Goal: Answer question/provide support: Share knowledge or assist other users

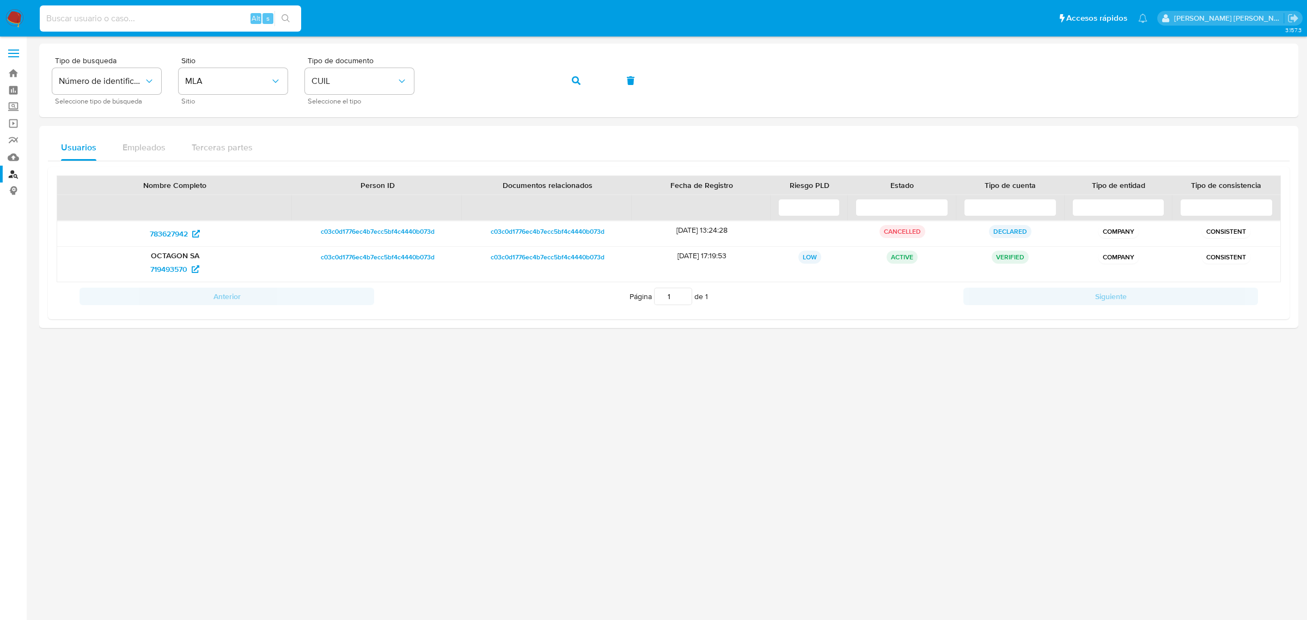
click at [205, 12] on input at bounding box center [170, 18] width 261 height 14
type input "25006865"
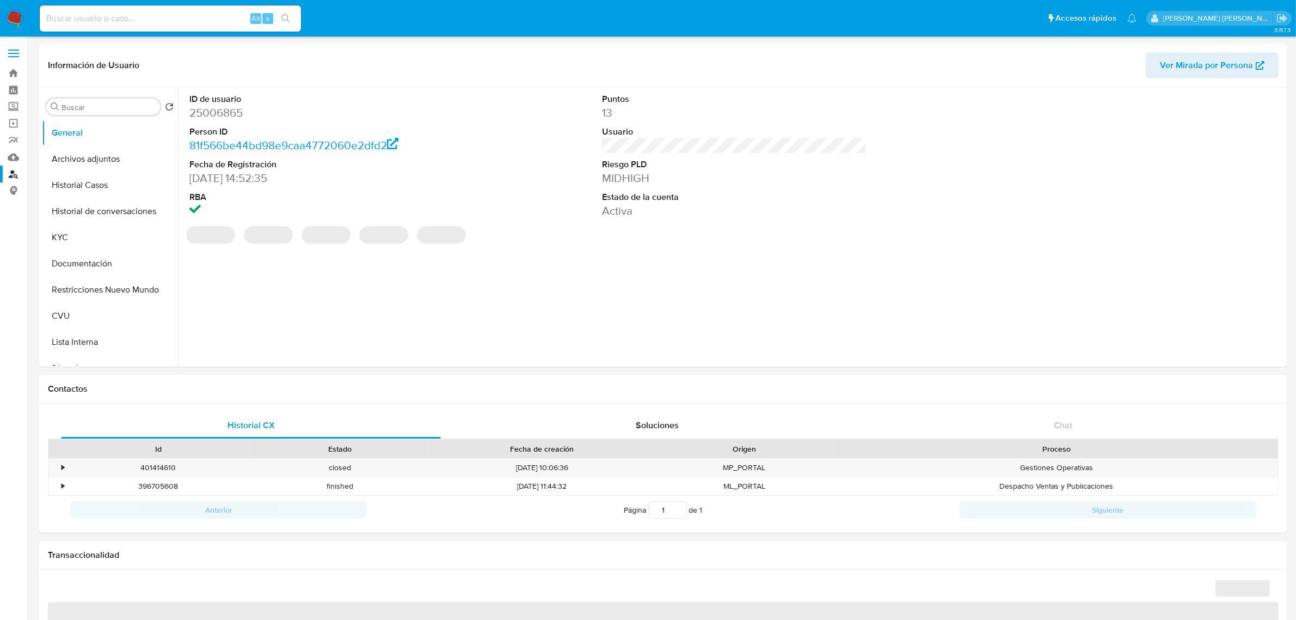
select select "10"
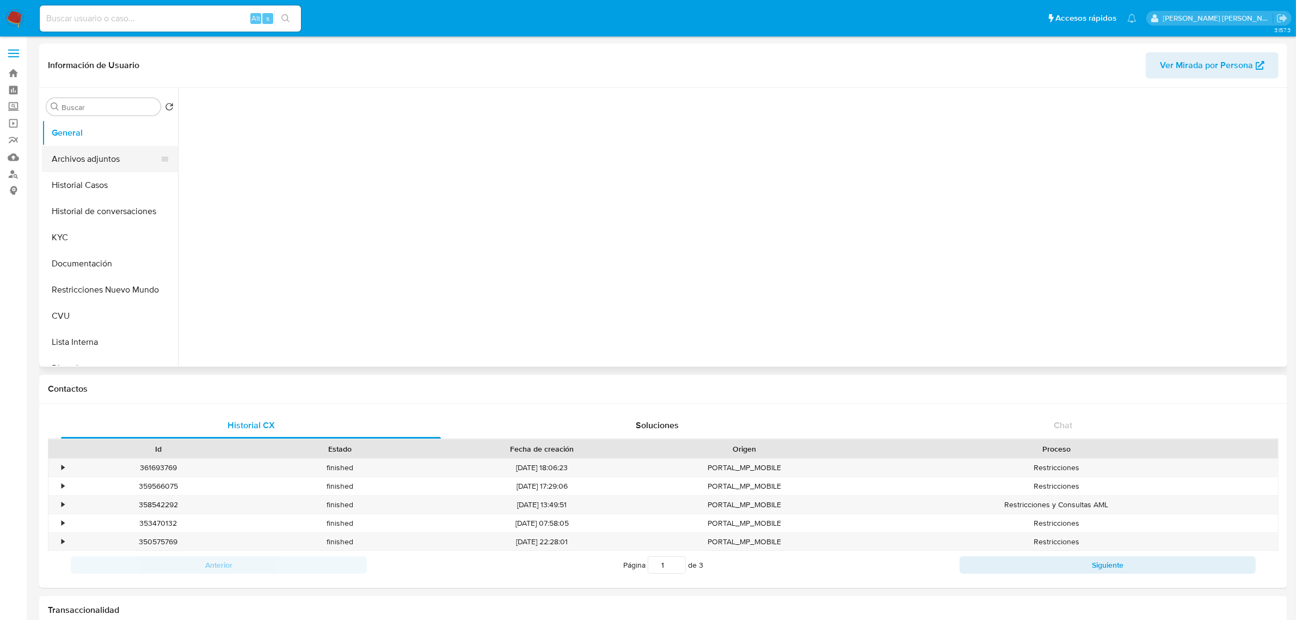
click at [93, 160] on button "Archivos adjuntos" at bounding box center [105, 159] width 127 height 26
select select "10"
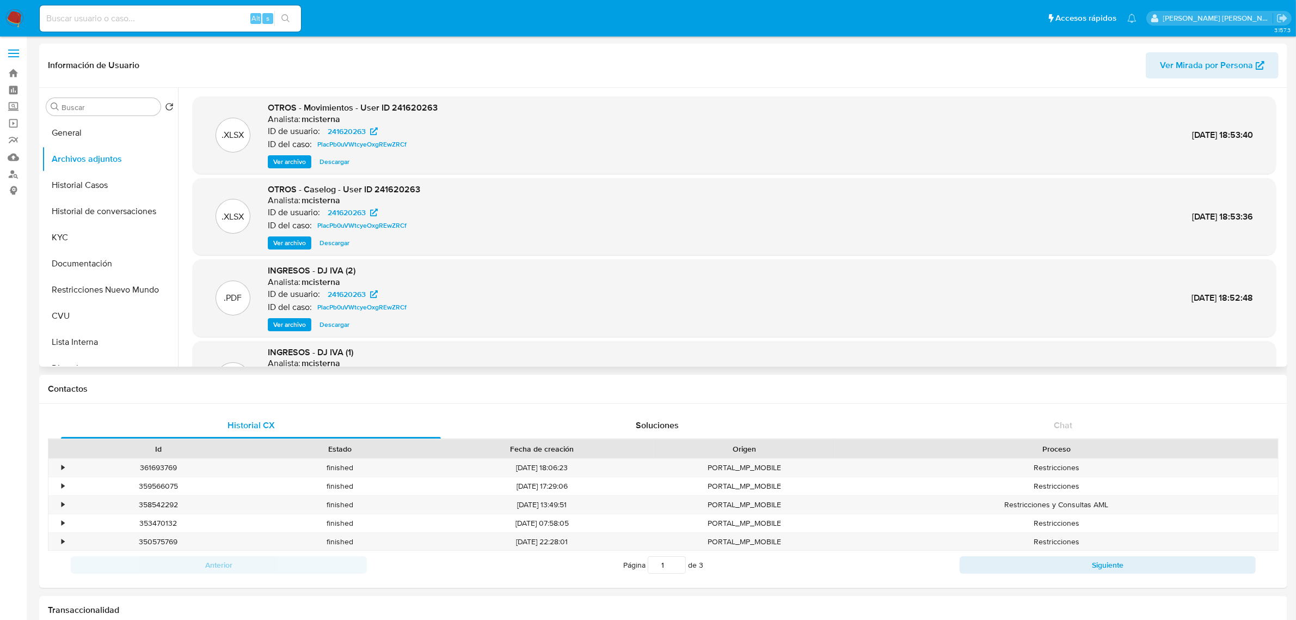
click at [298, 244] on span "Ver archivo" at bounding box center [289, 242] width 33 height 11
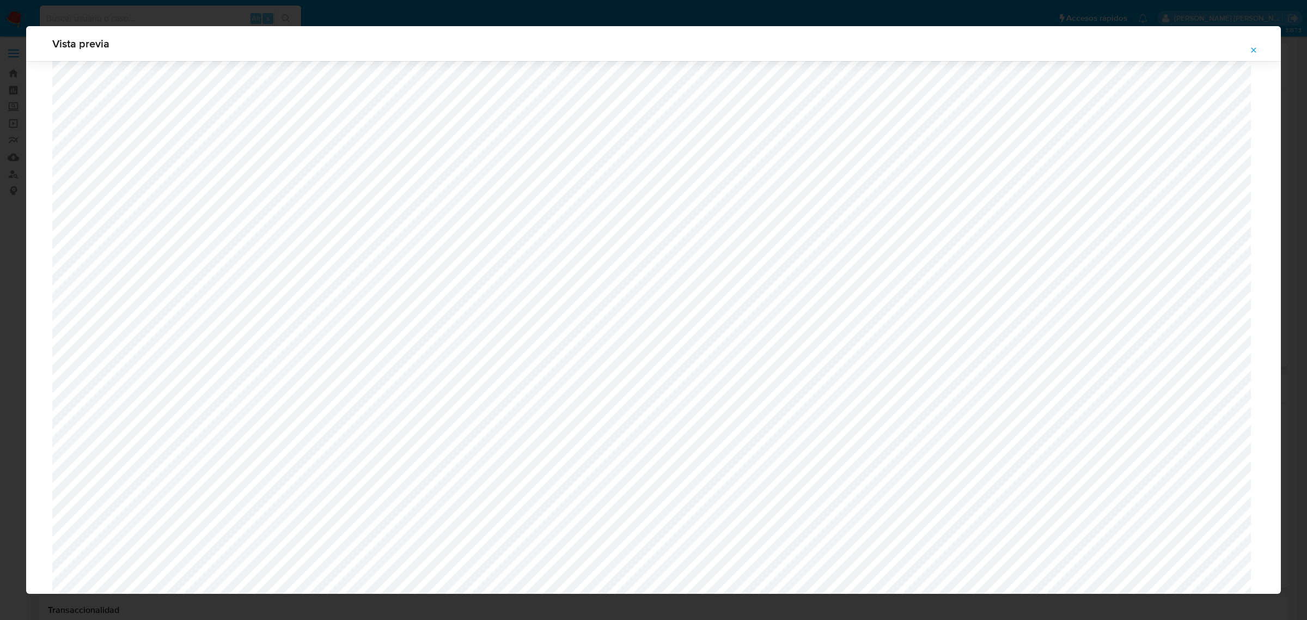
scroll to position [591, 0]
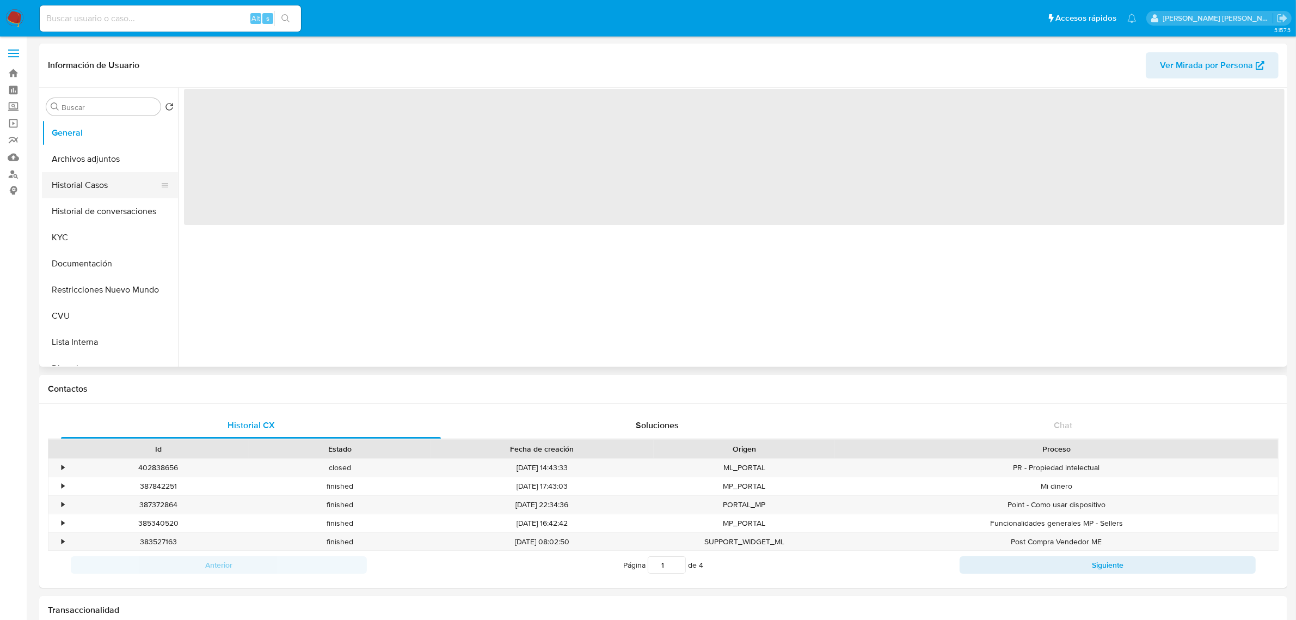
click at [80, 186] on button "Historial Casos" at bounding box center [105, 185] width 127 height 26
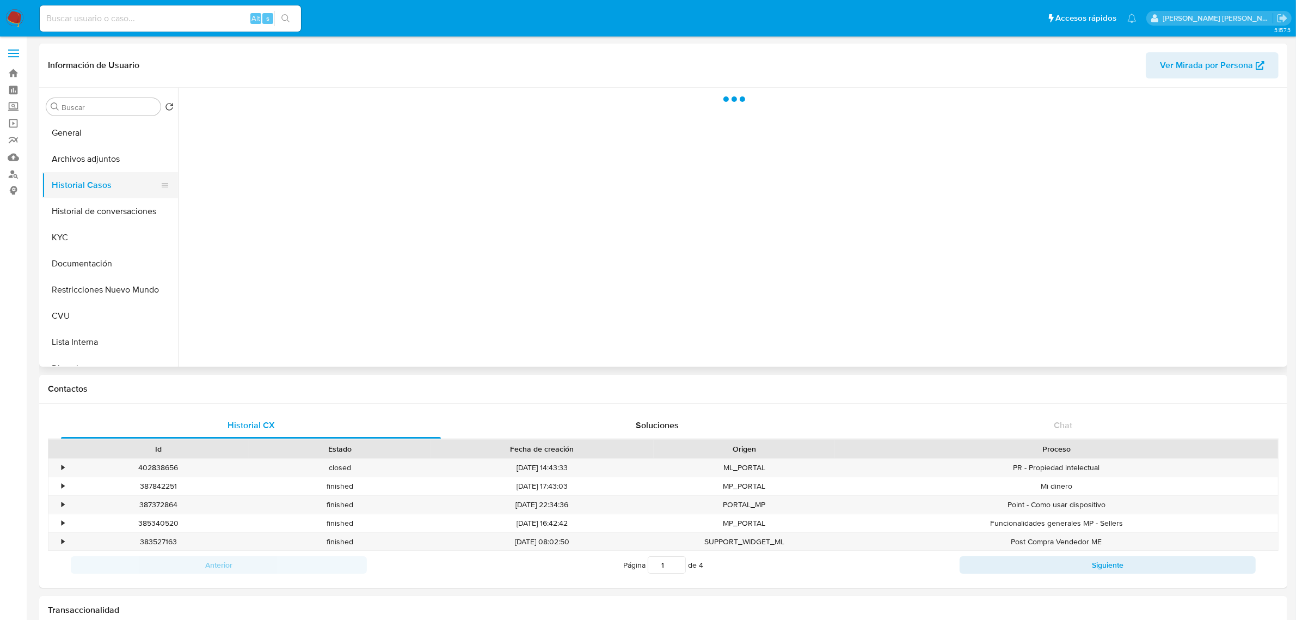
select select "10"
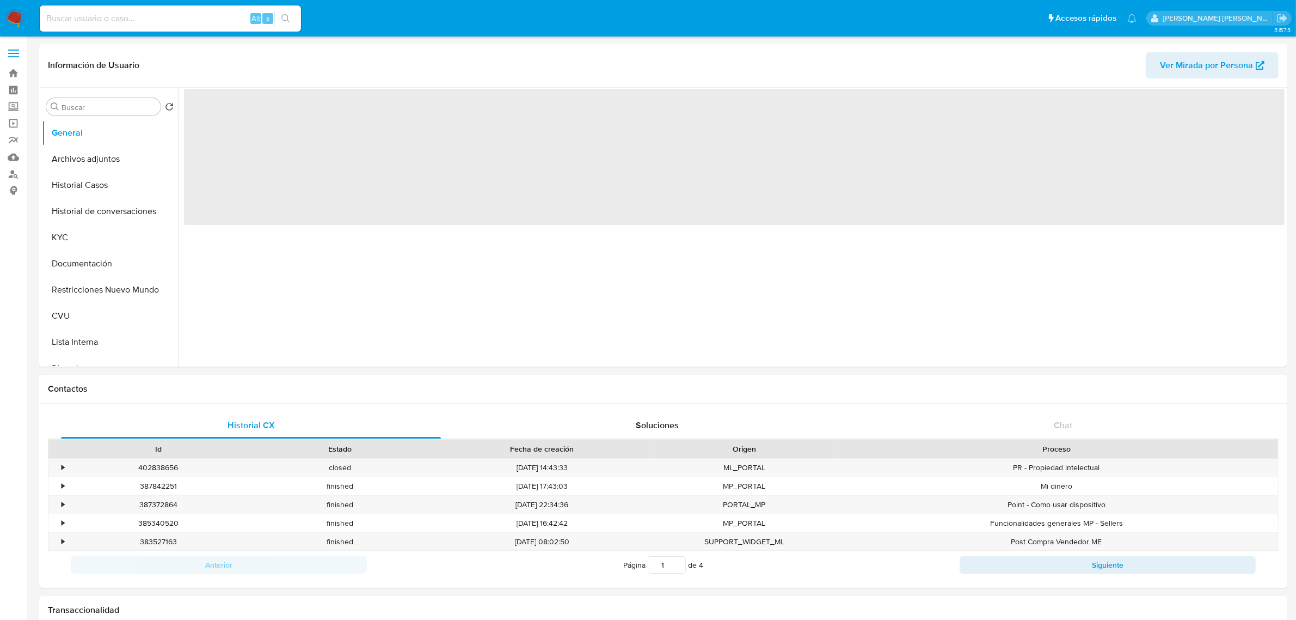
select select "10"
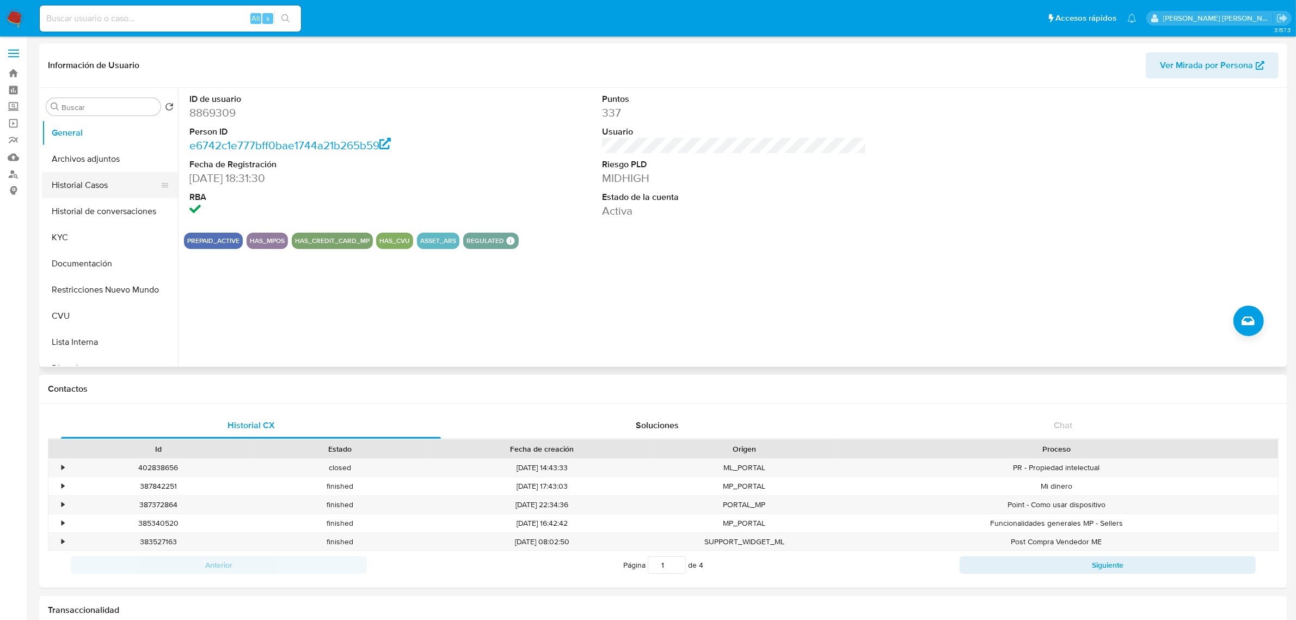
drag, startPoint x: 88, startPoint y: 183, endPoint x: 99, endPoint y: 181, distance: 10.6
click at [88, 183] on button "Historial Casos" at bounding box center [105, 185] width 127 height 26
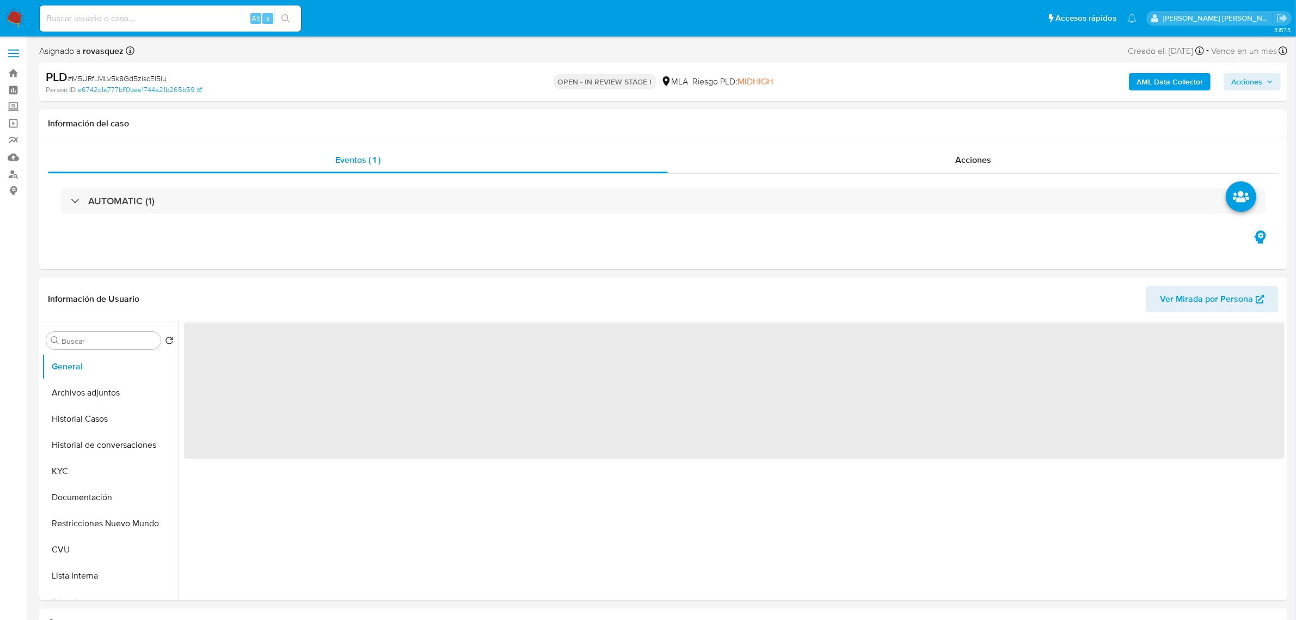
select select "10"
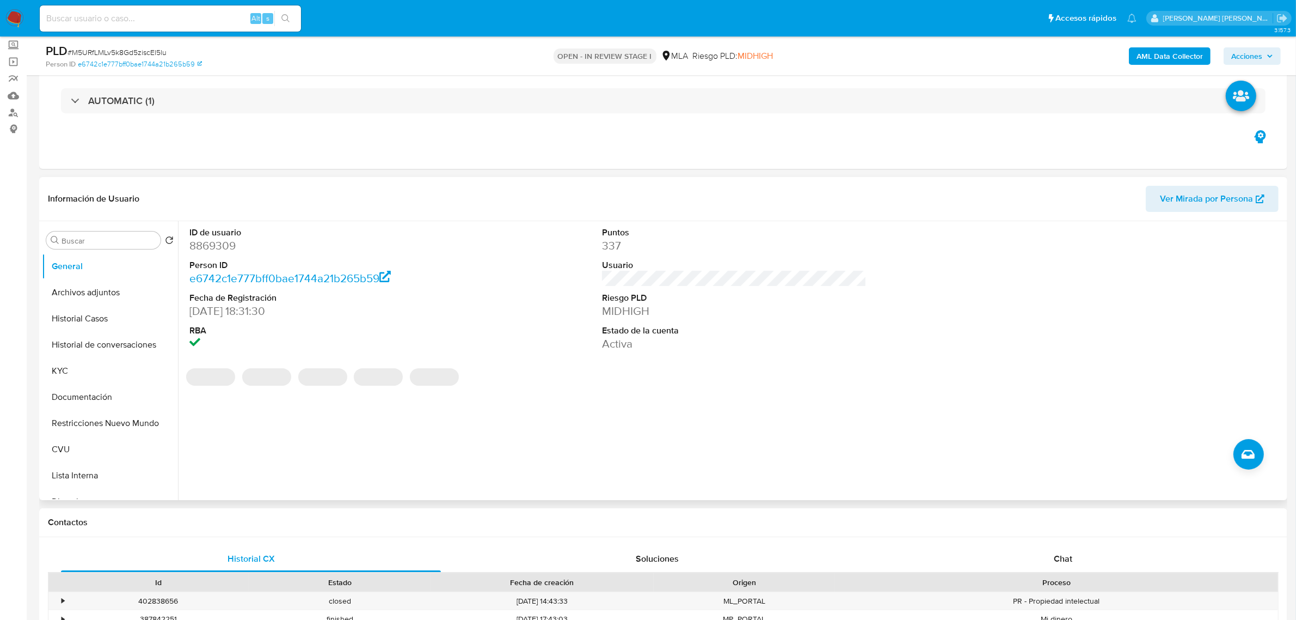
scroll to position [300, 0]
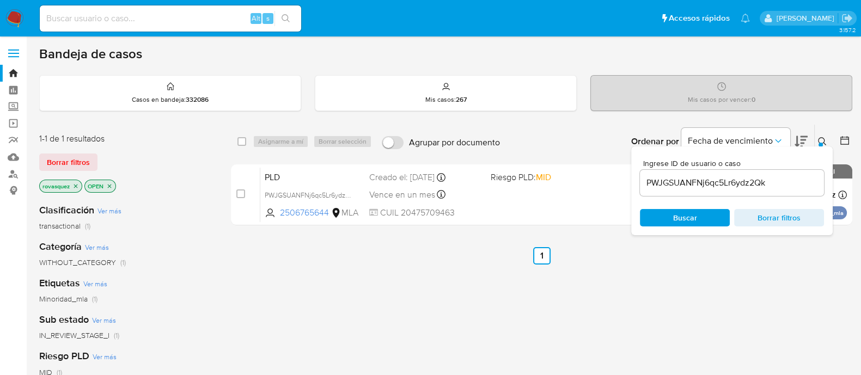
click at [677, 184] on input "PWJGSUANFNj6qc5Lr6ydz2Qk" at bounding box center [732, 183] width 184 height 14
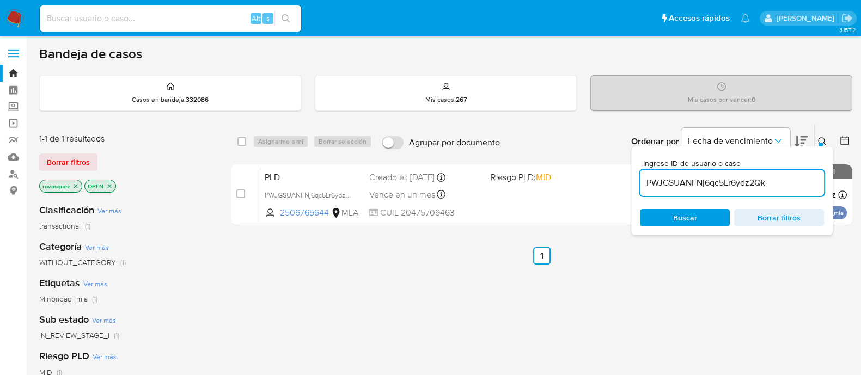
click at [677, 184] on input "PWJGSUANFNj6qc5Lr6ydz2Qk" at bounding box center [732, 183] width 184 height 14
paste input "M5URfLMLv5k8Gd5ziscEl5lu"
type input "M5URfLMLv5k8Gd5ziscEl5lu"
click at [680, 210] on span "Buscar" at bounding box center [685, 217] width 24 height 17
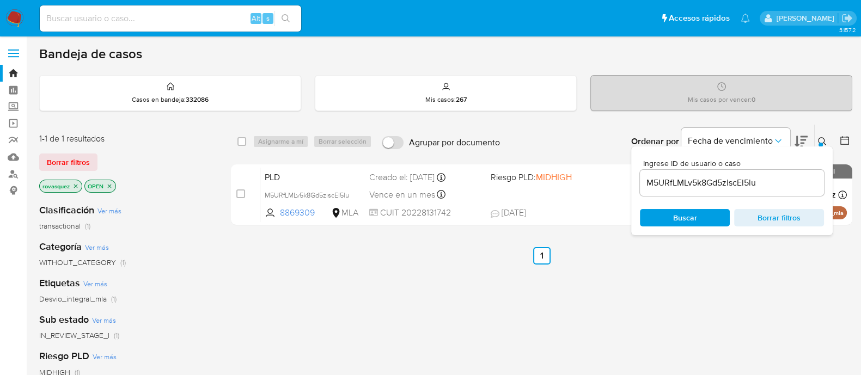
click at [241, 196] on input "checkbox" at bounding box center [240, 193] width 9 height 9
checkbox input "true"
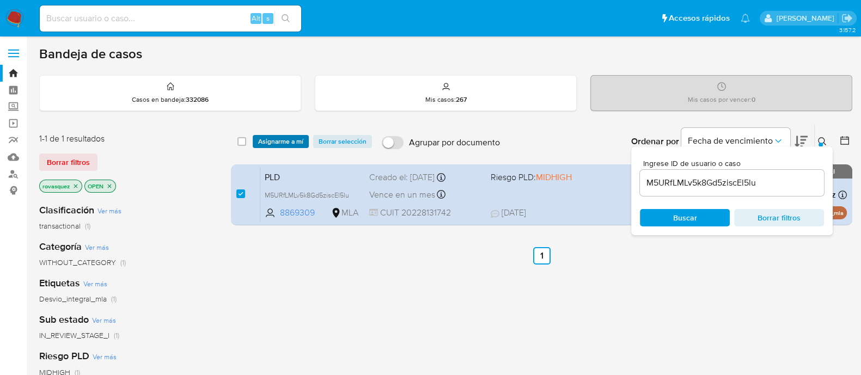
click at [286, 144] on span "Asignarme a mí" at bounding box center [280, 141] width 45 height 11
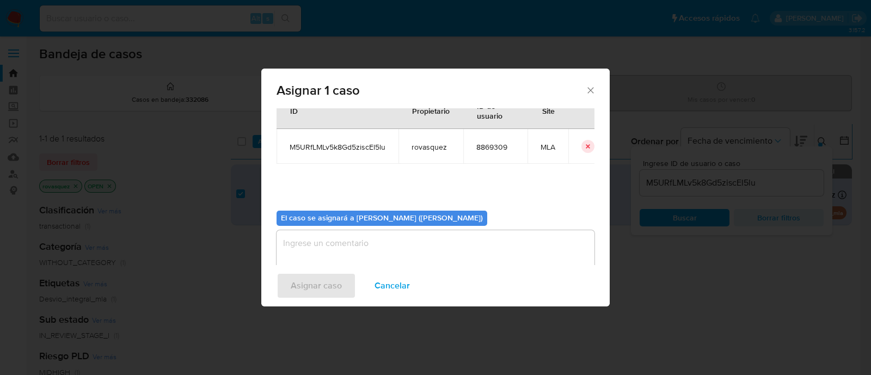
scroll to position [56, 0]
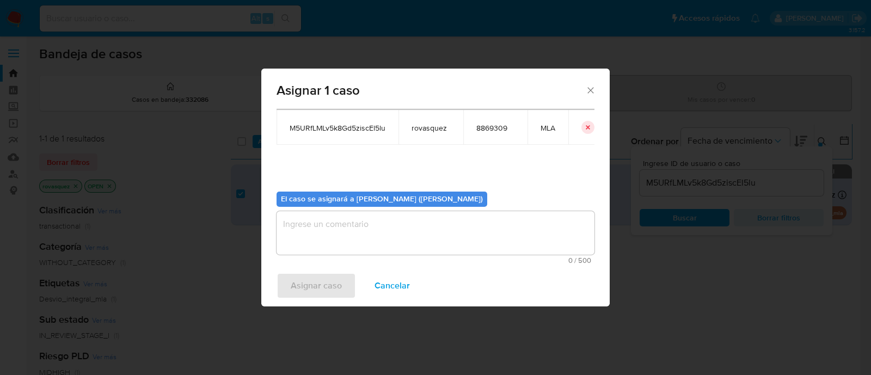
click at [369, 238] on textarea "assign-modal" at bounding box center [436, 233] width 318 height 44
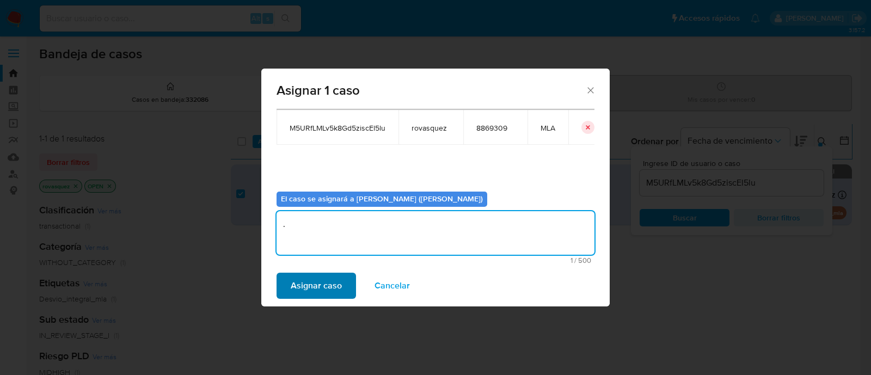
type textarea "."
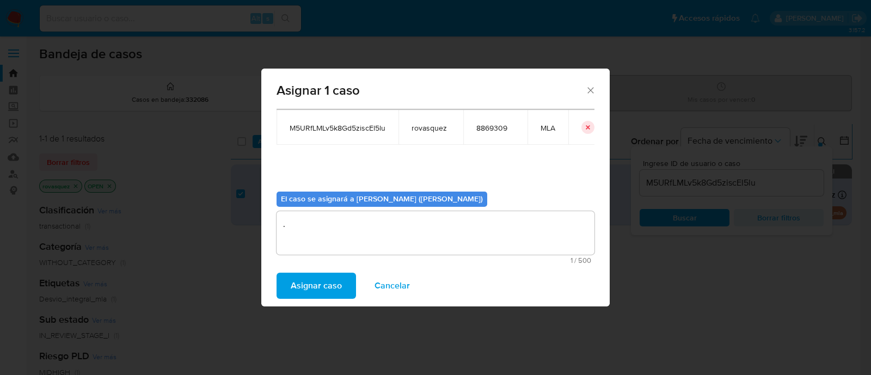
click at [322, 280] on span "Asignar caso" at bounding box center [316, 286] width 51 height 24
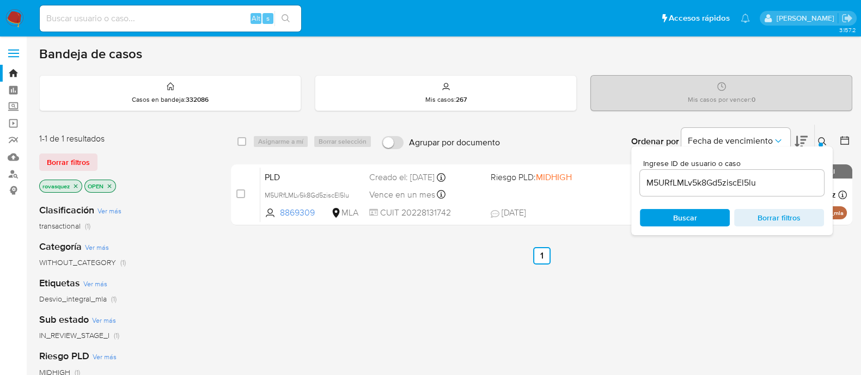
click at [726, 189] on div "M5URfLMLv5k8Gd5ziscEl5lu" at bounding box center [732, 183] width 184 height 26
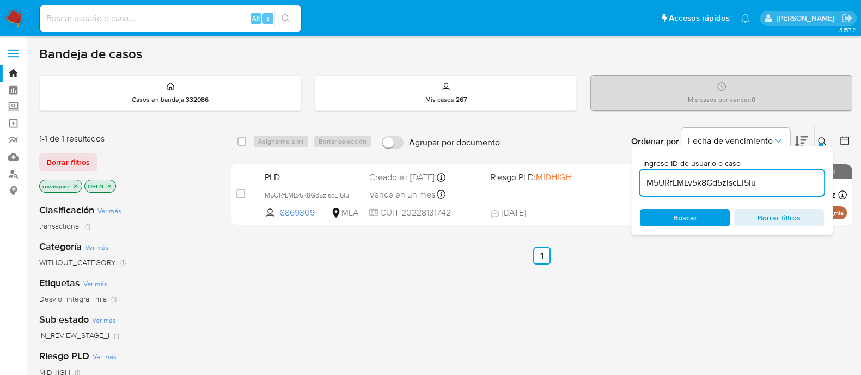
click at [738, 182] on input "M5URfLMLv5k8Gd5ziscEl5lu" at bounding box center [732, 183] width 184 height 14
paste input "dmGghGpvSMHgtvuNIMTT4poA"
type input "dmGghGpvSMHgtvuNIMTT4poA"
click at [689, 216] on span "Buscar" at bounding box center [685, 217] width 24 height 17
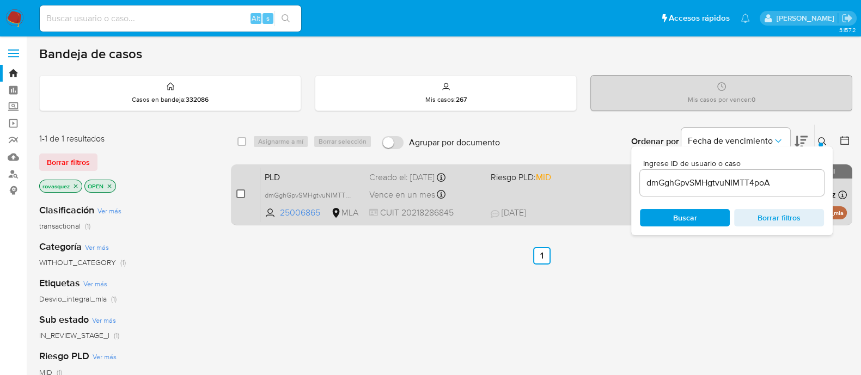
click at [243, 193] on input "checkbox" at bounding box center [240, 193] width 9 height 9
checkbox input "true"
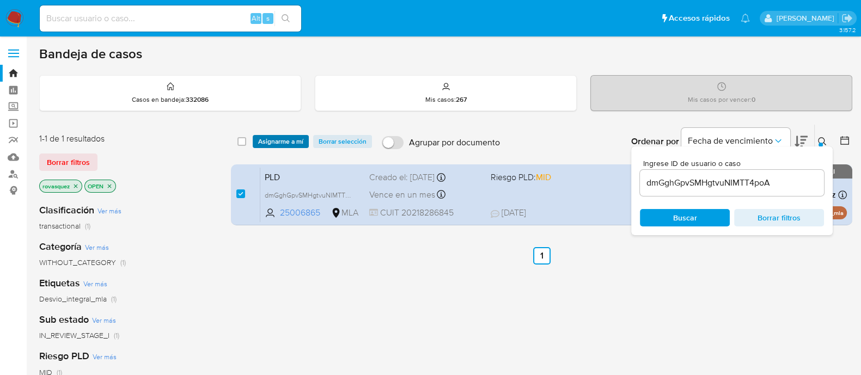
click at [289, 143] on span "Asignarme a mí" at bounding box center [280, 141] width 45 height 11
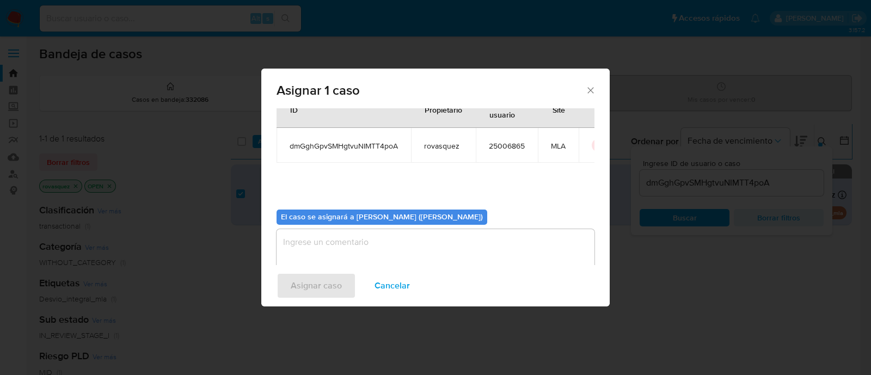
scroll to position [56, 0]
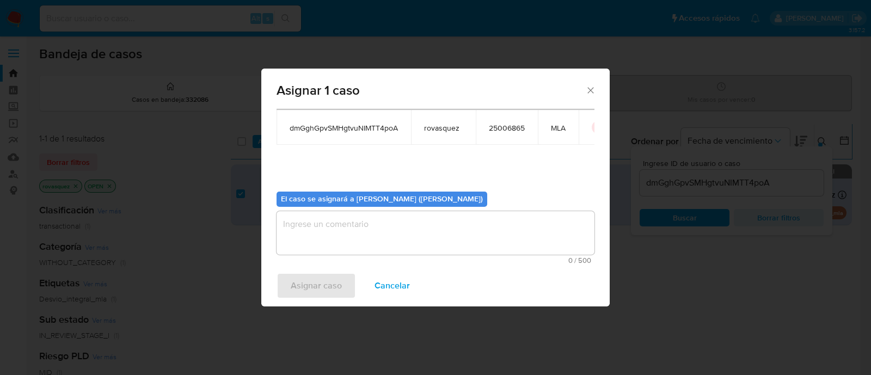
click at [365, 256] on div "0 / 500 500 caracteres restantes" at bounding box center [436, 237] width 318 height 53
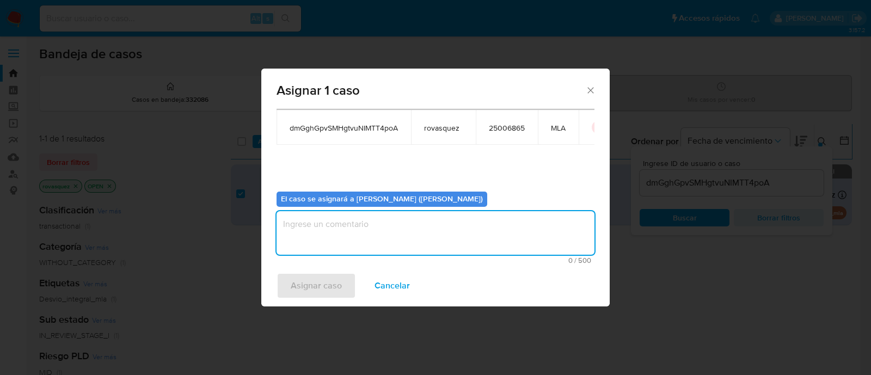
click at [371, 232] on textarea "assign-modal" at bounding box center [436, 233] width 318 height 44
type textarea "."
click at [288, 282] on button "Asignar caso" at bounding box center [316, 286] width 79 height 26
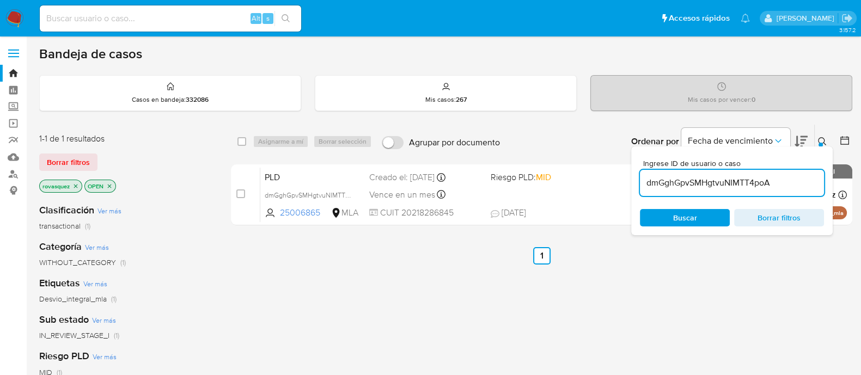
click at [750, 184] on input "dmGghGpvSMHgtvuNIMTT4poA" at bounding box center [732, 183] width 184 height 14
paste input "cDwep8OA18TXV3Vt1uEyEUkw"
type input "cDwep8OA18TXV3Vt1uEyEUkw"
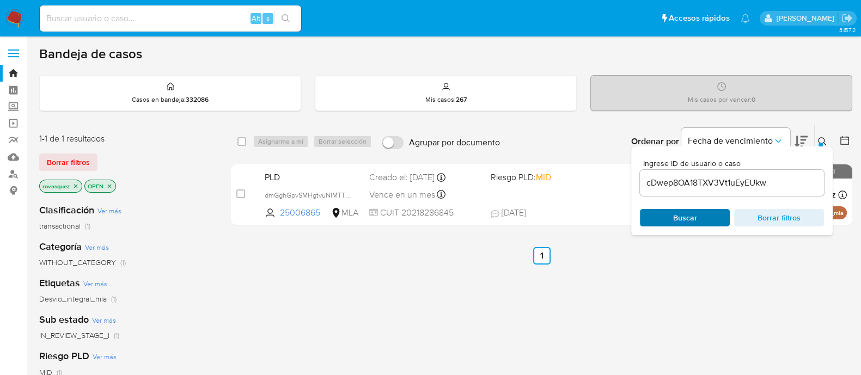
click at [691, 215] on span "Buscar" at bounding box center [685, 217] width 24 height 17
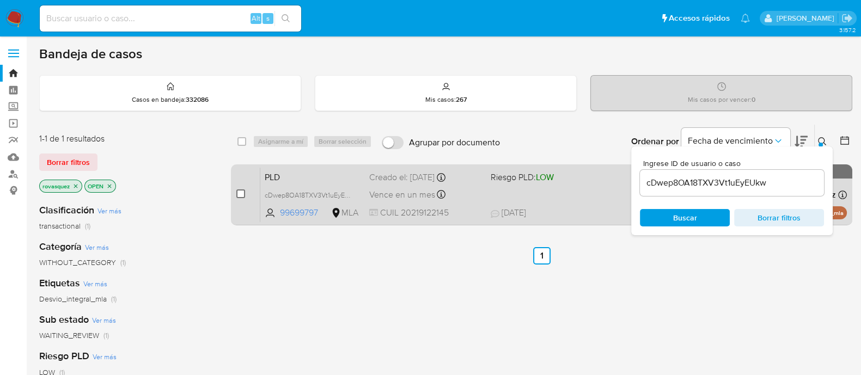
click at [236, 192] on input "checkbox" at bounding box center [240, 193] width 9 height 9
checkbox input "true"
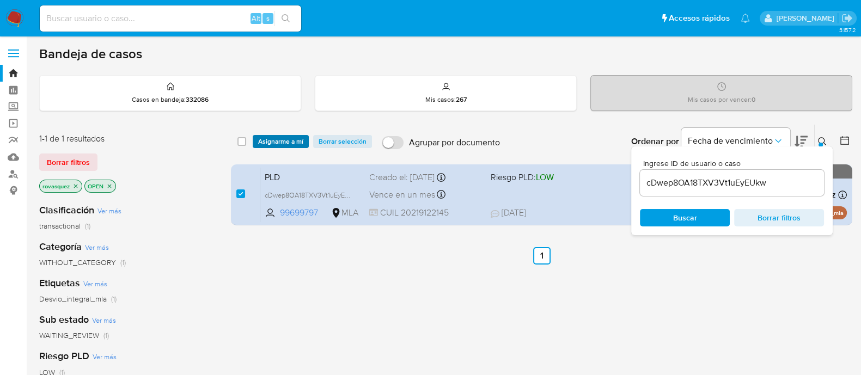
click at [278, 143] on span "Asignarme a mí" at bounding box center [280, 141] width 45 height 11
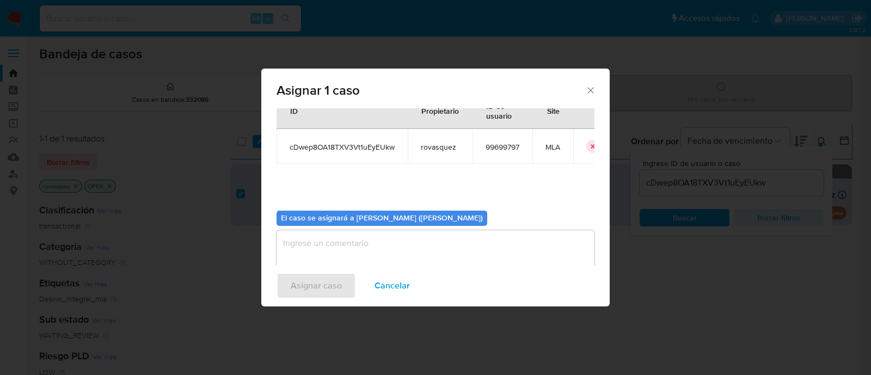
scroll to position [56, 0]
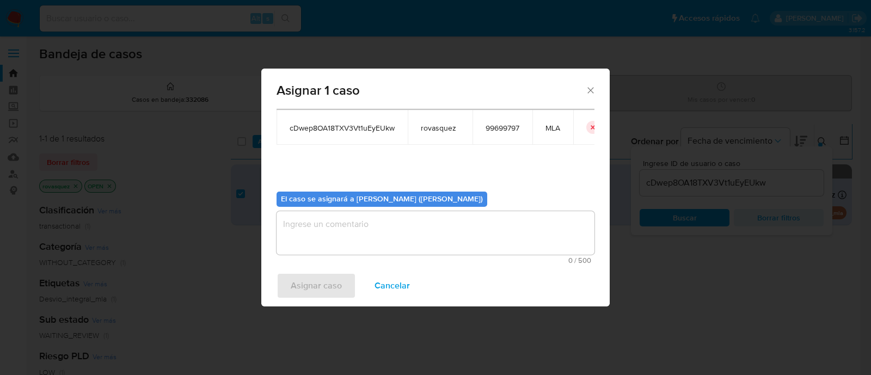
click at [337, 223] on textarea "assign-modal" at bounding box center [436, 233] width 318 height 44
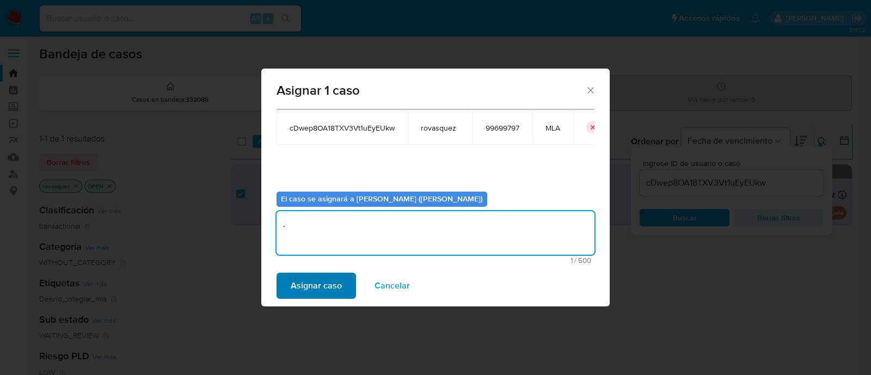
type textarea "."
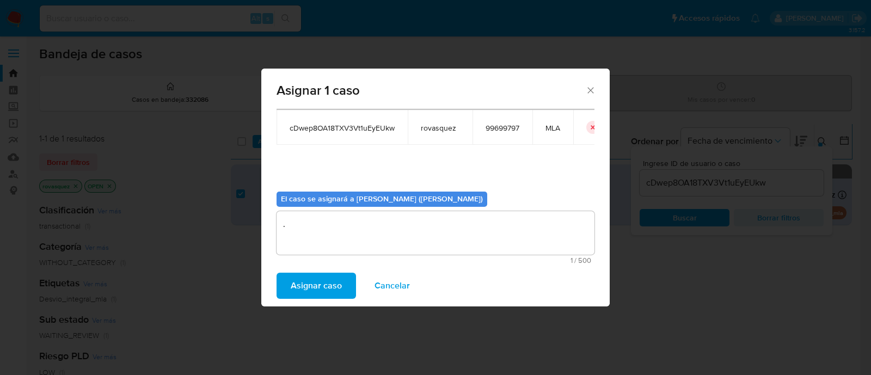
click at [299, 285] on span "Asignar caso" at bounding box center [316, 286] width 51 height 24
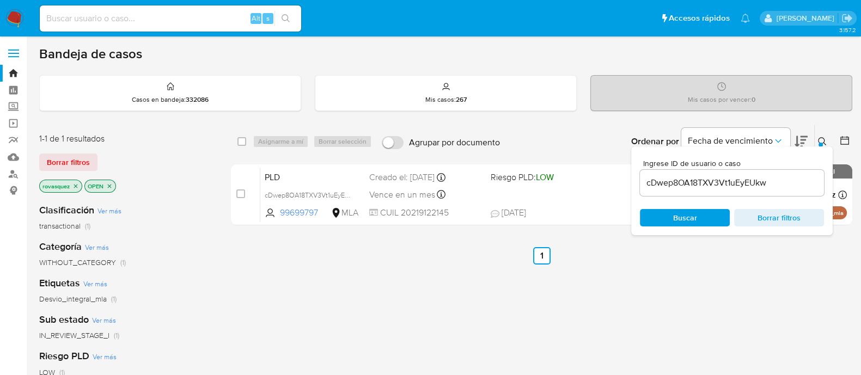
click at [666, 184] on input "cDwep8OA18TXV3Vt1uEyEUkw" at bounding box center [732, 183] width 184 height 14
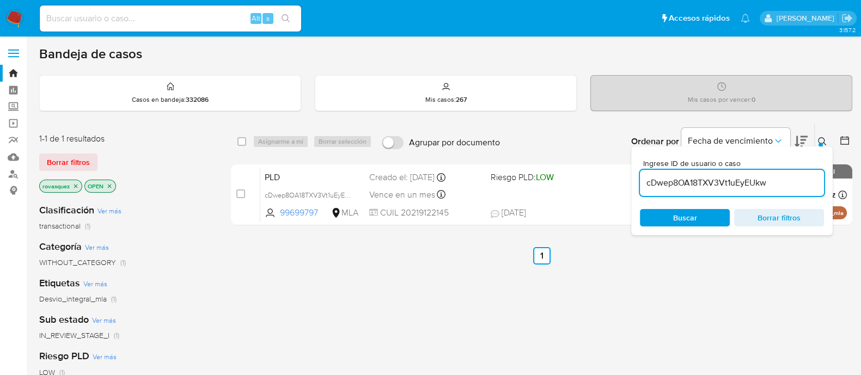
click at [666, 184] on input "cDwep8OA18TXV3Vt1uEyEUkw" at bounding box center [732, 183] width 184 height 14
paste input "OytFAIAppFiGX162eZ1rq2AL"
type input "OytFAIAppFiGX162eZ1rq2AL"
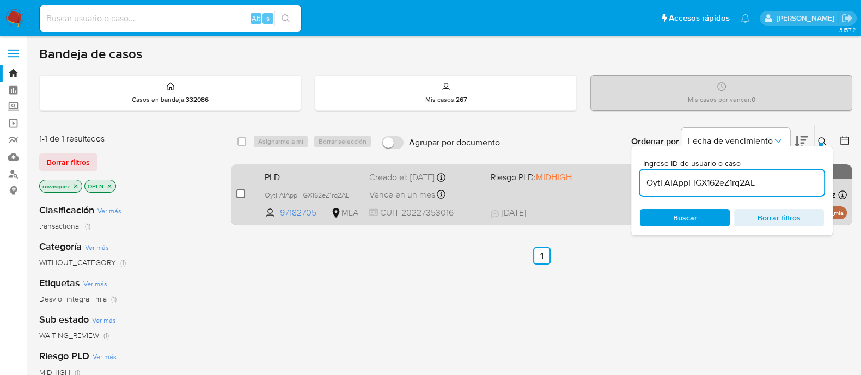
click at [242, 192] on input "checkbox" at bounding box center [240, 193] width 9 height 9
checkbox input "true"
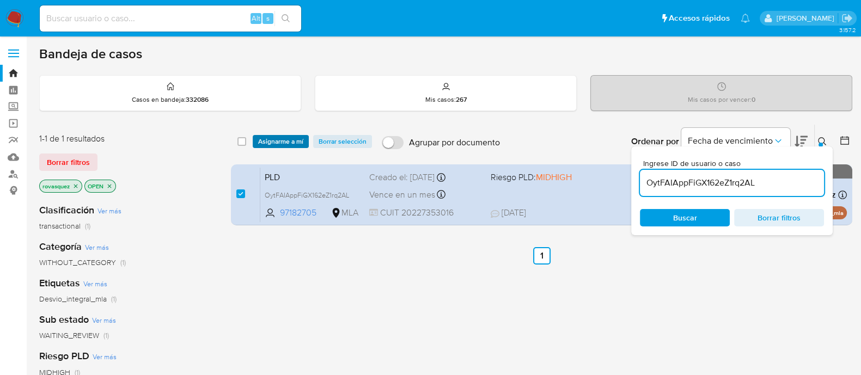
click at [276, 139] on span "Asignarme a mí" at bounding box center [280, 141] width 45 height 11
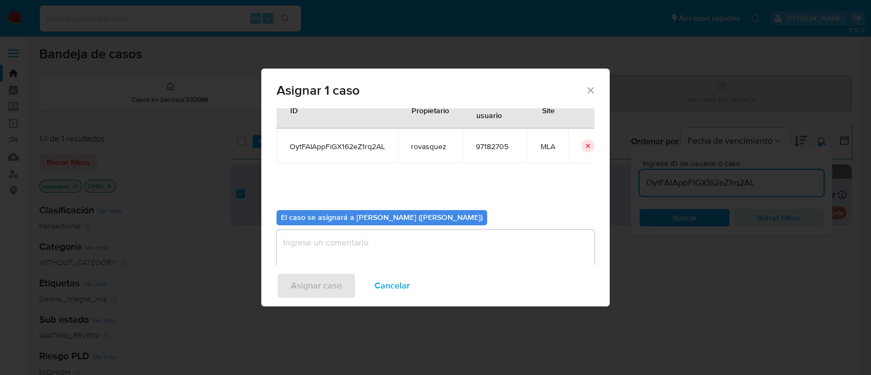
scroll to position [56, 0]
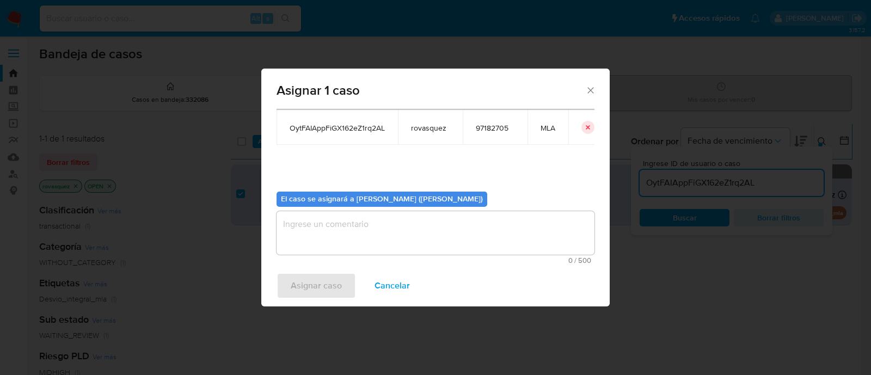
click at [422, 242] on textarea "assign-modal" at bounding box center [436, 233] width 318 height 44
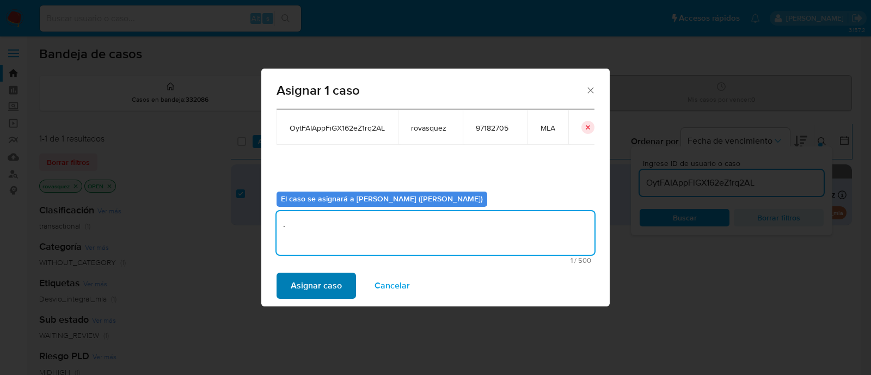
type textarea "."
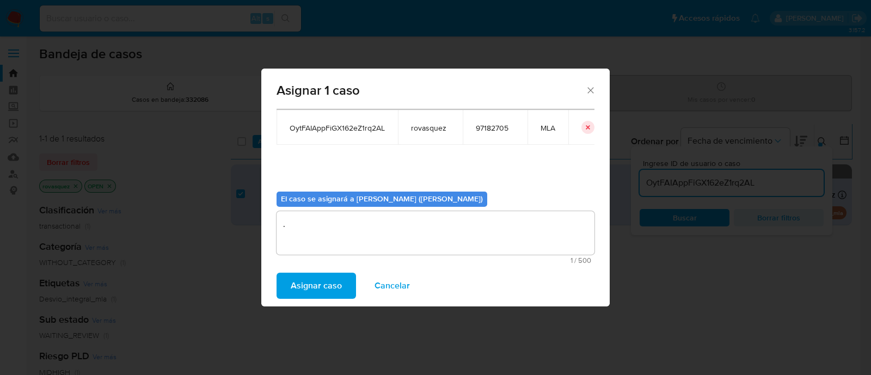
click at [319, 293] on span "Asignar caso" at bounding box center [316, 286] width 51 height 24
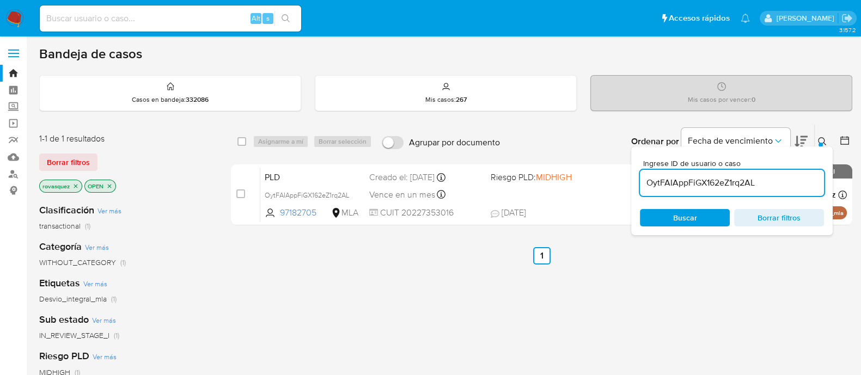
click at [671, 176] on input "OytFAIAppFiGX162eZ1rq2AL" at bounding box center [732, 183] width 184 height 14
paste input "D38kglyCHpsyPSZMT0TMmLst"
type input "D38kglyCHpsyPSZMT0TMmLst"
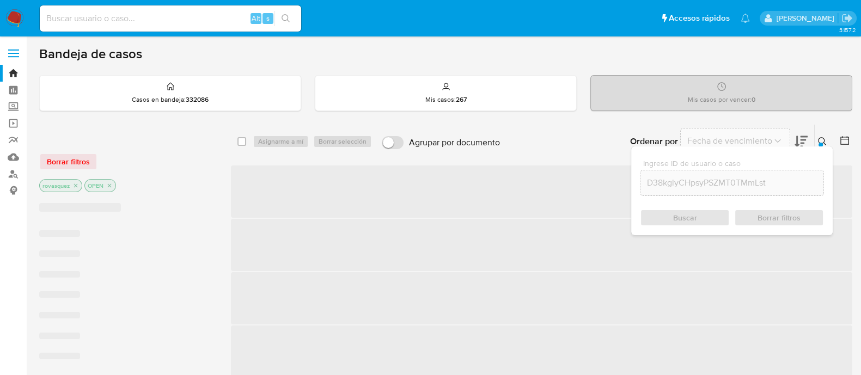
click at [690, 216] on div "Buscar Borrar filtros" at bounding box center [732, 217] width 184 height 17
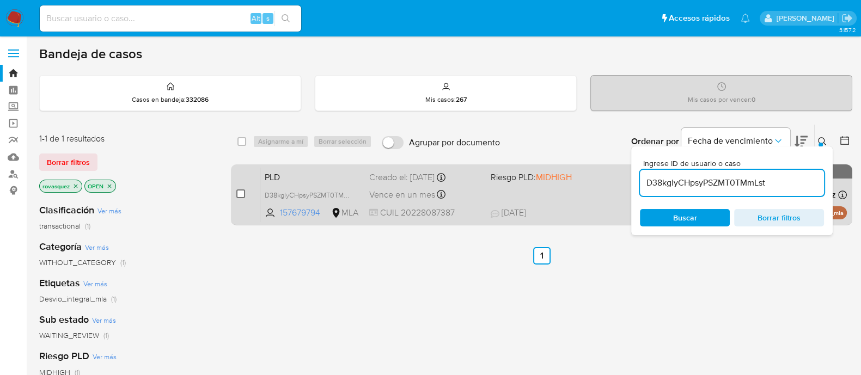
click at [242, 197] on input "checkbox" at bounding box center [240, 193] width 9 height 9
checkbox input "true"
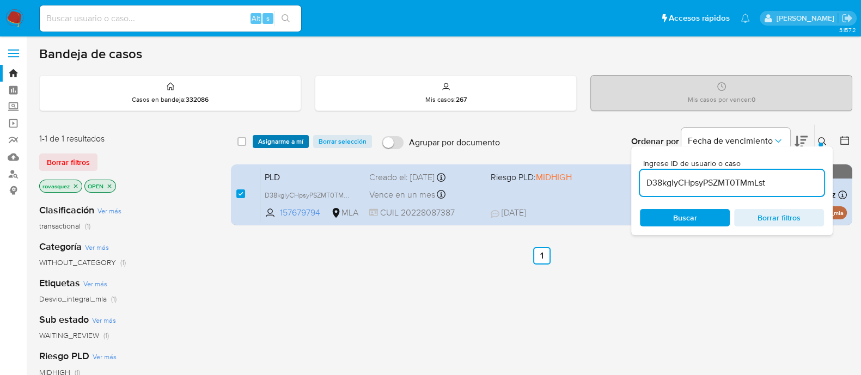
click at [292, 140] on span "Asignarme a mí" at bounding box center [280, 141] width 45 height 11
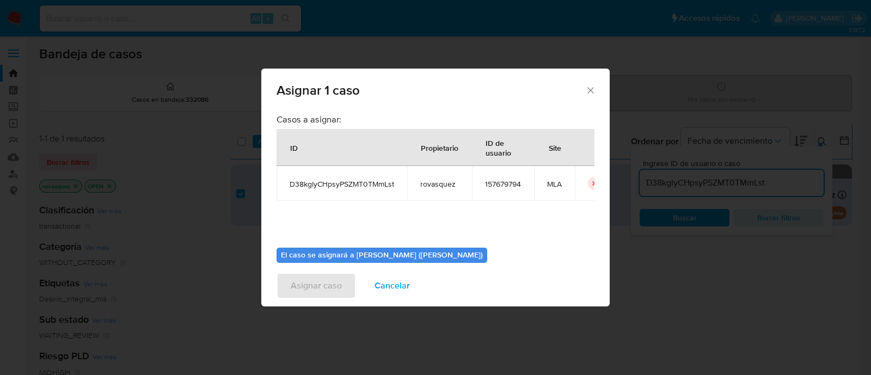
scroll to position [56, 0]
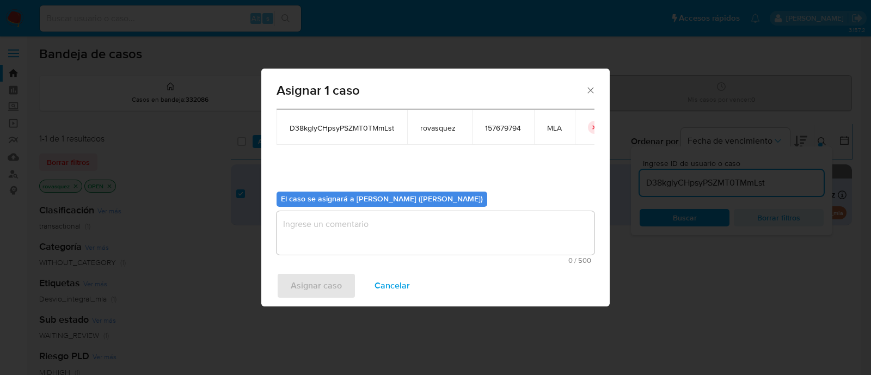
click at [367, 238] on textarea "assign-modal" at bounding box center [436, 233] width 318 height 44
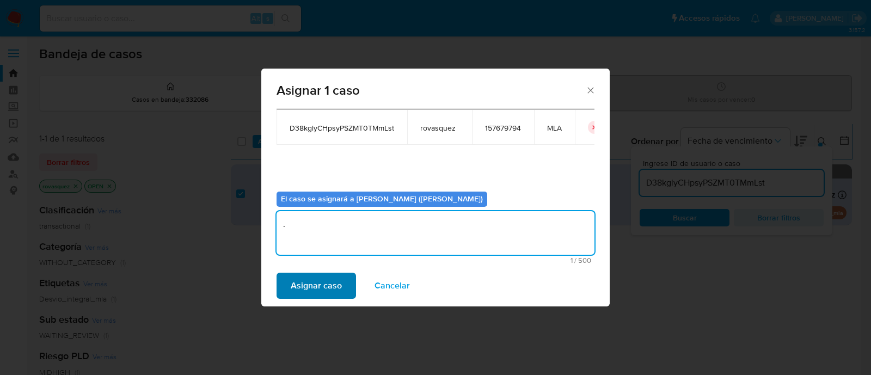
type textarea "."
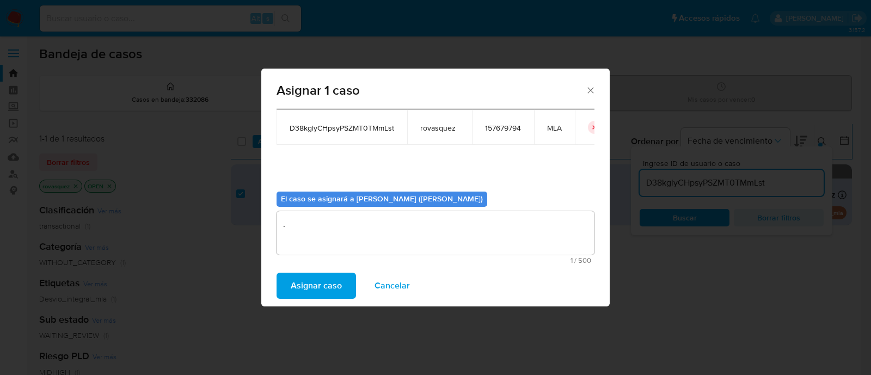
click at [309, 286] on span "Asignar caso" at bounding box center [316, 286] width 51 height 24
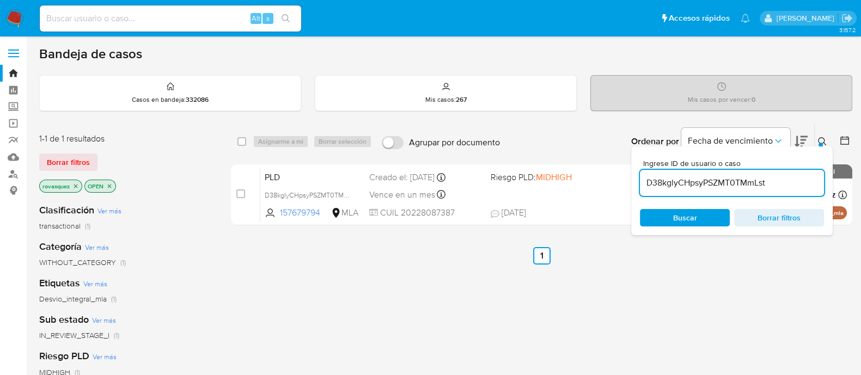
click at [712, 188] on input "D38kglyCHpsyPSZMT0TMmLst" at bounding box center [732, 183] width 184 height 14
click at [713, 187] on input "D38kglyCHpsyPSZMT0TMmLst" at bounding box center [732, 183] width 184 height 14
paste input "a3PSVwyoquyQBswV5HMSSVcS"
type input "a3PSVwyoquyQBswV5HMSSVcS"
click at [687, 223] on span "Buscar" at bounding box center [685, 217] width 24 height 17
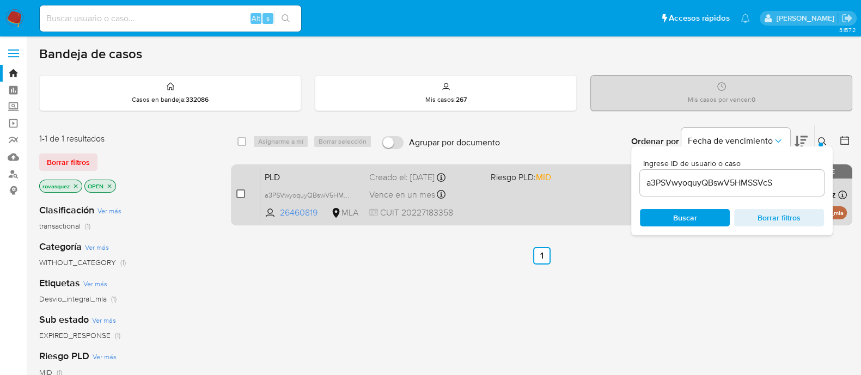
click at [241, 193] on input "checkbox" at bounding box center [240, 193] width 9 height 9
checkbox input "true"
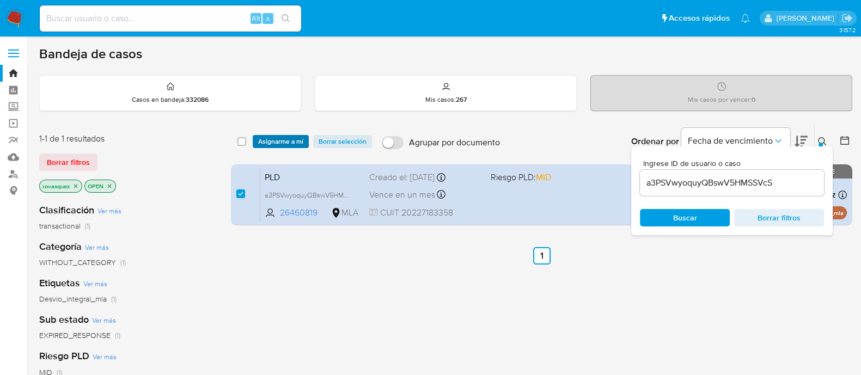
click at [279, 141] on span "Asignarme a mí" at bounding box center [280, 141] width 45 height 11
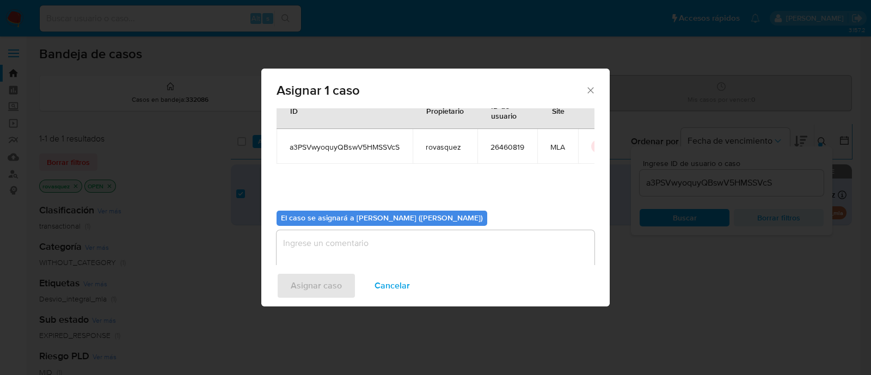
scroll to position [56, 0]
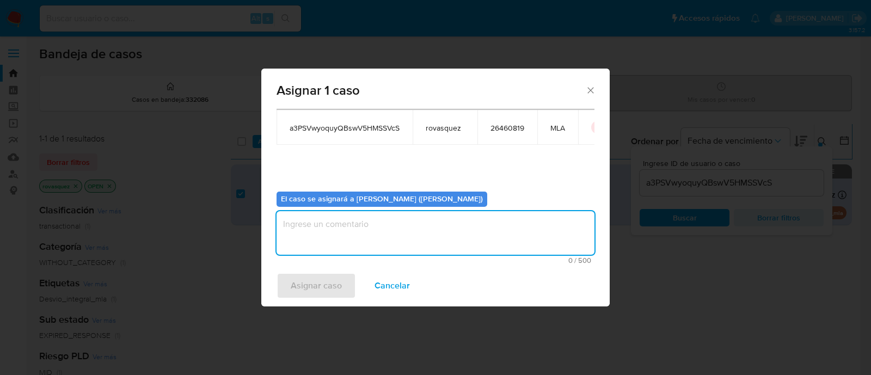
click at [370, 250] on textarea "assign-modal" at bounding box center [436, 233] width 318 height 44
type textarea "."
click at [297, 281] on span "Asignar caso" at bounding box center [316, 286] width 51 height 24
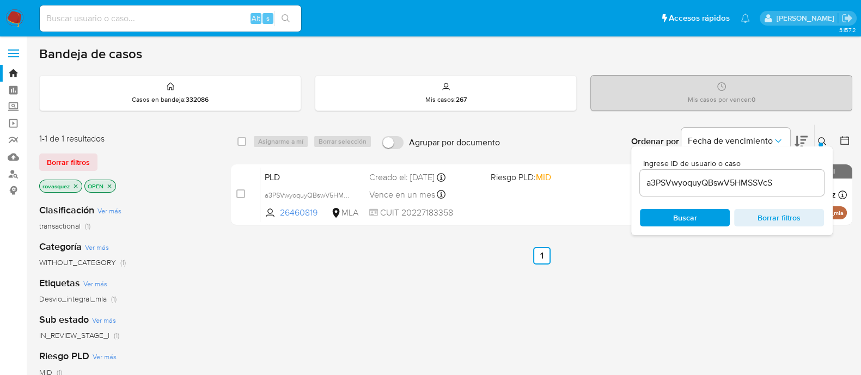
click at [698, 186] on input "a3PSVwyoquyQBswV5HMSSVcS" at bounding box center [732, 183] width 184 height 14
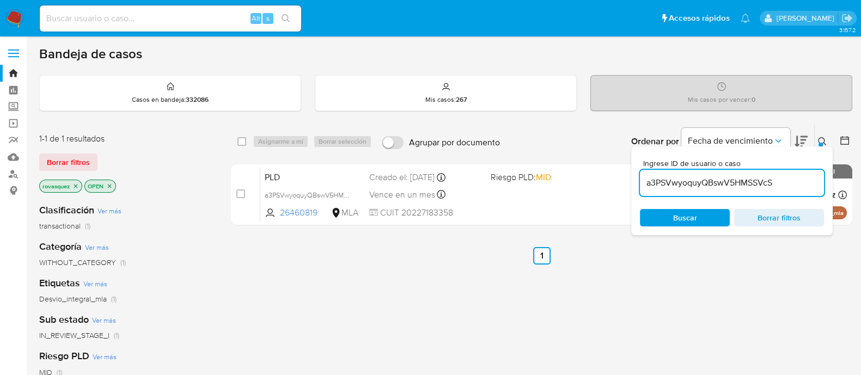
click at [698, 186] on input "a3PSVwyoquyQBswV5HMSSVcS" at bounding box center [732, 183] width 184 height 14
paste input "18xtu9RSlG78cMYqrWSA7WHY"
type input "18xtu9RSlG78cMYqrWSA7WHY"
click at [667, 219] on span "Buscar" at bounding box center [684, 217] width 75 height 15
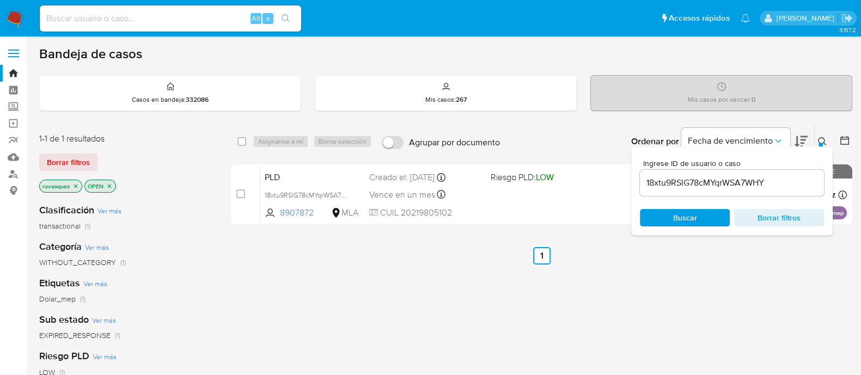
click at [240, 194] on input "checkbox" at bounding box center [240, 193] width 9 height 9
checkbox input "true"
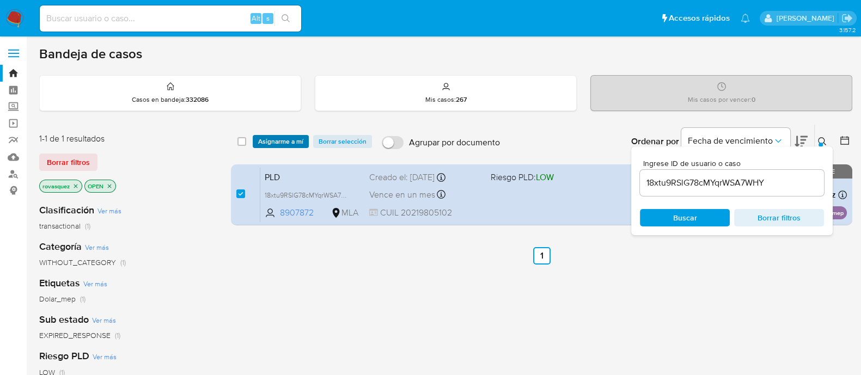
click at [290, 145] on span "Asignarme a mí" at bounding box center [280, 141] width 45 height 11
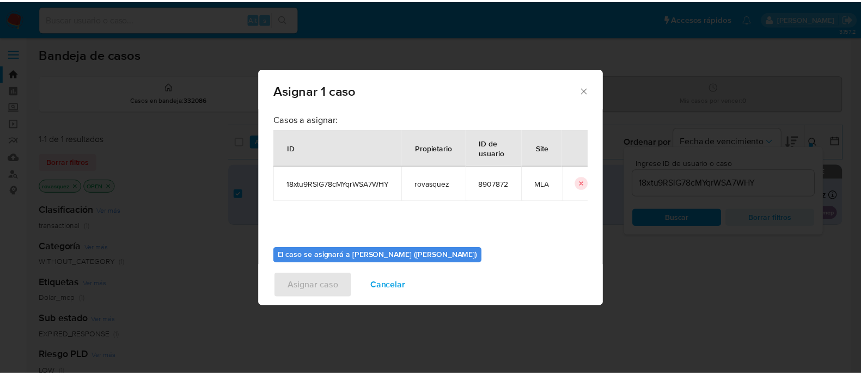
scroll to position [56, 0]
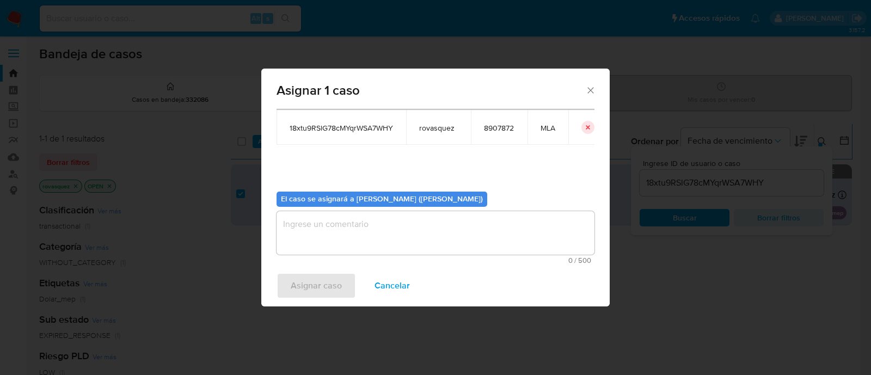
click at [376, 251] on textarea "assign-modal" at bounding box center [436, 233] width 318 height 44
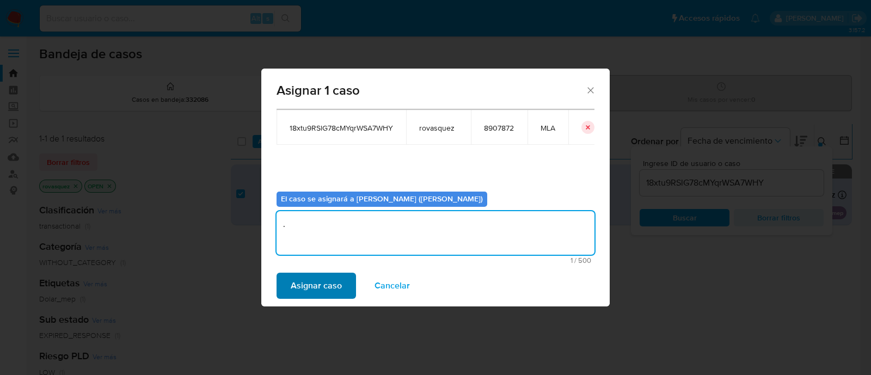
type textarea "."
click at [314, 284] on span "Asignar caso" at bounding box center [316, 286] width 51 height 24
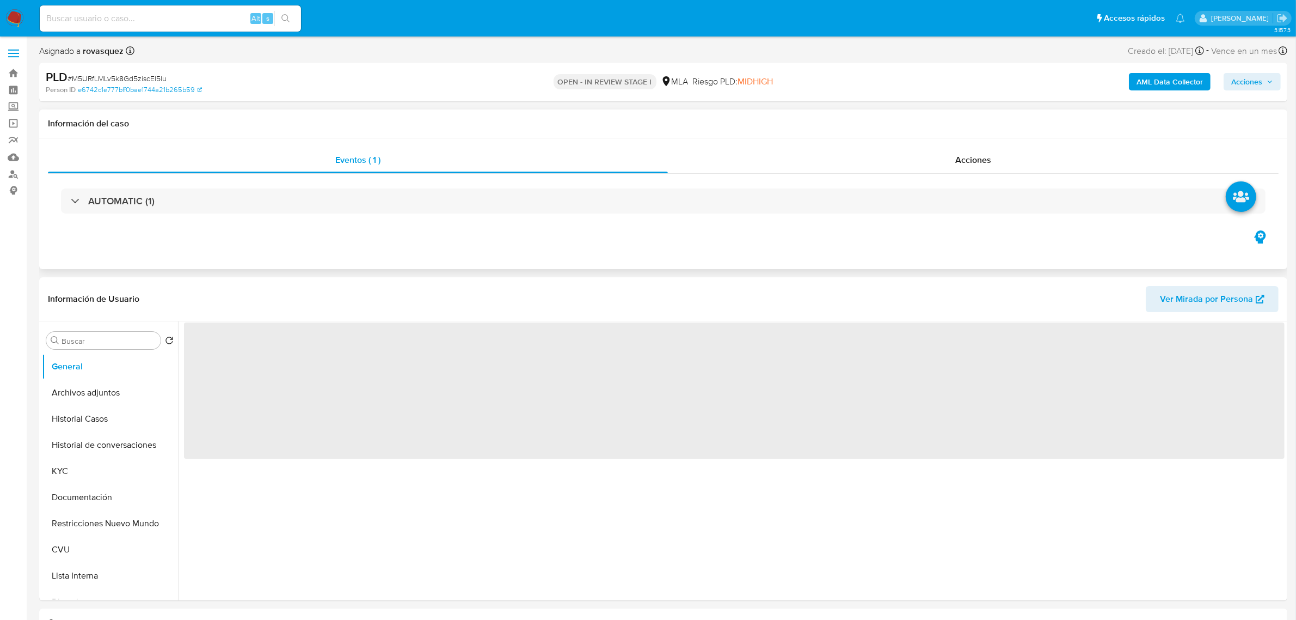
select select "10"
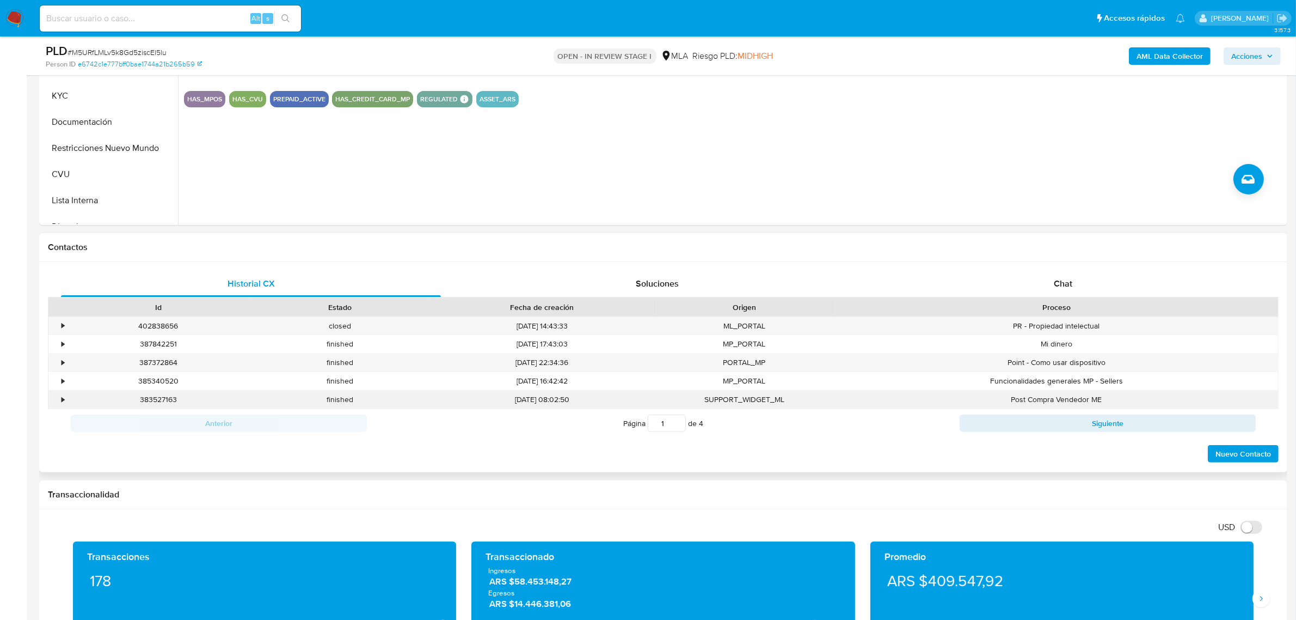
scroll to position [340, 0]
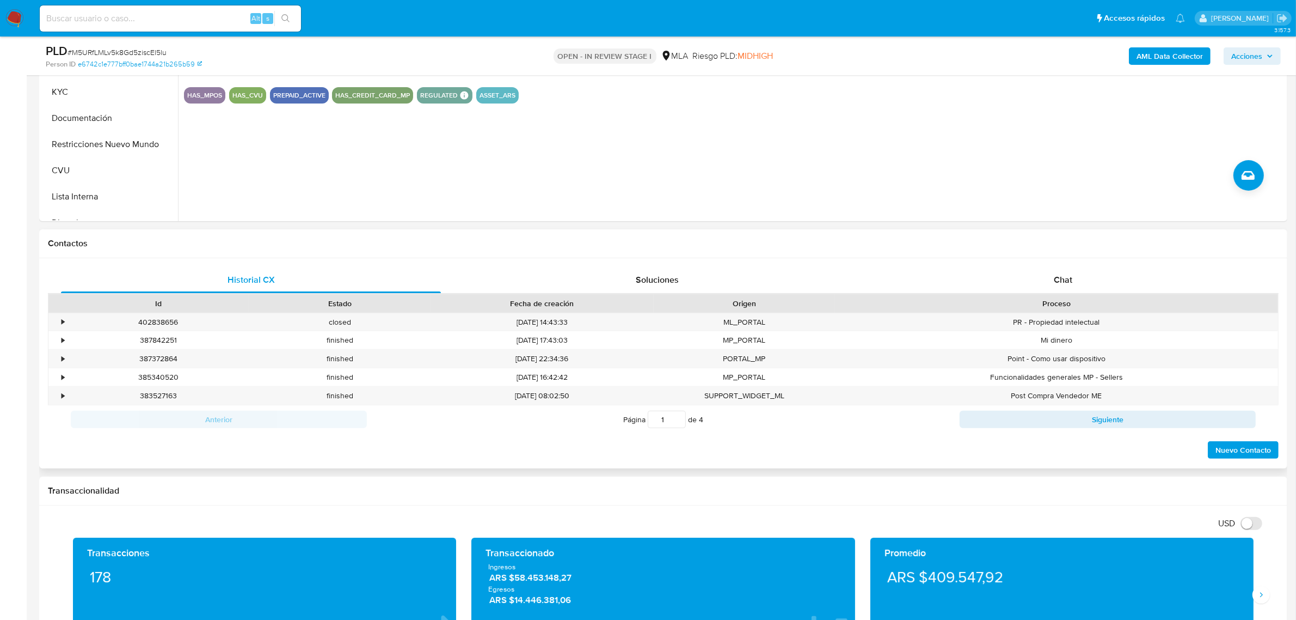
drag, startPoint x: 1057, startPoint y: 274, endPoint x: 985, endPoint y: 294, distance: 74.1
click at [1057, 274] on span "Chat" at bounding box center [1063, 279] width 19 height 13
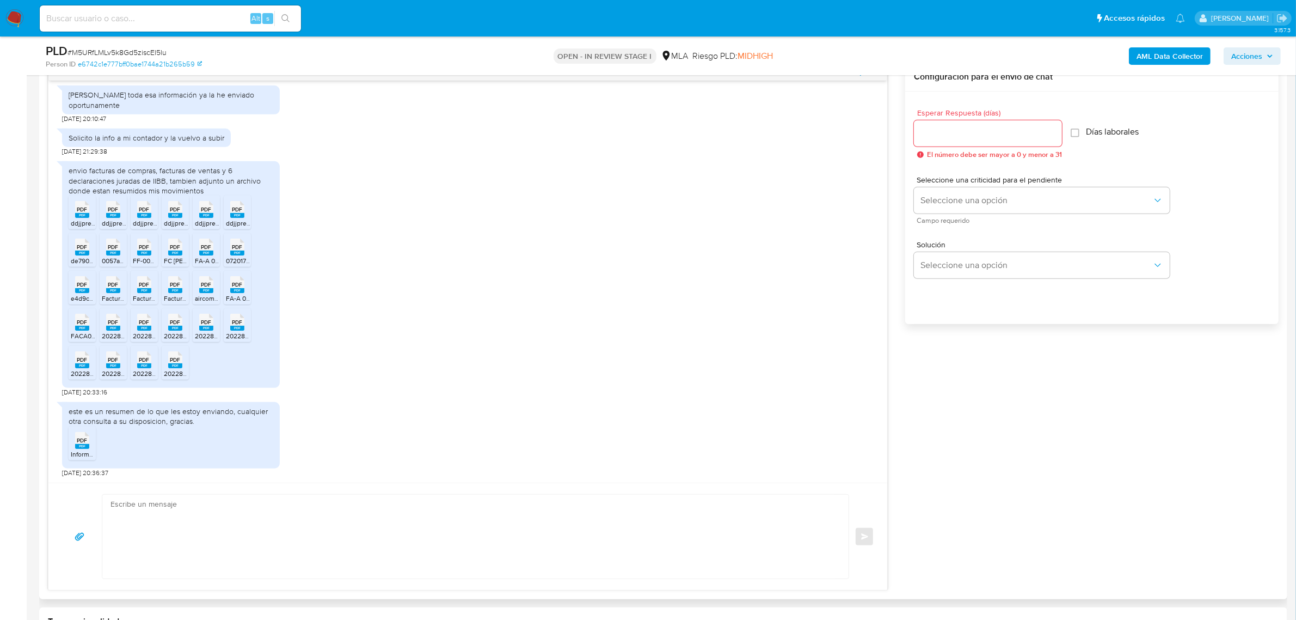
scroll to position [612, 0]
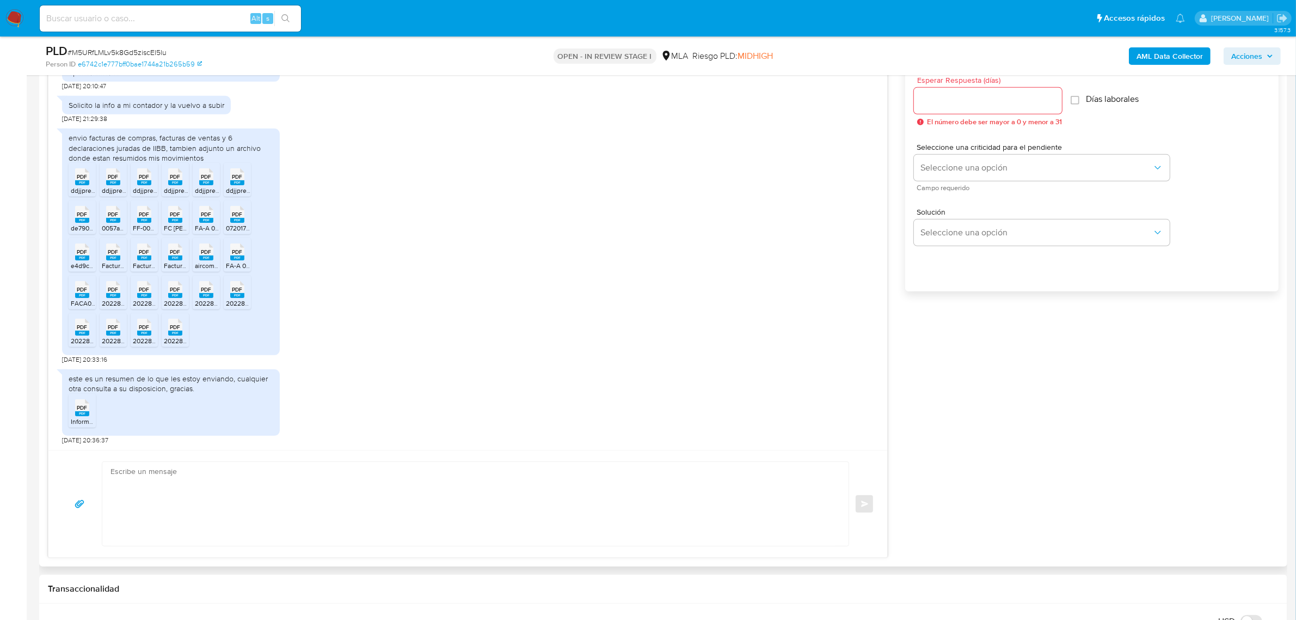
click at [233, 497] on textarea at bounding box center [473, 504] width 725 height 84
paste textarea "Te indicamos que los ingresos efectuados en la cuenta de Andres Marano (CUIT 23…"
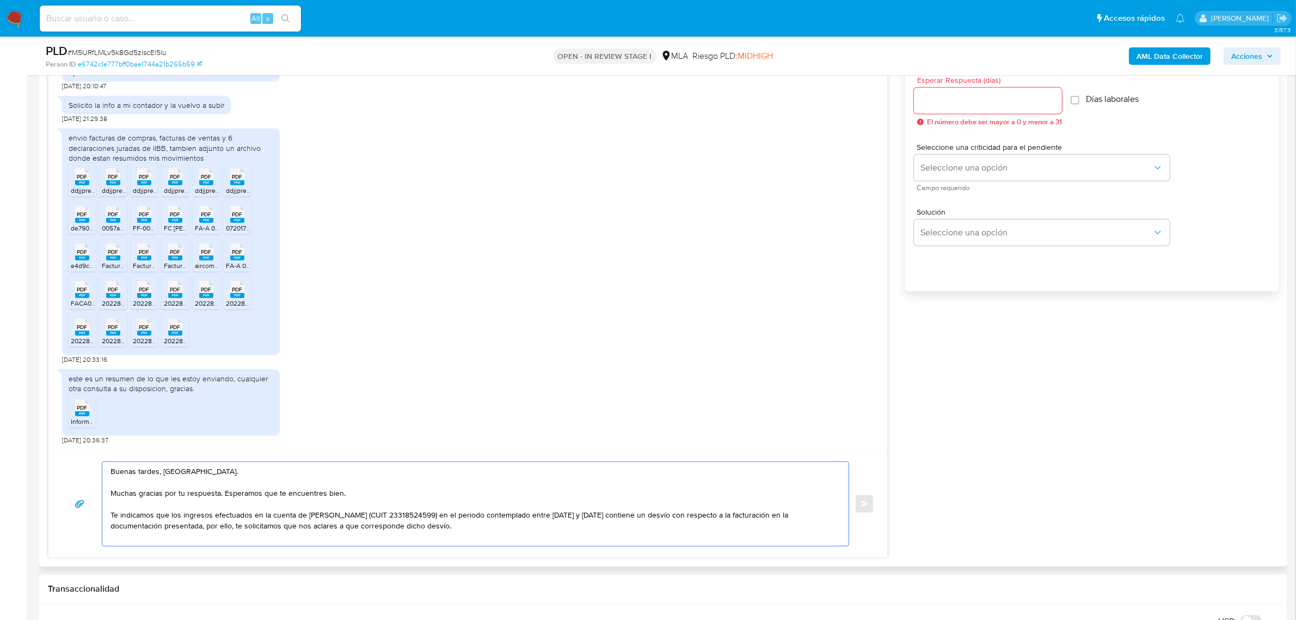
click at [207, 515] on textarea "Buenas tardes, Diego. Muchas gracias por tu respuesta. Esperamos que te encuent…" at bounding box center [473, 504] width 725 height 84
click at [183, 510] on textarea "Buenas tardes, Diego. Muchas gracias por tu respuesta. Esperamos que te encuent…" at bounding box center [473, 504] width 725 height 84
drag, startPoint x: 308, startPoint y: 514, endPoint x: 197, endPoint y: 515, distance: 111.1
click at [304, 514] on textarea "Buenas tardes, Diego. Muchas gracias por tu respuesta. Esperamos que te encuent…" at bounding box center [473, 504] width 725 height 84
click at [157, 517] on textarea "Buenas tardes, Diego. Muchas gracias por tu respuesta. Esperamos que te encuent…" at bounding box center [473, 504] width 725 height 84
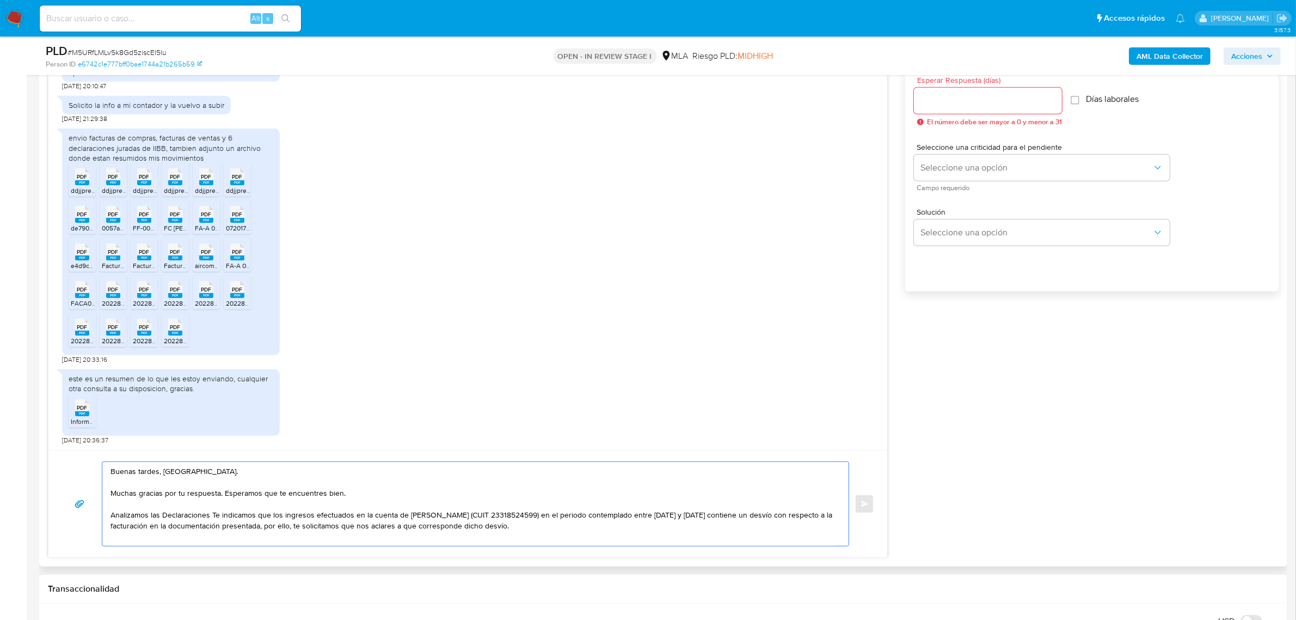
click at [197, 516] on textarea "Buenas tardes, Diego. Muchas gracias por tu respuesta. Esperamos que te encuent…" at bounding box center [473, 504] width 725 height 84
click at [205, 516] on textarea "Buenas tardes, Diego. Muchas gracias por tu respuesta. Esperamos que te encuent…" at bounding box center [473, 504] width 725 height 84
click at [211, 516] on textarea "Buenas tardes, Diego. Muchas gracias por tu respuesta. Esperamos que te encuent…" at bounding box center [473, 504] width 725 height 84
drag, startPoint x: 478, startPoint y: 532, endPoint x: 88, endPoint y: 514, distance: 390.2
click at [88, 514] on div "Buenas tardes, Diego. Muchas gracias por tu respuesta. Esperamos que te encuent…" at bounding box center [468, 503] width 813 height 85
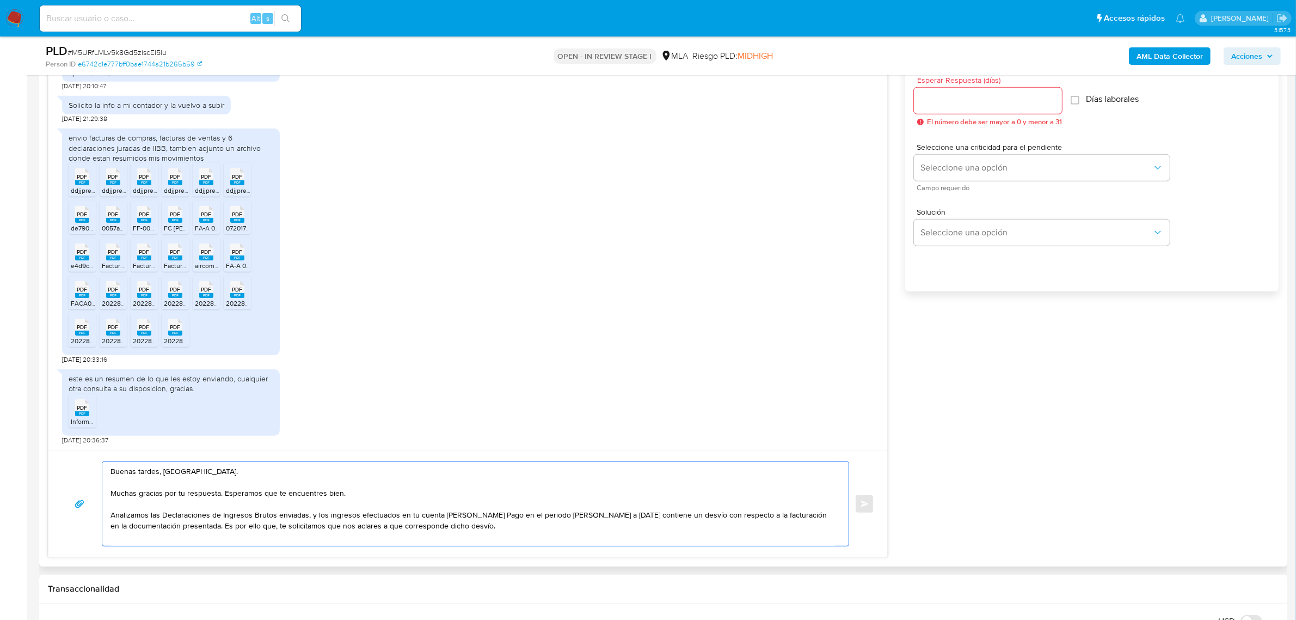
click at [181, 514] on textarea "Buenas tardes, Diego. Muchas gracias por tu respuesta. Esperamos que te encuent…" at bounding box center [473, 504] width 725 height 84
click at [314, 522] on textarea "Buenas tardes, Diego. Muchas gracias por tu respuesta. Esperamos que te encuent…" at bounding box center [473, 504] width 725 height 84
click at [206, 526] on textarea "Buenas tardes, Diego. Muchas gracias por tu respuesta. Esperamos que te encuent…" at bounding box center [473, 504] width 725 height 84
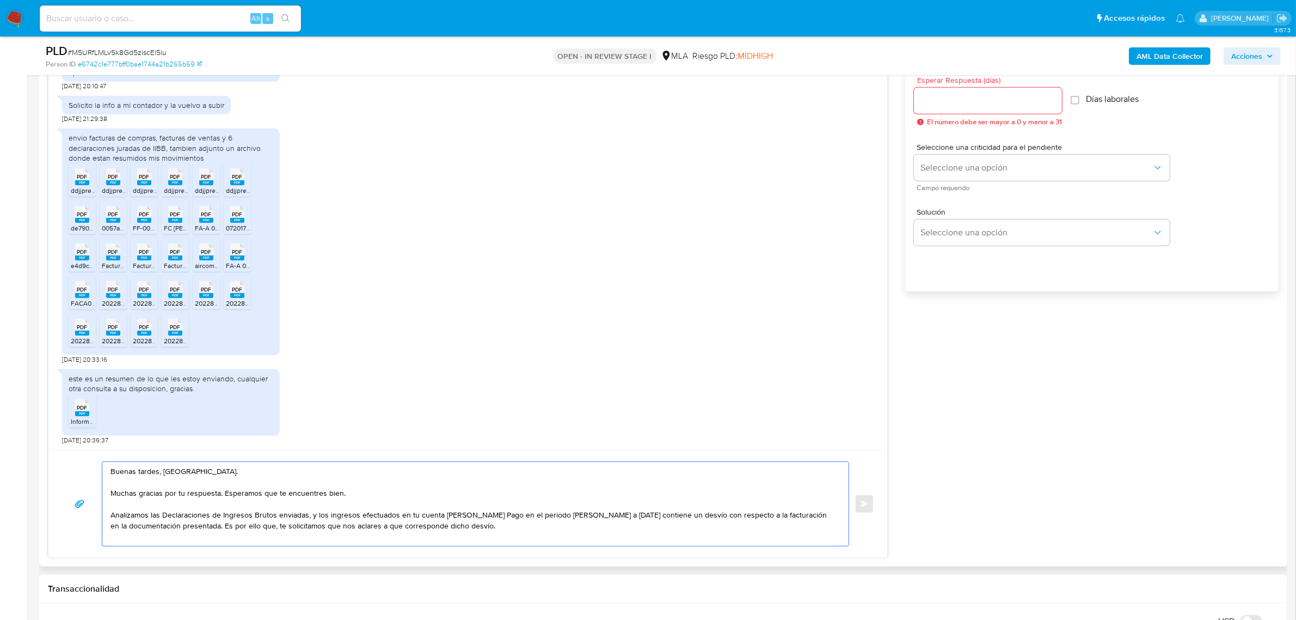
drag, startPoint x: 203, startPoint y: 526, endPoint x: 108, endPoint y: 512, distance: 96.3
click at [108, 512] on div "Buenas tardes, Diego. Muchas gracias por tu respuesta. Esperamos que te encuent…" at bounding box center [472, 504] width 741 height 84
paste textarea "l analizar la documentación de Ingresos Brutos que nos facilitaste, identificam…"
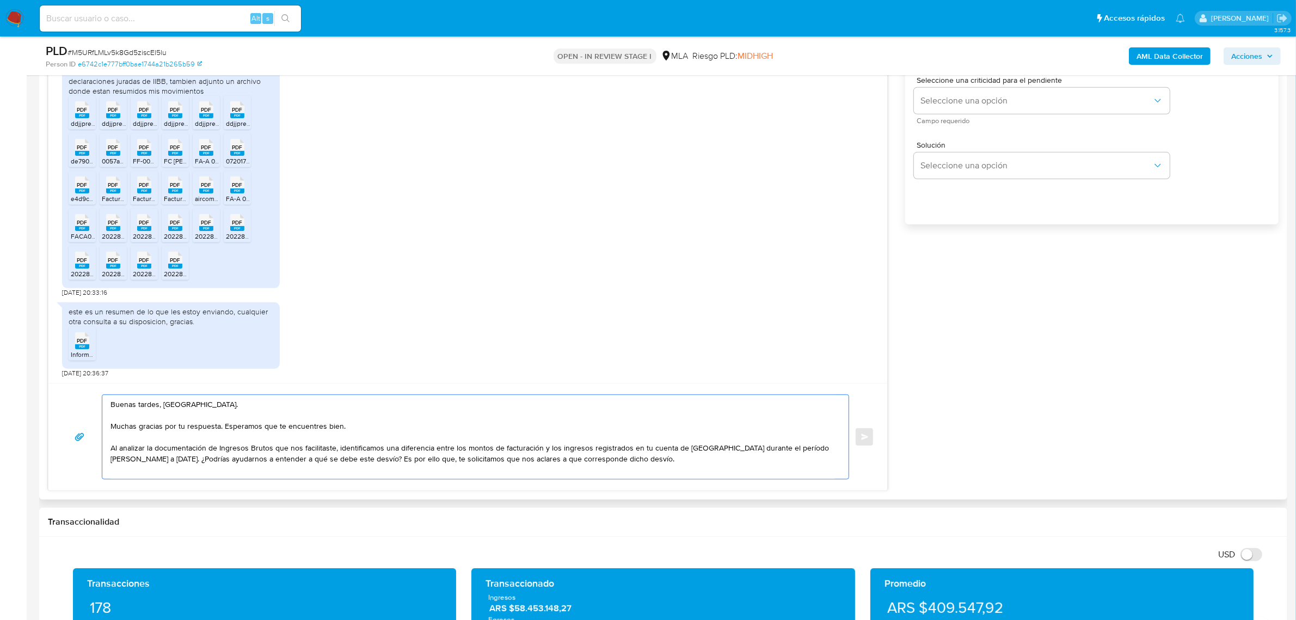
scroll to position [680, 0]
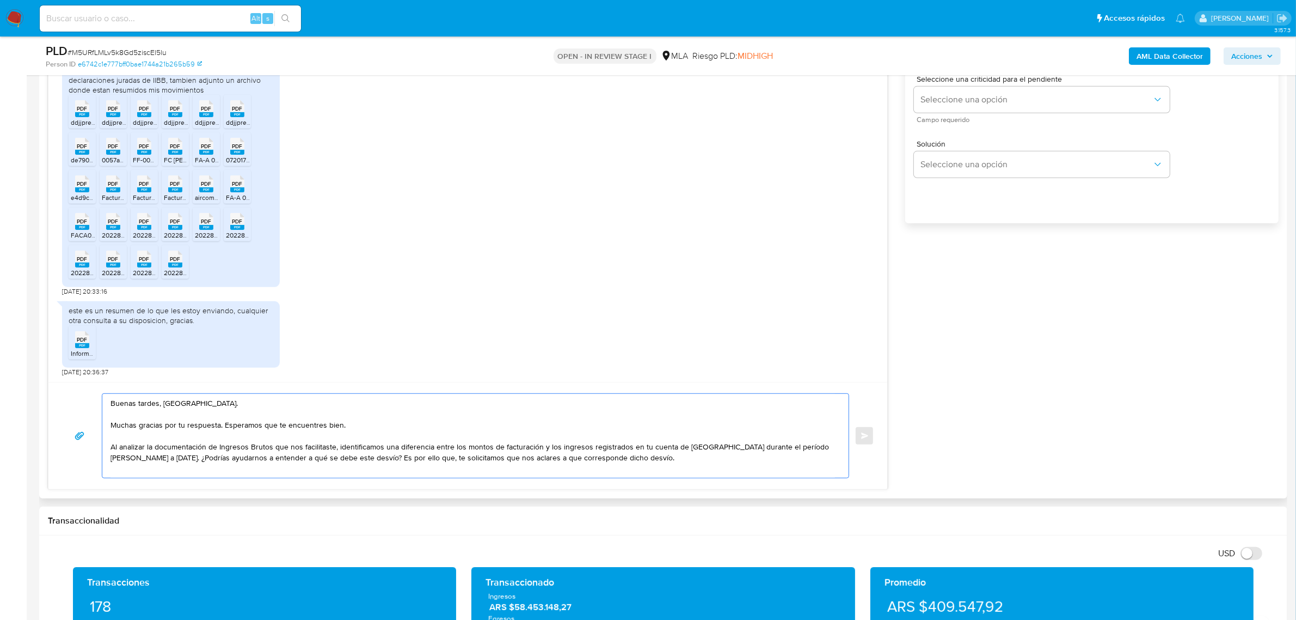
click at [316, 448] on textarea "Buenas tardes, Diego. Muchas gracias por tu respuesta. Esperamos que te encuent…" at bounding box center [473, 436] width 725 height 84
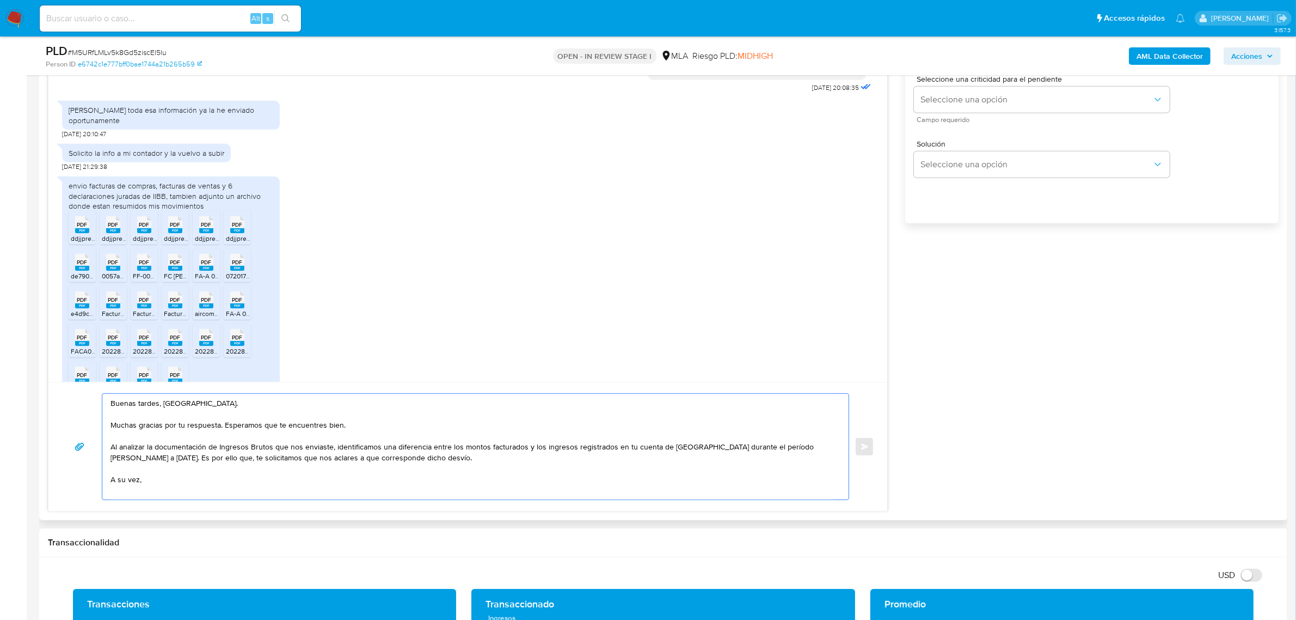
scroll to position [544, 0]
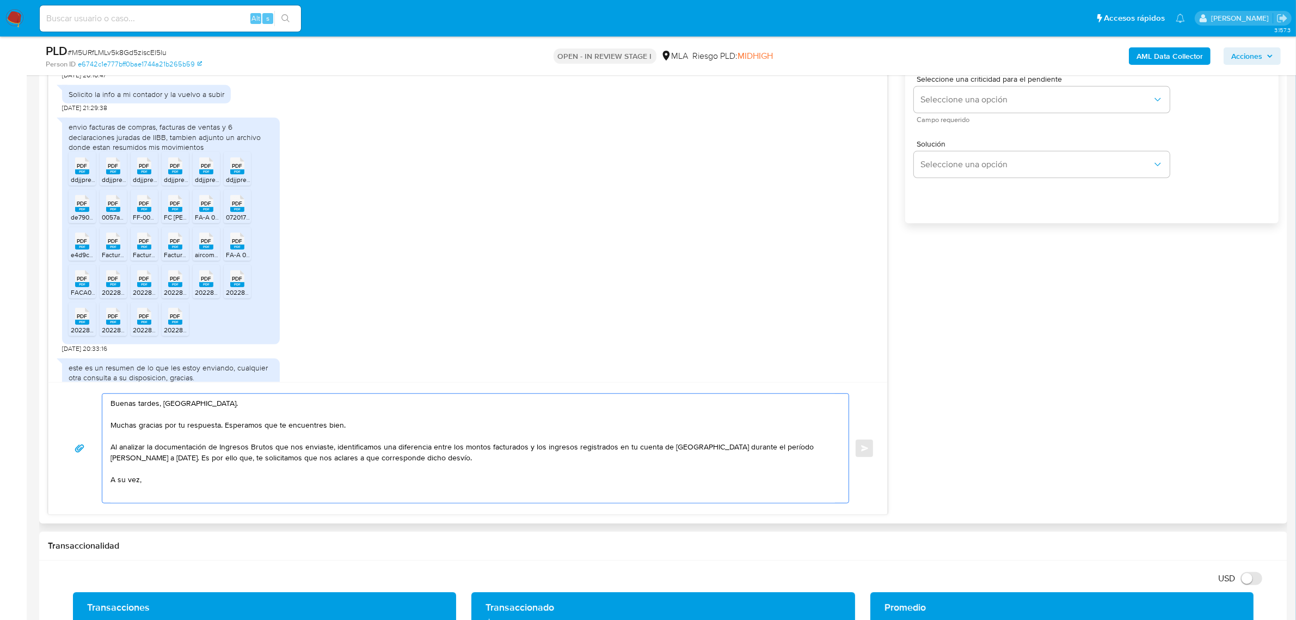
paste textarea "33718685449 name: FELTECH ASOCIADOS SRL || alias: name: FELTECH ASOCIADOS || al…"
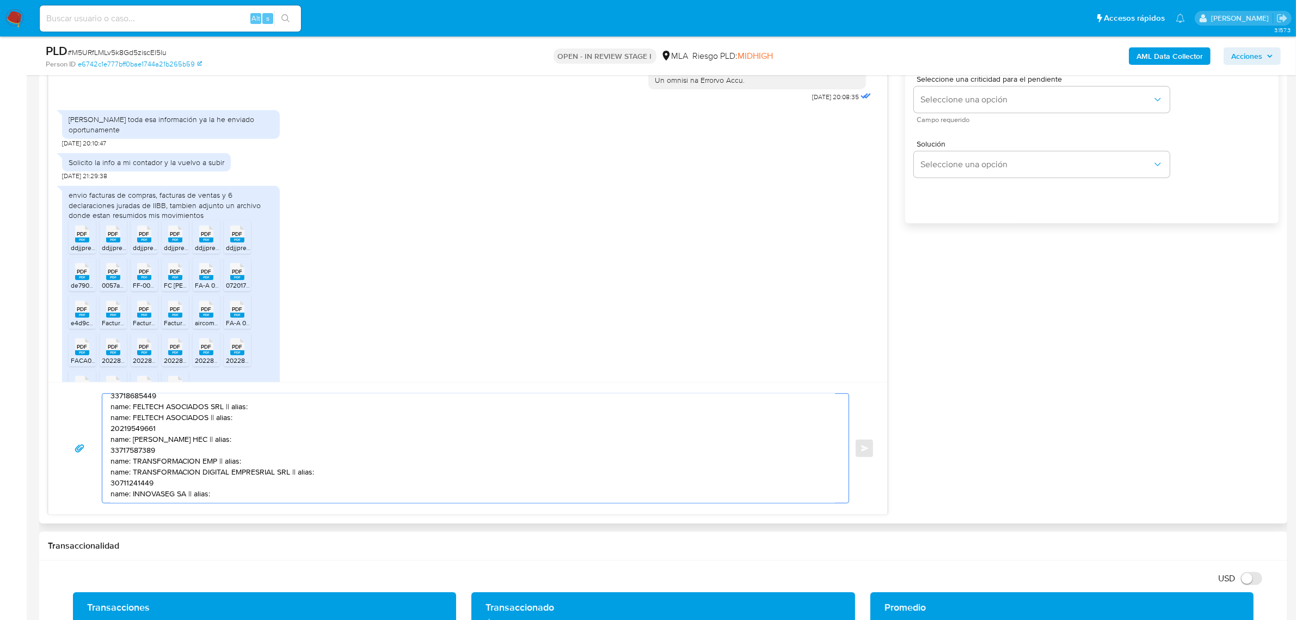
scroll to position [34, 0]
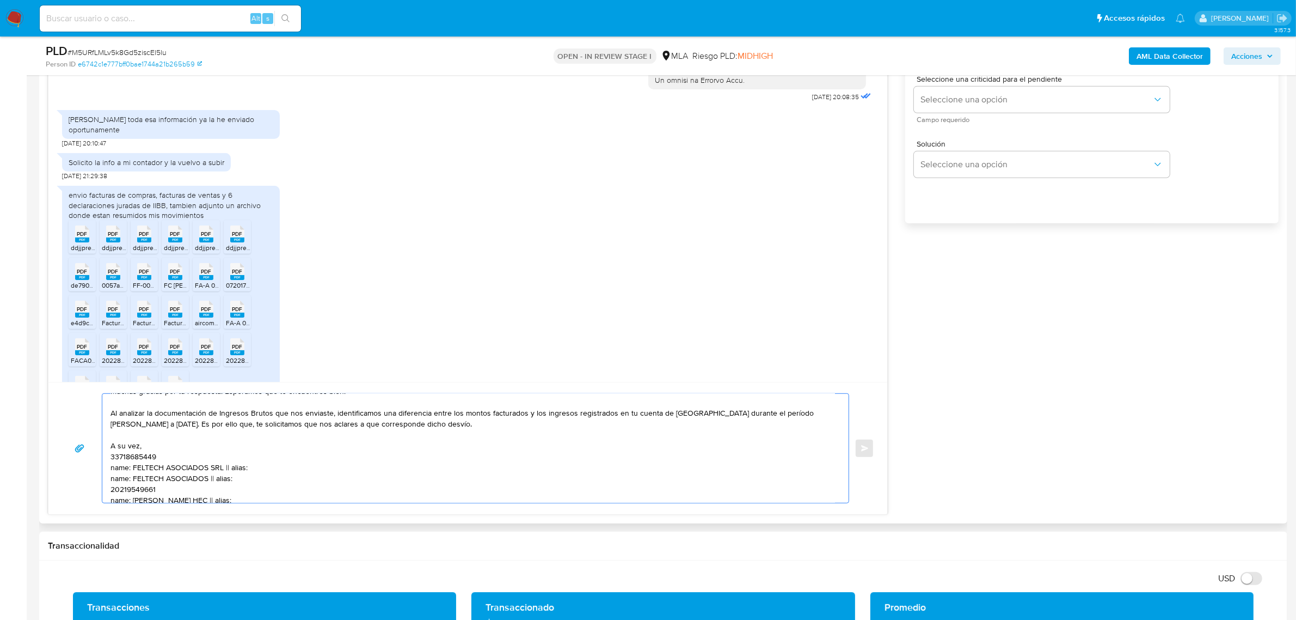
click at [148, 459] on textarea "Buenas tardes, Diego. Muchas gracias por tu respuesta. Esperamos que te encuent…" at bounding box center [473, 448] width 725 height 109
paste textarea "33718685449"
paste textarea "20219549661"
paste textarea "33717587389"
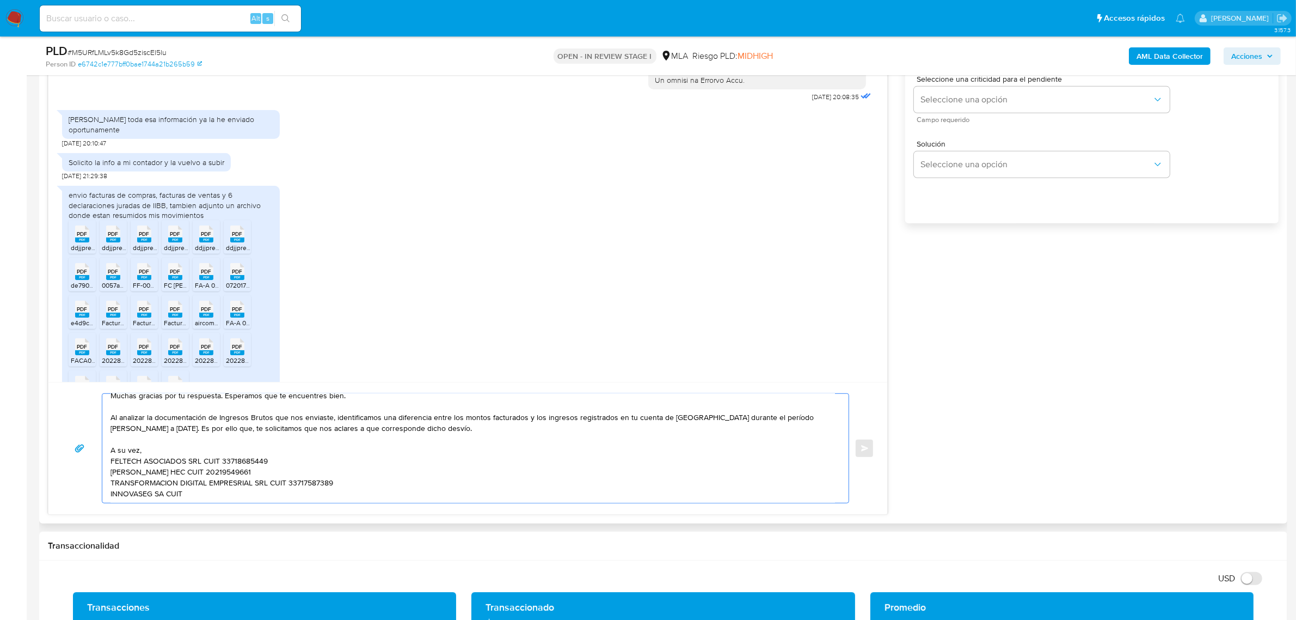
paste textarea "30711241449"
click at [165, 456] on textarea "Buenas tardes, Diego. Muchas gracias por tu respuesta. Esperamos que te encuent…" at bounding box center [473, 448] width 725 height 109
click at [160, 450] on textarea "Buenas tardes, Diego. Muchas gracias por tu respuesta. Esperamos que te encuent…" at bounding box center [473, 448] width 725 height 109
paste textarea "Detalle del motivo económico de las operaciones cursadas con las siguientes con…"
click at [142, 449] on textarea "Buenas tardes, Diego. Muchas gracias por tu respuesta. Esperamos que te encuent…" at bounding box center [473, 448] width 725 height 109
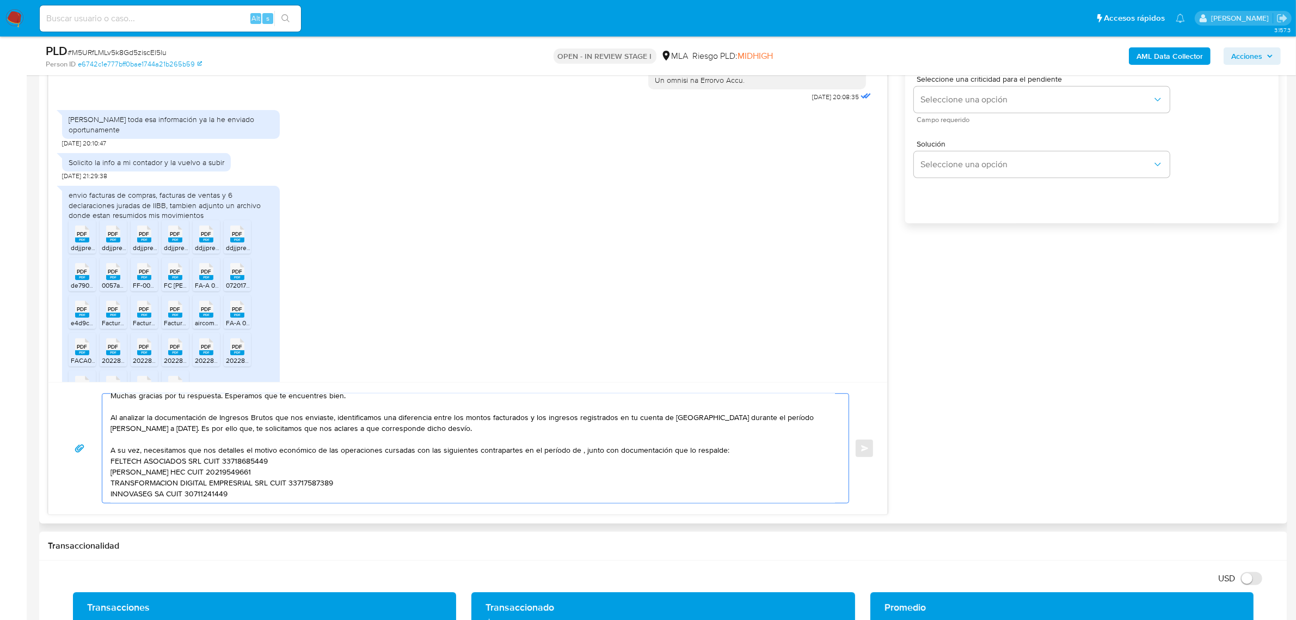
click at [791, 414] on textarea "Buenas tardes, Diego. Muchas gracias por tu respuesta. Esperamos que te encuent…" at bounding box center [473, 448] width 725 height 109
click at [618, 479] on textarea "Buenas tardes, Diego. Muchas gracias por tu respuesta. Esperamos que te encuent…" at bounding box center [473, 448] width 725 height 109
click at [575, 446] on textarea "Buenas tardes, Diego. Muchas gracias por tu respuesta. Esperamos que te encuent…" at bounding box center [473, 448] width 725 height 109
paste textarea "marzo a junio de 2025"
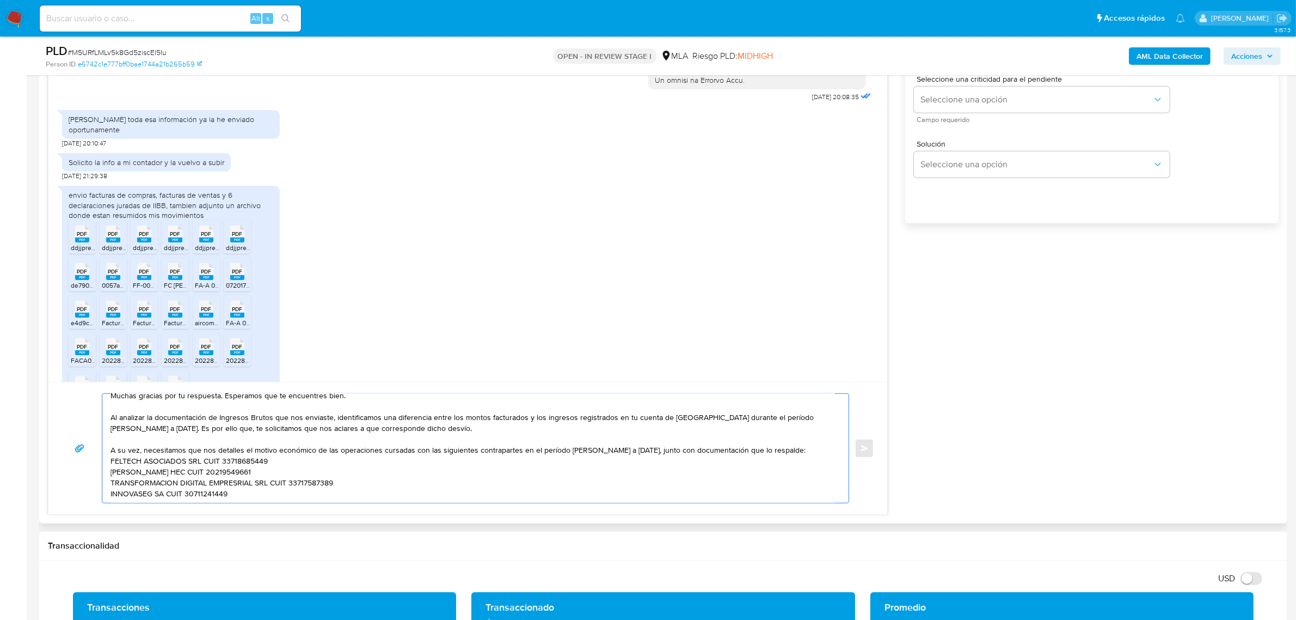
click at [246, 480] on textarea "Buenas tardes, Diego. Muchas gracias por tu respuesta. Esperamos que te encuent…" at bounding box center [473, 448] width 725 height 109
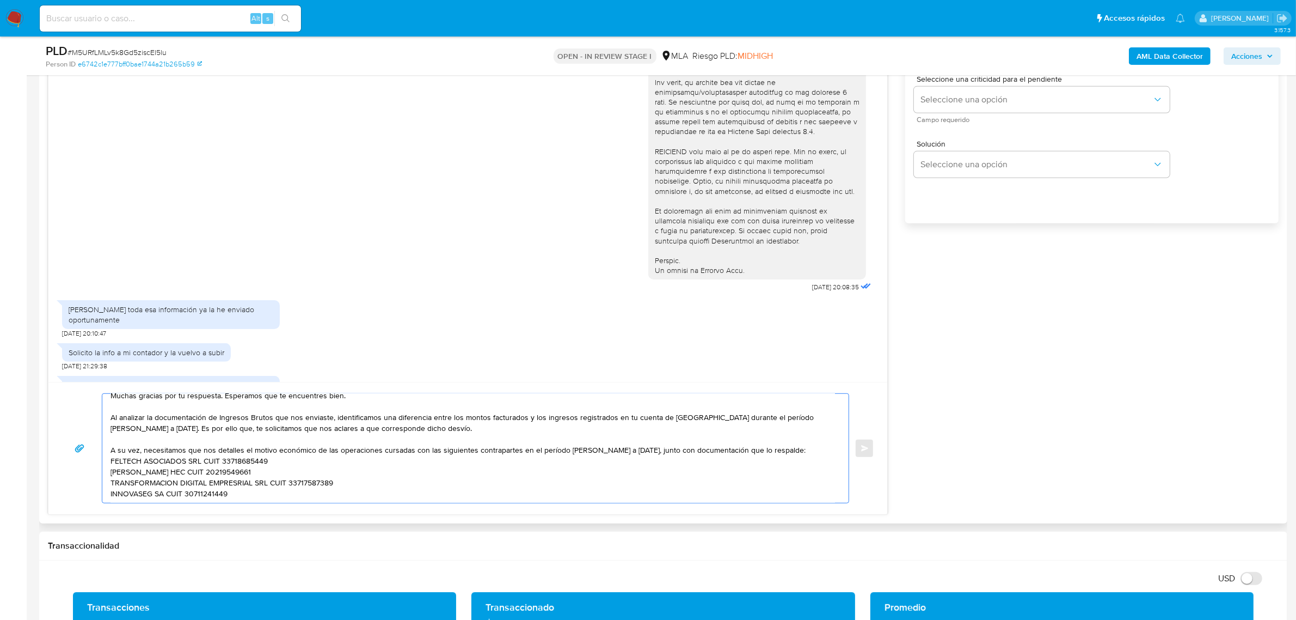
scroll to position [272, 0]
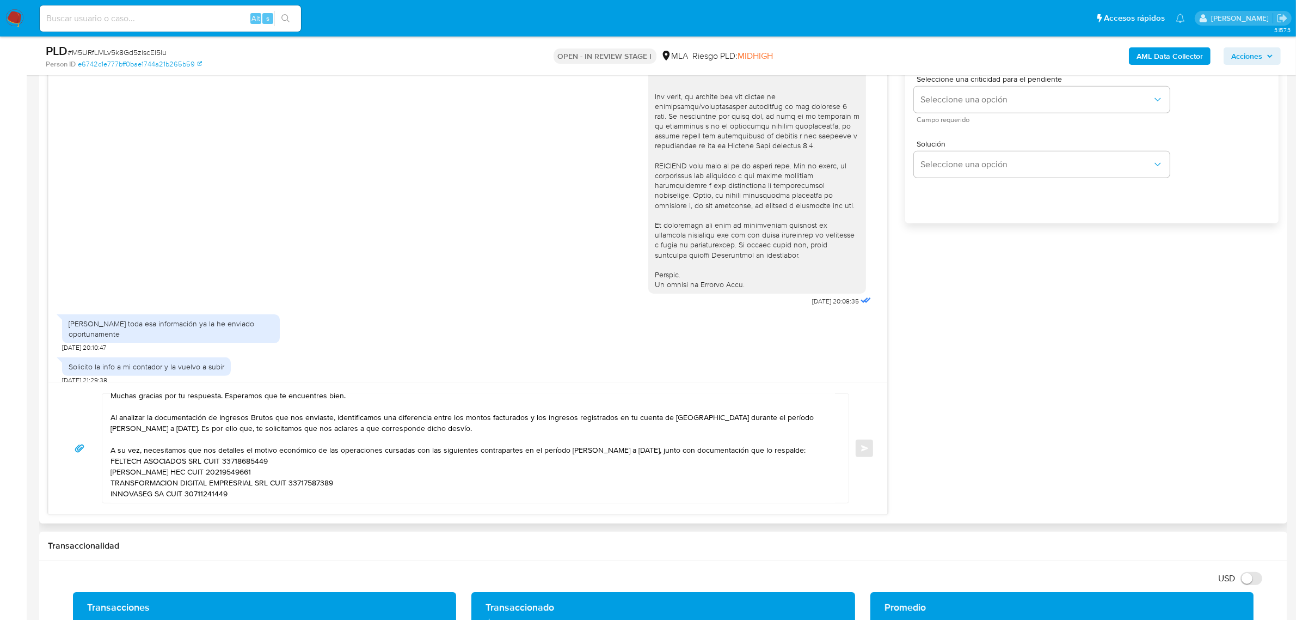
click at [180, 494] on textarea "Buenas tardes, Diego. Muchas gracias por tu respuesta. Esperamos que te encuent…" at bounding box center [473, 448] width 725 height 109
click at [181, 489] on textarea "Buenas tardes, Diego. Muchas gracias por tu respuesta. Esperamos que te encuent…" at bounding box center [473, 448] width 725 height 109
paste textarea "Es importante que sepas que, en caso de no responder a lo solicitado o si lo pr…"
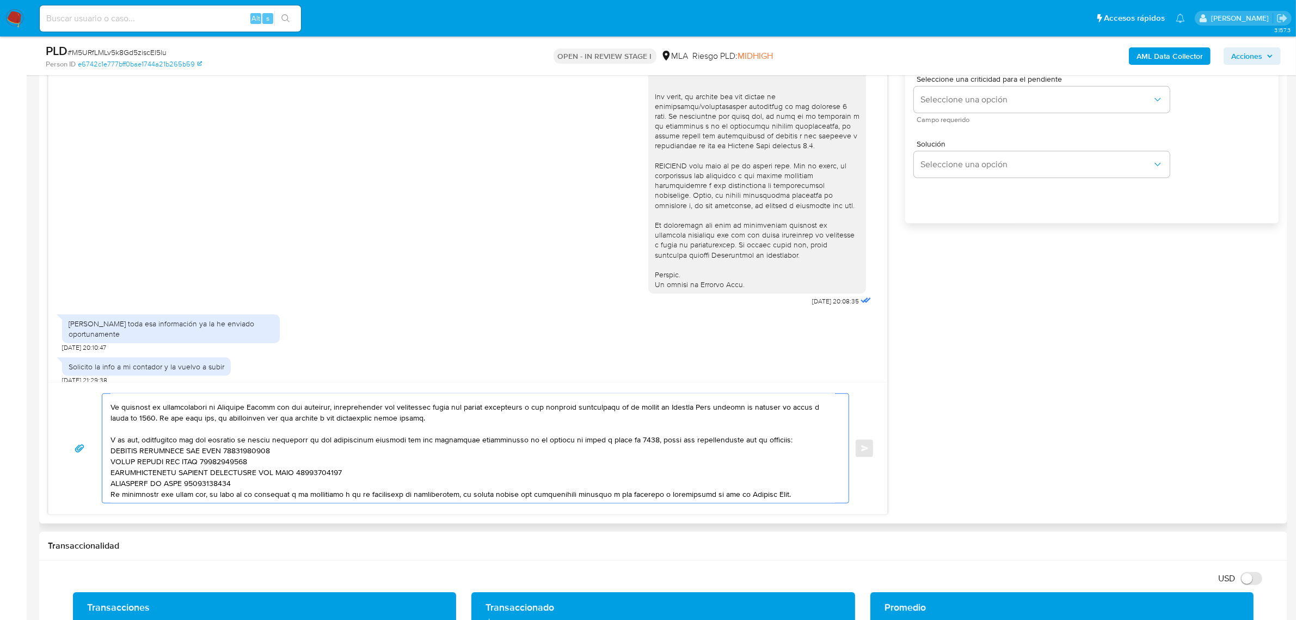
scroll to position [102, 0]
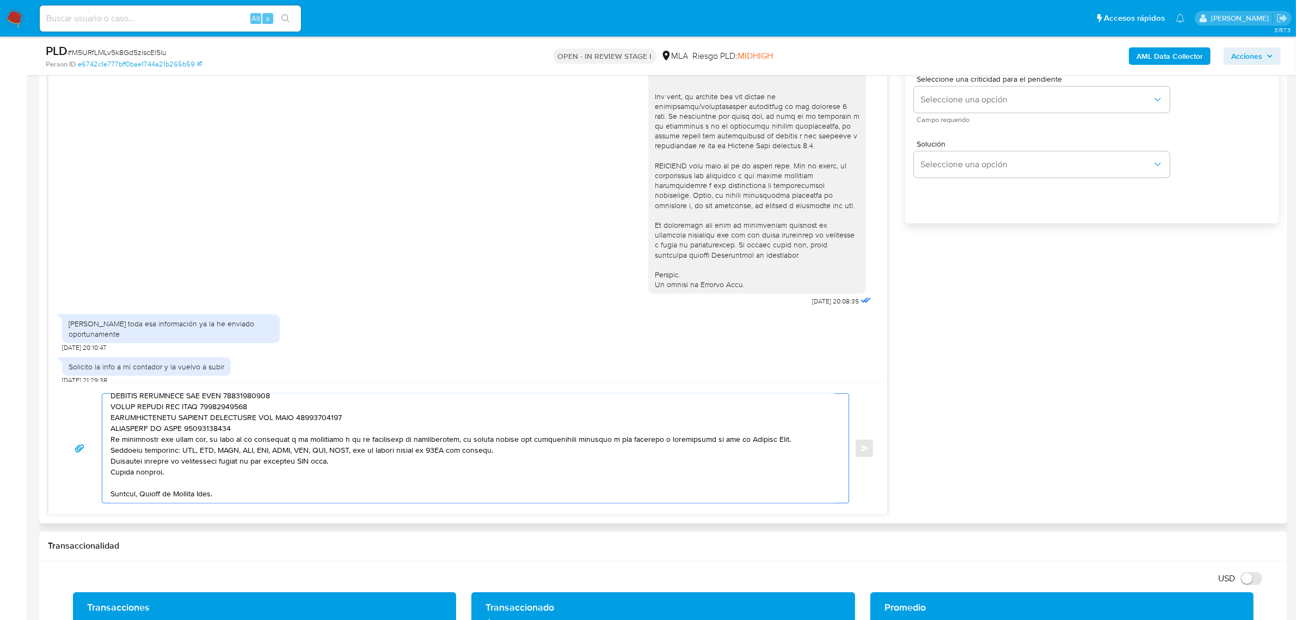
click at [248, 426] on textarea at bounding box center [473, 448] width 725 height 109
click at [792, 442] on textarea at bounding box center [473, 448] width 725 height 109
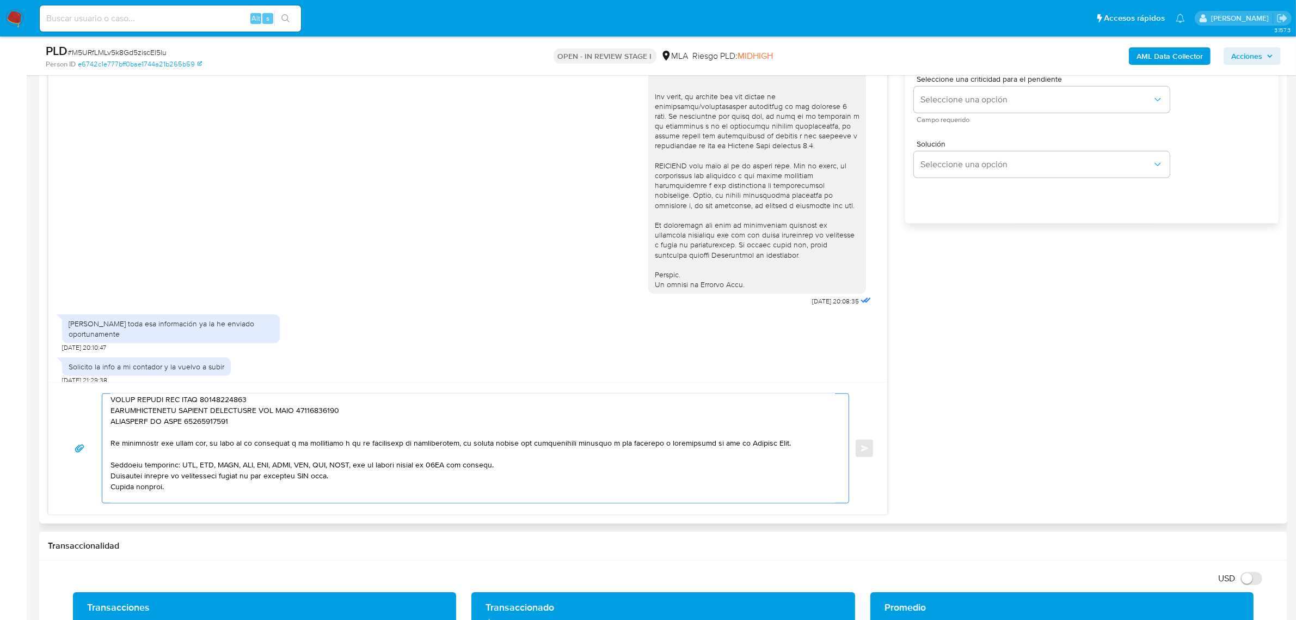
click at [537, 467] on textarea at bounding box center [473, 448] width 725 height 109
click at [306, 491] on textarea at bounding box center [473, 448] width 725 height 109
click at [347, 485] on textarea at bounding box center [473, 448] width 725 height 109
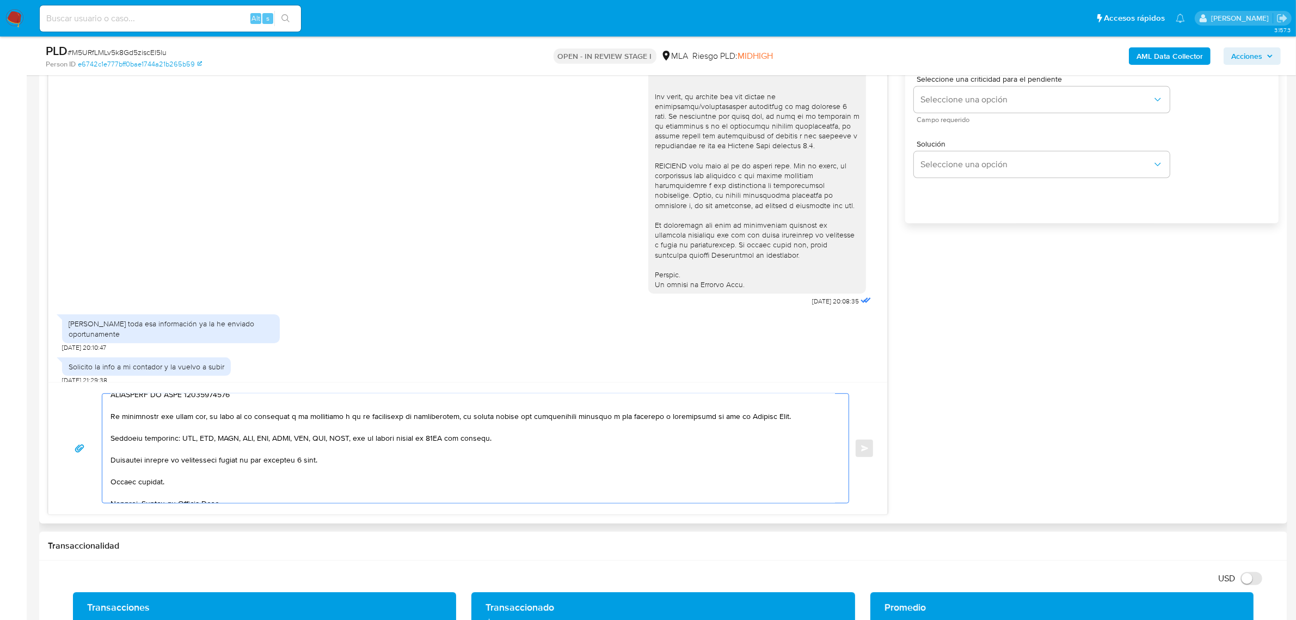
scroll to position [149, 0]
click at [187, 471] on textarea at bounding box center [473, 448] width 725 height 109
click at [140, 486] on textarea at bounding box center [473, 448] width 725 height 109
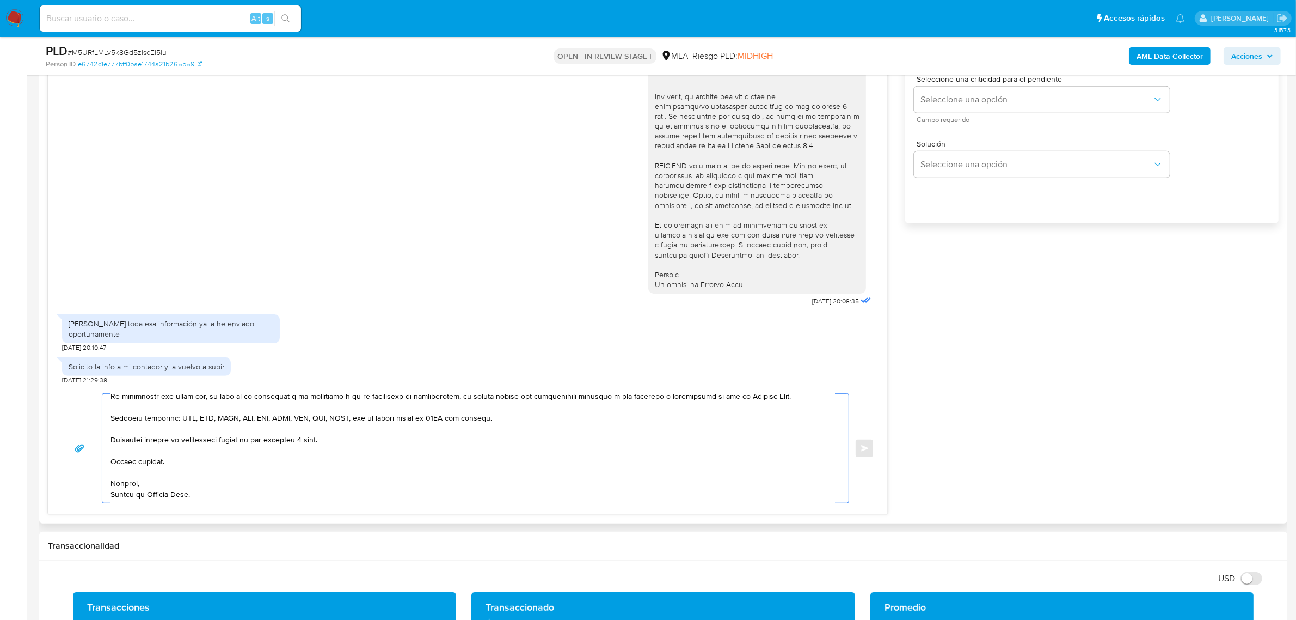
scroll to position [160, 0]
click at [267, 481] on textarea at bounding box center [473, 448] width 725 height 109
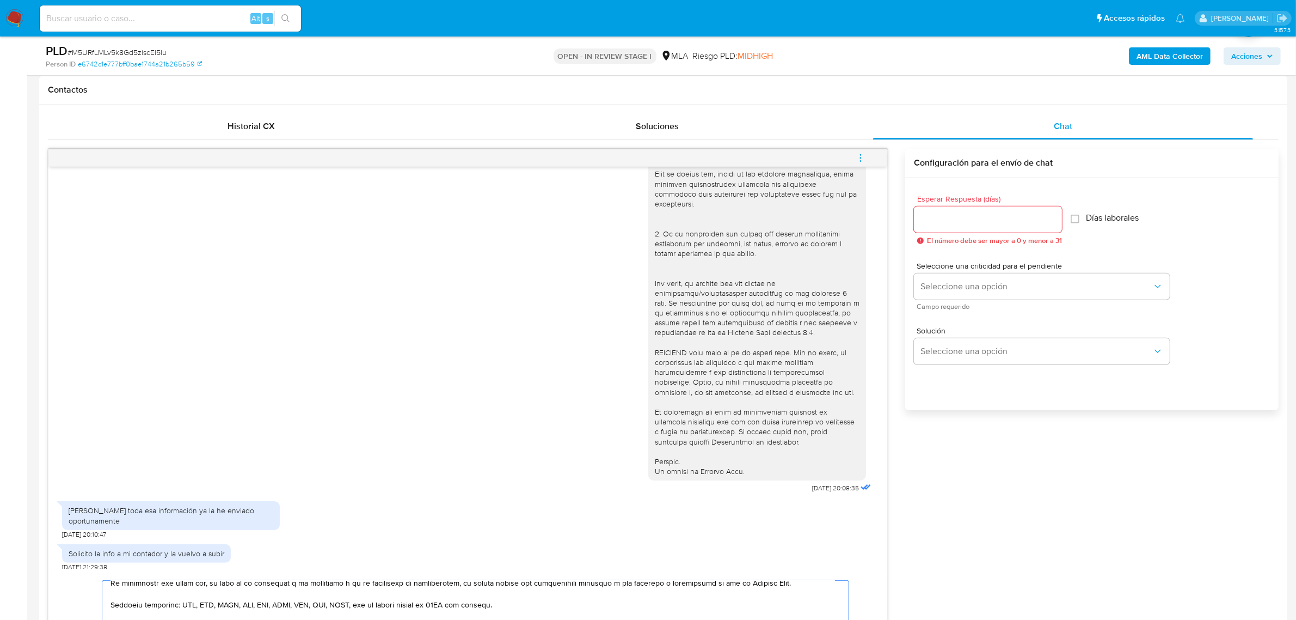
scroll to position [476, 0]
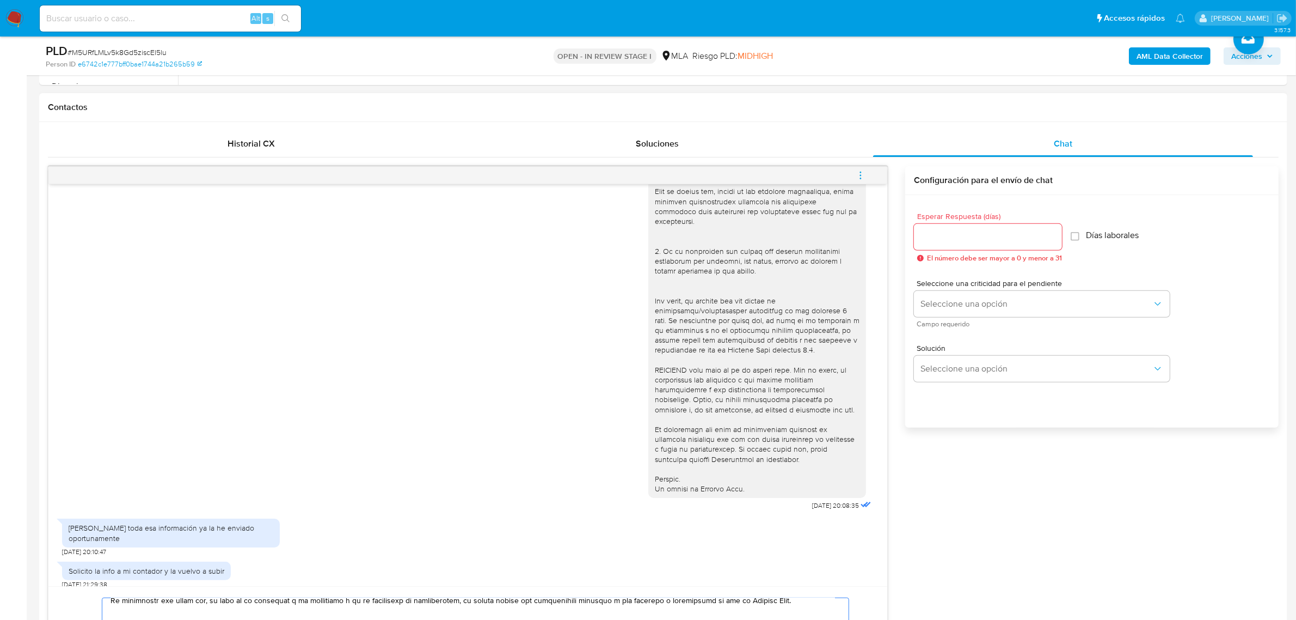
type textarea "Buenas tardes, Diego. Muchas gracias por tu respuesta. Esperamos que te encuent…"
click at [937, 232] on input "Esperar Respuesta (días)" at bounding box center [988, 237] width 148 height 14
type input "2"
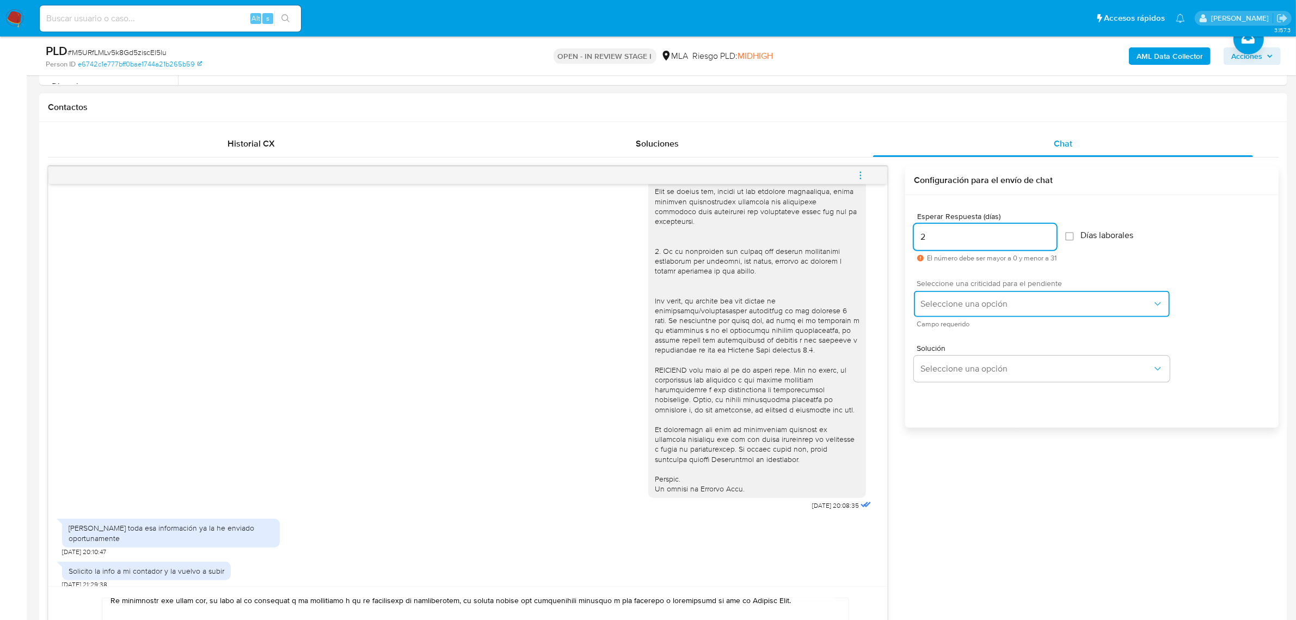
click at [943, 308] on span "Seleccione una opción" at bounding box center [1037, 303] width 232 height 11
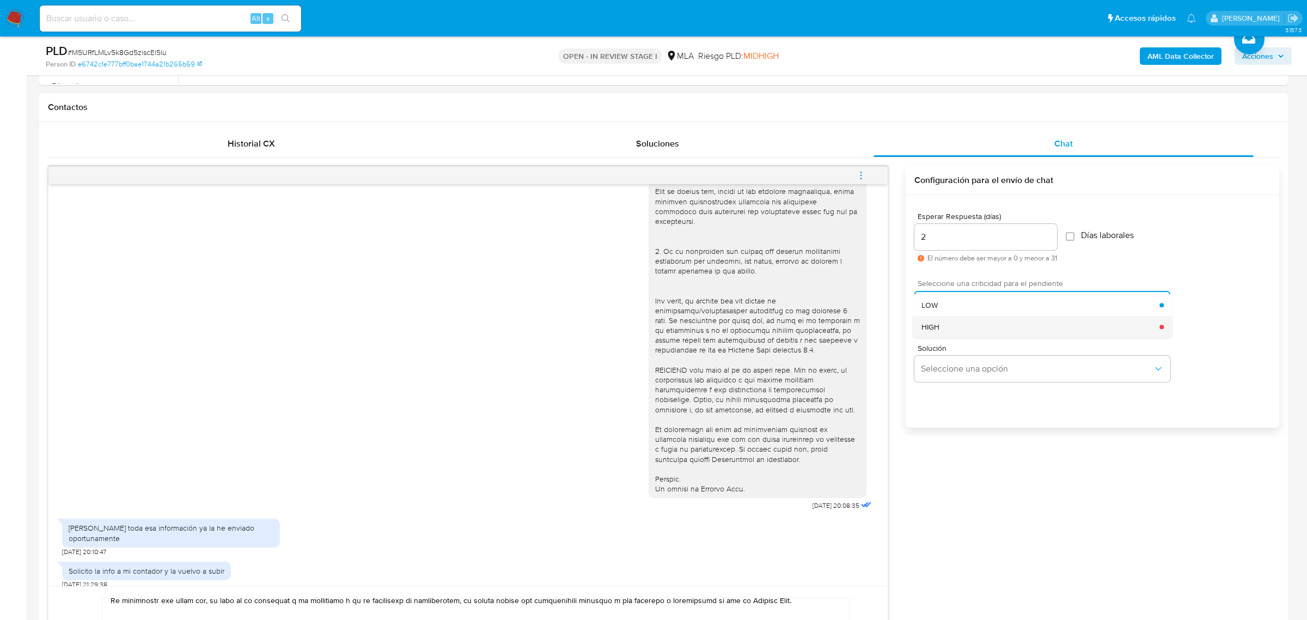
click at [946, 335] on div "HIGH" at bounding box center [1040, 327] width 238 height 22
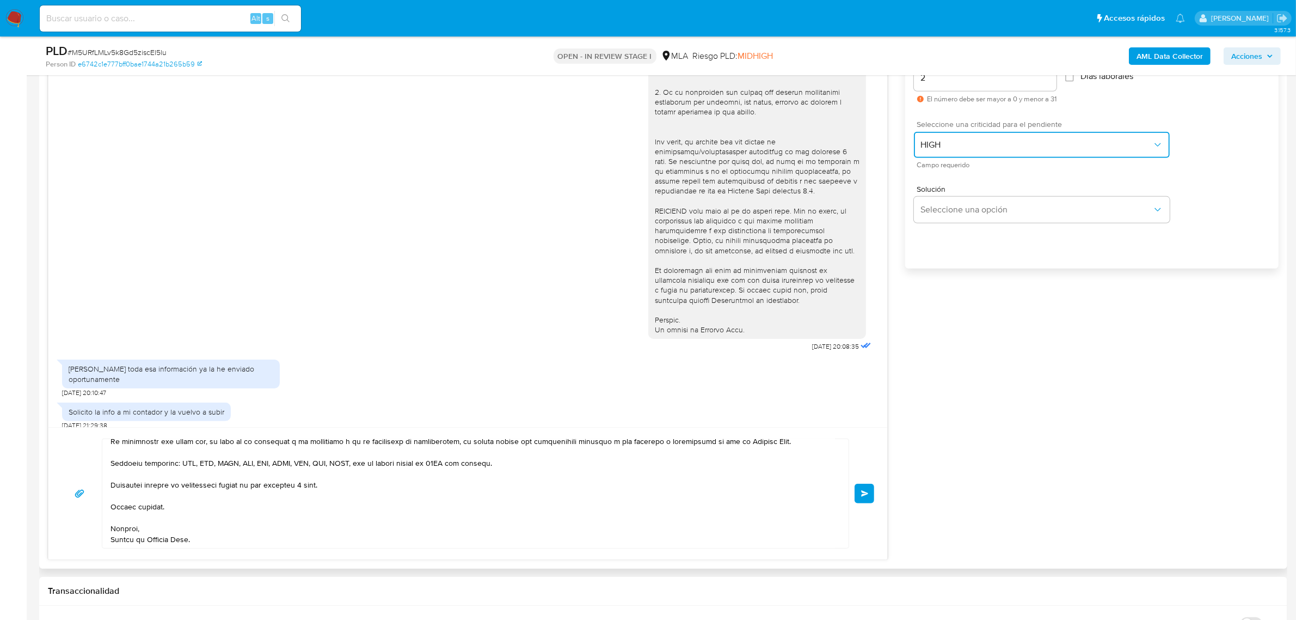
scroll to position [680, 0]
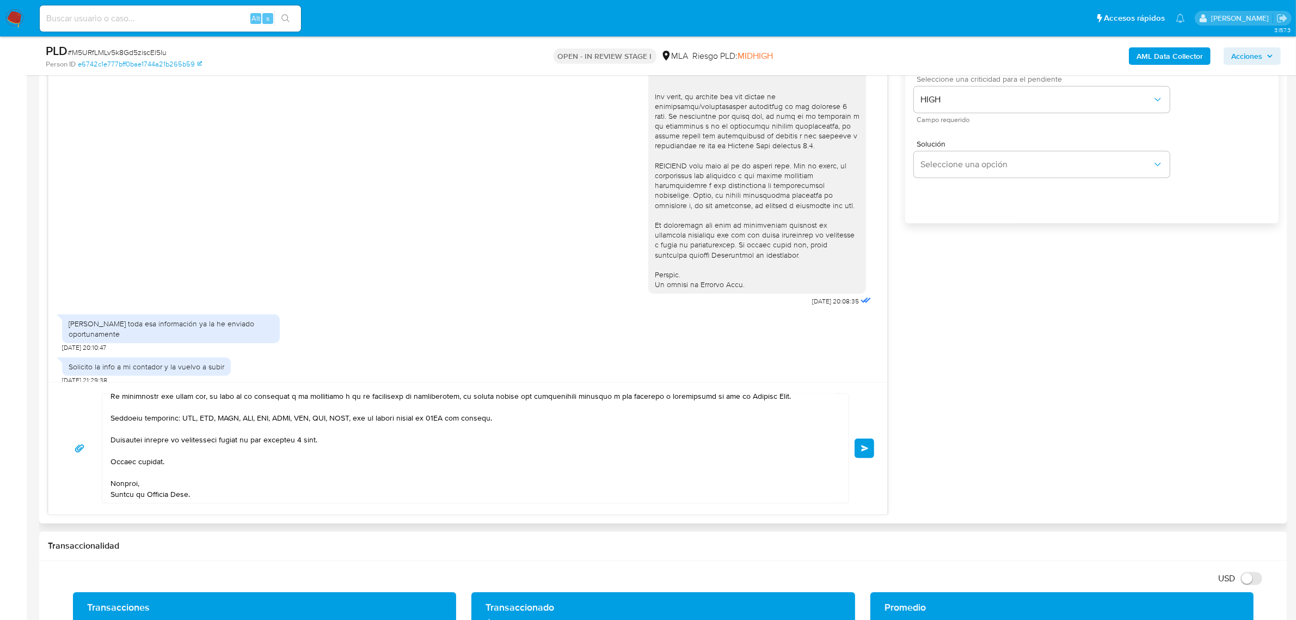
click at [859, 452] on button "Enviar" at bounding box center [865, 448] width 20 height 20
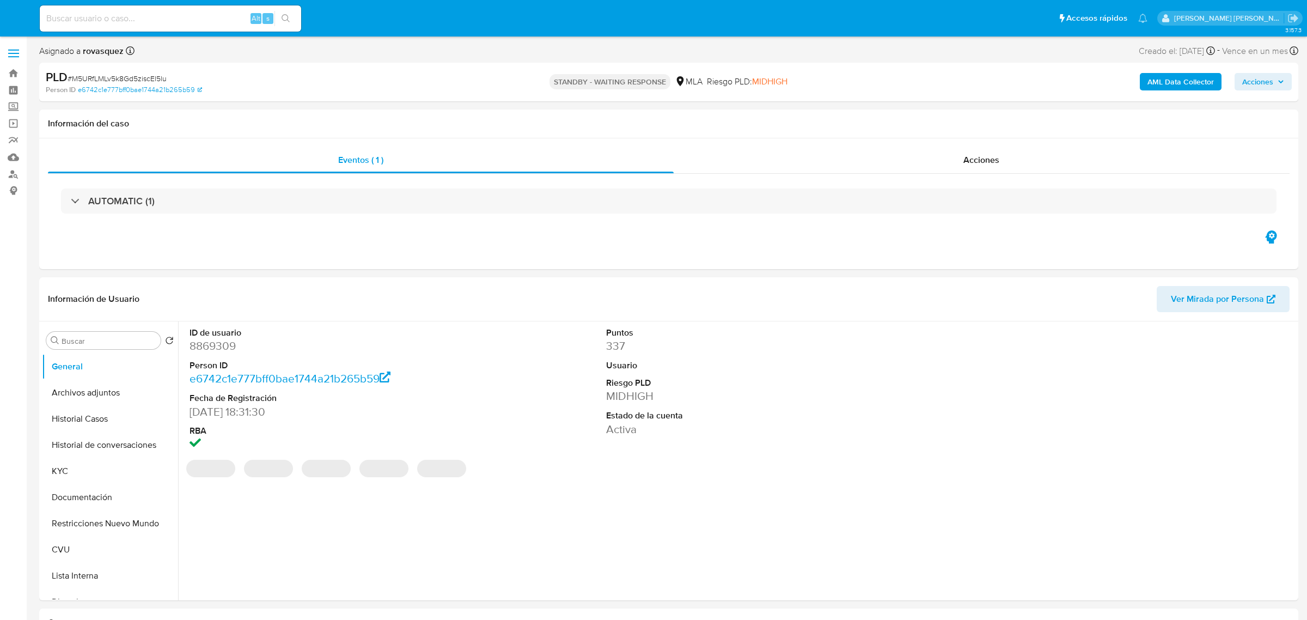
select select "10"
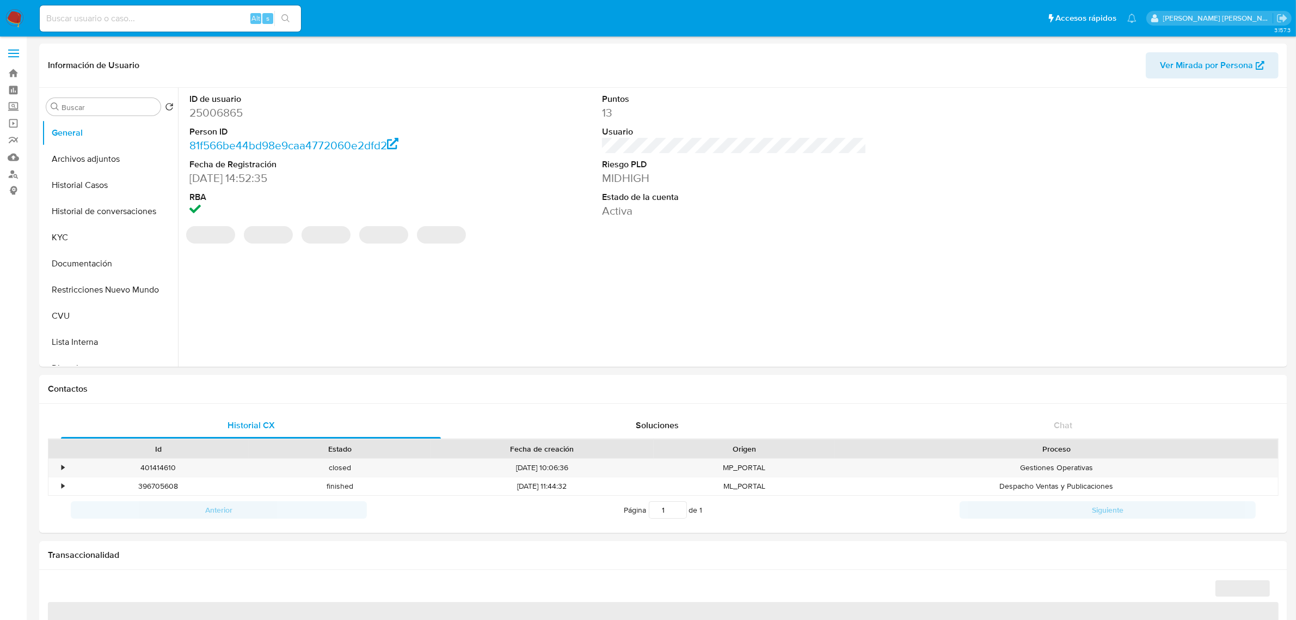
select select "10"
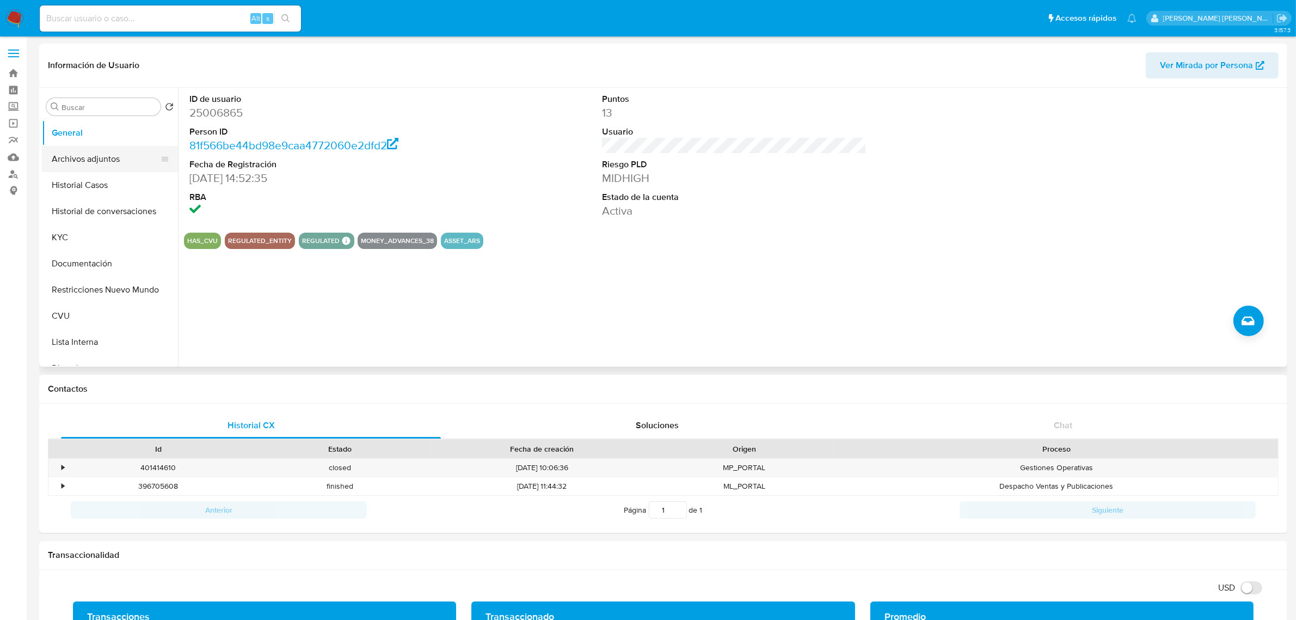
click at [113, 165] on button "Archivos adjuntos" at bounding box center [105, 159] width 127 height 26
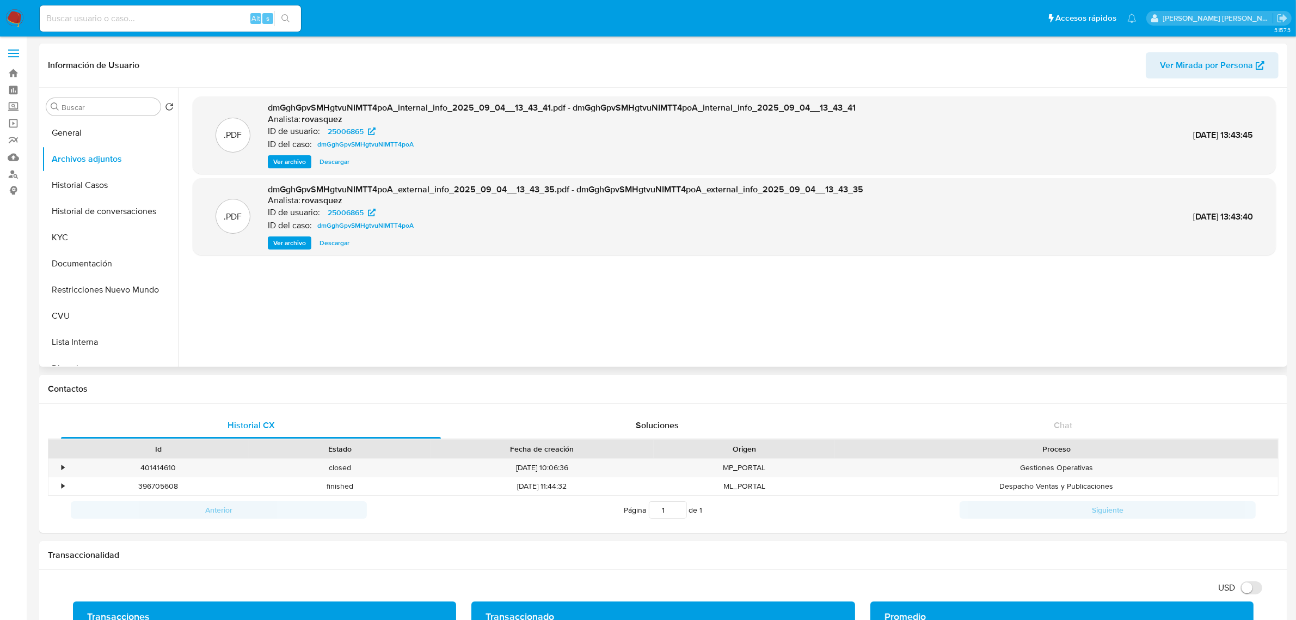
click at [493, 306] on div ".PDF dmGghGpvSMHgtvuNIMTT4poA_internal_info_2025_09_04__13_43_41.pdf - dmGghGpv…" at bounding box center [734, 226] width 1083 height 261
click at [96, 188] on button "Historial Casos" at bounding box center [105, 185] width 127 height 26
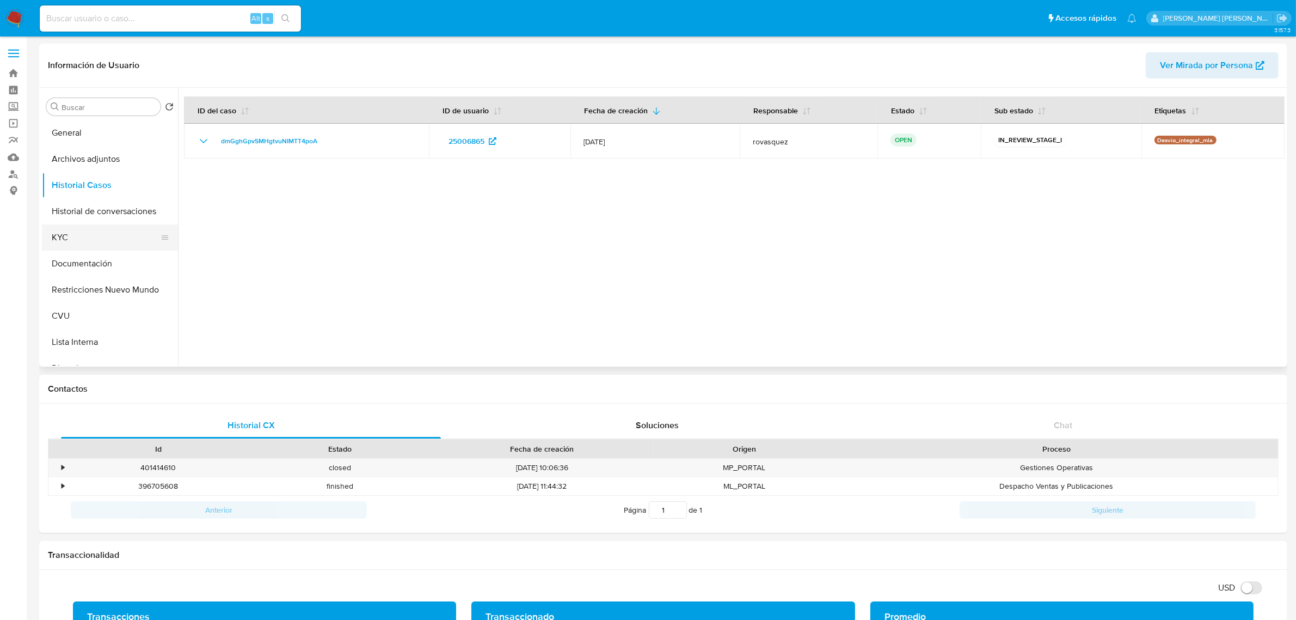
click at [79, 240] on button "KYC" at bounding box center [105, 237] width 127 height 26
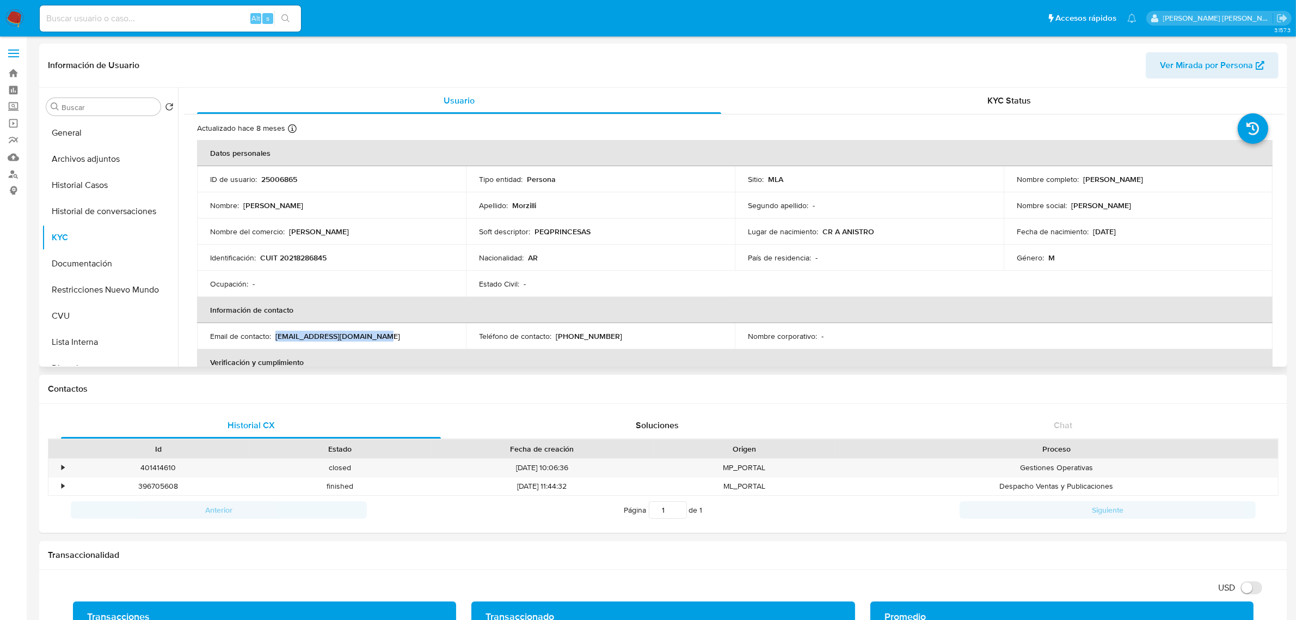
drag, startPoint x: 276, startPoint y: 338, endPoint x: 369, endPoint y: 342, distance: 93.2
click at [369, 342] on td "Email de contacto : faviomorzilli@yahoo.com.ar" at bounding box center [331, 336] width 269 height 26
copy p "faviomorzilli@yahoo.com.ar"
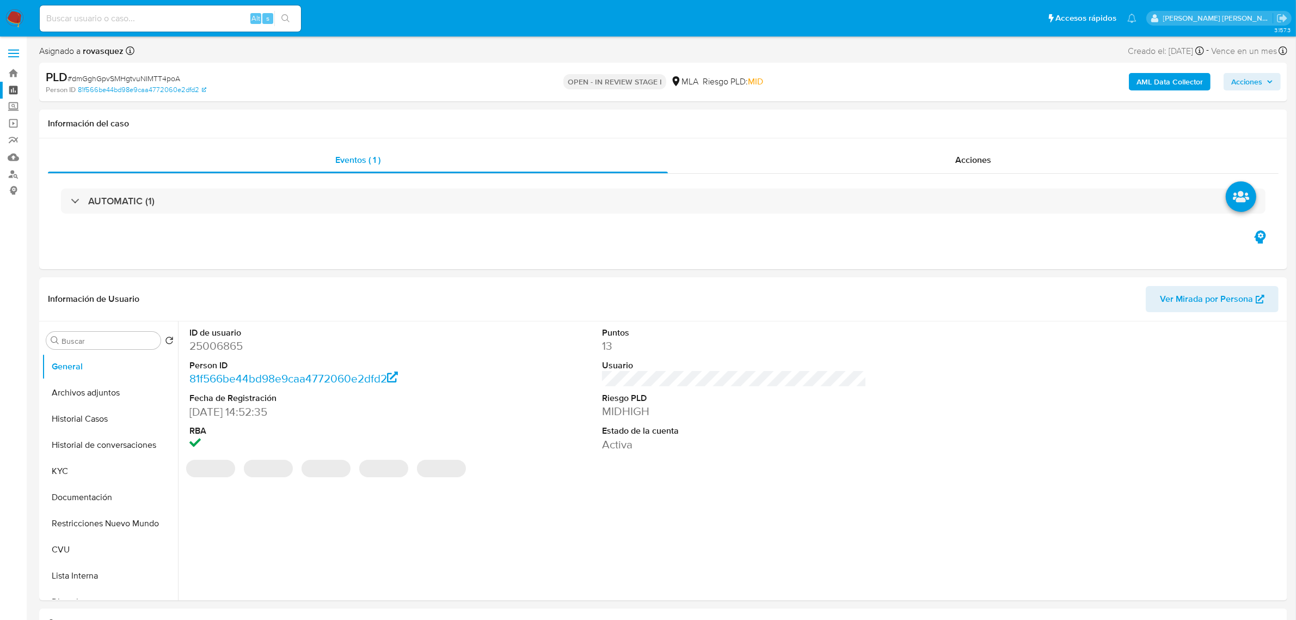
select select "10"
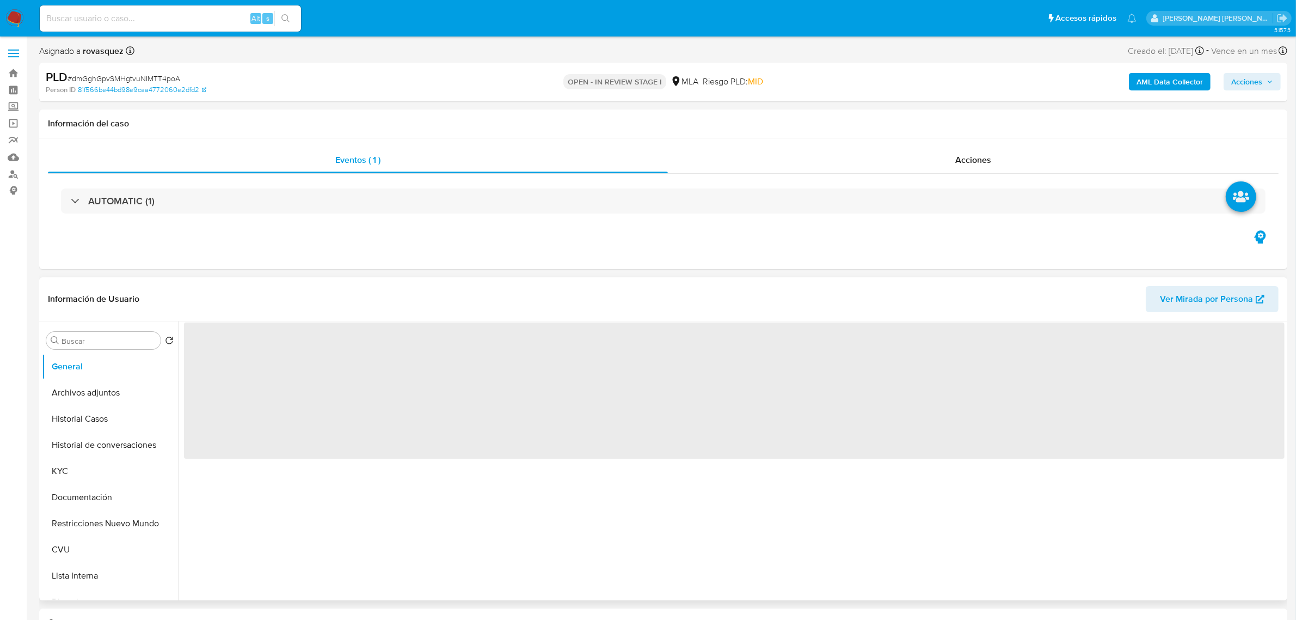
select select "10"
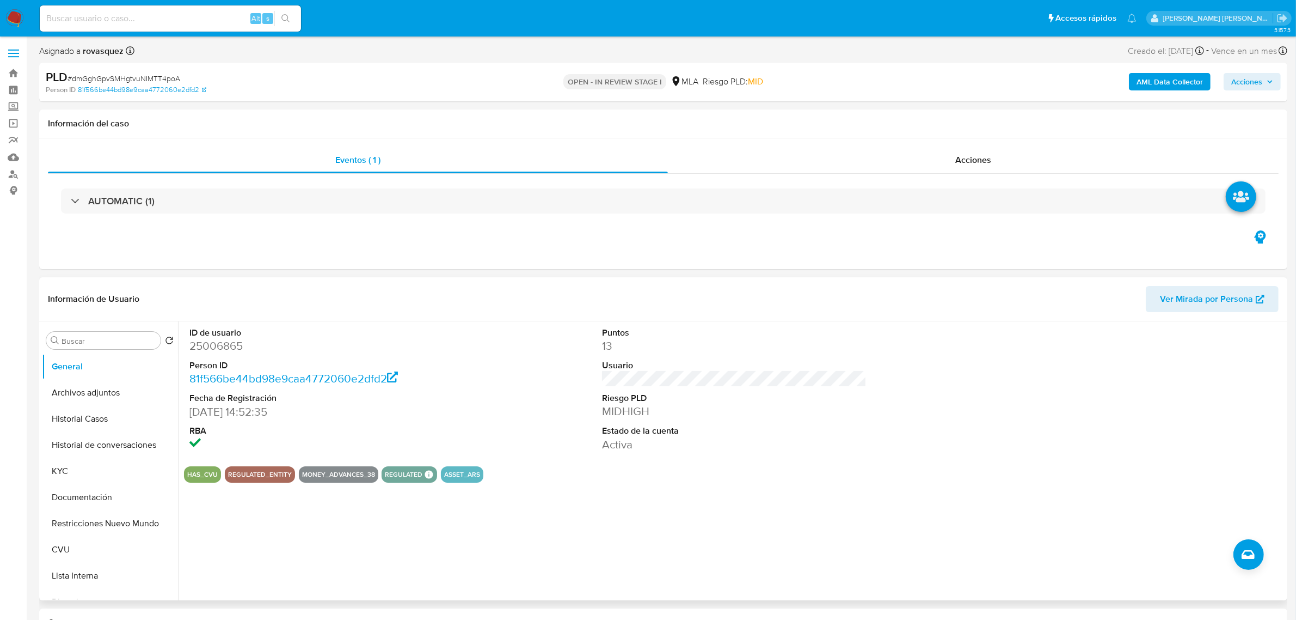
click at [572, 398] on div "ID de usuario 25006865 Person ID 81f566be44bd98e9caa4772060e2dfd2 Fecha de Regi…" at bounding box center [734, 389] width 1101 height 136
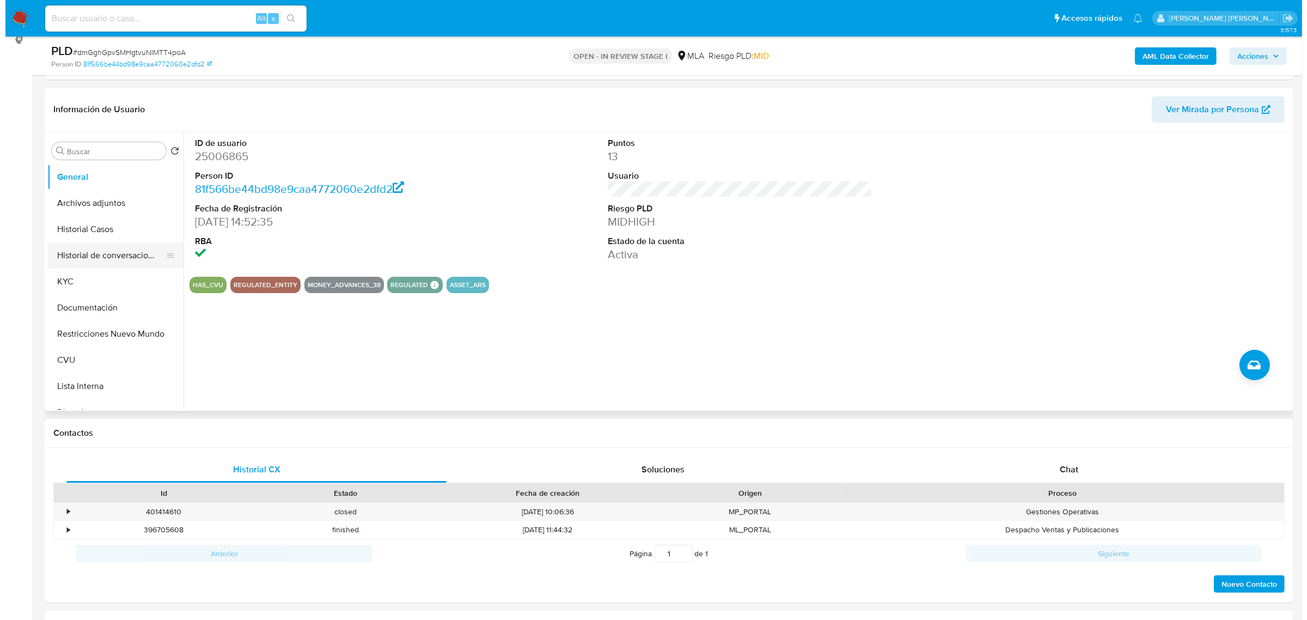
scroll to position [68, 0]
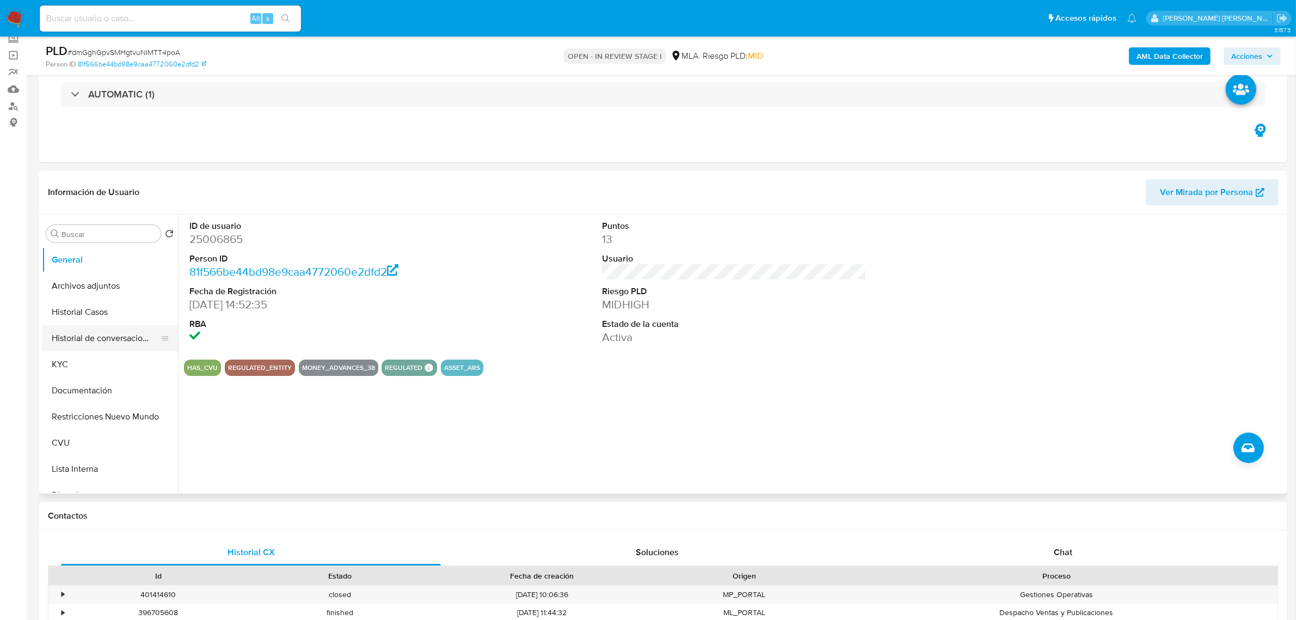
click at [116, 341] on button "Historial de conversaciones" at bounding box center [105, 338] width 127 height 26
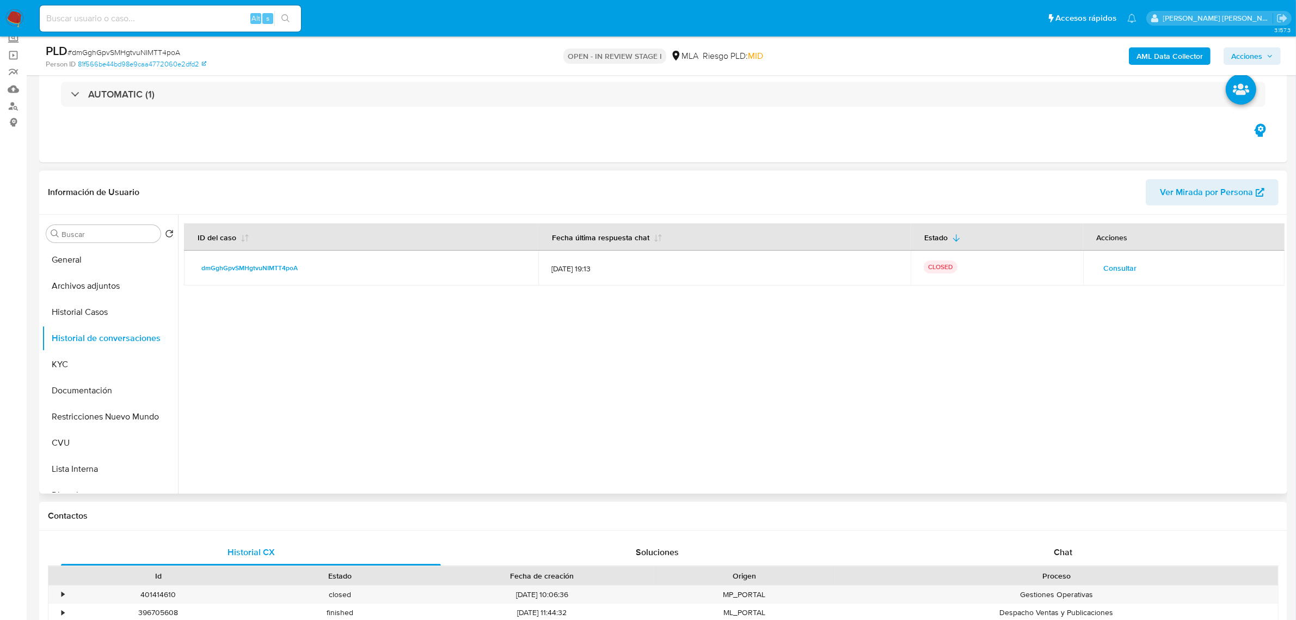
click at [428, 369] on div at bounding box center [731, 353] width 1107 height 279
click at [83, 283] on button "Archivos adjuntos" at bounding box center [105, 286] width 127 height 26
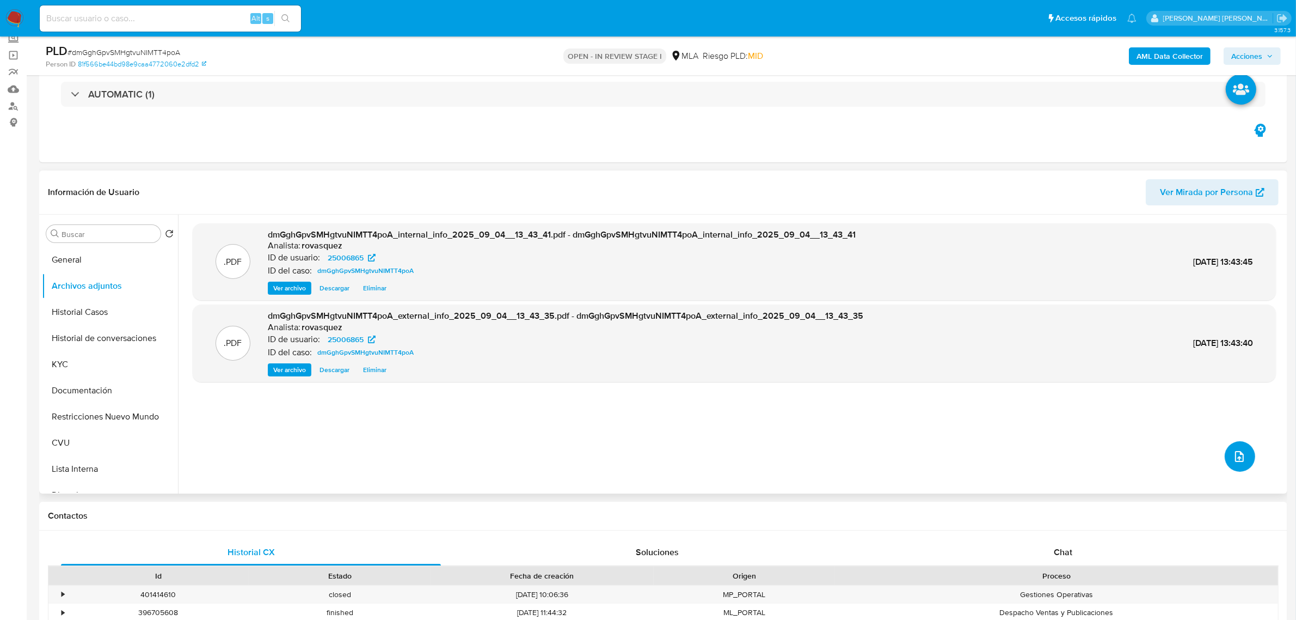
click at [1243, 468] on button "upload-file" at bounding box center [1240, 456] width 30 height 30
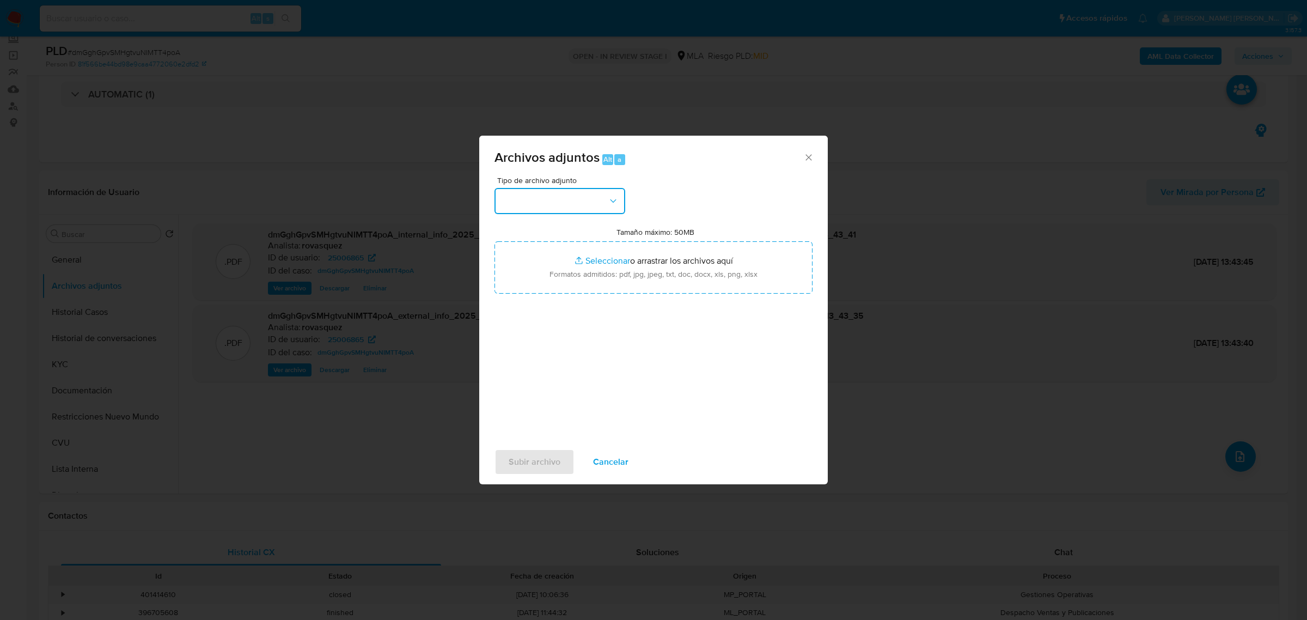
click at [586, 210] on button "button" at bounding box center [559, 201] width 131 height 26
click at [537, 376] on div "OTROS" at bounding box center [556, 371] width 111 height 26
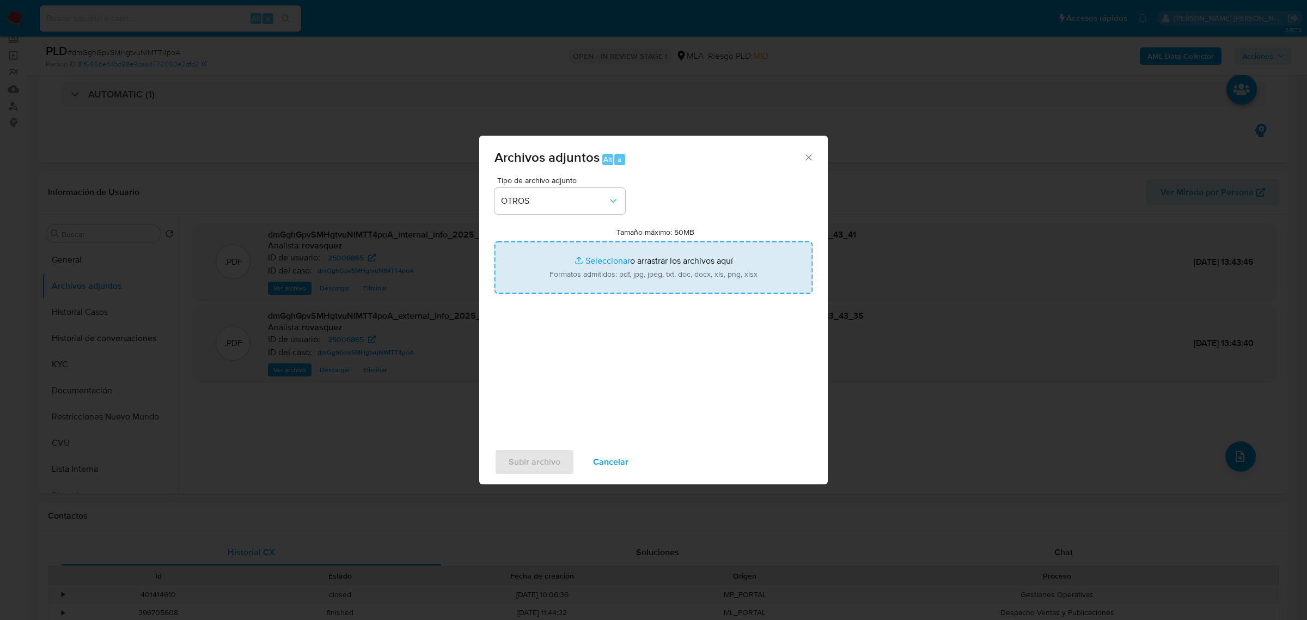
click at [614, 263] on input "Tamaño máximo: 50MB Seleccionar archivos" at bounding box center [653, 267] width 318 height 52
type input "C:\fakepath\¿Cómo desviaron 4 millones de dólares del Astillero Río Santiago_.p…"
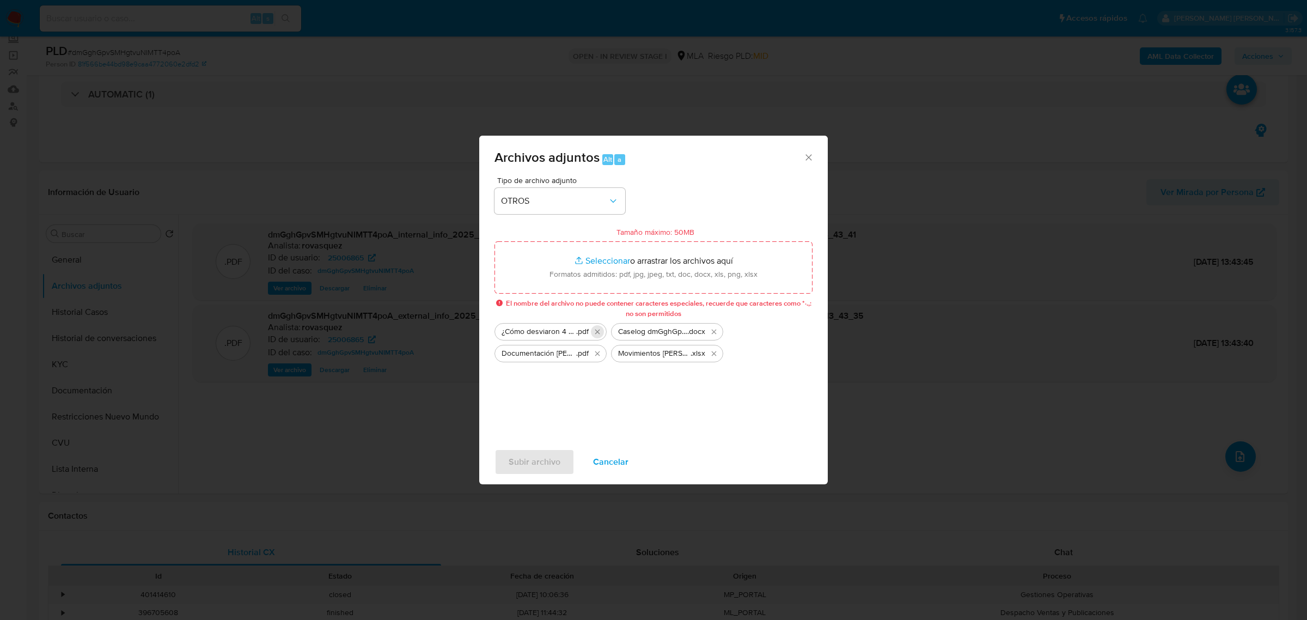
click at [598, 330] on icon "Eliminar ¿Cómo desviaron 4 millones de dólares del Astillero Río Santiago_.pdf" at bounding box center [597, 331] width 5 height 5
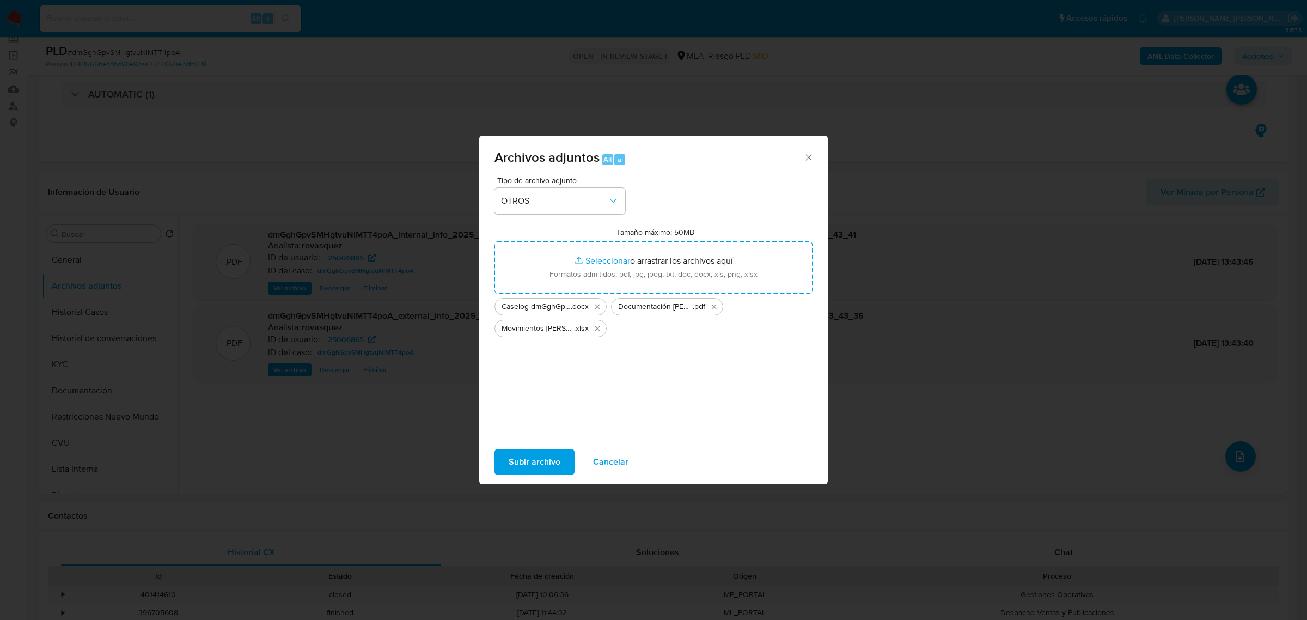
click at [553, 459] on span "Subir archivo" at bounding box center [534, 462] width 52 height 24
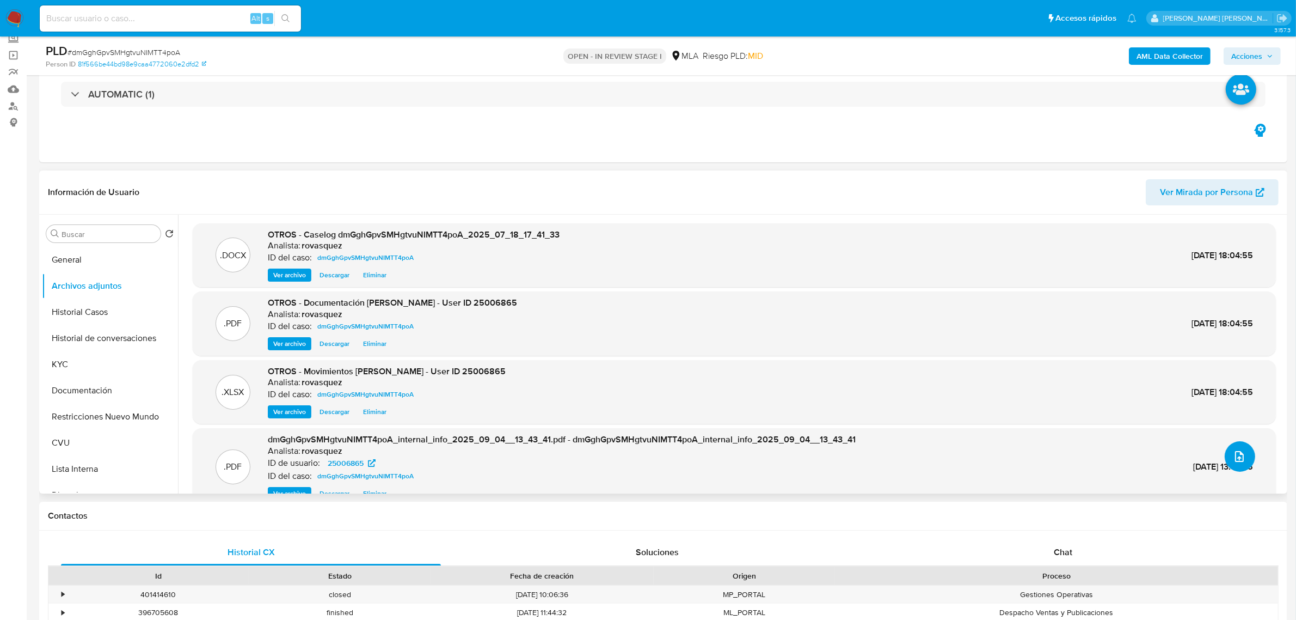
click at [1239, 460] on icon "upload-file" at bounding box center [1239, 456] width 13 height 13
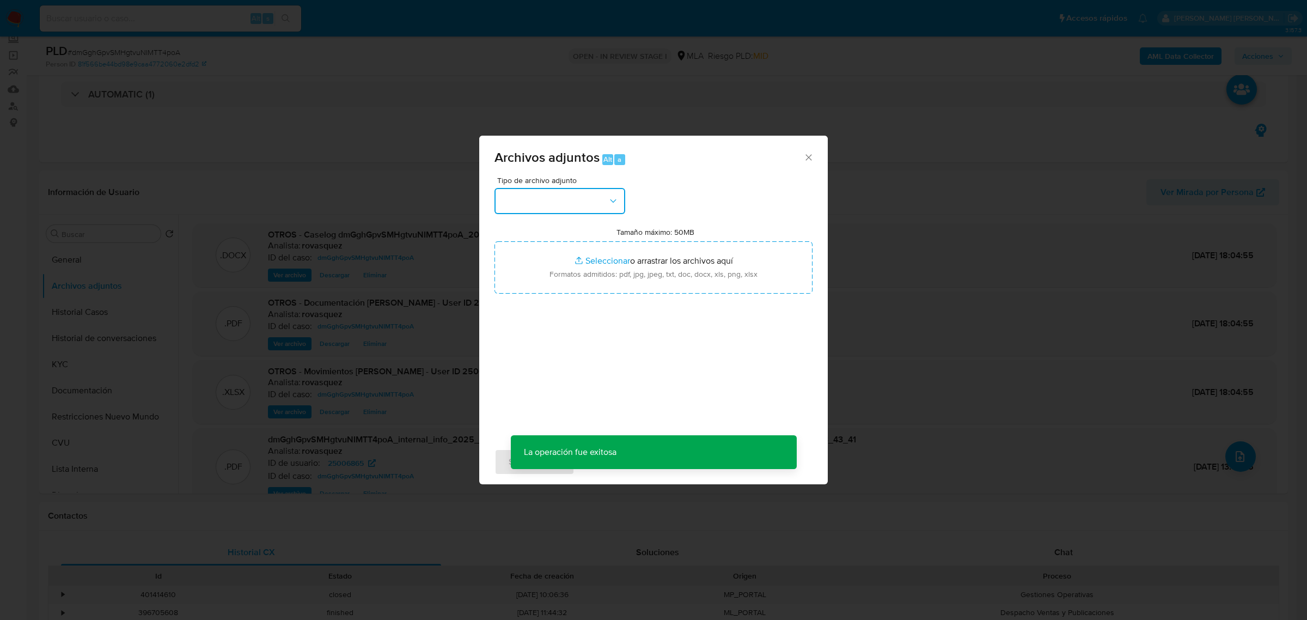
click at [577, 196] on button "button" at bounding box center [559, 201] width 131 height 26
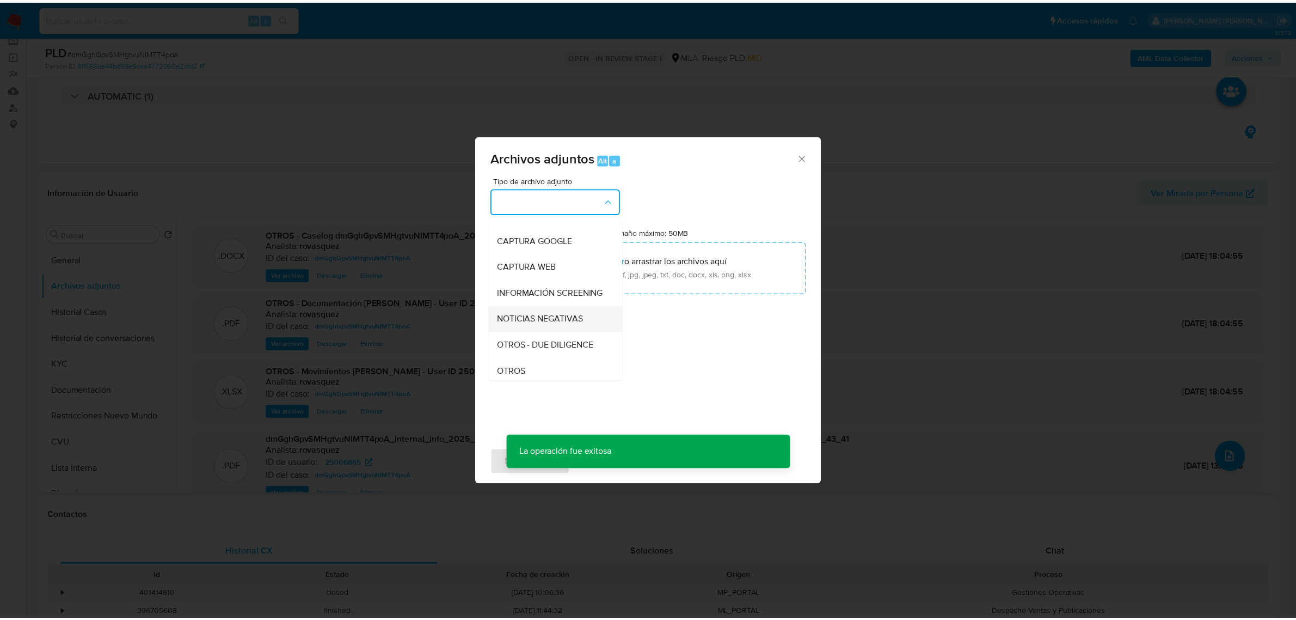
scroll to position [136, 0]
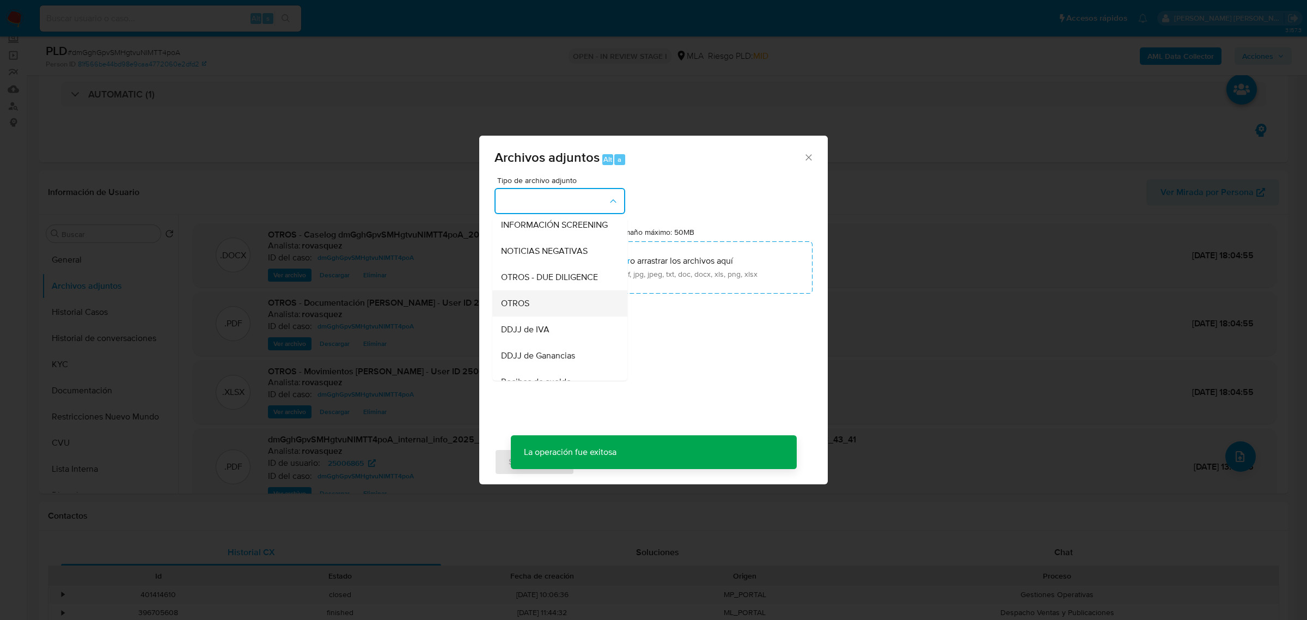
click at [553, 311] on div "OTROS" at bounding box center [556, 303] width 111 height 26
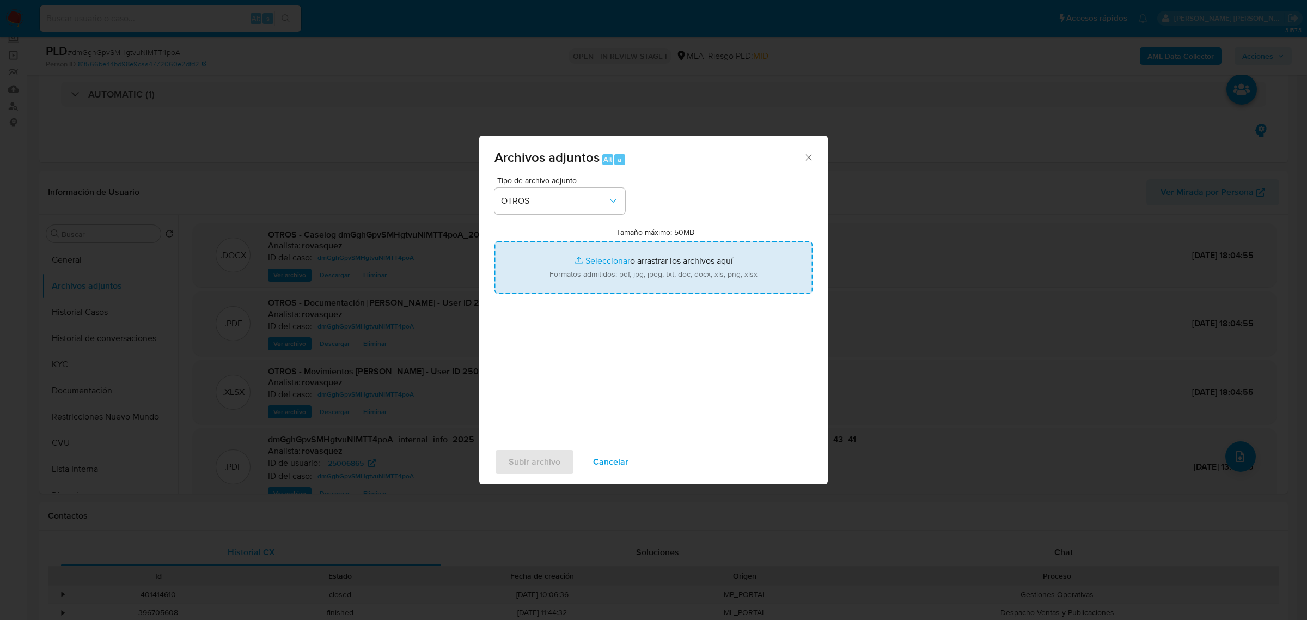
click at [604, 255] on input "Tamaño máximo: 50MB Seleccionar archivos" at bounding box center [653, 267] width 318 height 52
type input "C:\fakepath\Noticias [PERSON_NAME] - User ID 25006865.pdf"
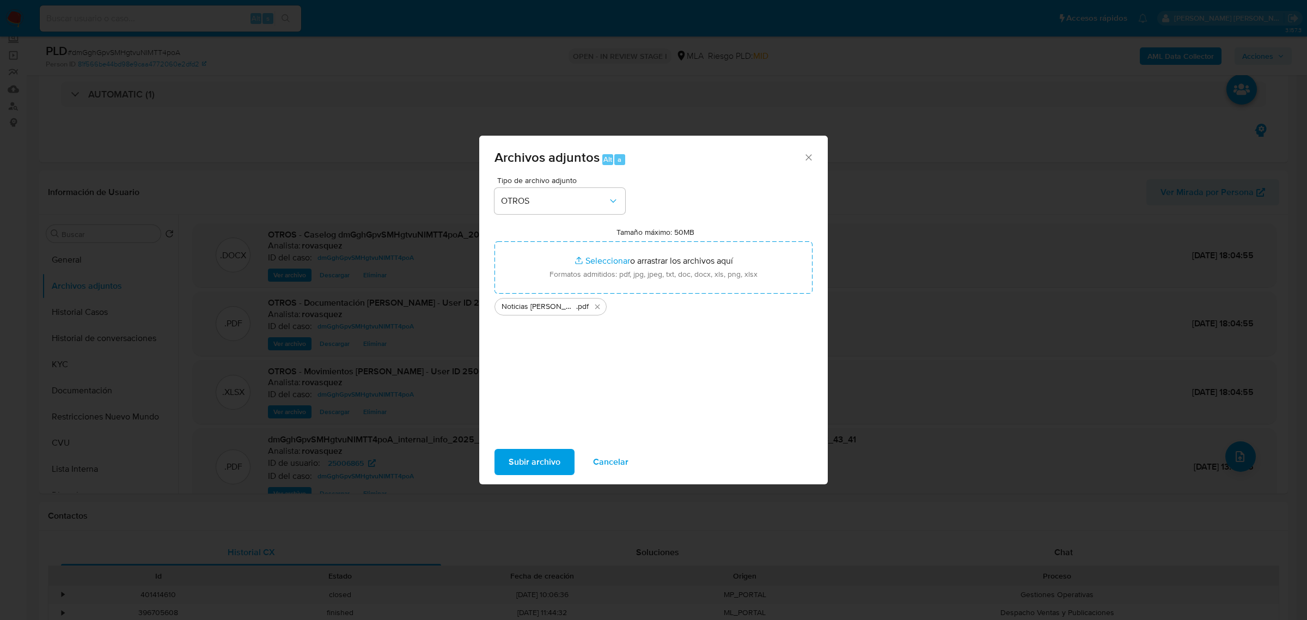
click at [543, 460] on span "Subir archivo" at bounding box center [534, 462] width 52 height 24
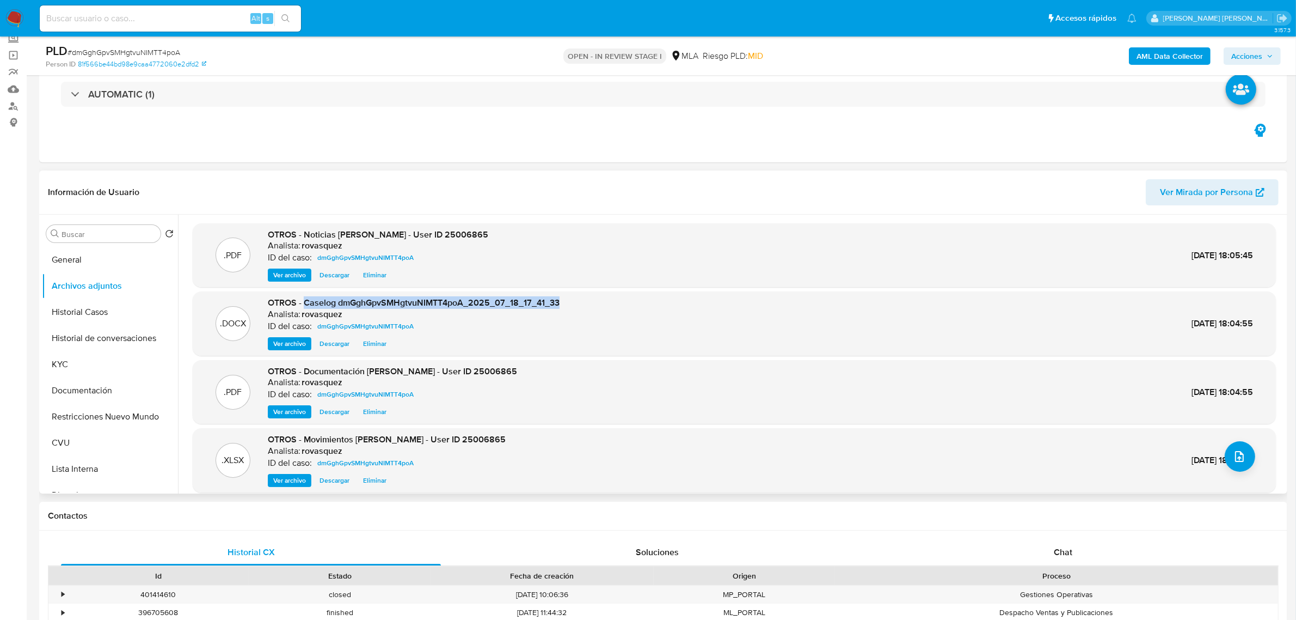
drag, startPoint x: 304, startPoint y: 300, endPoint x: 559, endPoint y: 304, distance: 254.8
click at [559, 304] on span "OTROS - Caselog dmGghGpvSMHgtvuNIMTT4poA_2025_07_18_17_41_33" at bounding box center [414, 302] width 292 height 13
copy span "Caselog dmGghGpvSMHgtvuNIMTT4poA_2025_07_18_17_41_33"
click at [1262, 54] on span "Acciones" at bounding box center [1246, 55] width 31 height 17
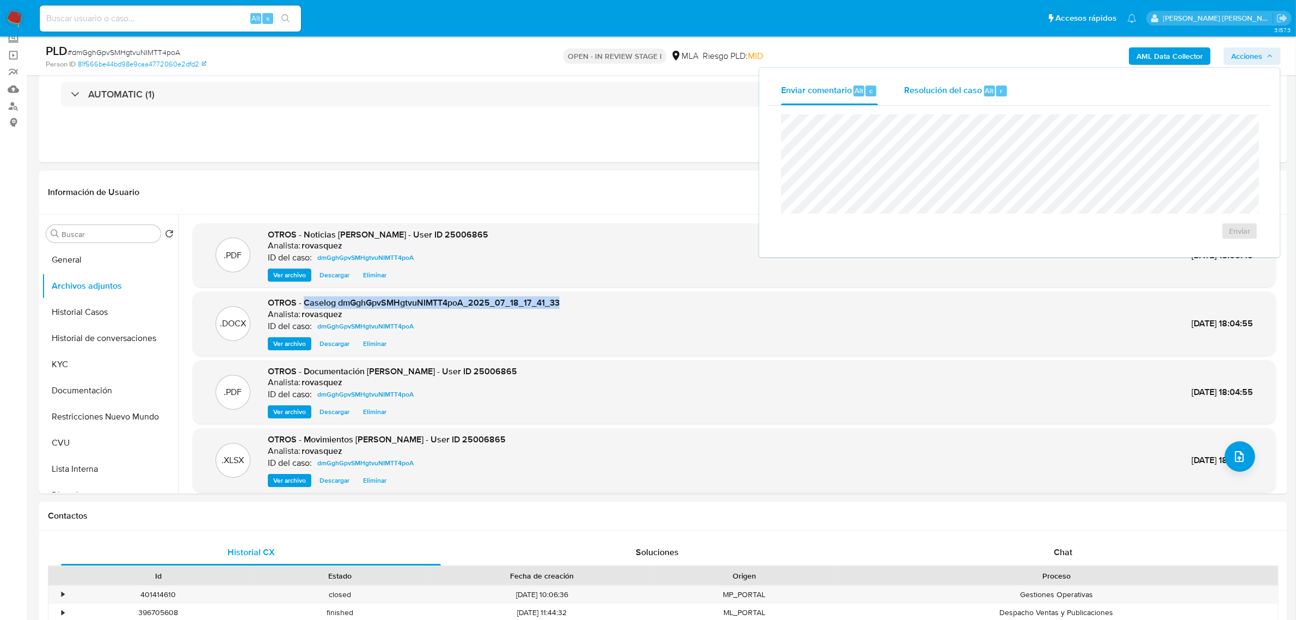
click at [991, 89] on span "Alt" at bounding box center [989, 90] width 9 height 10
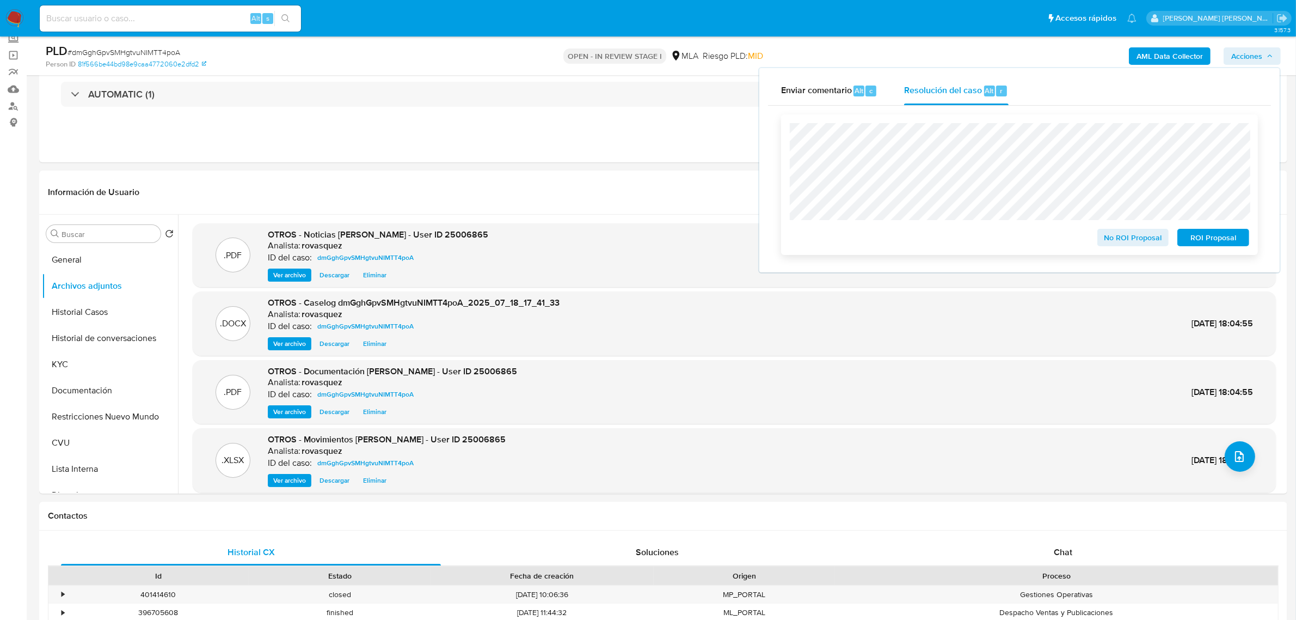
click at [1113, 234] on span "No ROI Proposal" at bounding box center [1133, 237] width 57 height 15
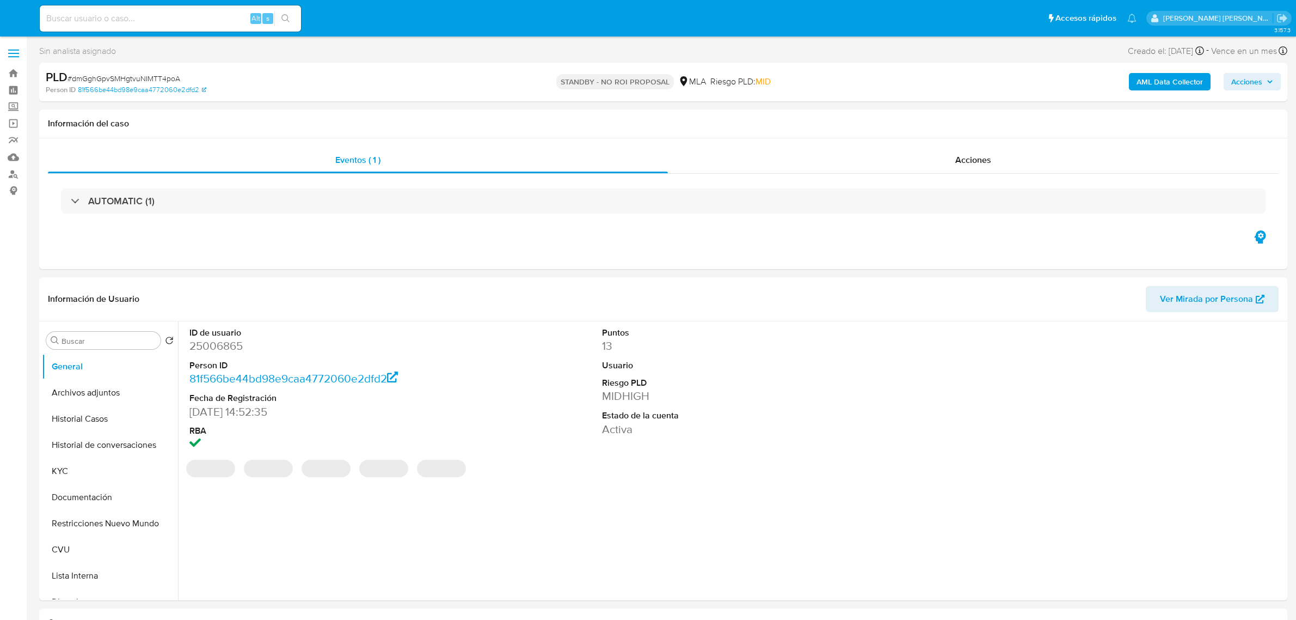
select select "10"
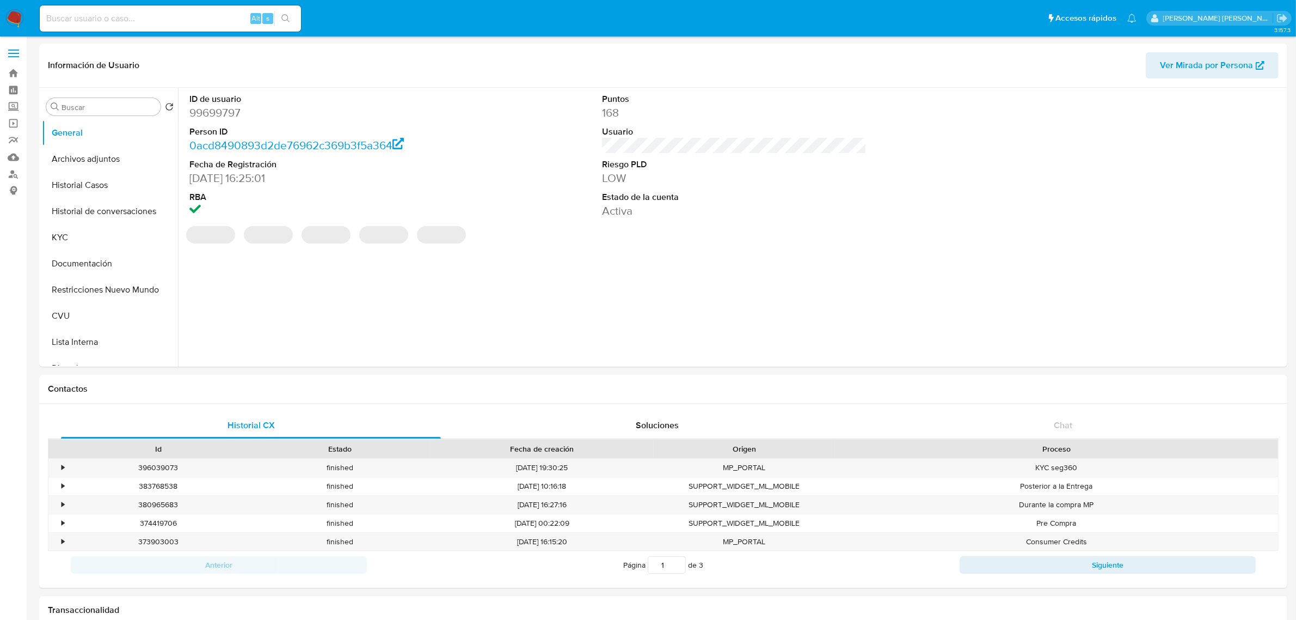
select select "10"
click at [655, 226] on section "ID de usuario 99699797 Person ID 0acd8490893d2de76962c369b3f5a364 Fecha de Regi…" at bounding box center [734, 168] width 1101 height 161
click at [102, 181] on button "Historial Casos" at bounding box center [105, 185] width 127 height 26
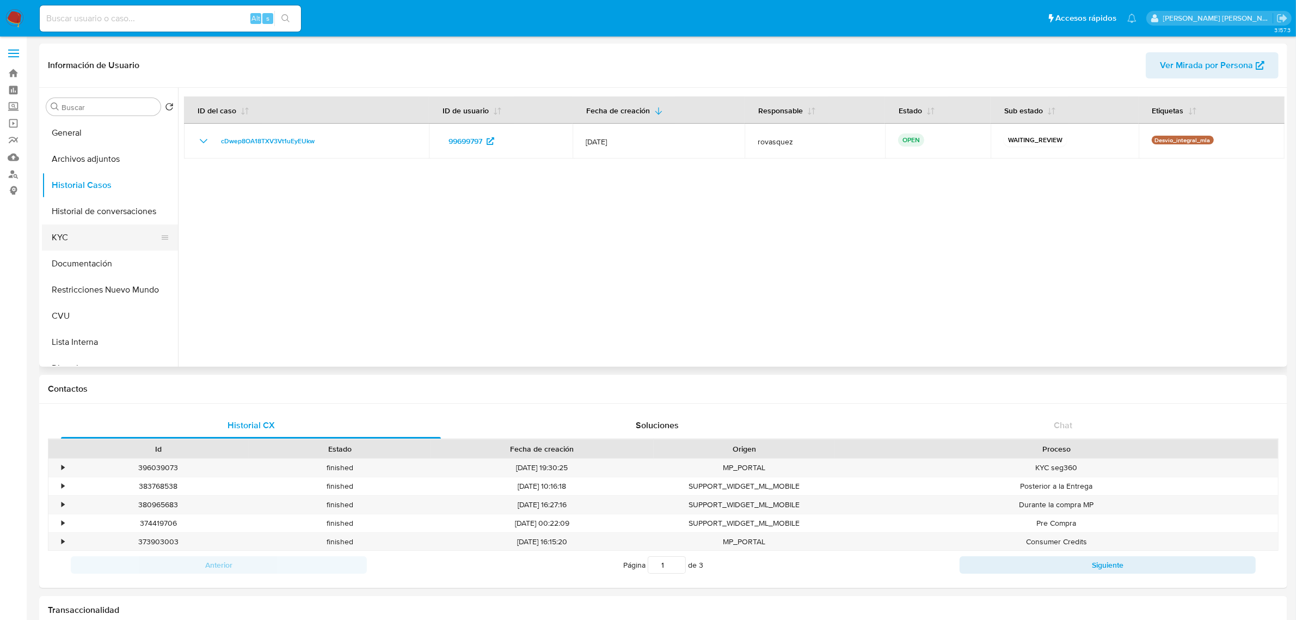
click at [76, 241] on button "KYC" at bounding box center [105, 237] width 127 height 26
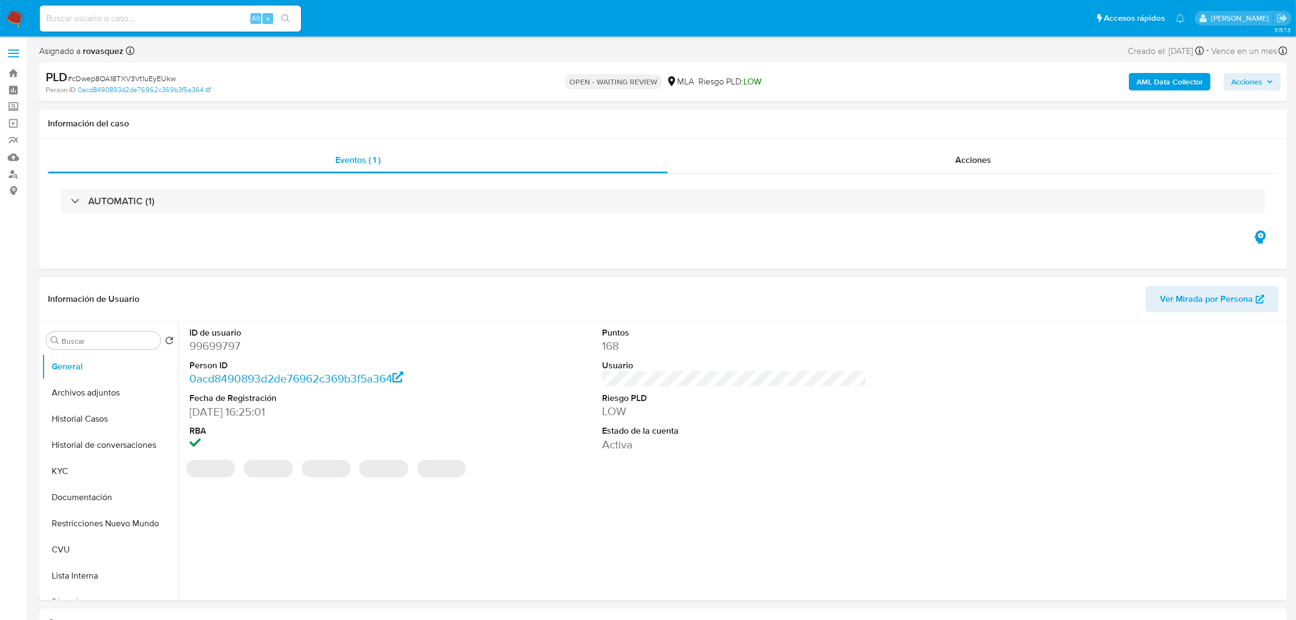
select select "10"
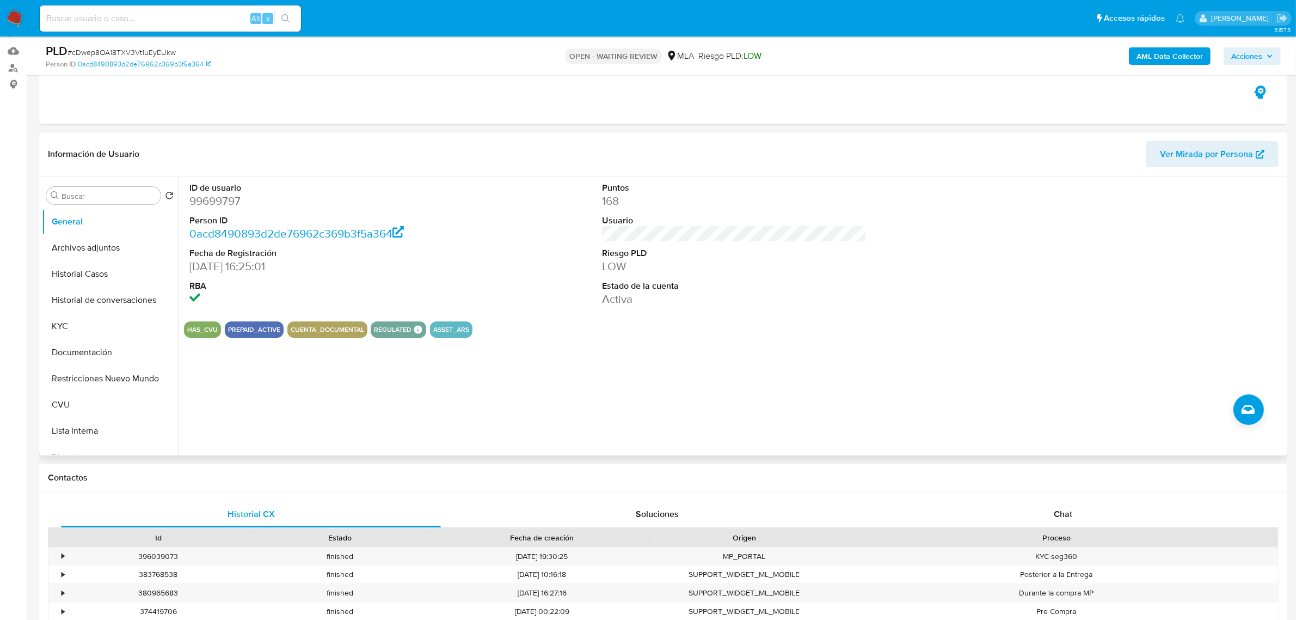
scroll to position [272, 0]
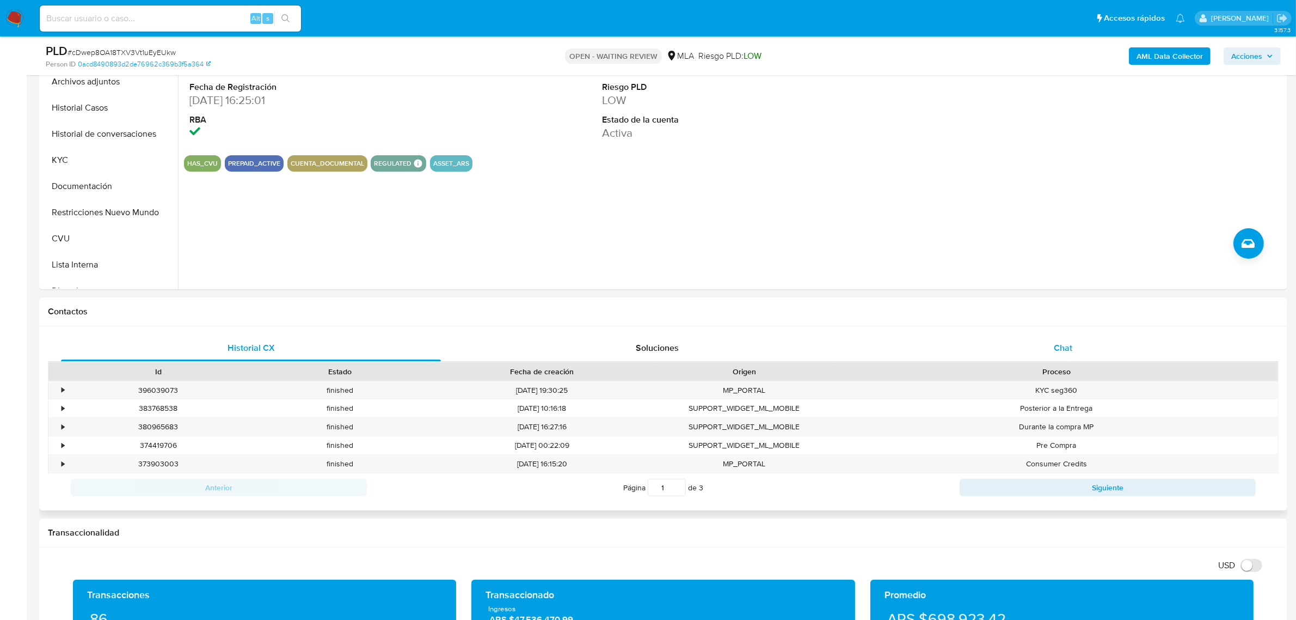
drag, startPoint x: 1053, startPoint y: 348, endPoint x: 877, endPoint y: 358, distance: 176.7
click at [1053, 348] on div "Chat" at bounding box center [1063, 348] width 380 height 26
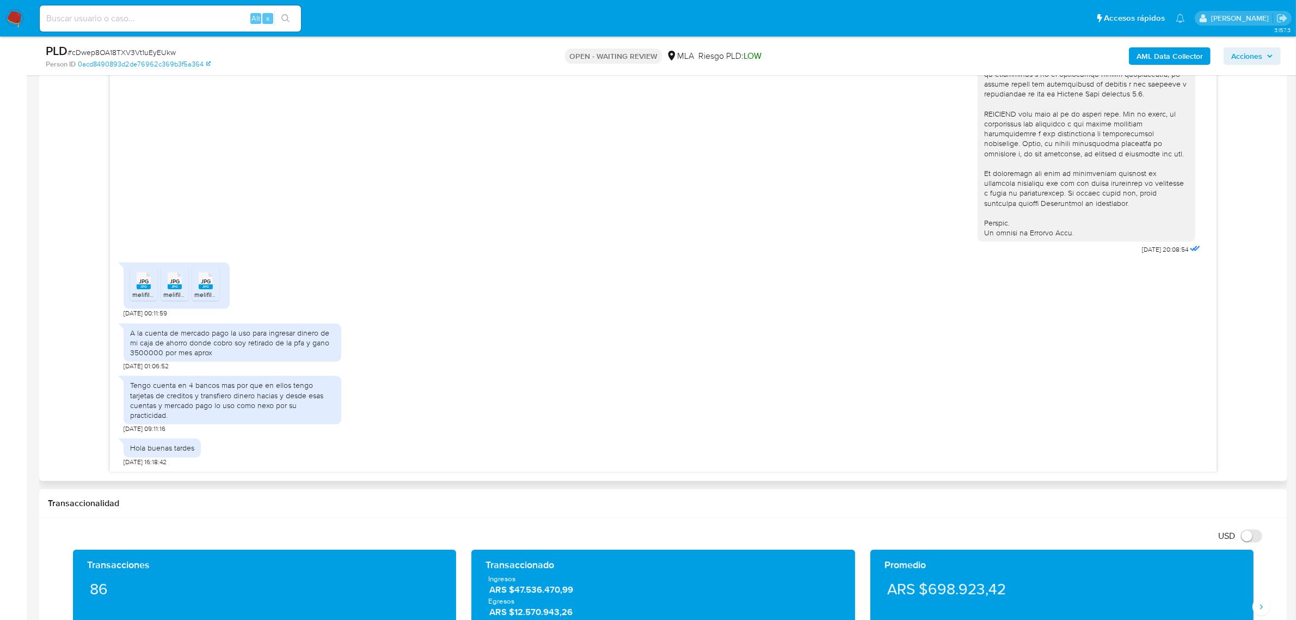
scroll to position [612, 0]
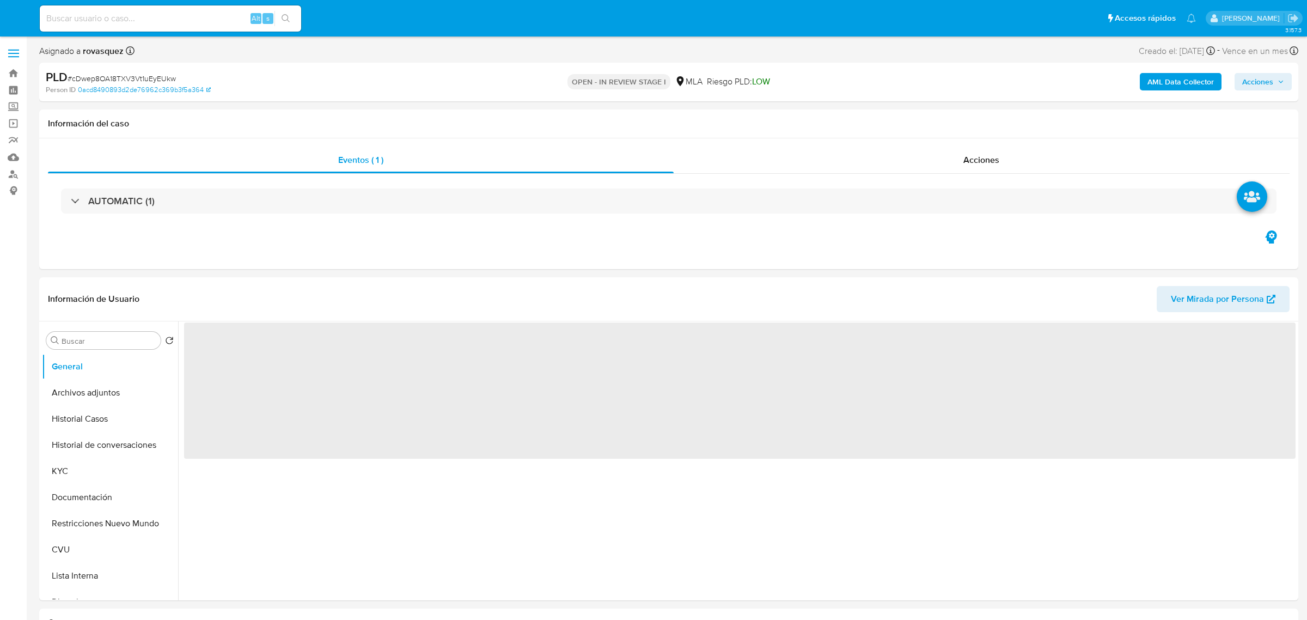
select select "10"
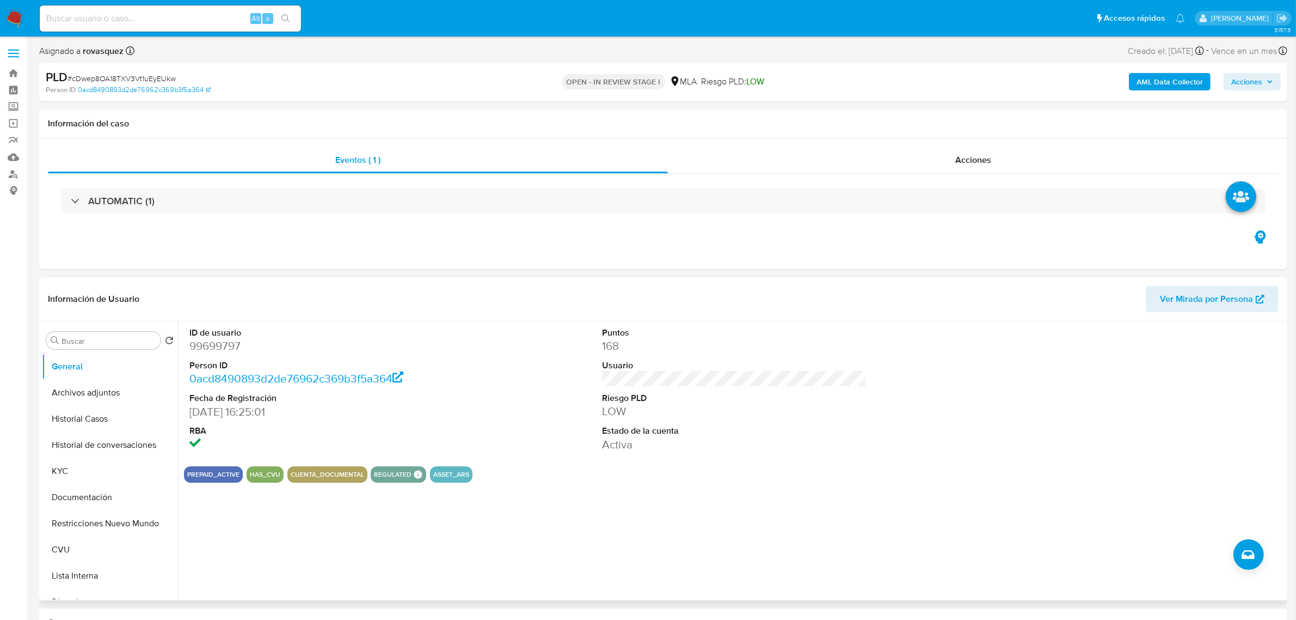
scroll to position [272, 0]
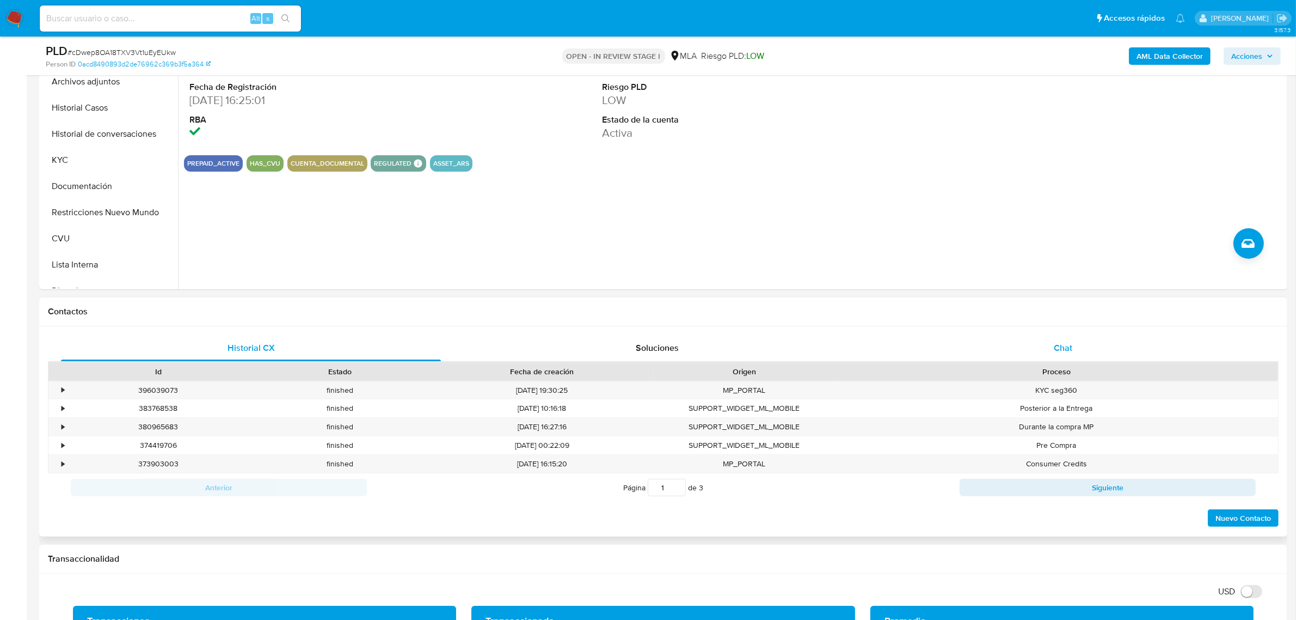
click at [1051, 350] on div "Chat" at bounding box center [1063, 348] width 380 height 26
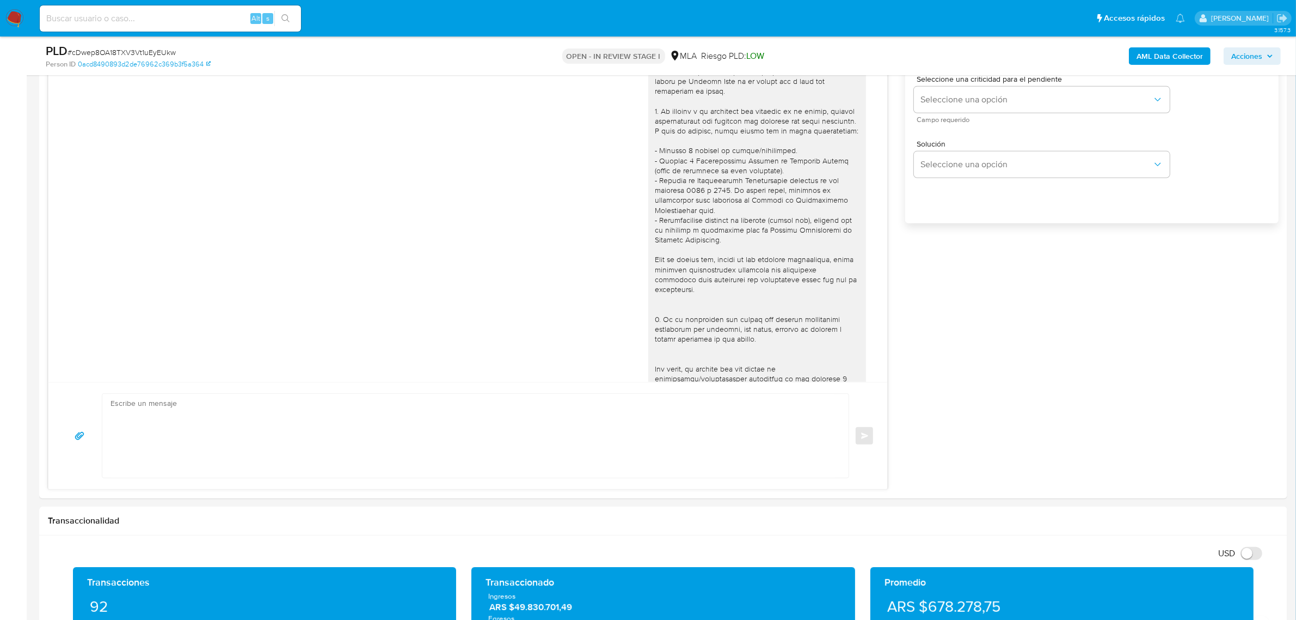
scroll to position [424, 0]
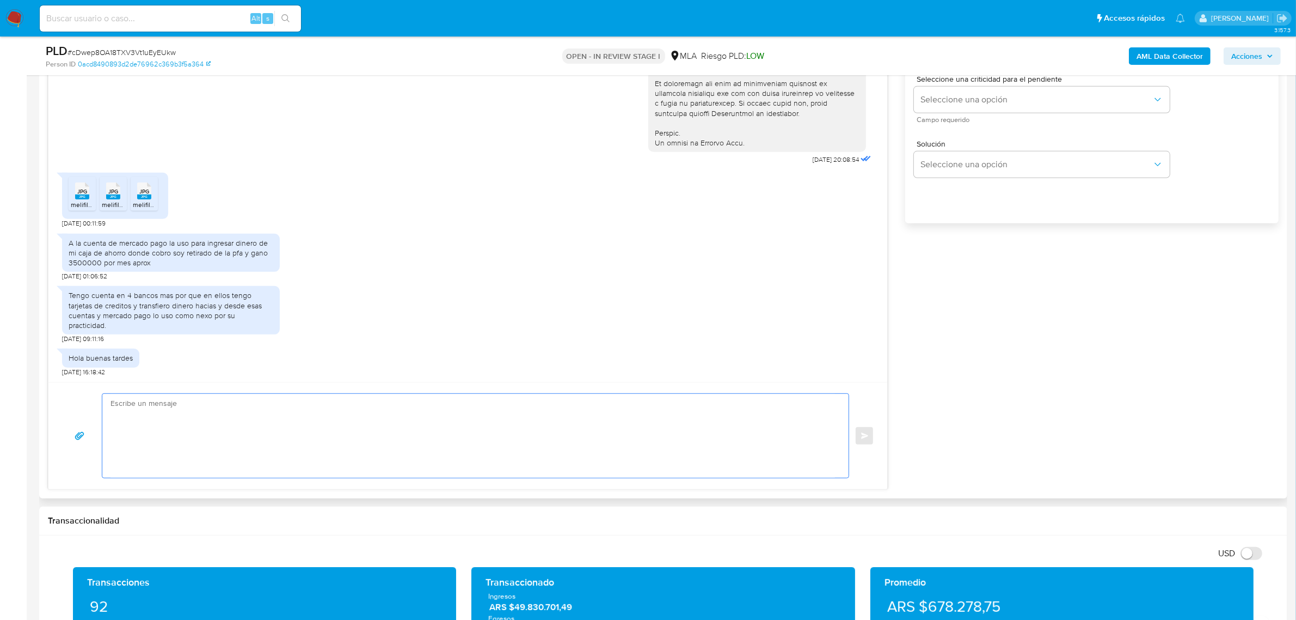
click at [305, 431] on textarea at bounding box center [473, 436] width 725 height 84
type textarea "/"
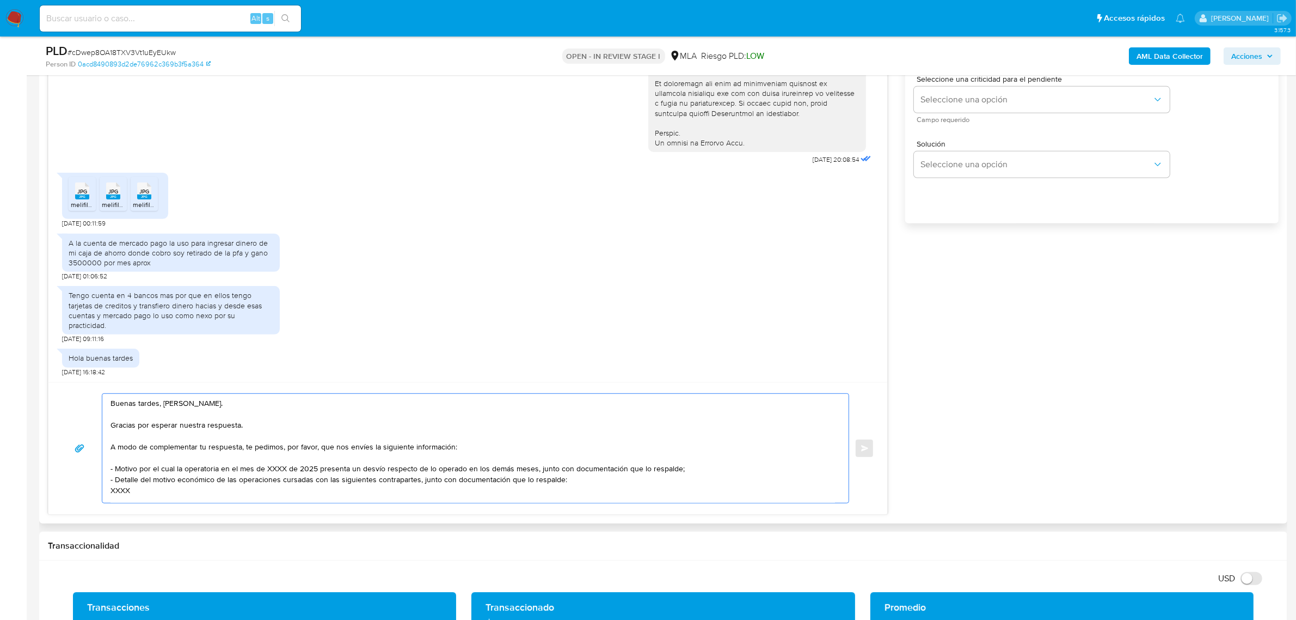
click at [229, 409] on textarea "Buenas tardes, [PERSON_NAME]. Gracias por esperar nuestra respuesta. A modo de …" at bounding box center [473, 448] width 725 height 109
click at [262, 427] on textarea "Buenas tardes, [PERSON_NAME]. Gracias por esperar nuestra respuesta. A modo de …" at bounding box center [473, 448] width 725 height 109
click at [266, 471] on textarea "Buenas tardes, [PERSON_NAME]. Gracias por esperar nuestra respuesta, y por la i…" at bounding box center [473, 448] width 725 height 109
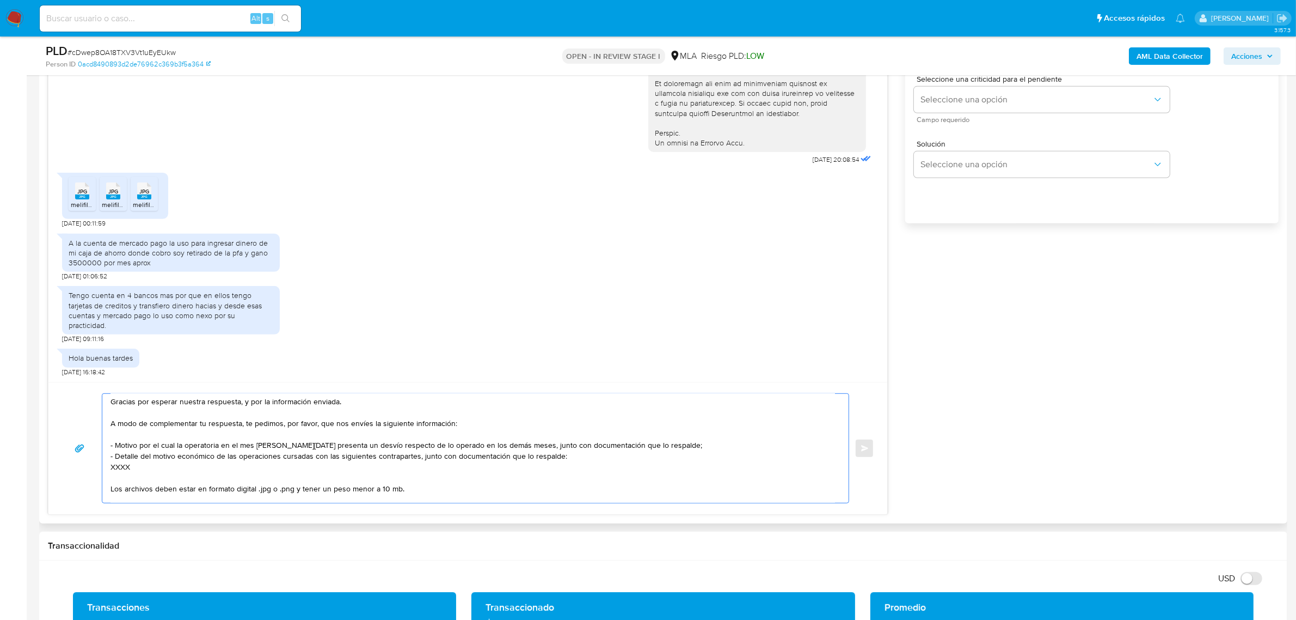
drag, startPoint x: 143, startPoint y: 496, endPoint x: 99, endPoint y: 460, distance: 56.9
click at [99, 460] on div "Buenas tardes, [PERSON_NAME]. Gracias por esperar nuestra respuesta, y por la i…" at bounding box center [468, 448] width 813 height 110
click at [274, 483] on textarea "Buenas tardes, [PERSON_NAME]. Gracias por esperar nuestra respuesta, y por la i…" at bounding box center [473, 448] width 725 height 109
drag, startPoint x: 182, startPoint y: 477, endPoint x: 102, endPoint y: 458, distance: 82.1
click at [102, 458] on div "Buenas tardes, [PERSON_NAME]. Gracias por esperar nuestra respuesta, y por la i…" at bounding box center [472, 448] width 741 height 109
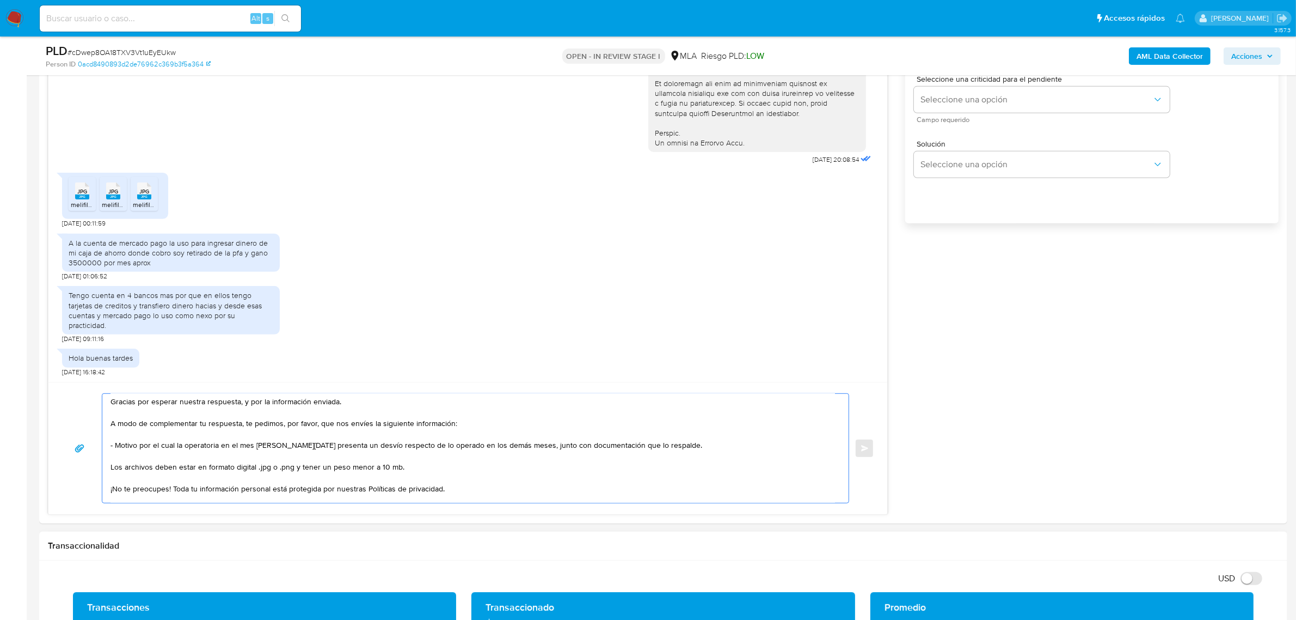
scroll to position [105, 0]
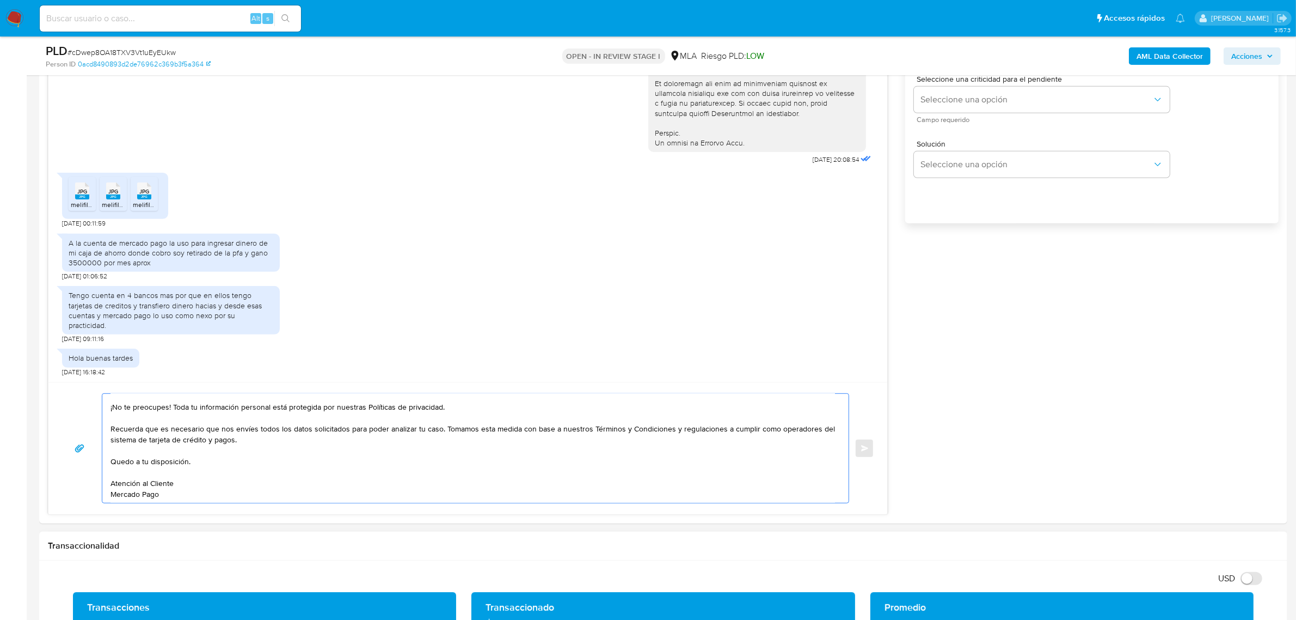
drag, startPoint x: 151, startPoint y: 455, endPoint x: 249, endPoint y: 542, distance: 130.7
paste textarea "Es importante que sepas que, en caso de no responder a lo solicitado o si lo pr…"
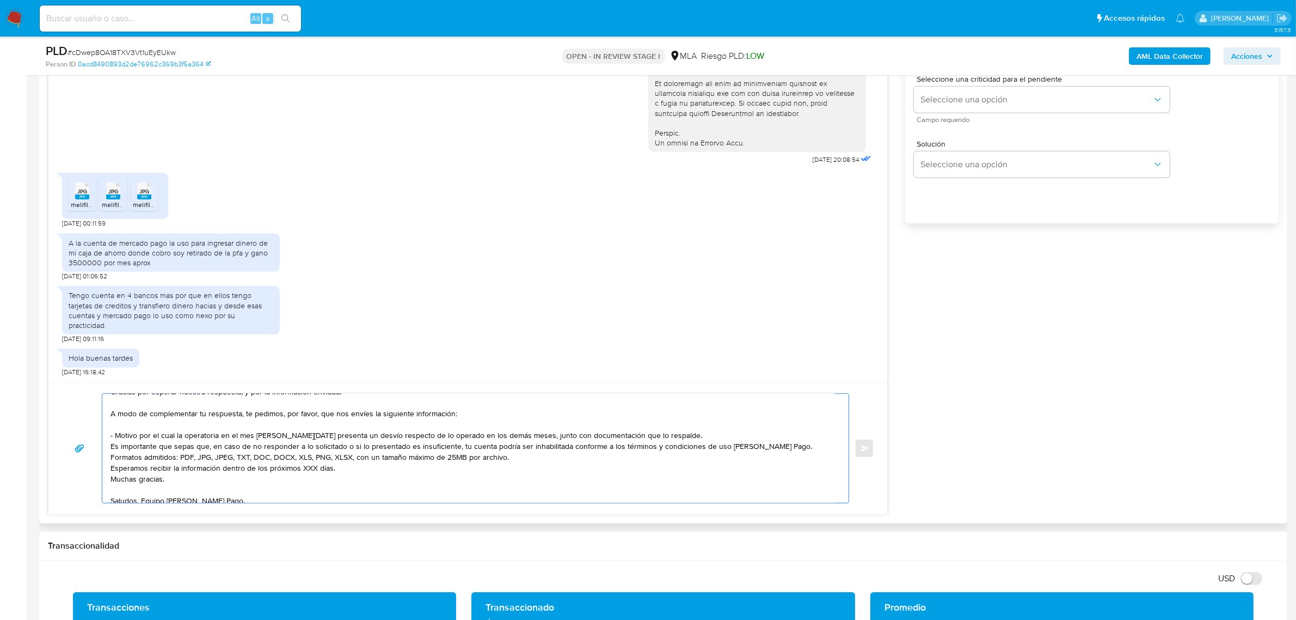
scroll to position [51, 0]
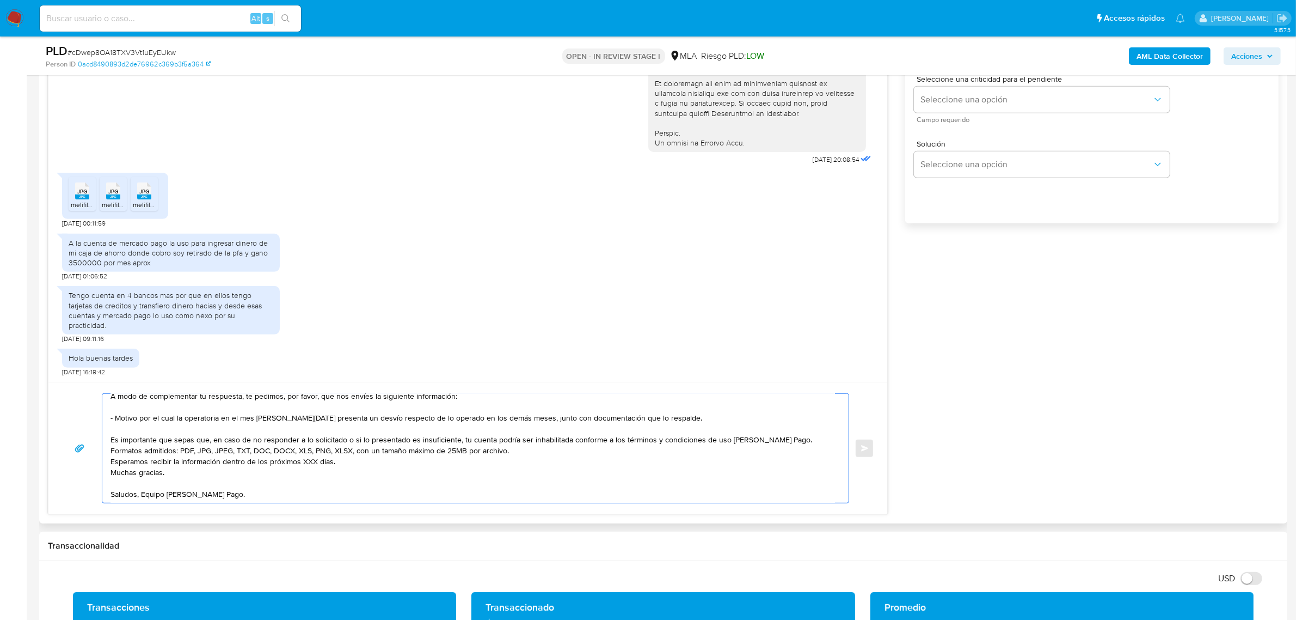
click at [796, 445] on textarea "Buenas tardes, [PERSON_NAME]. Gracias por esperar nuestra respuesta, y por la i…" at bounding box center [473, 448] width 725 height 109
click at [794, 445] on textarea "Buenas tardes, [PERSON_NAME]. Gracias por esperar nuestra respuesta, y por la i…" at bounding box center [473, 448] width 725 height 109
click at [536, 461] on textarea "Buenas tardes, [PERSON_NAME]. Gracias por esperar nuestra respuesta, y por la i…" at bounding box center [473, 448] width 725 height 109
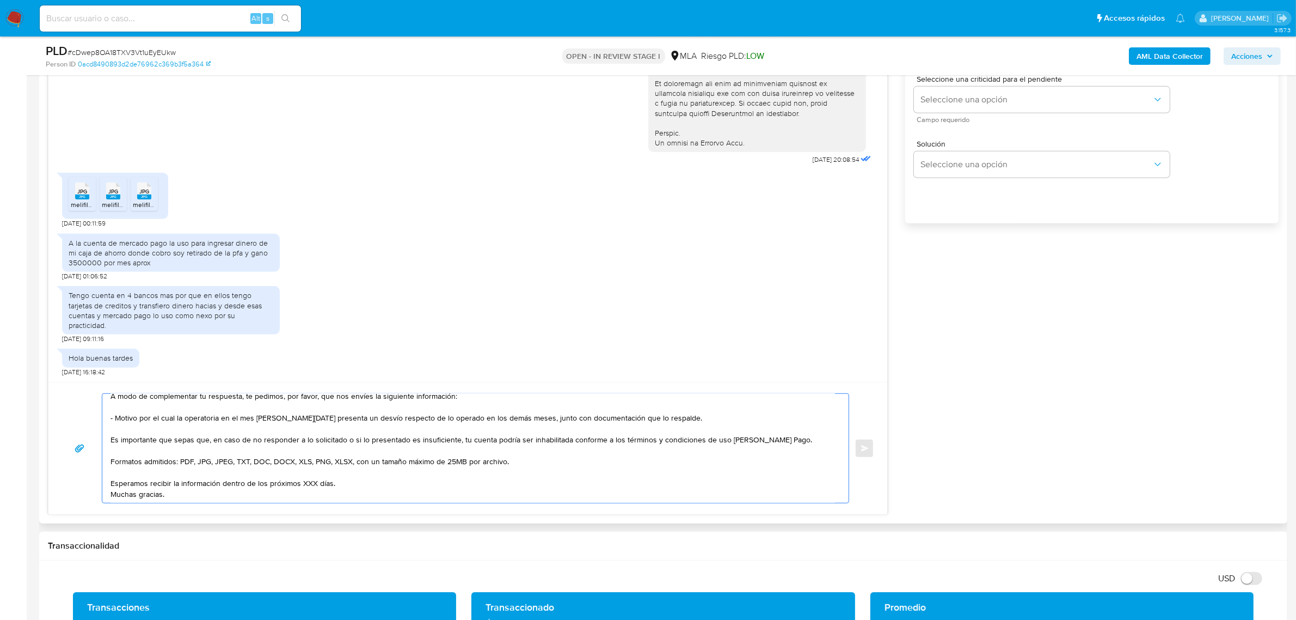
click at [416, 483] on textarea "Buenas tardes, [PERSON_NAME]. Gracias por esperar nuestra respuesta, y por la i…" at bounding box center [473, 448] width 725 height 109
click at [301, 485] on textarea "Buenas tardes, Gustavo. Gracias por esperar nuestra respuesta, y por la informa…" at bounding box center [473, 448] width 725 height 109
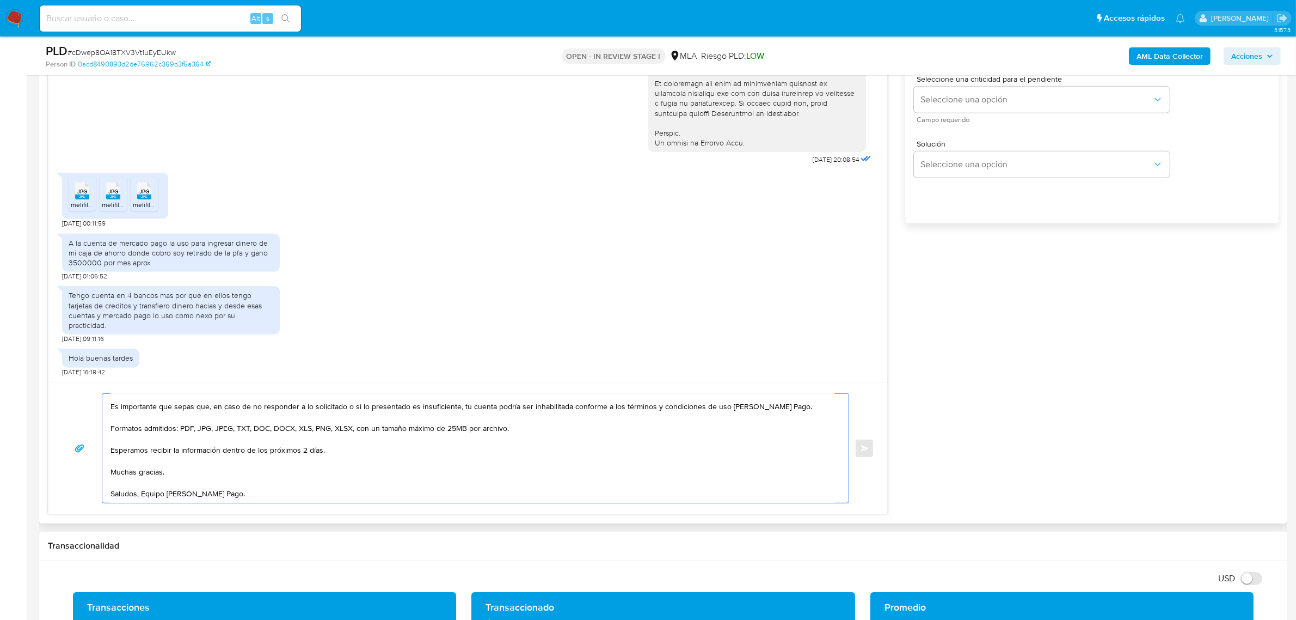
click at [192, 453] on textarea "Buenas tardes, Gustavo. Gracias por esperar nuestra respuesta, y por la informa…" at bounding box center [473, 448] width 725 height 109
click at [192, 467] on textarea "Buenas tardes, Gustavo. Gracias por esperar nuestra respuesta, y por la informa…" at bounding box center [473, 448] width 725 height 109
click at [143, 485] on textarea "Buenas tardes, Gustavo. Gracias por esperar nuestra respuesta, y por la informa…" at bounding box center [473, 448] width 725 height 109
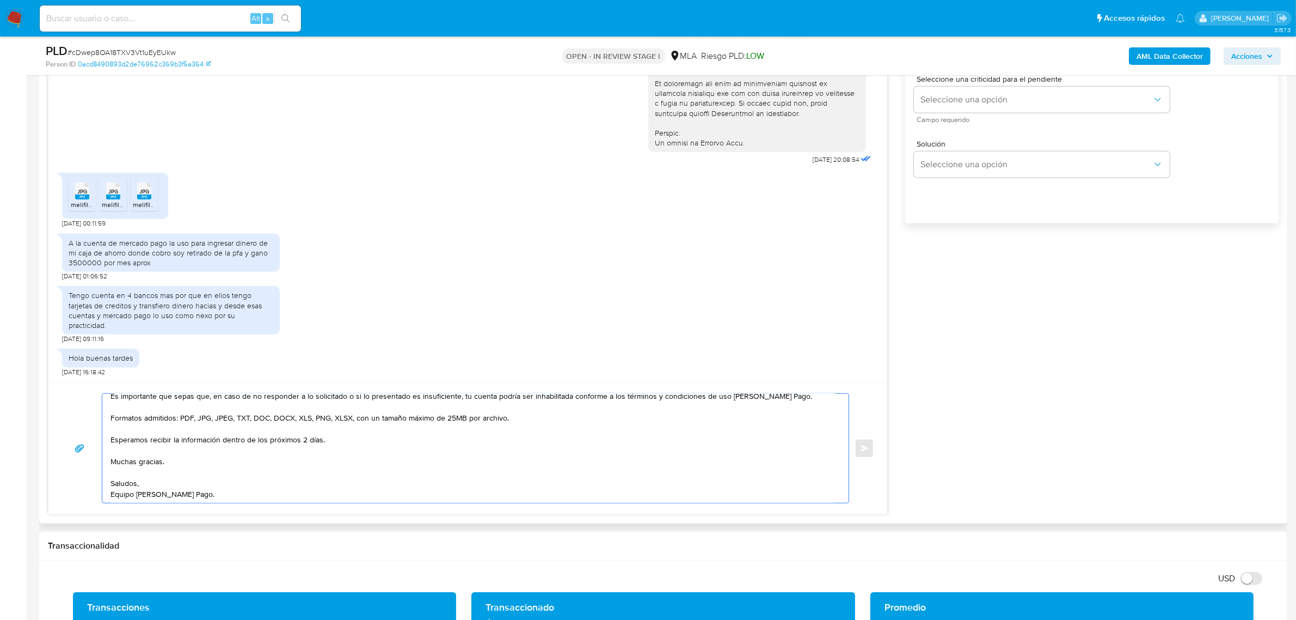
click at [219, 496] on textarea "Buenas tardes, Gustavo. Gracias por esperar nuestra respuesta, y por la informa…" at bounding box center [473, 448] width 725 height 109
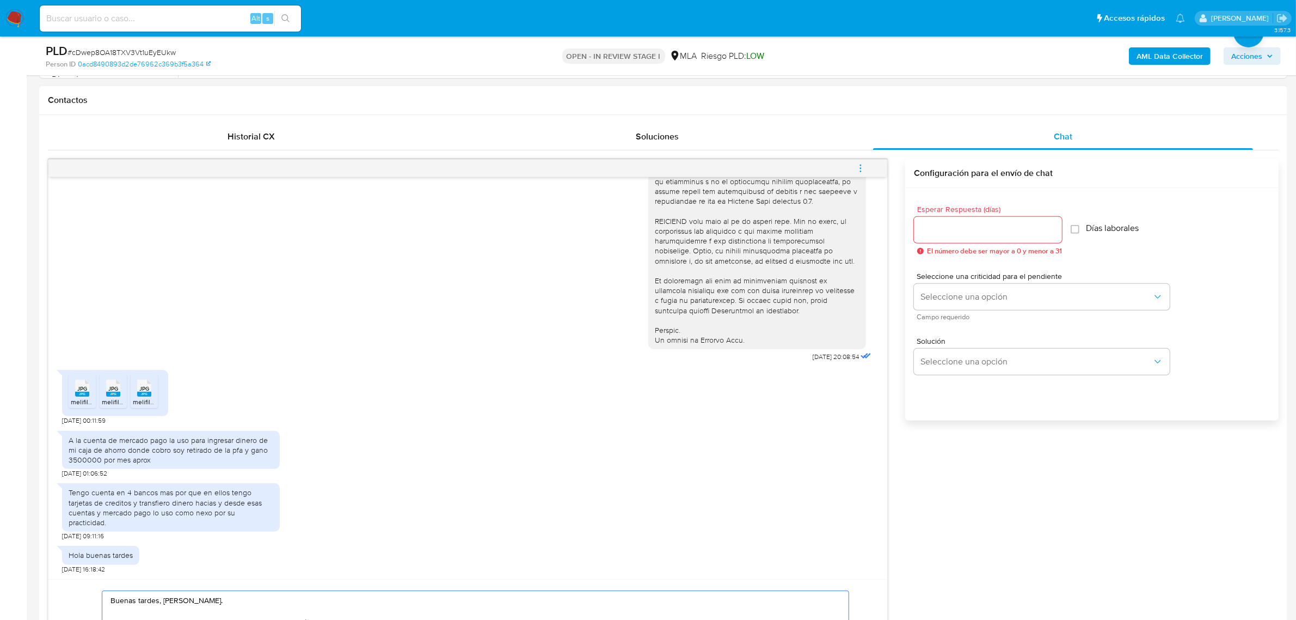
scroll to position [476, 0]
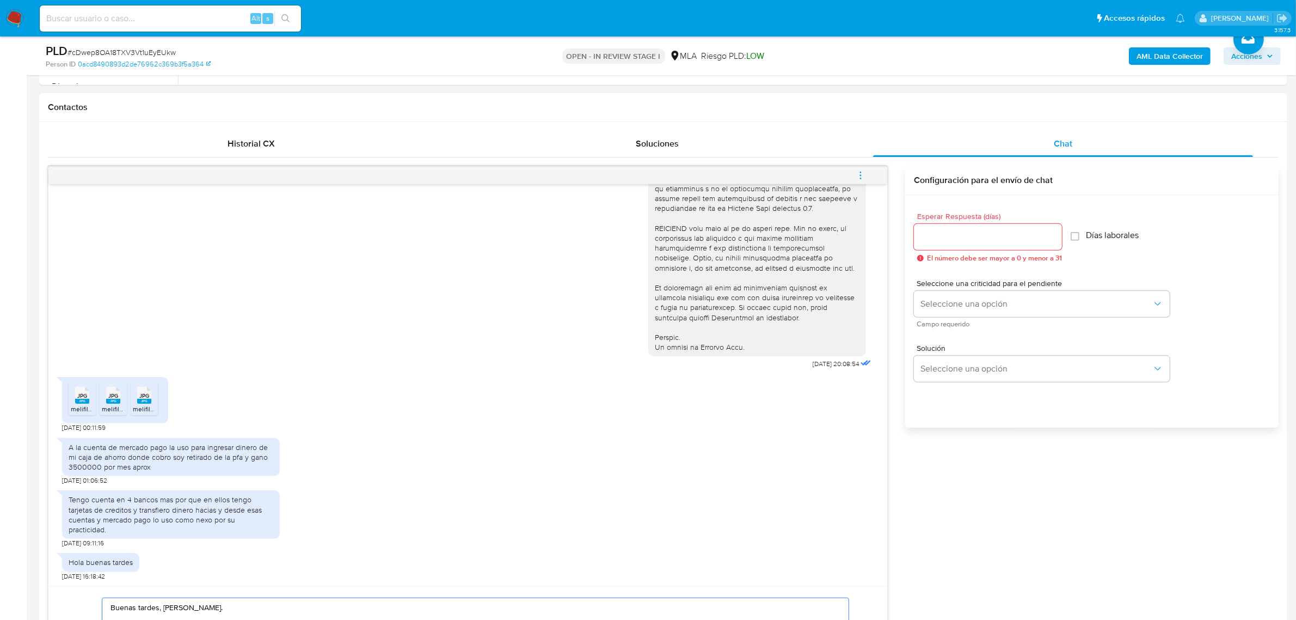
type textarea "Buenas tardes, Gustavo. Gracias por esperar nuestra respuesta, y por la informa…"
click at [964, 235] on input "Esperar Respuesta (días)" at bounding box center [988, 237] width 148 height 14
type input "2"
click at [962, 309] on span "Seleccione una opción" at bounding box center [1037, 303] width 232 height 11
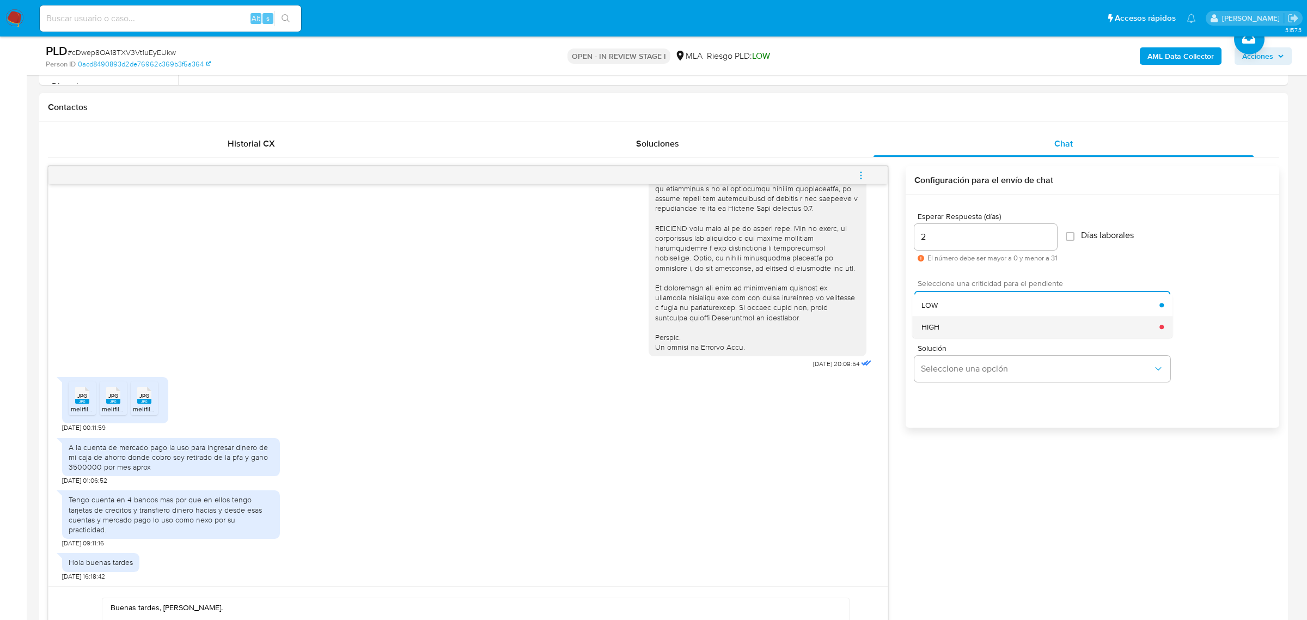
click at [964, 329] on div "HIGH" at bounding box center [1040, 327] width 238 height 22
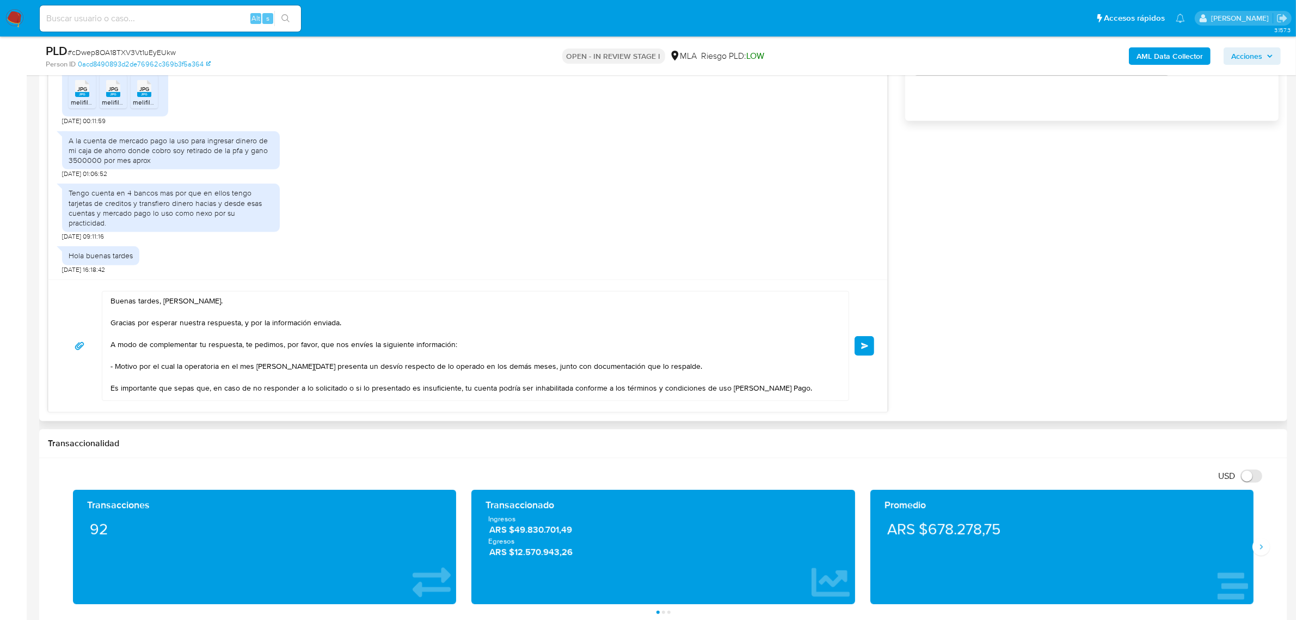
scroll to position [817, 0]
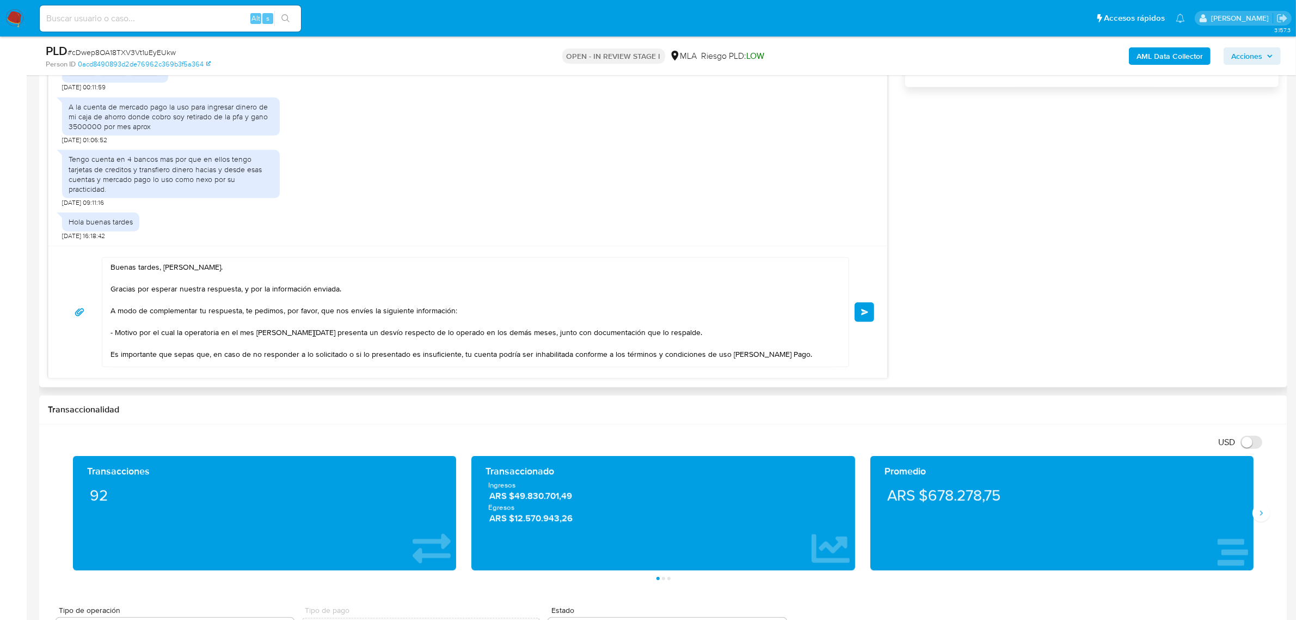
click at [858, 323] on div "Buenas tardes, Gustavo. Gracias por esperar nuestra respuesta, y por la informa…" at bounding box center [468, 312] width 813 height 110
click at [865, 317] on button "Enviar" at bounding box center [865, 312] width 20 height 20
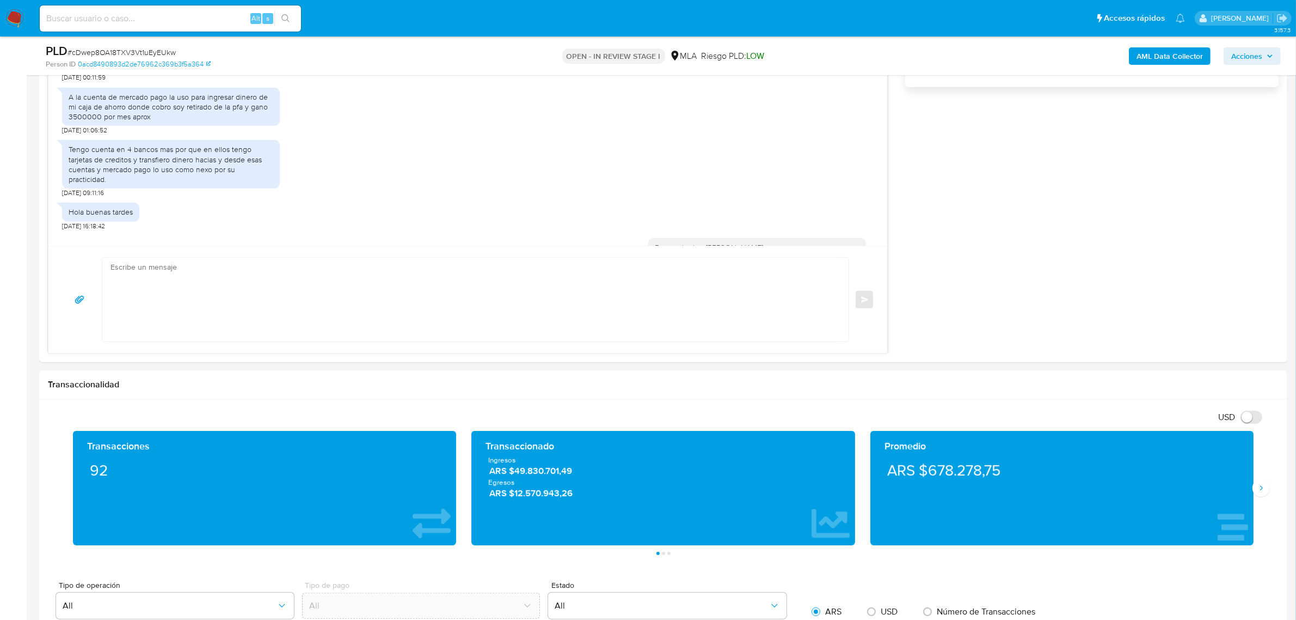
scroll to position [724, 0]
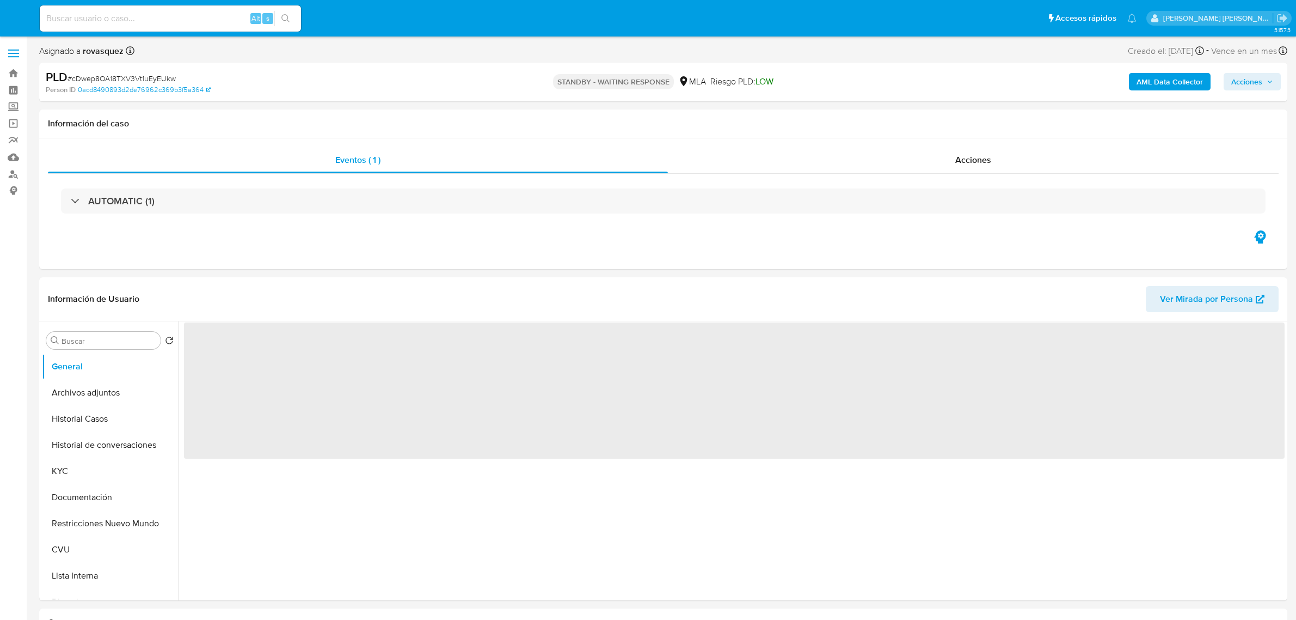
select select "10"
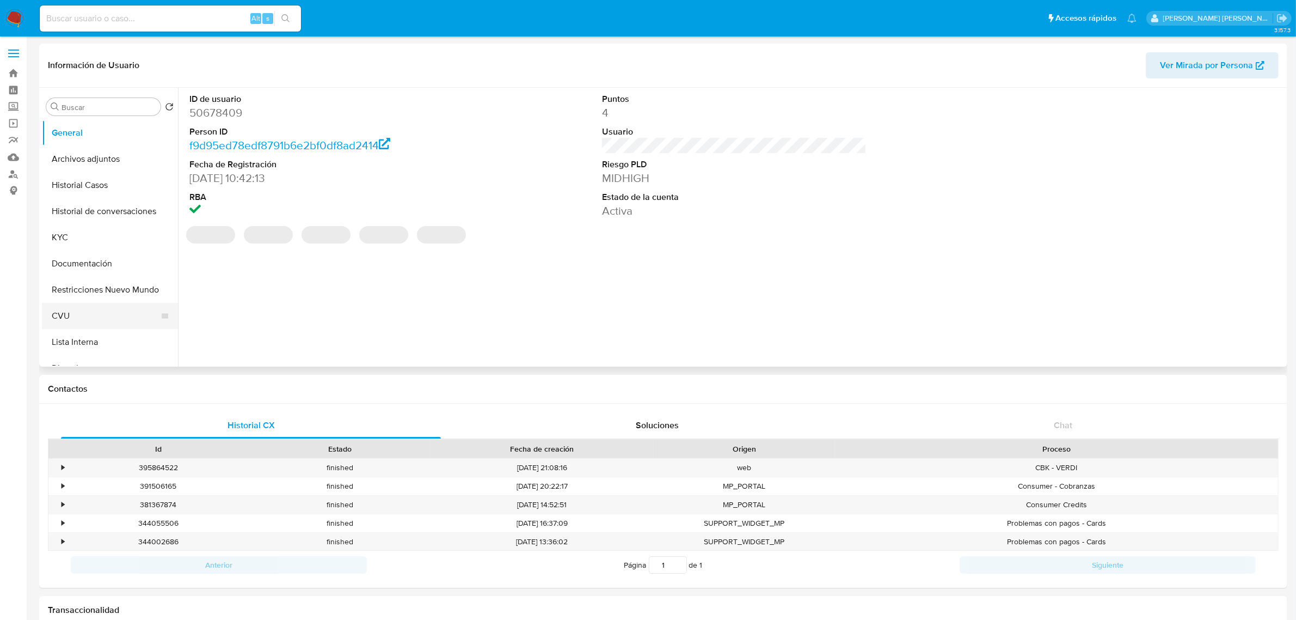
select select "10"
click at [102, 208] on button "Historial de conversaciones" at bounding box center [105, 211] width 127 height 26
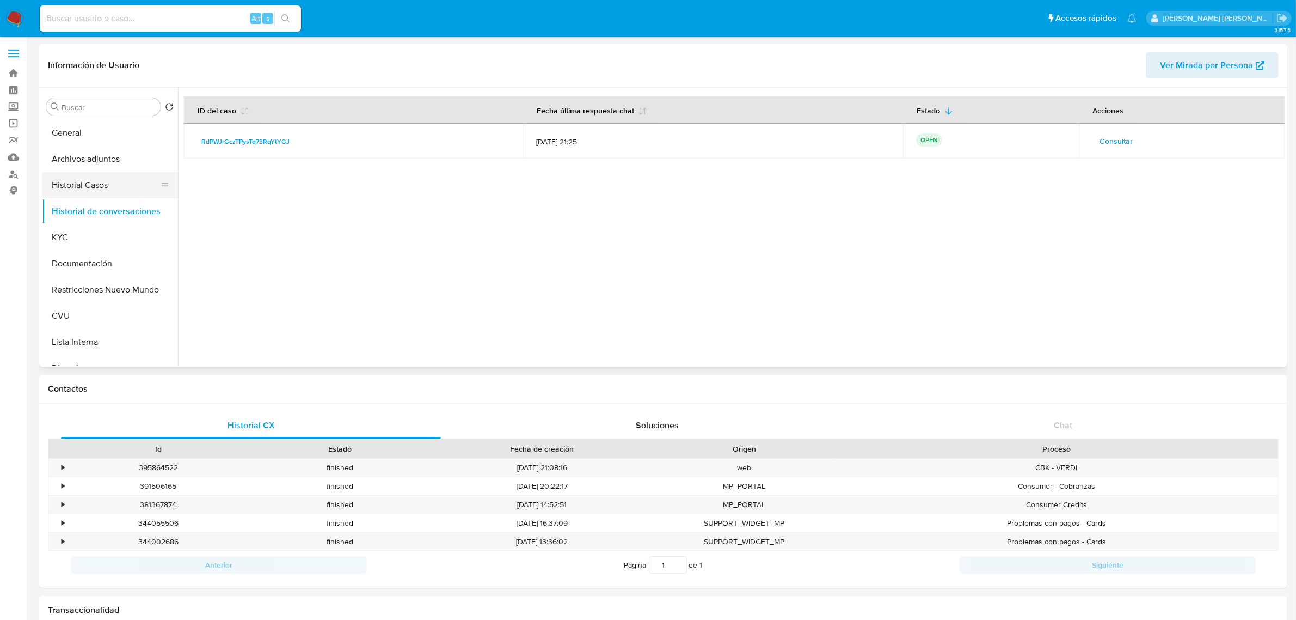
click at [83, 186] on button "Historial Casos" at bounding box center [105, 185] width 127 height 26
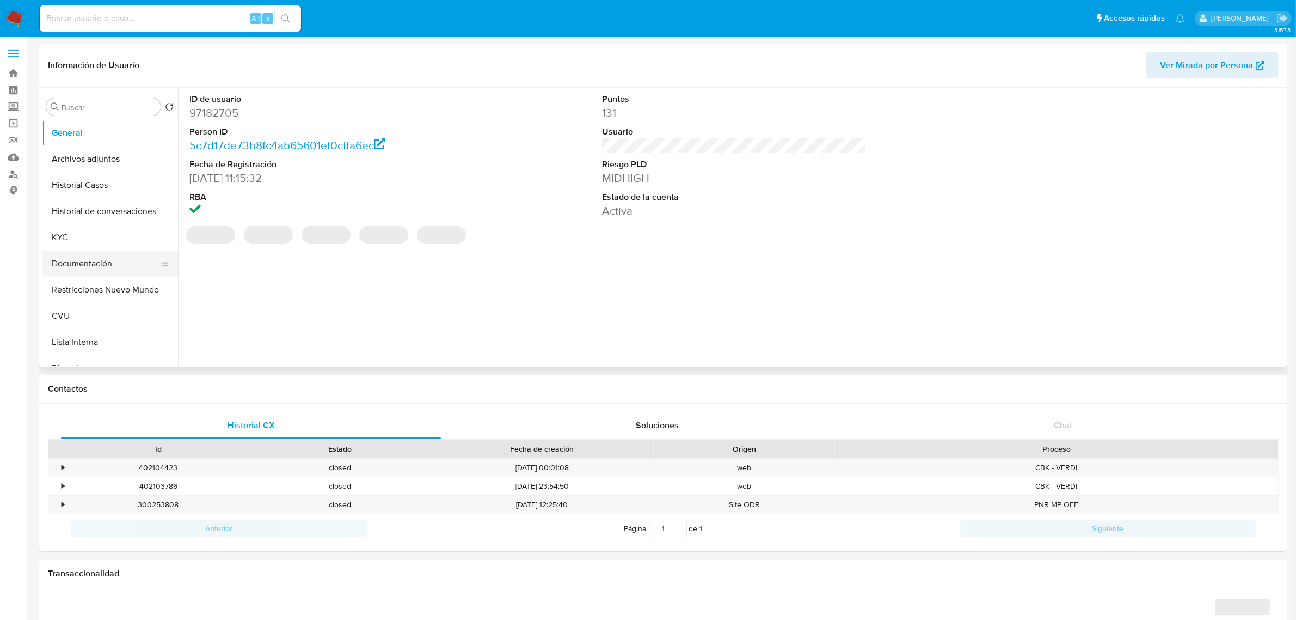
select select "10"
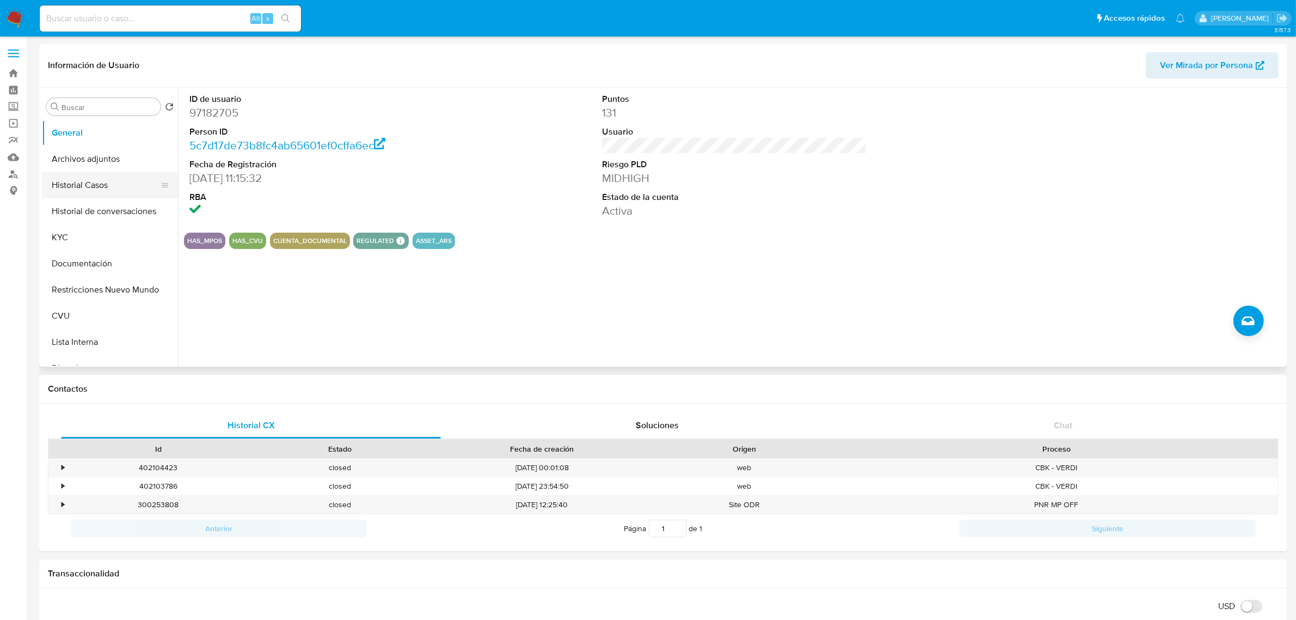
click at [99, 186] on button "Historial Casos" at bounding box center [105, 185] width 127 height 26
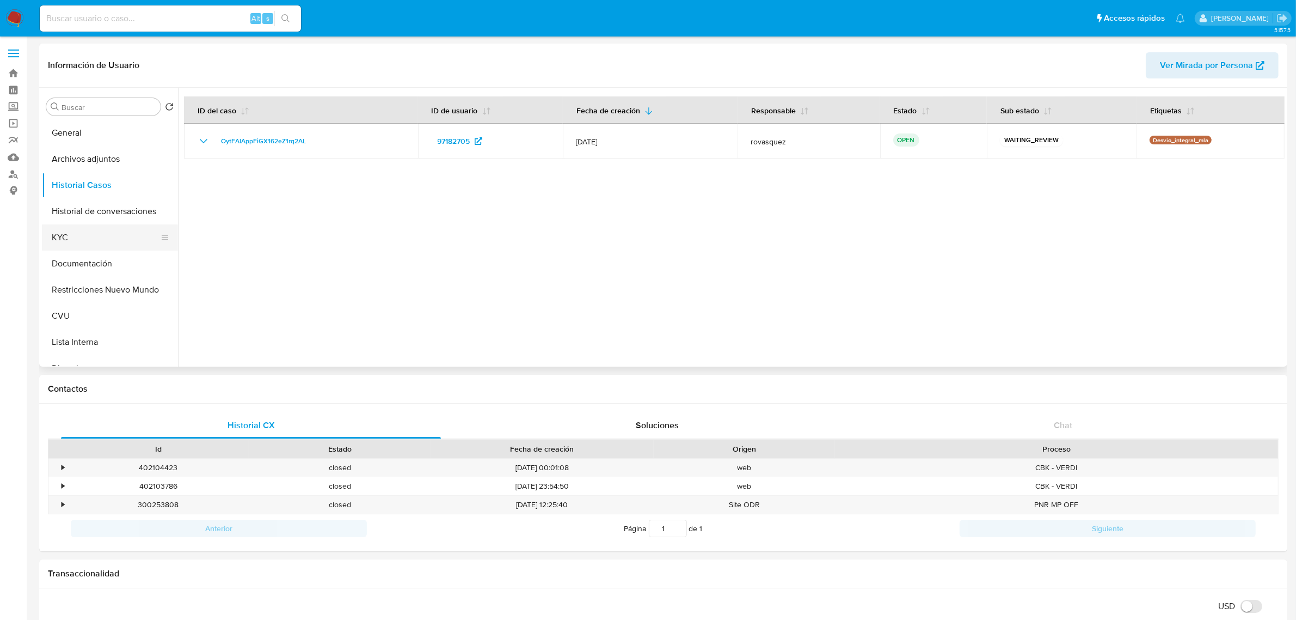
click at [95, 237] on button "KYC" at bounding box center [105, 237] width 127 height 26
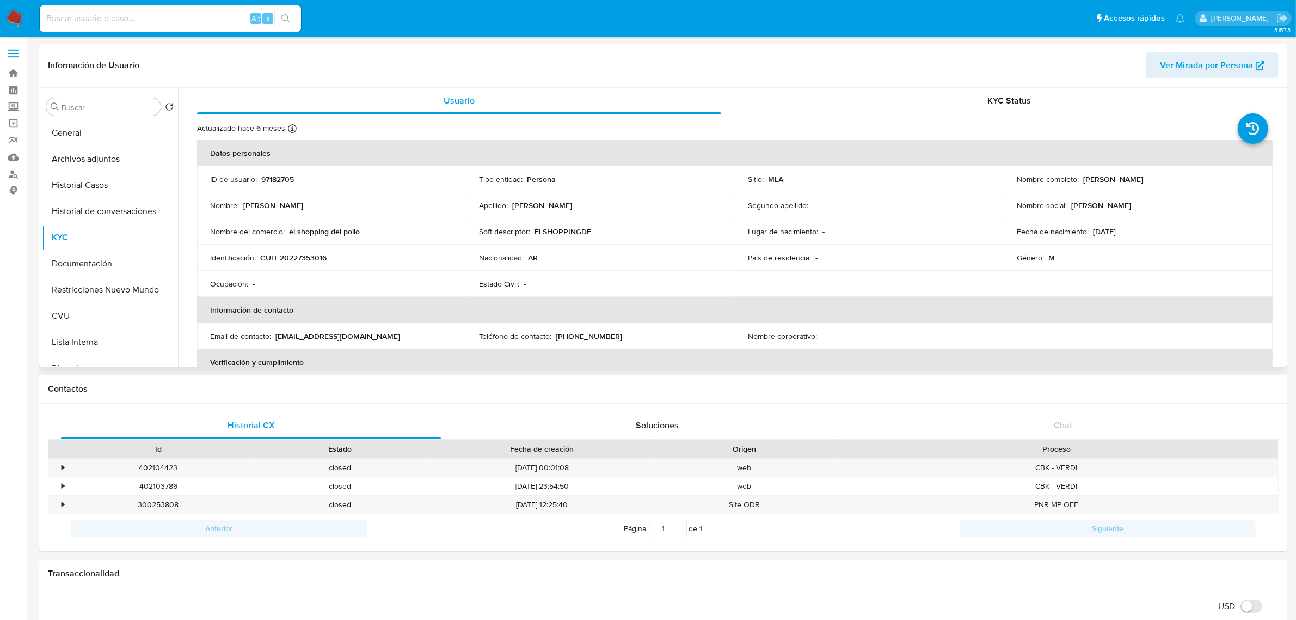
click at [608, 252] on td "Nacionalidad : AR" at bounding box center [600, 257] width 269 height 26
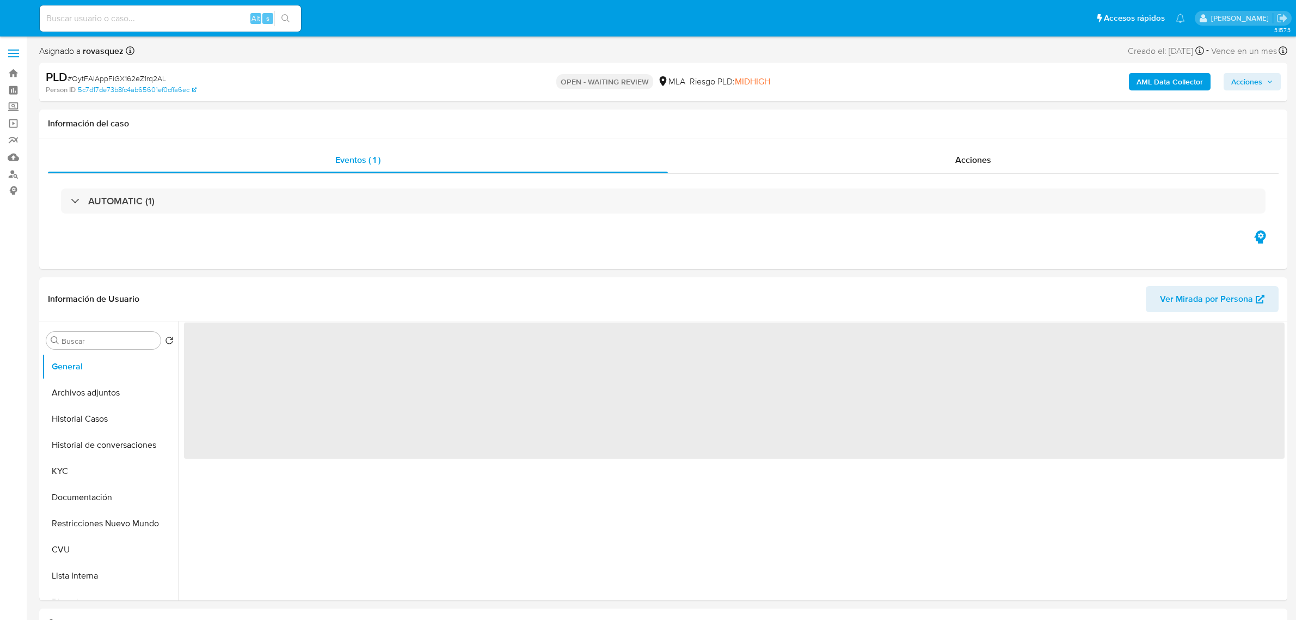
select select "10"
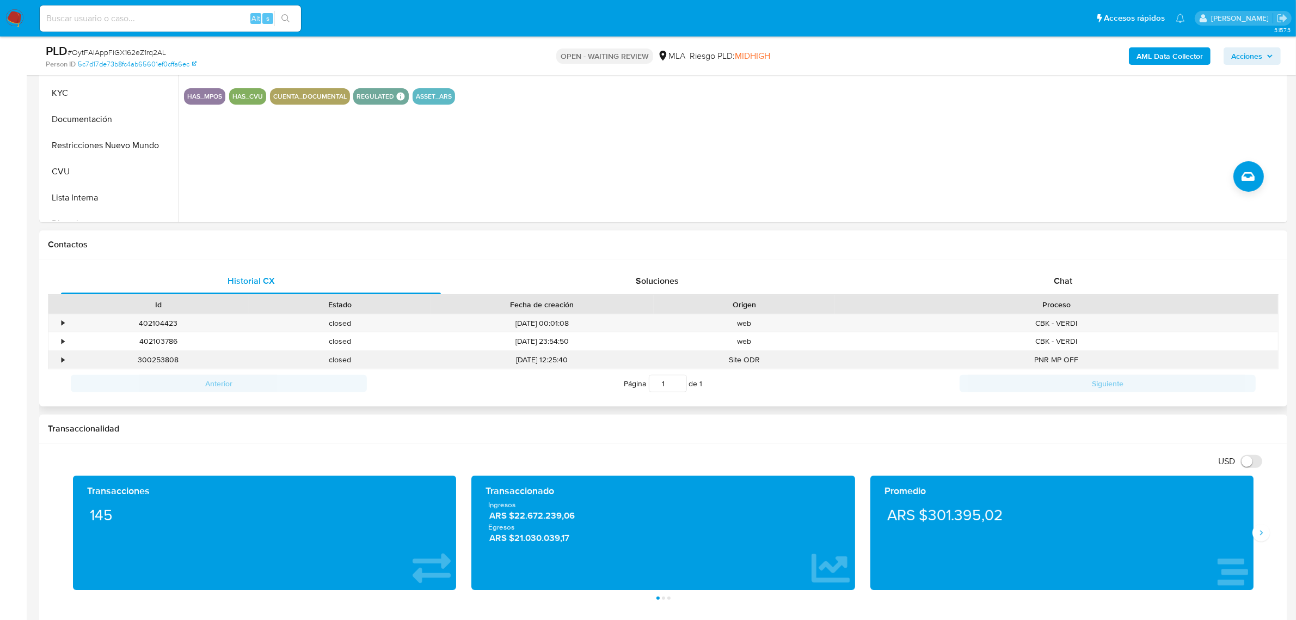
scroll to position [340, 0]
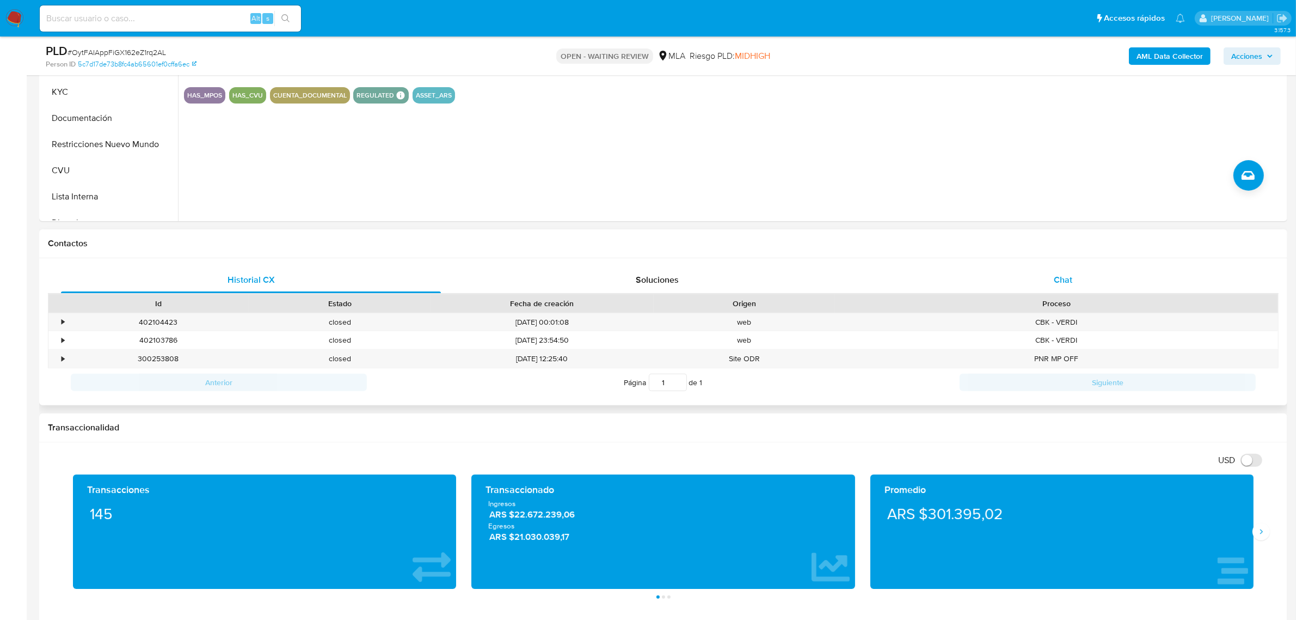
click at [1058, 286] on span "Chat" at bounding box center [1063, 279] width 19 height 13
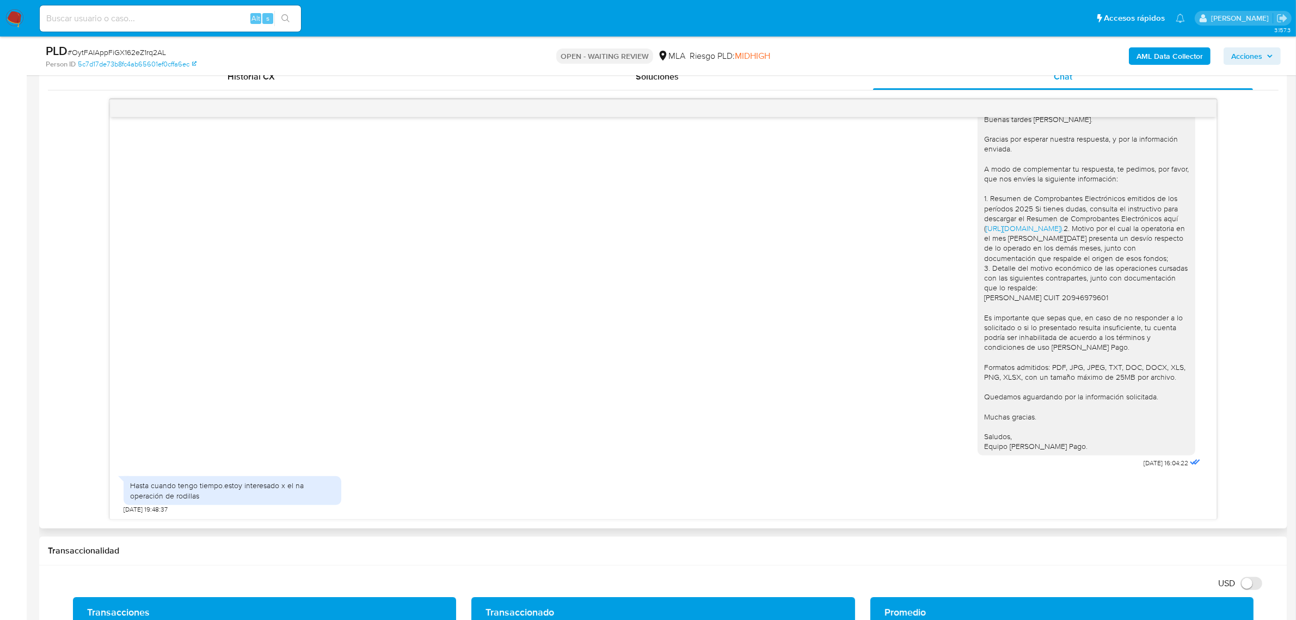
scroll to position [544, 0]
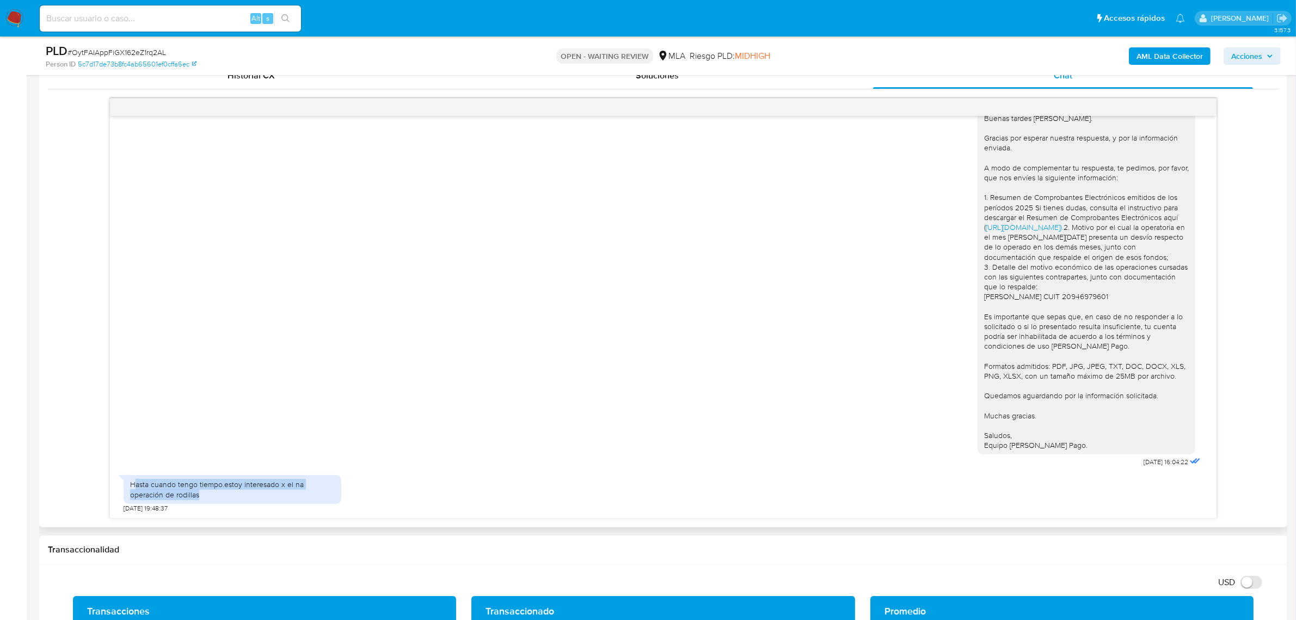
drag, startPoint x: 228, startPoint y: 494, endPoint x: 133, endPoint y: 485, distance: 94.6
click at [133, 485] on div "Hasta cuando tengo tiempo.estoy interesado x el na operación de rodillas" at bounding box center [232, 489] width 205 height 20
click at [298, 476] on div "Hasta cuando tengo tiempo.estoy interesado x el na operación de rodillas" at bounding box center [233, 489] width 218 height 28
click at [301, 490] on div "Hasta cuando tengo tiempo.estoy interesado x el na operación de rodillas" at bounding box center [232, 489] width 205 height 20
drag, startPoint x: 314, startPoint y: 490, endPoint x: 148, endPoint y: 483, distance: 166.2
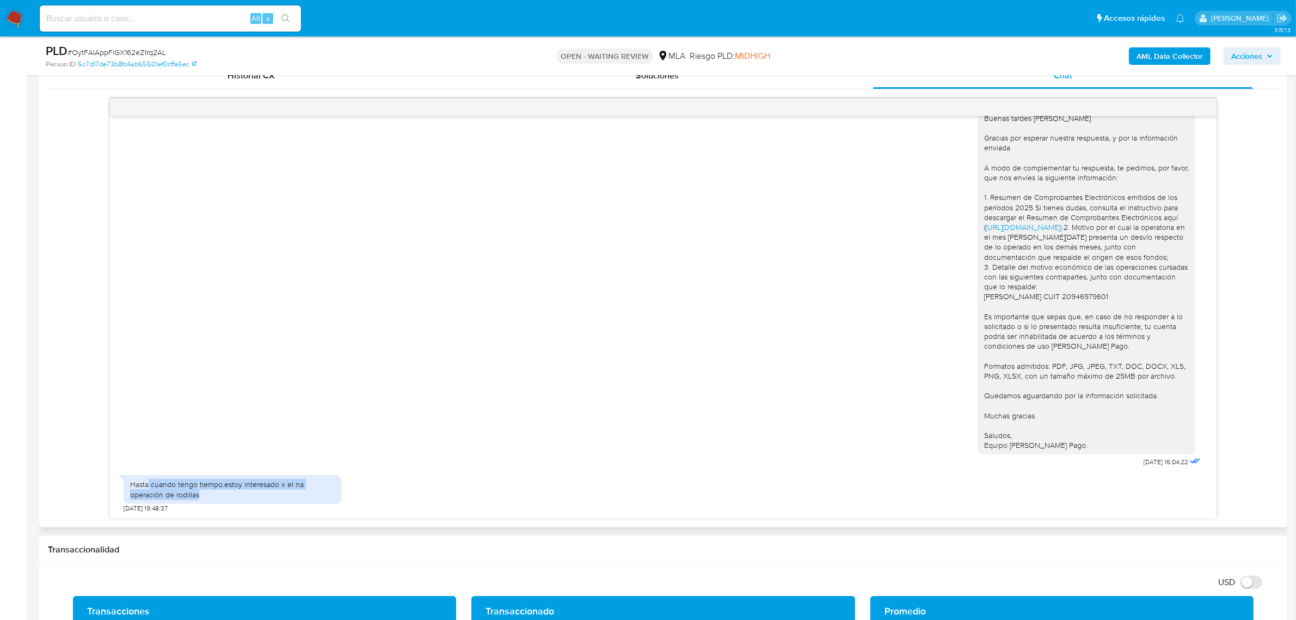
click at [148, 483] on div "Hasta cuando tengo tiempo.estoy interesado x el na operación de rodillas" at bounding box center [232, 489] width 205 height 20
click at [406, 472] on div "Hasta cuando tengo tiempo.estoy interesado x el na operación de rodillas 04/09/…" at bounding box center [664, 490] width 1080 height 43
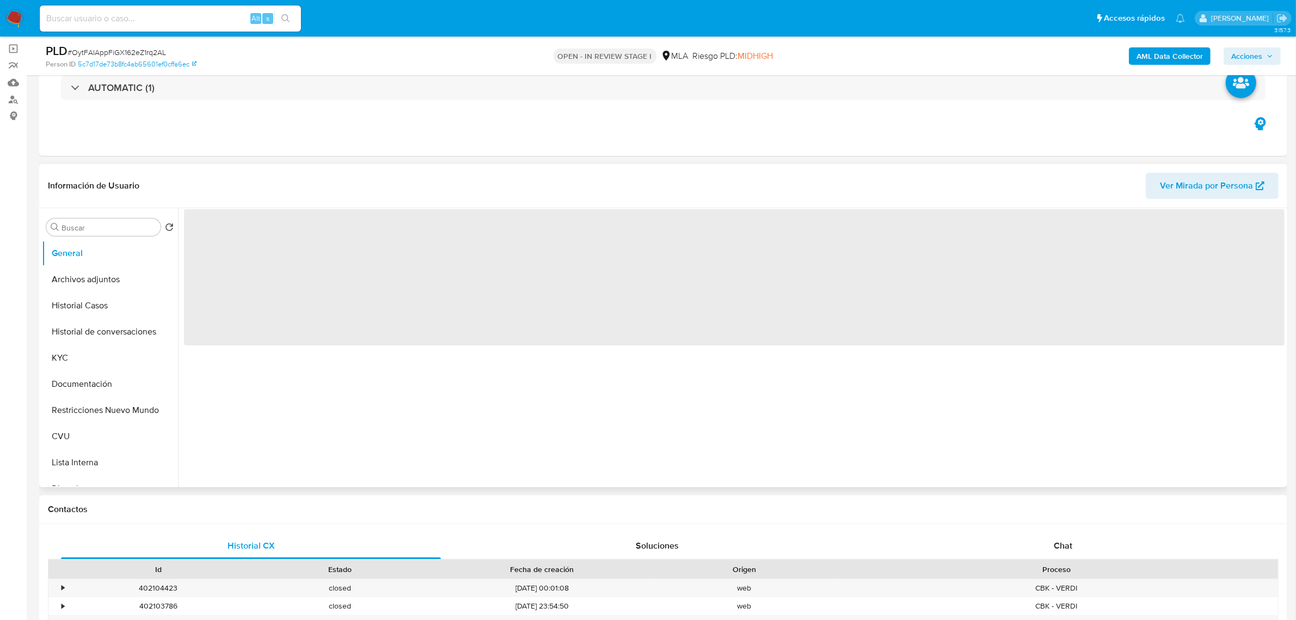
scroll to position [136, 0]
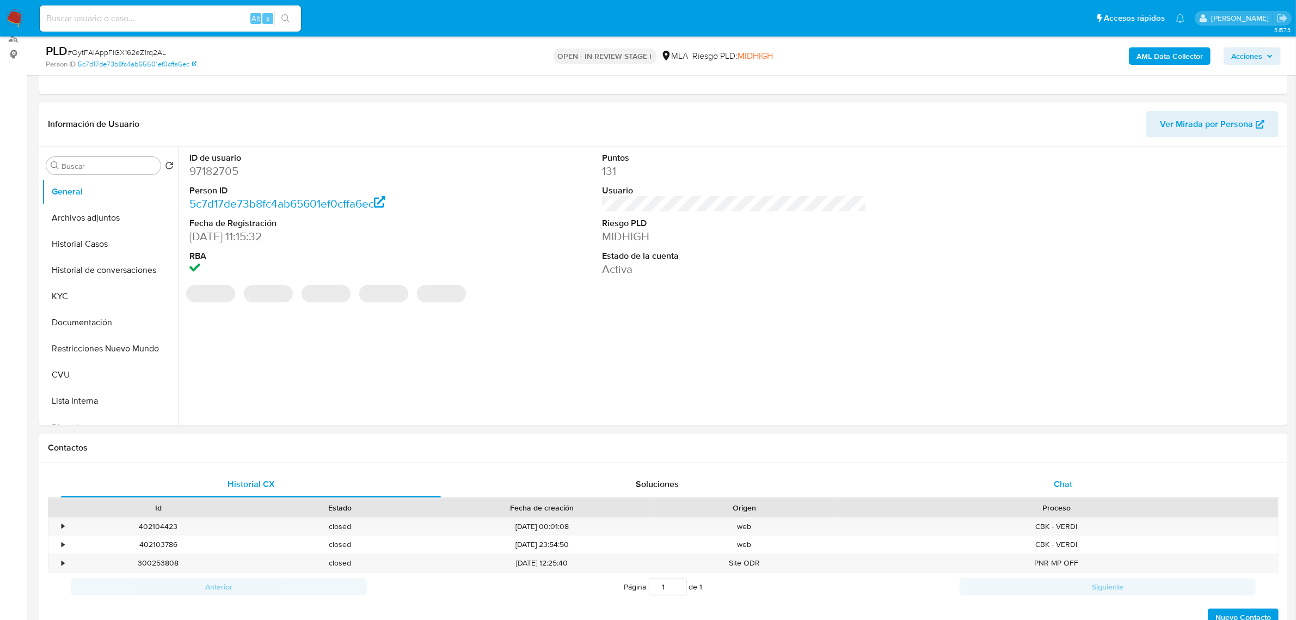
select select "10"
click at [1069, 490] on span "Chat" at bounding box center [1063, 483] width 19 height 13
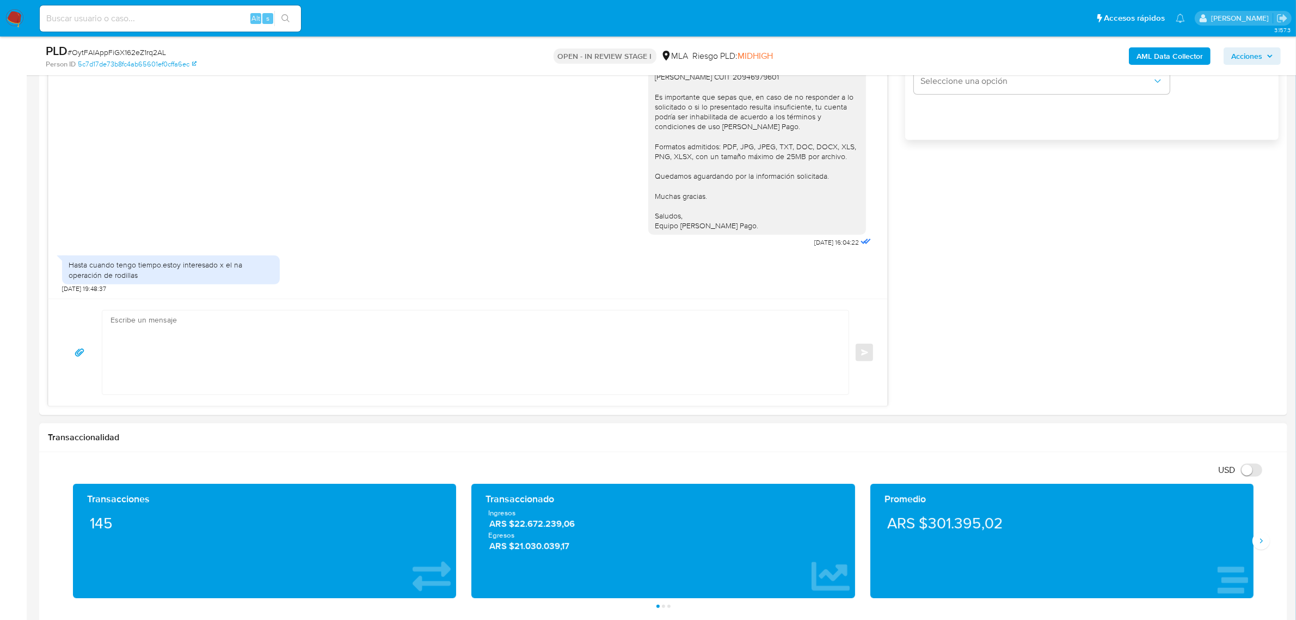
scroll to position [817, 0]
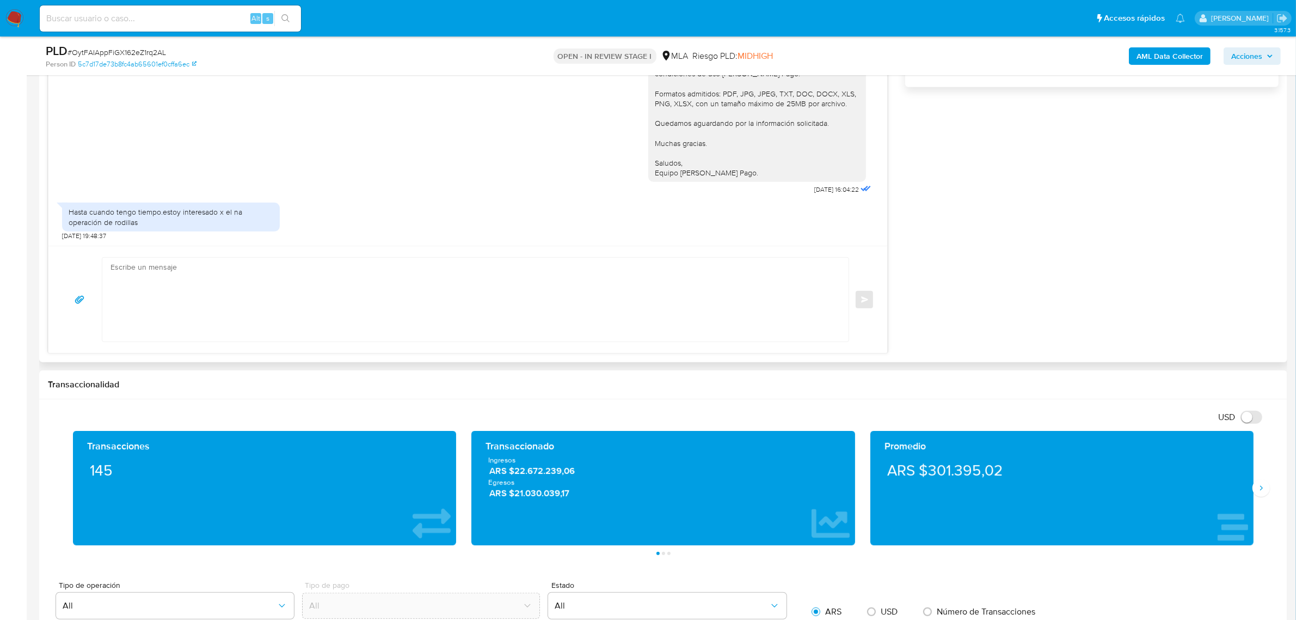
click at [226, 316] on textarea at bounding box center [473, 299] width 725 height 84
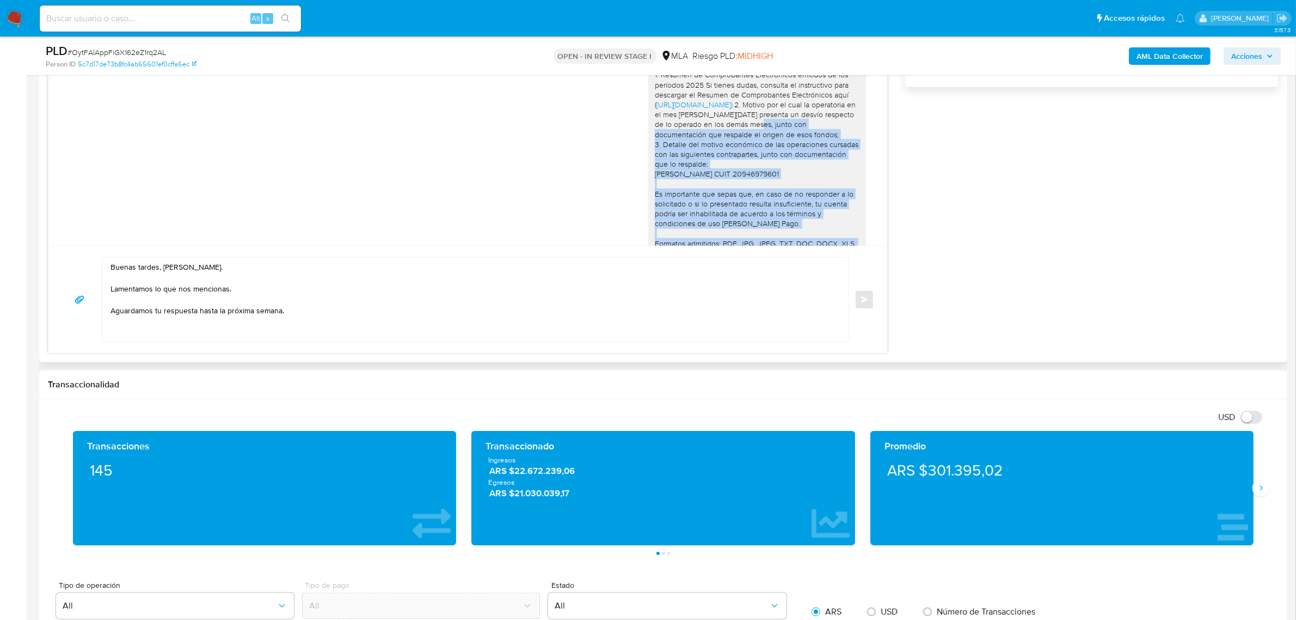
scroll to position [689, 0]
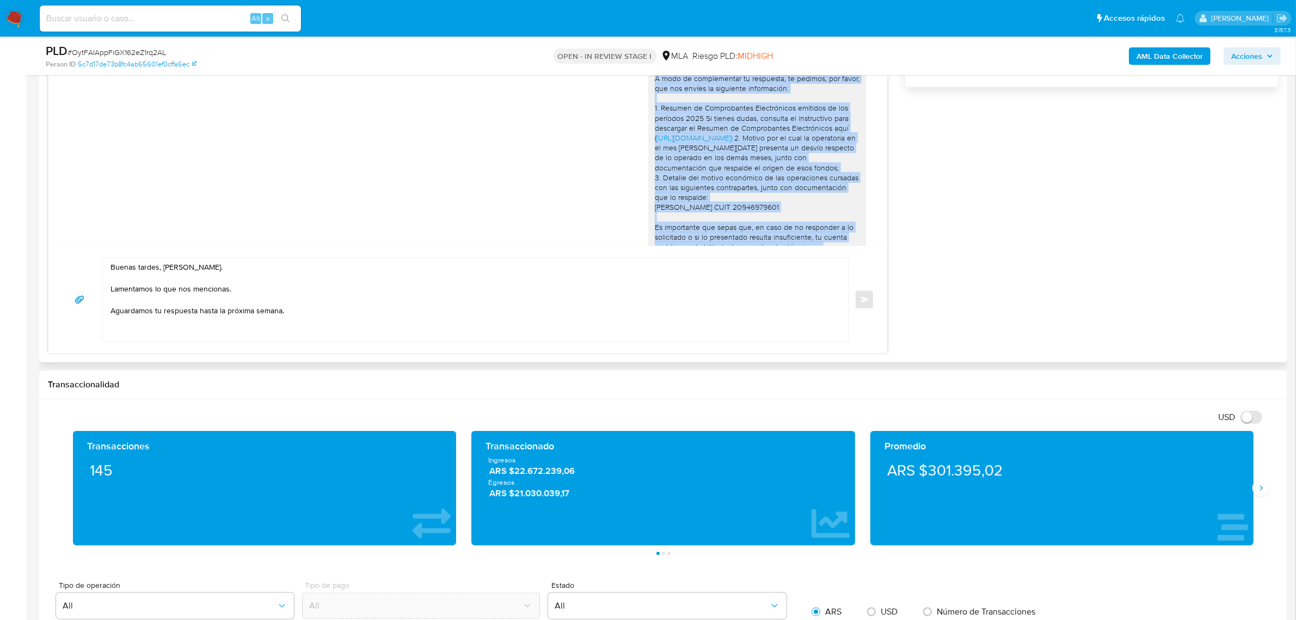
drag, startPoint x: 747, startPoint y: 170, endPoint x: 640, endPoint y: 94, distance: 131.6
click at [648, 94] on div "Buenas tardes [PERSON_NAME]. Gracias por esperar nuestra respuesta, y por la in…" at bounding box center [757, 192] width 218 height 345
copy div "L ipsu do sitametconse ad elitseddo, ei tempori, utl etdol, mag ali enimad mi v…"
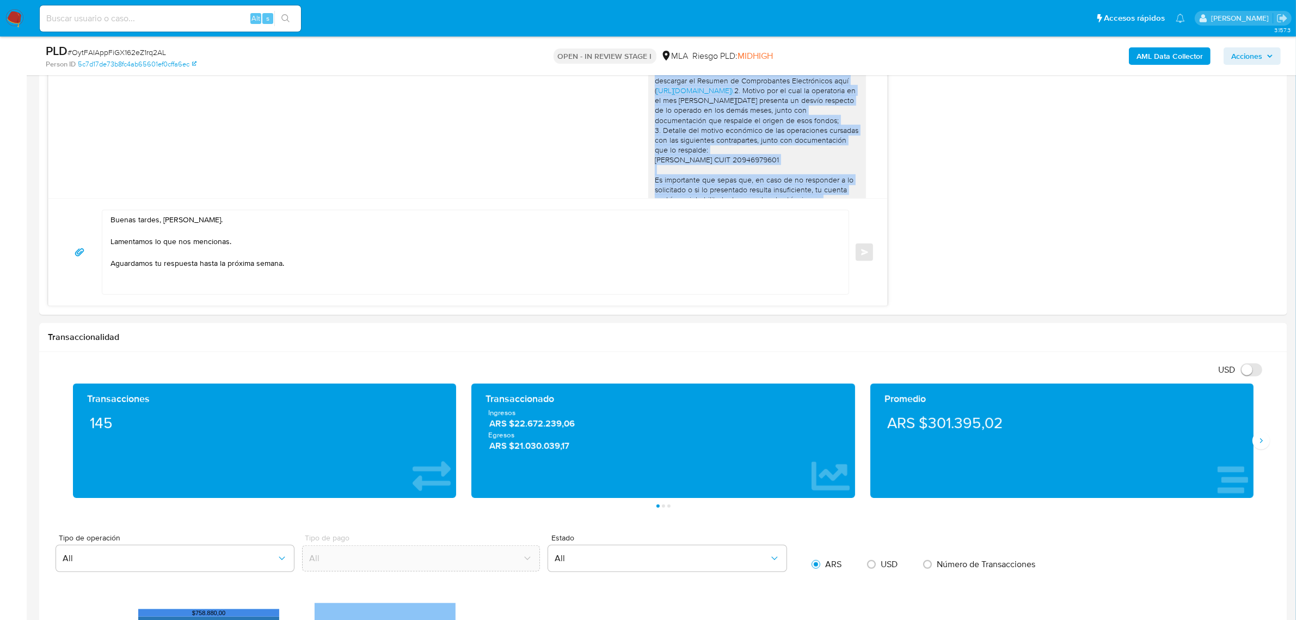
scroll to position [885, 0]
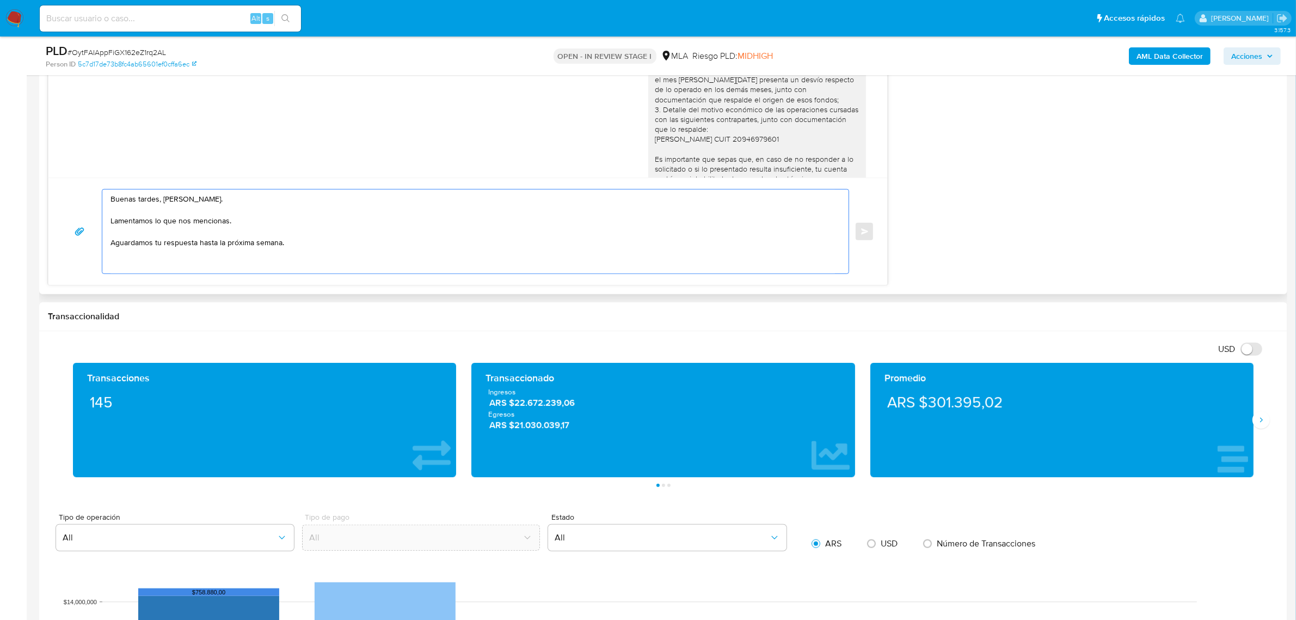
click at [147, 262] on textarea "Buenas tardes, Javier. Lamentamos lo que nos mencionas. Aguardamos tu respuesta…" at bounding box center [473, 231] width 725 height 84
paste textarea "A modo de complementar tu respuesta, te pedimos, por favor, que nos envíes la s…"
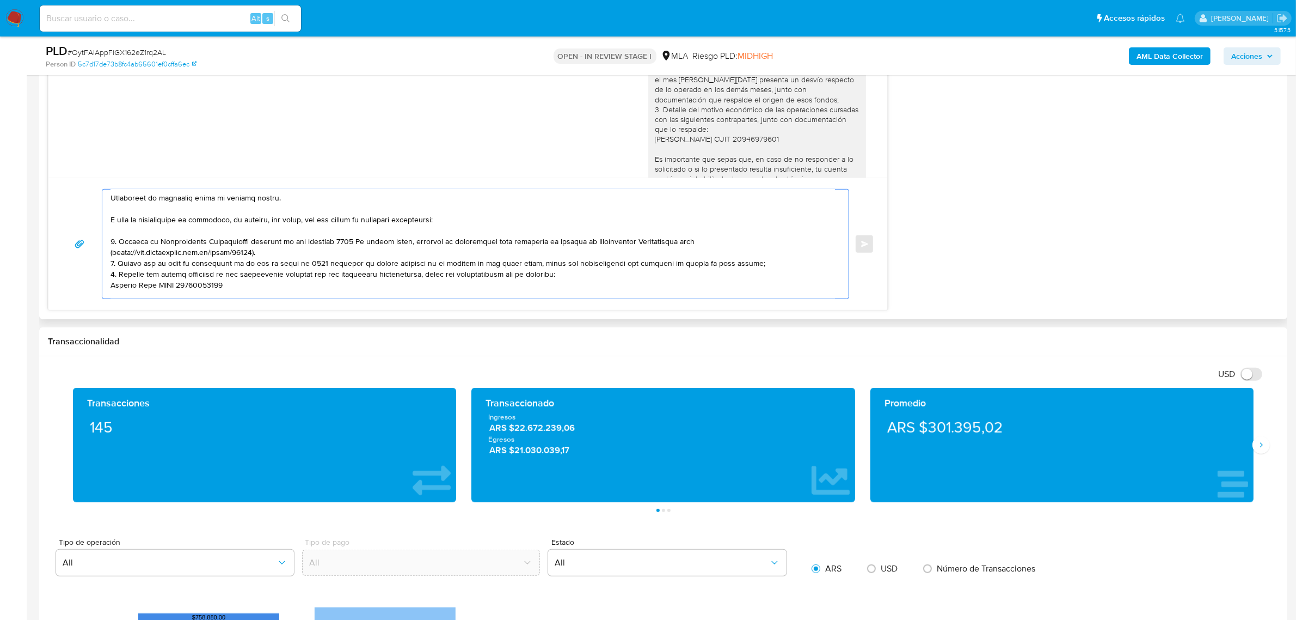
scroll to position [20, 0]
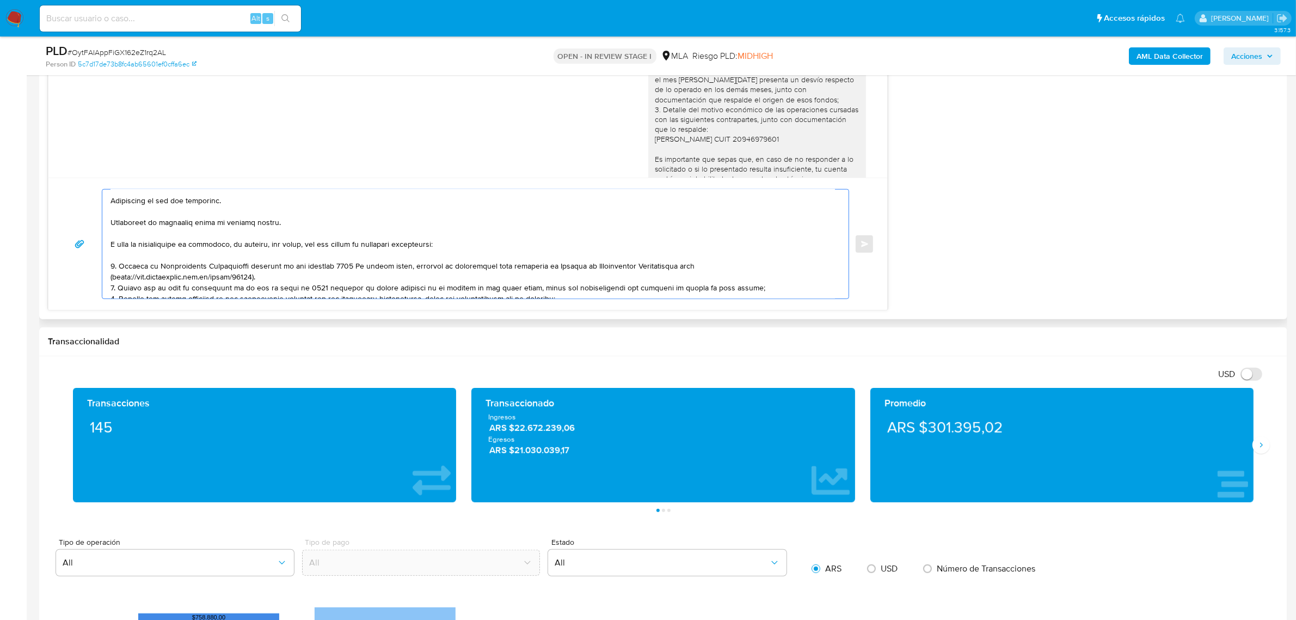
click at [202, 241] on textarea at bounding box center [473, 243] width 725 height 109
click at [148, 240] on textarea at bounding box center [473, 243] width 725 height 109
click at [128, 241] on textarea at bounding box center [473, 243] width 725 height 109
click at [203, 247] on textarea at bounding box center [473, 243] width 725 height 109
click at [113, 243] on textarea at bounding box center [473, 243] width 725 height 109
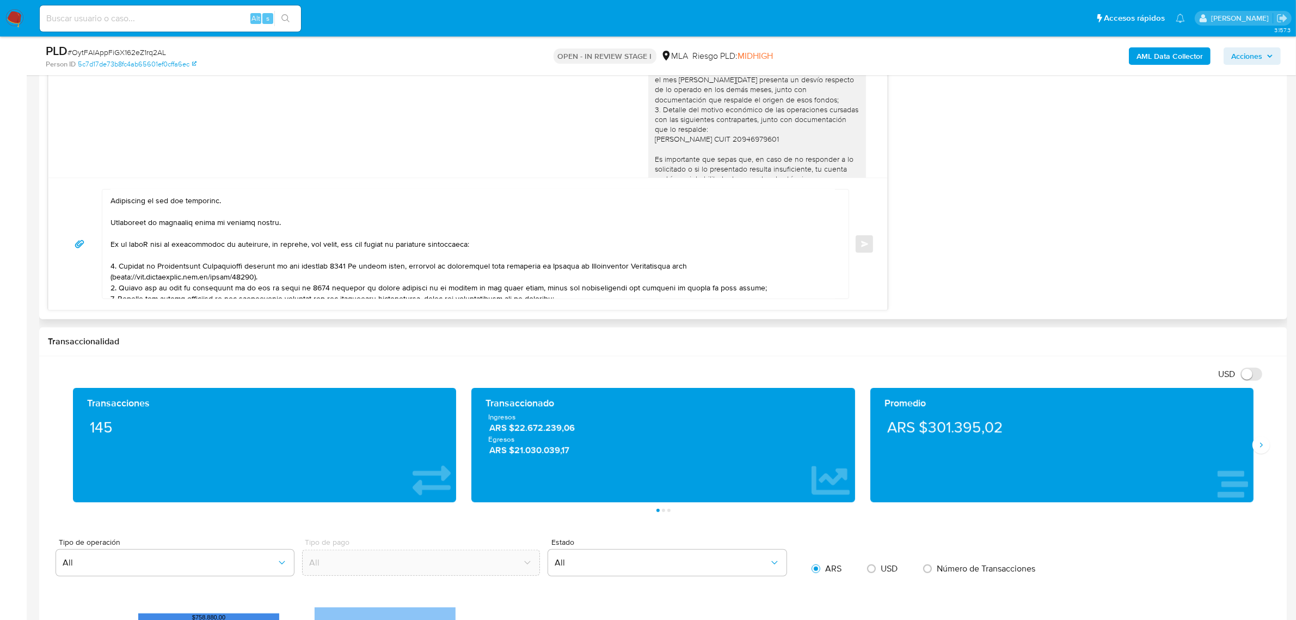
click at [136, 249] on textarea at bounding box center [473, 243] width 725 height 109
click at [144, 246] on textarea at bounding box center [473, 243] width 725 height 109
type textarea "Buenas tardes, Javier. Lamentamos lo que nos mencionas. Aguardamos tu respuesta…"
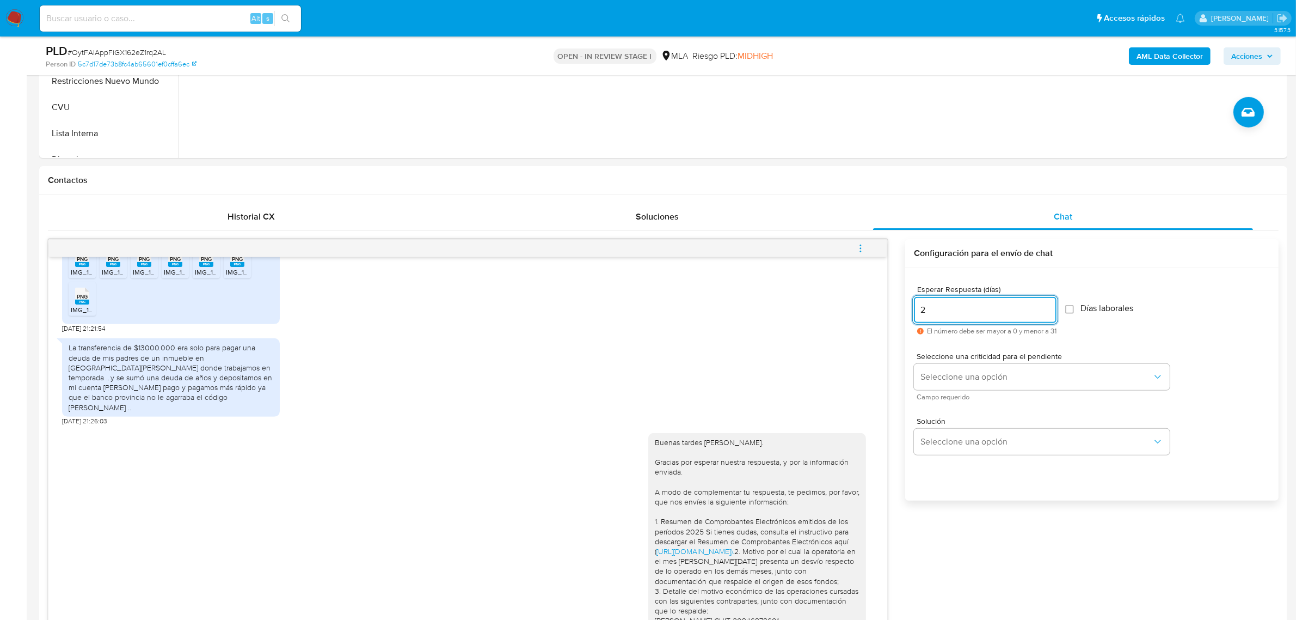
type input "2"
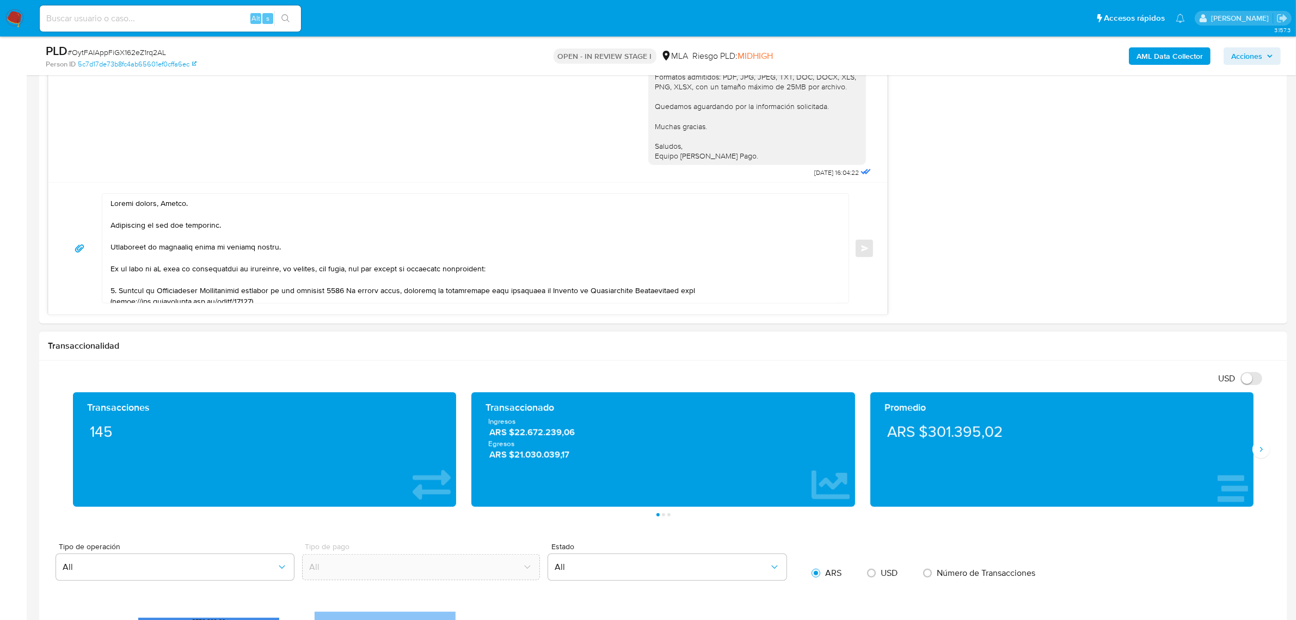
scroll to position [880, 0]
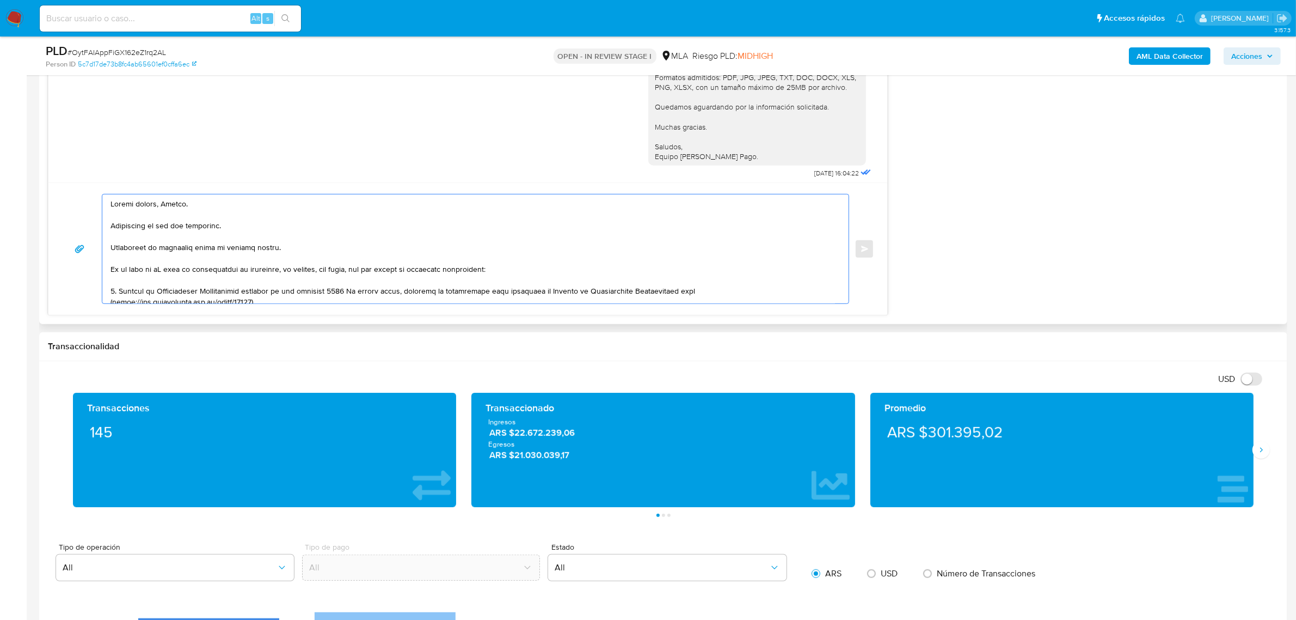
click at [241, 248] on textarea at bounding box center [473, 248] width 725 height 109
click at [169, 268] on textarea at bounding box center [473, 248] width 725 height 109
click at [161, 273] on textarea at bounding box center [473, 248] width 725 height 109
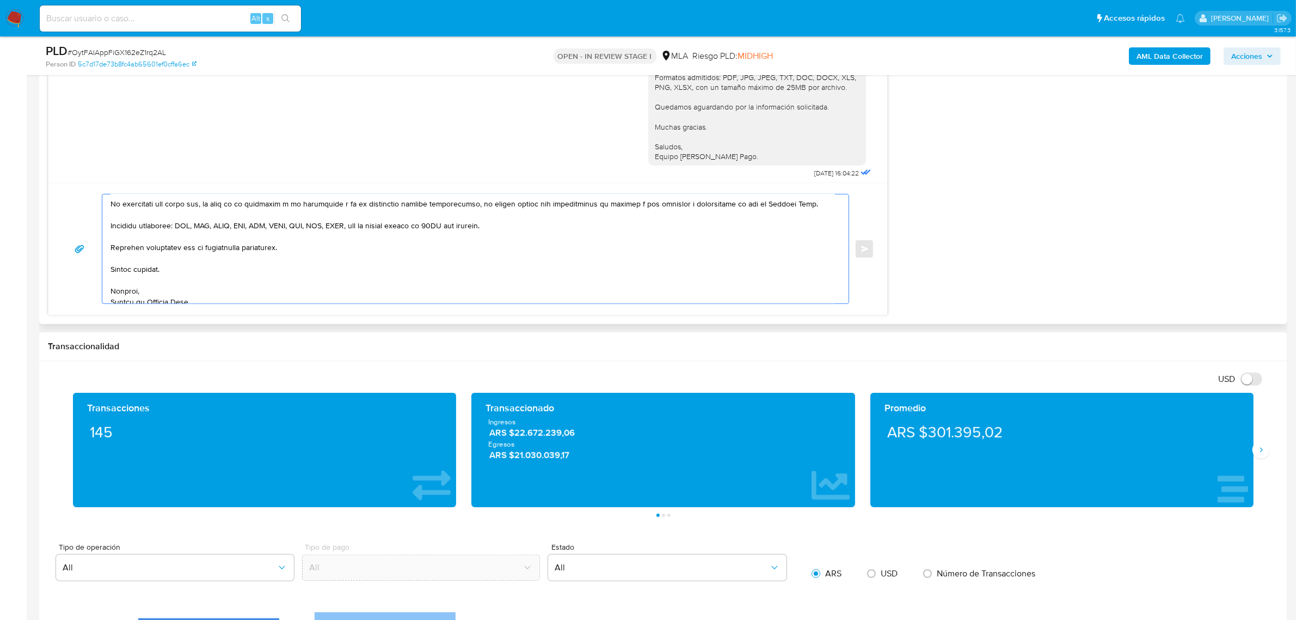
scroll to position [160, 0]
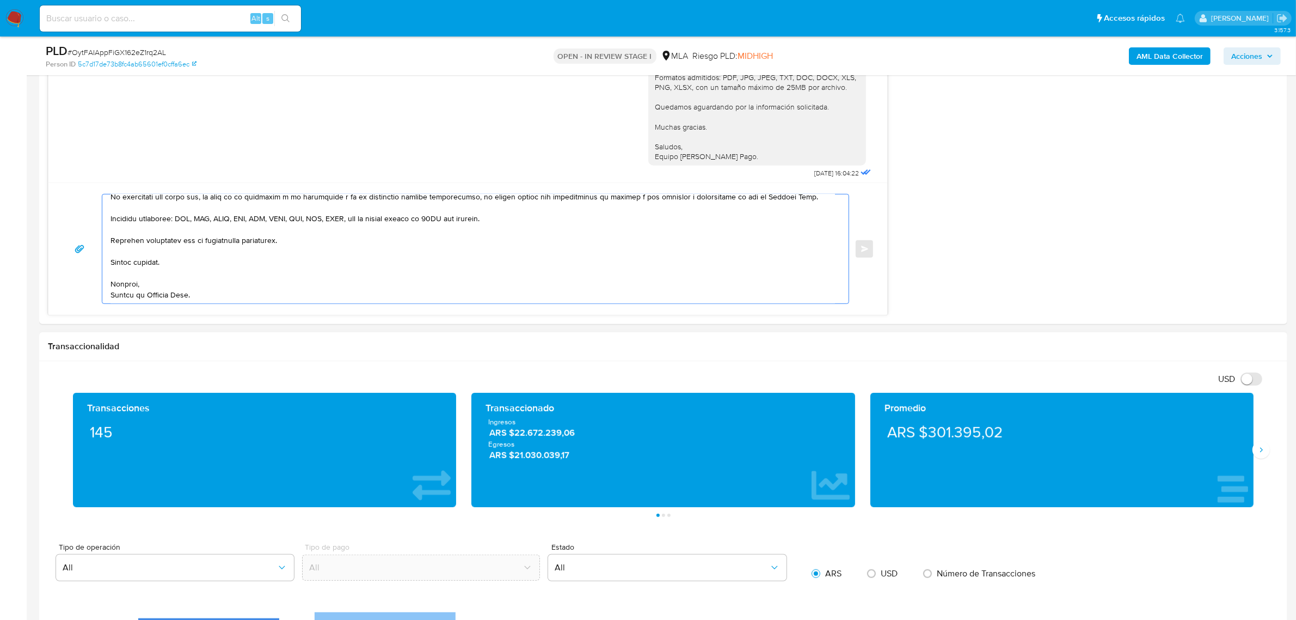
type textarea "Buenas tardes, Javier. Lamentamos lo que nos mencionas. Aguardamos tu respuesta…"
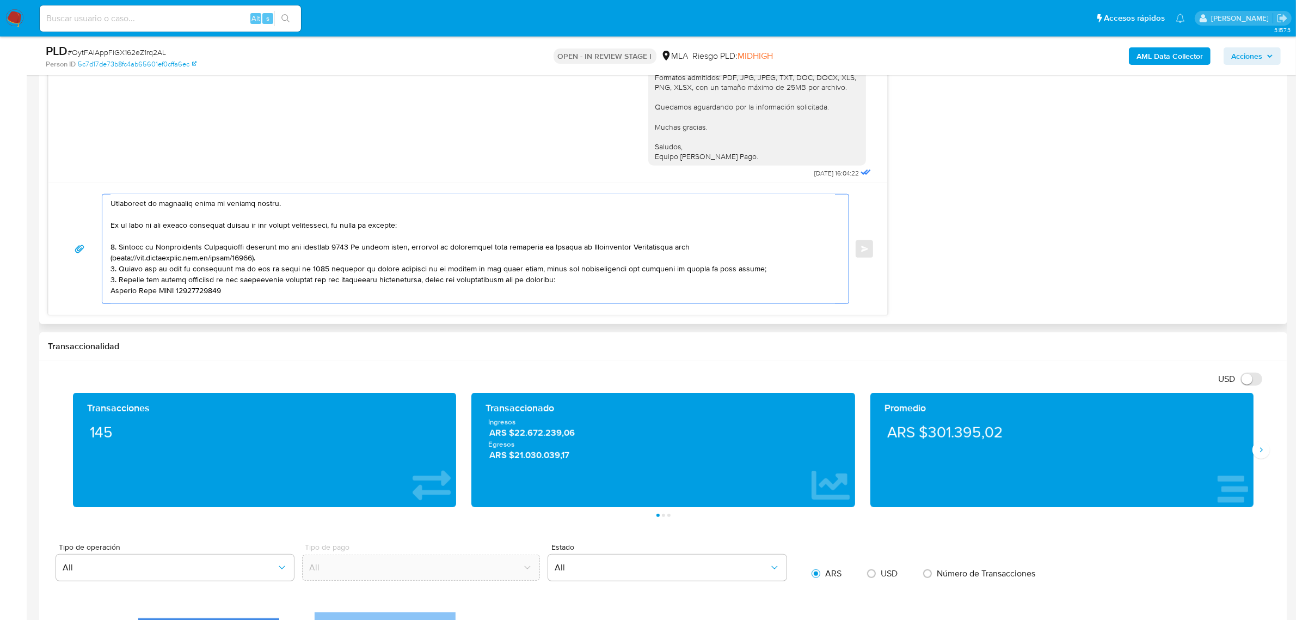
scroll to position [23, 0]
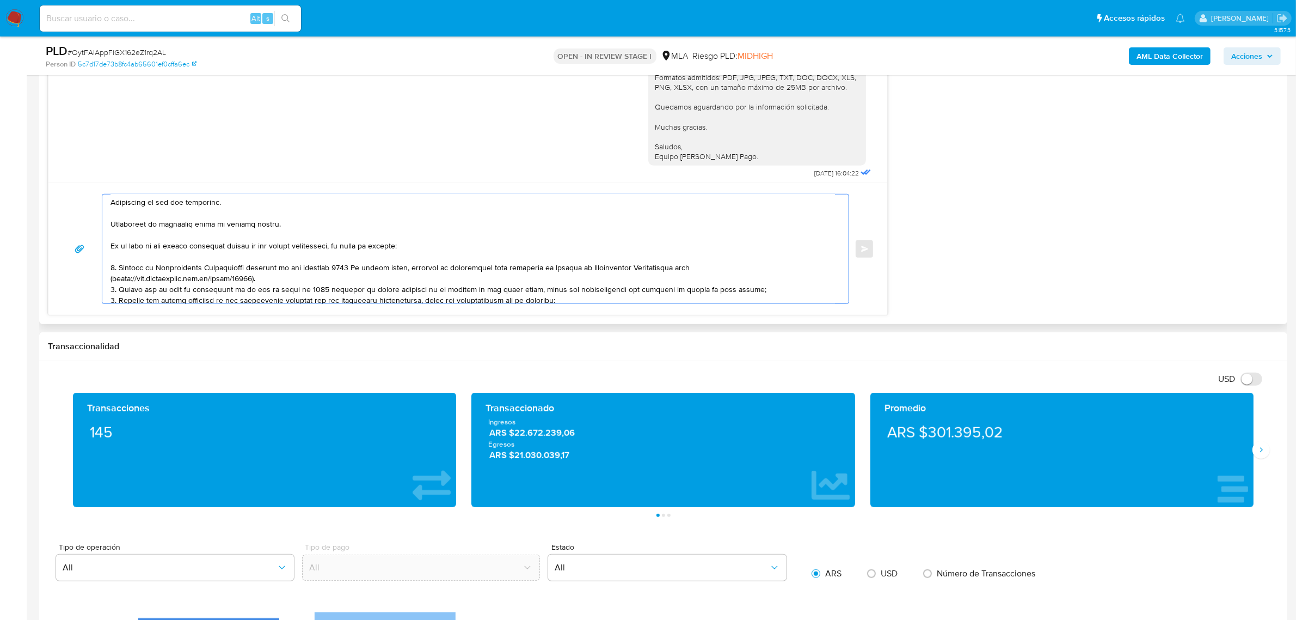
click at [316, 275] on textarea at bounding box center [473, 248] width 725 height 109
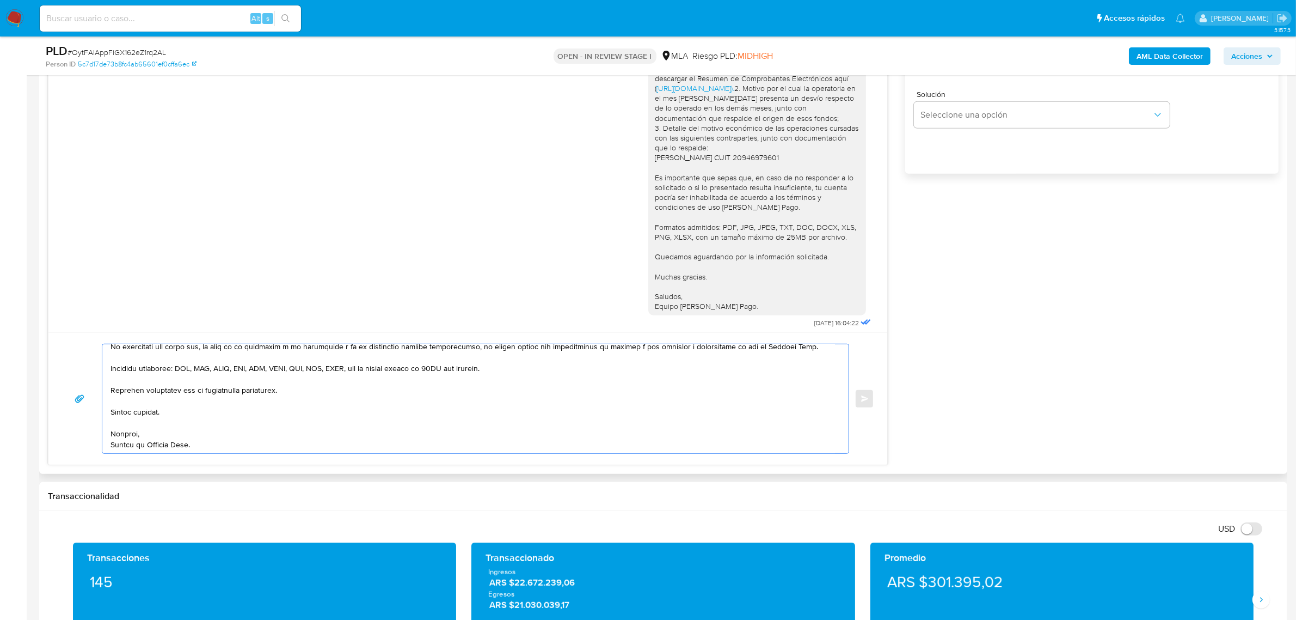
scroll to position [608, 0]
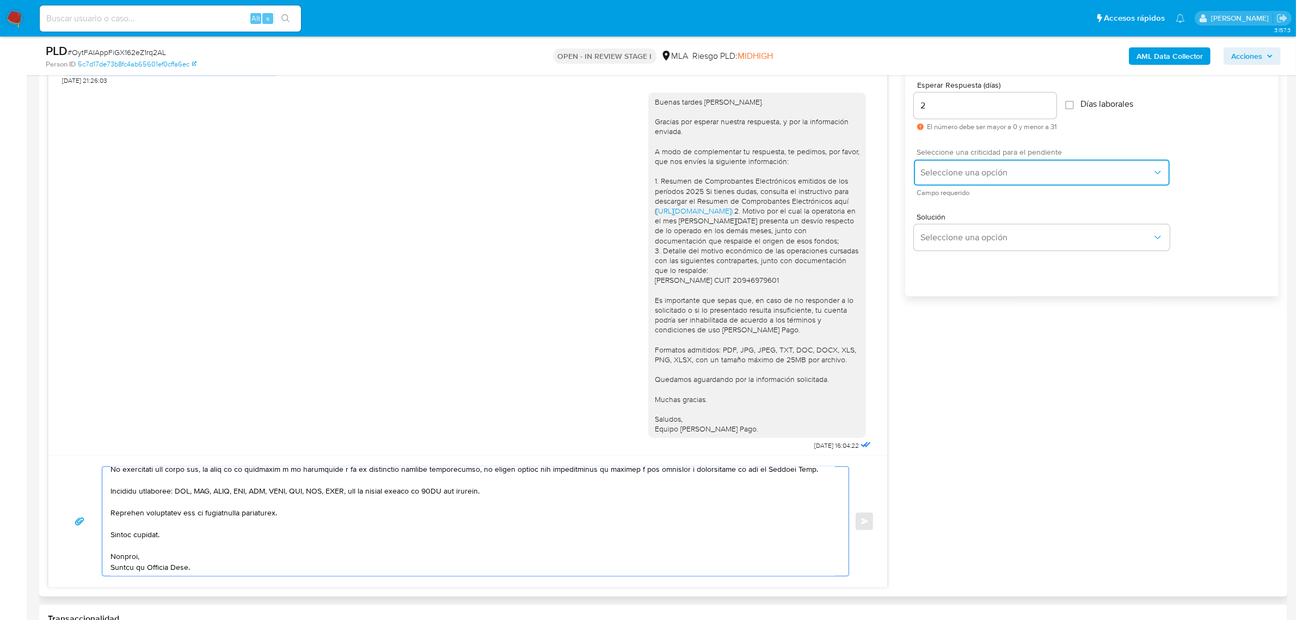
click at [956, 170] on span "Seleccione una opción" at bounding box center [1037, 172] width 232 height 11
click at [969, 200] on div "HIGH" at bounding box center [1040, 196] width 238 height 22
click at [863, 524] on span "Enviar" at bounding box center [865, 521] width 8 height 7
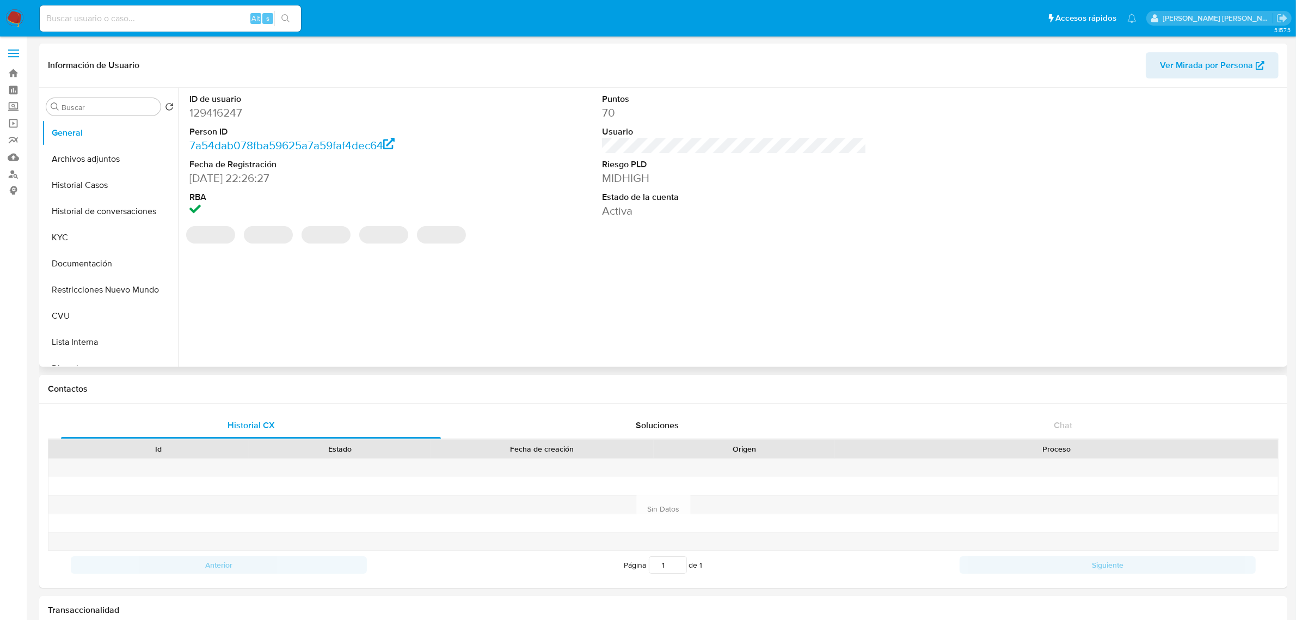
select select "10"
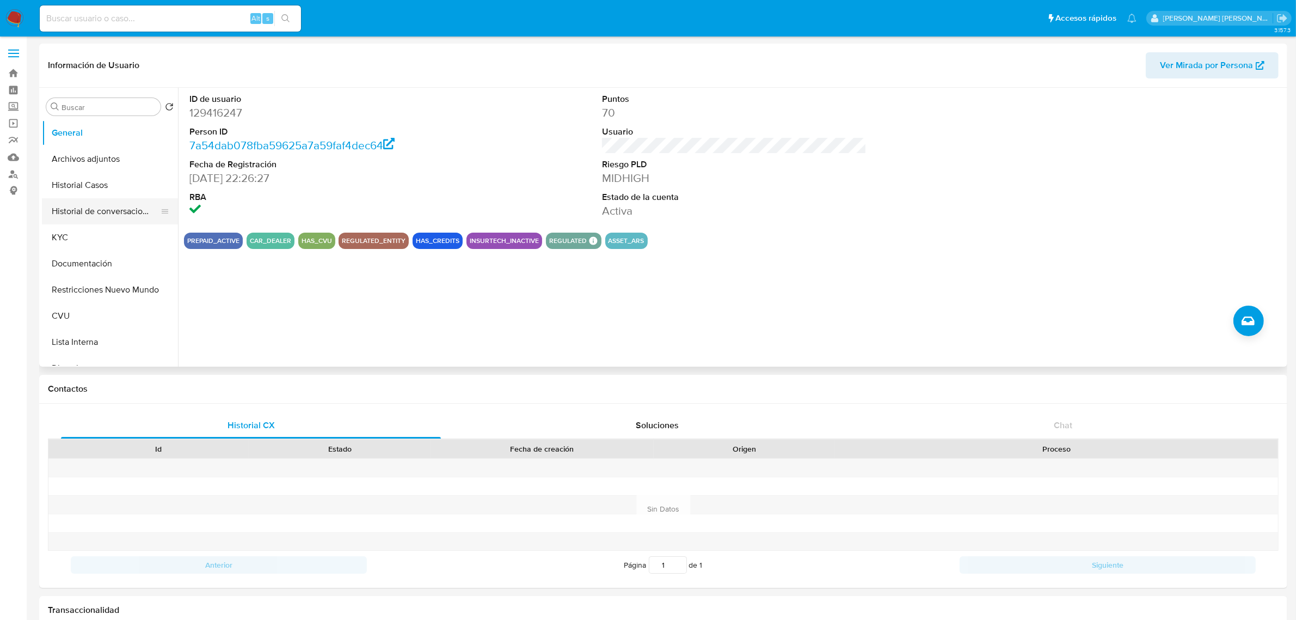
click at [84, 205] on button "Historial de conversaciones" at bounding box center [105, 211] width 127 height 26
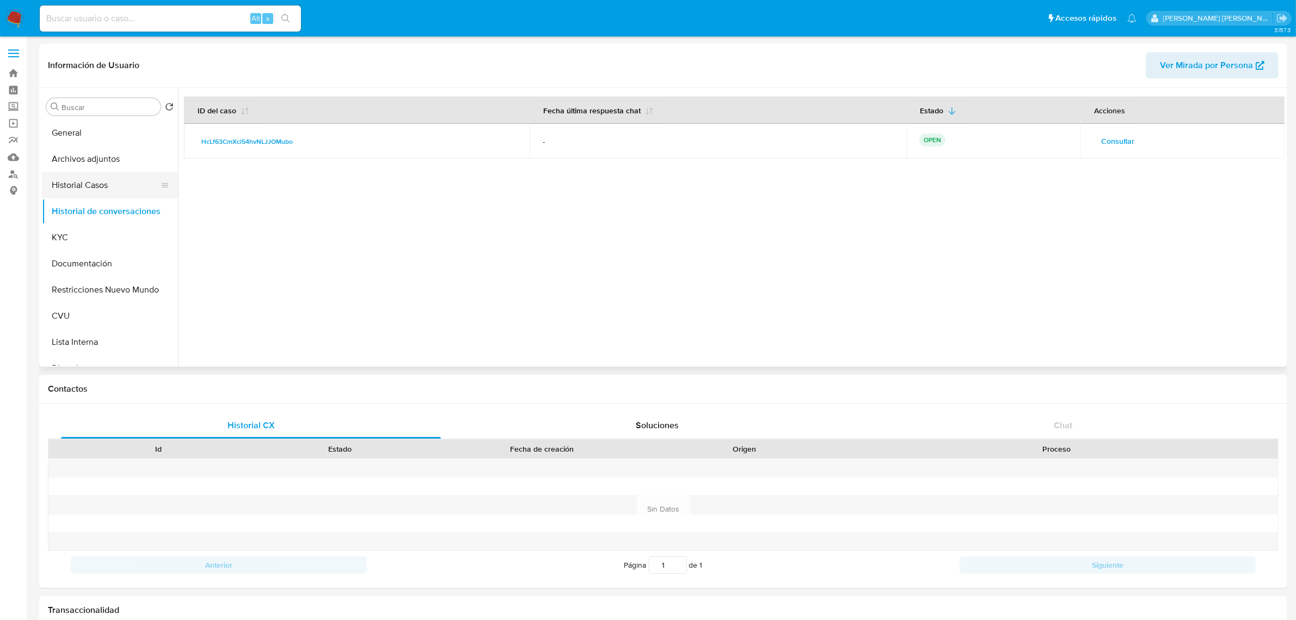
click at [80, 185] on button "Historial Casos" at bounding box center [105, 185] width 127 height 26
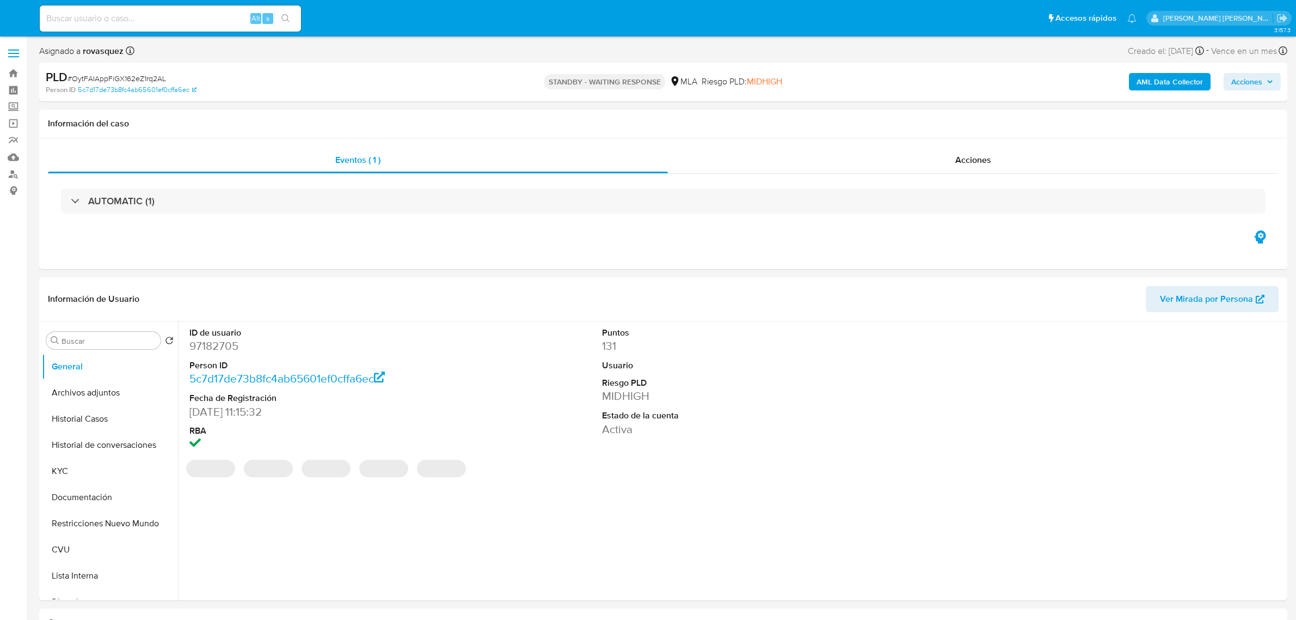
select select "10"
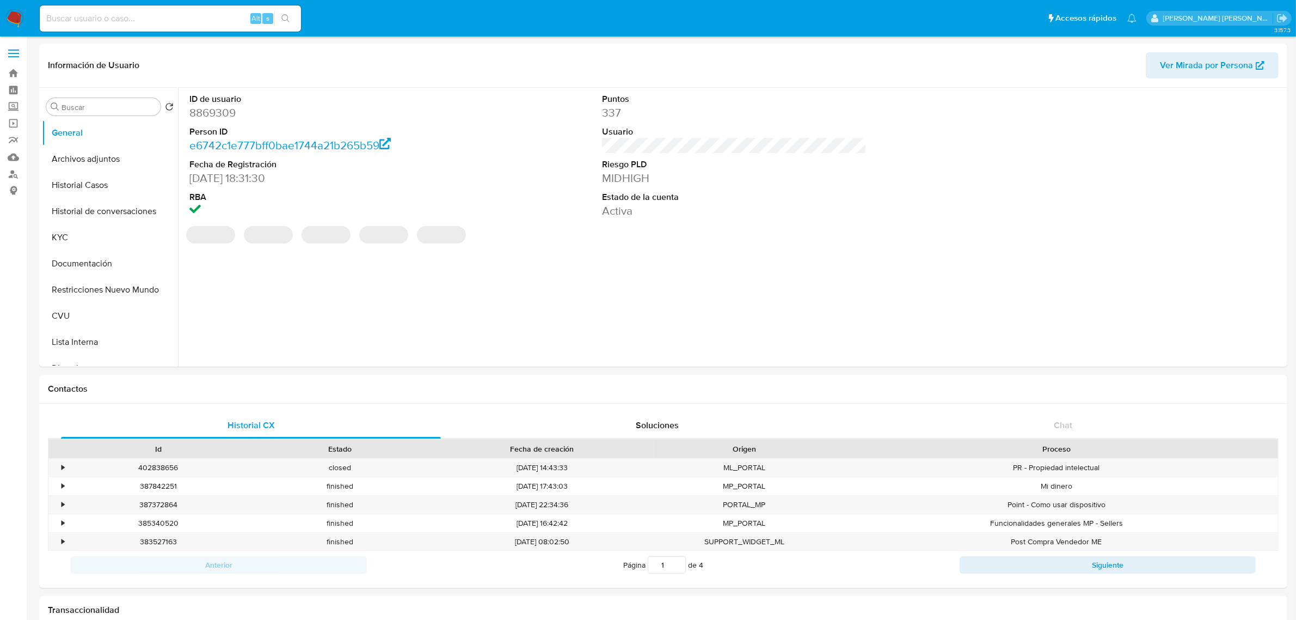
select select "10"
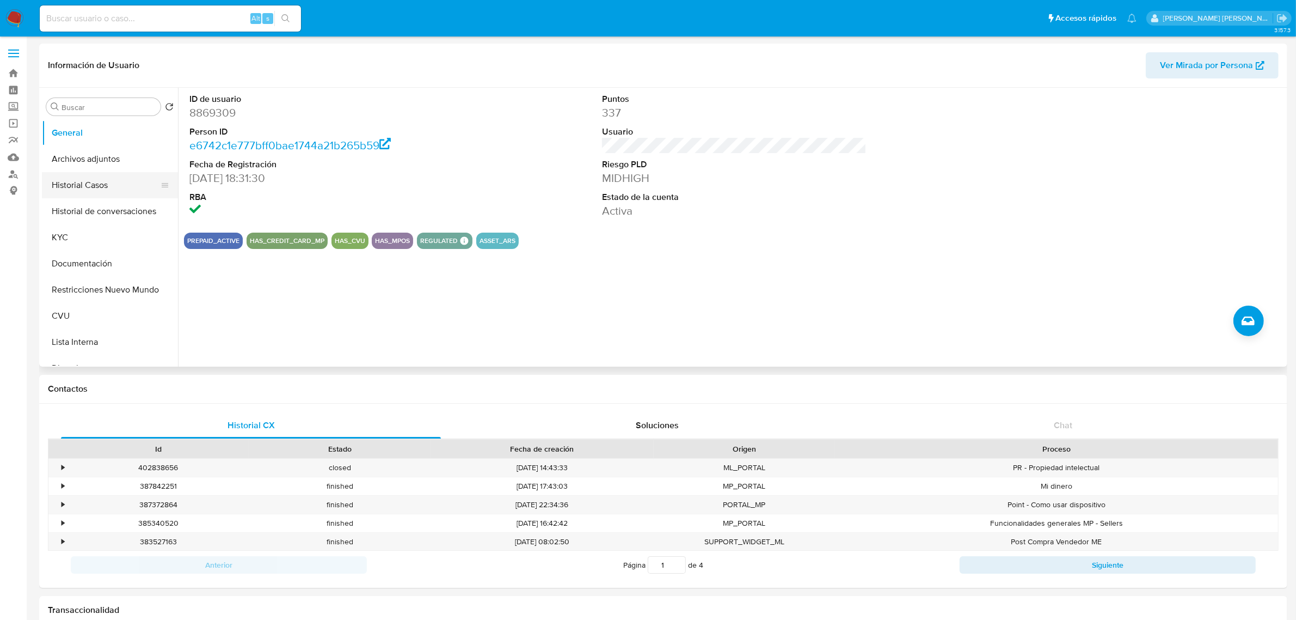
click at [107, 183] on button "Historial Casos" at bounding box center [105, 185] width 127 height 26
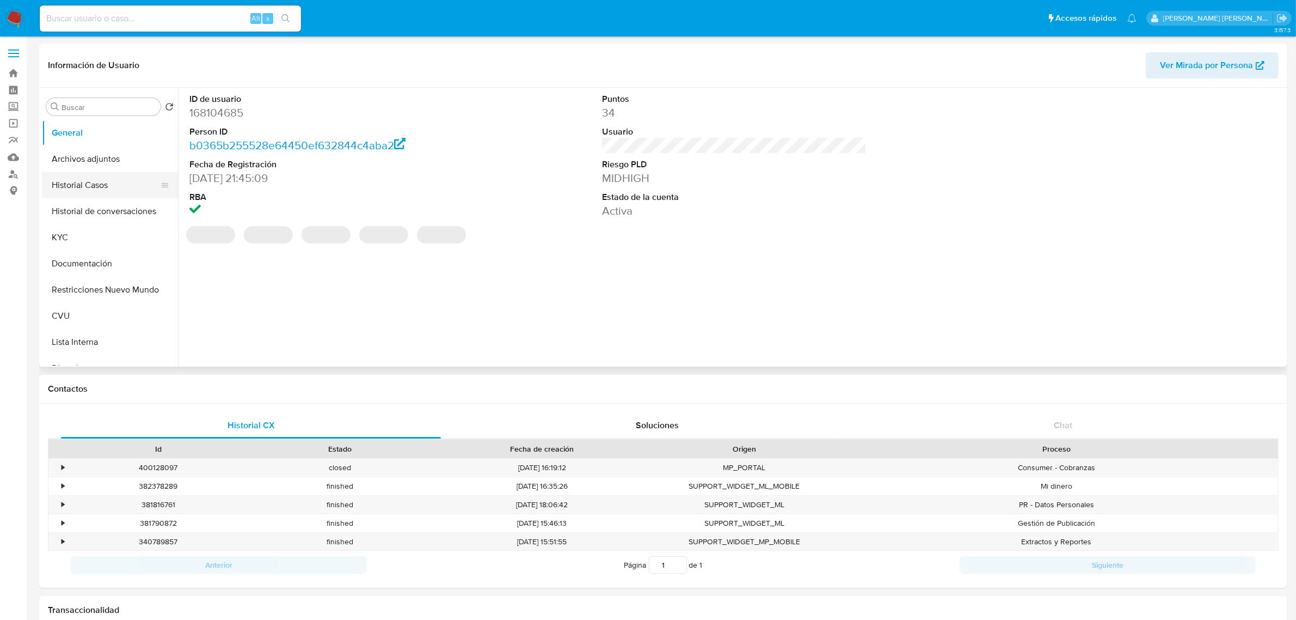
select select "10"
click at [105, 192] on button "Historial Casos" at bounding box center [105, 185] width 127 height 26
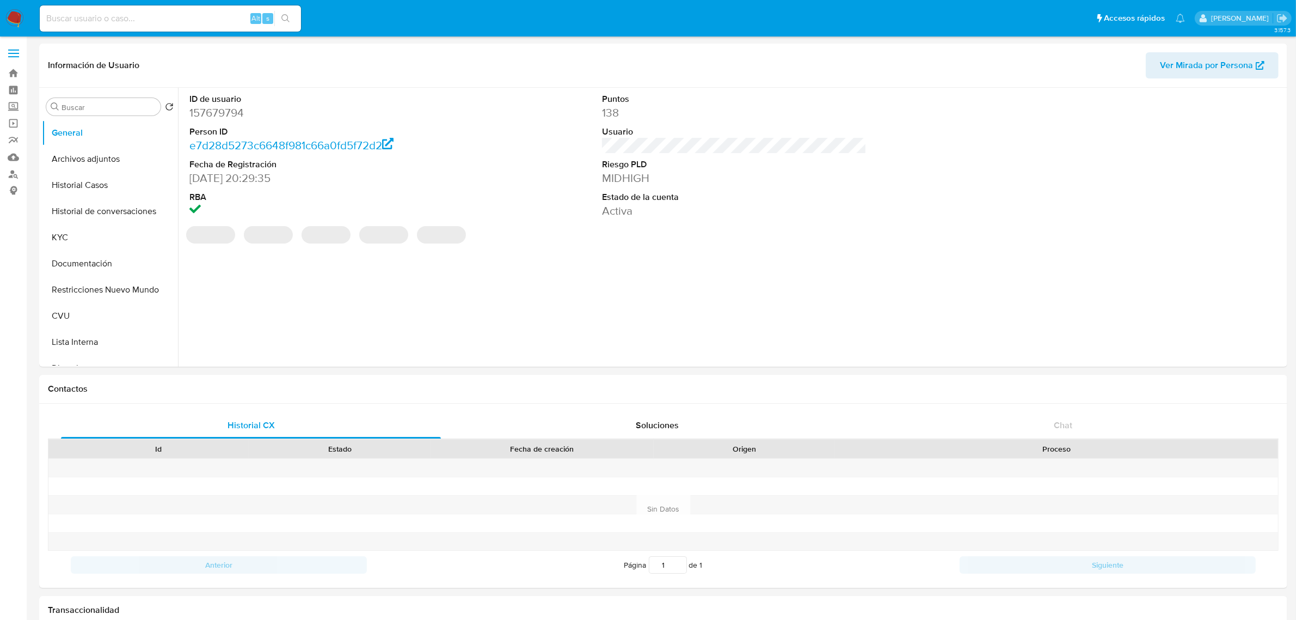
select select "10"
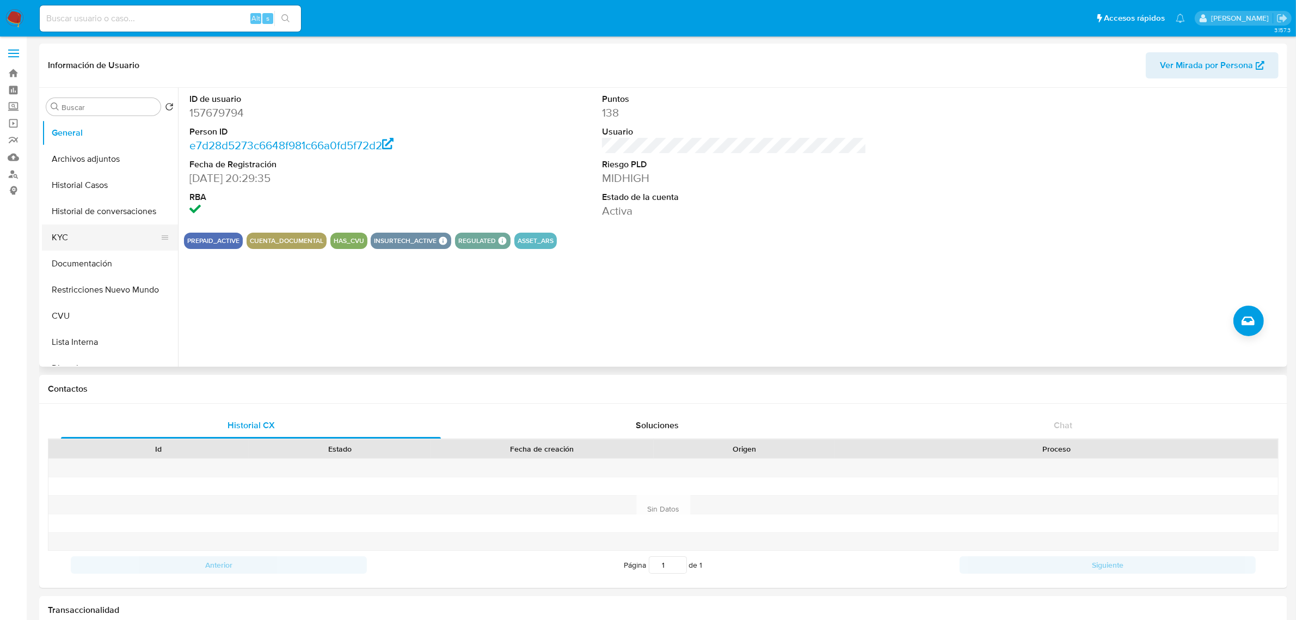
click at [77, 234] on button "KYC" at bounding box center [105, 237] width 127 height 26
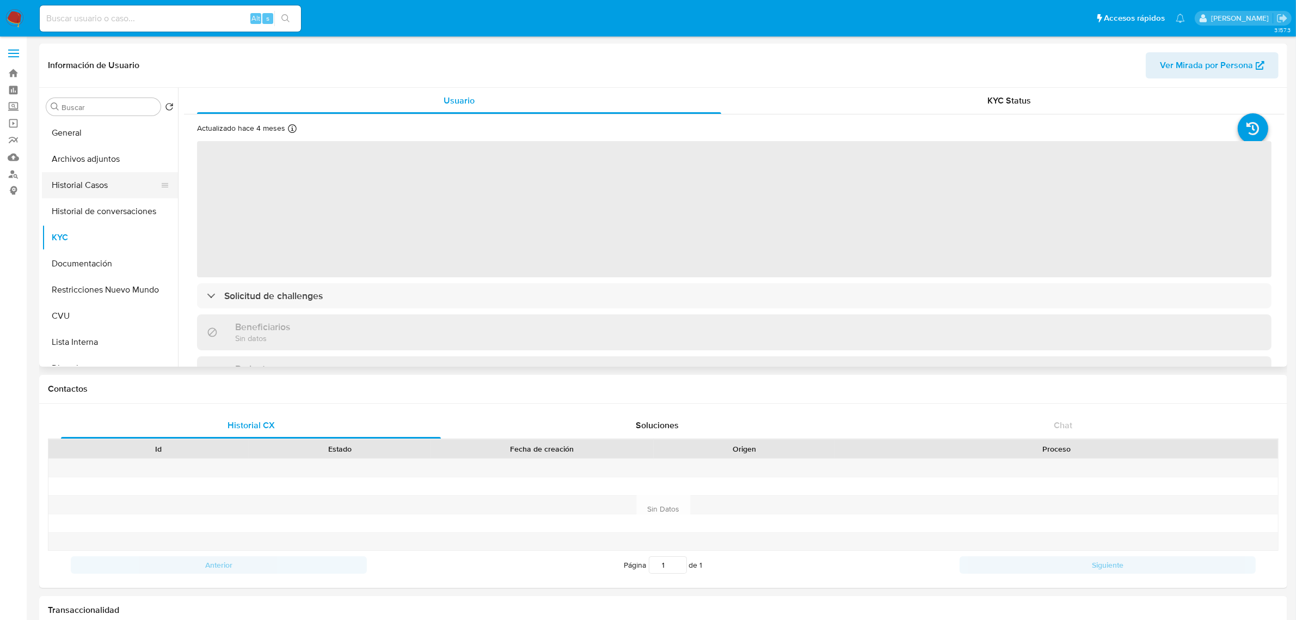
click at [116, 181] on button "Historial Casos" at bounding box center [105, 185] width 127 height 26
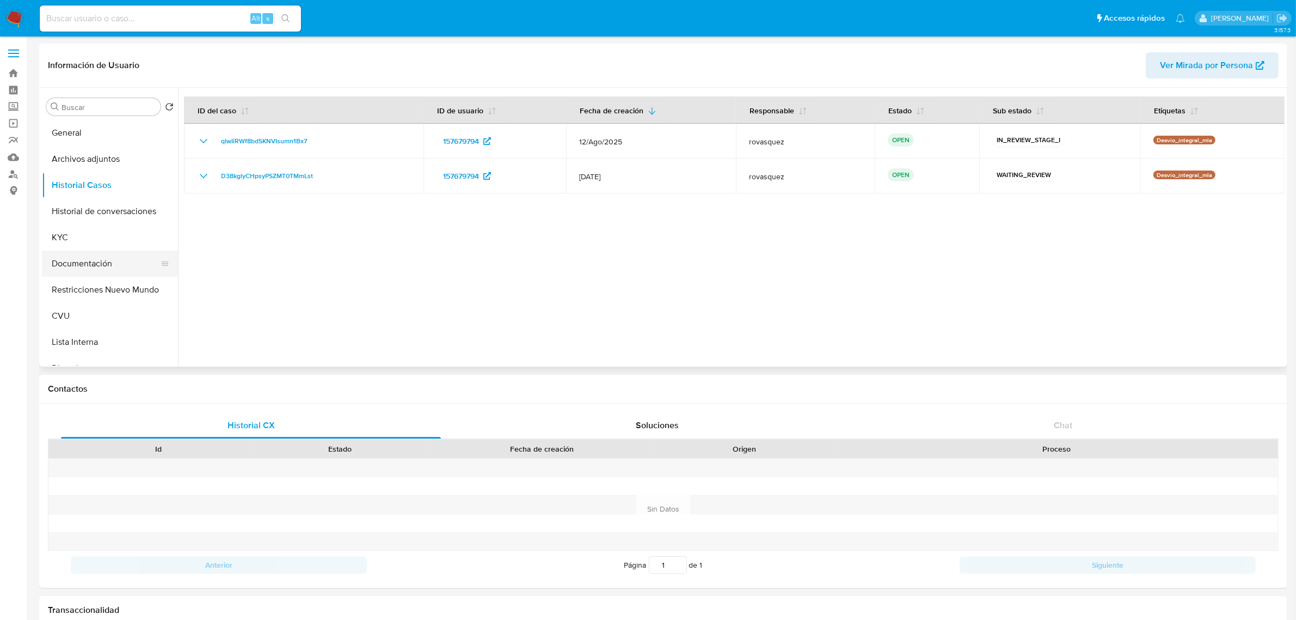
click at [96, 266] on button "Documentación" at bounding box center [105, 263] width 127 height 26
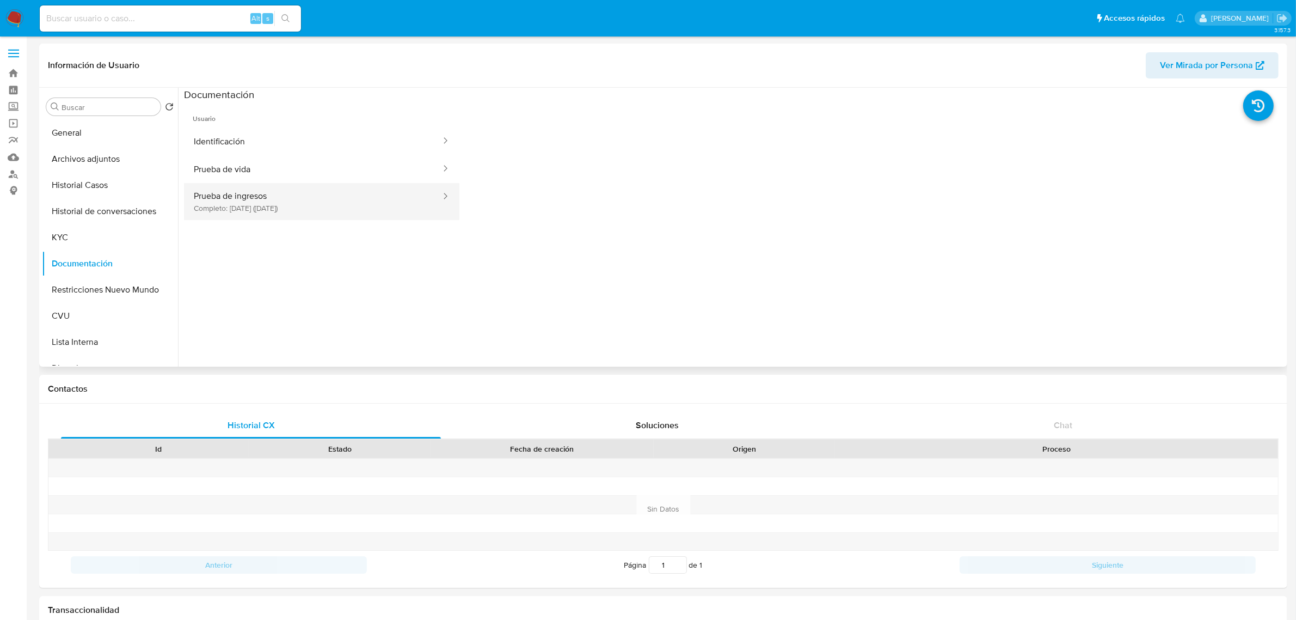
click at [284, 201] on button "Prueba de ingresos Completo: 10/05/2025 (hace 4 meses)" at bounding box center [313, 201] width 258 height 37
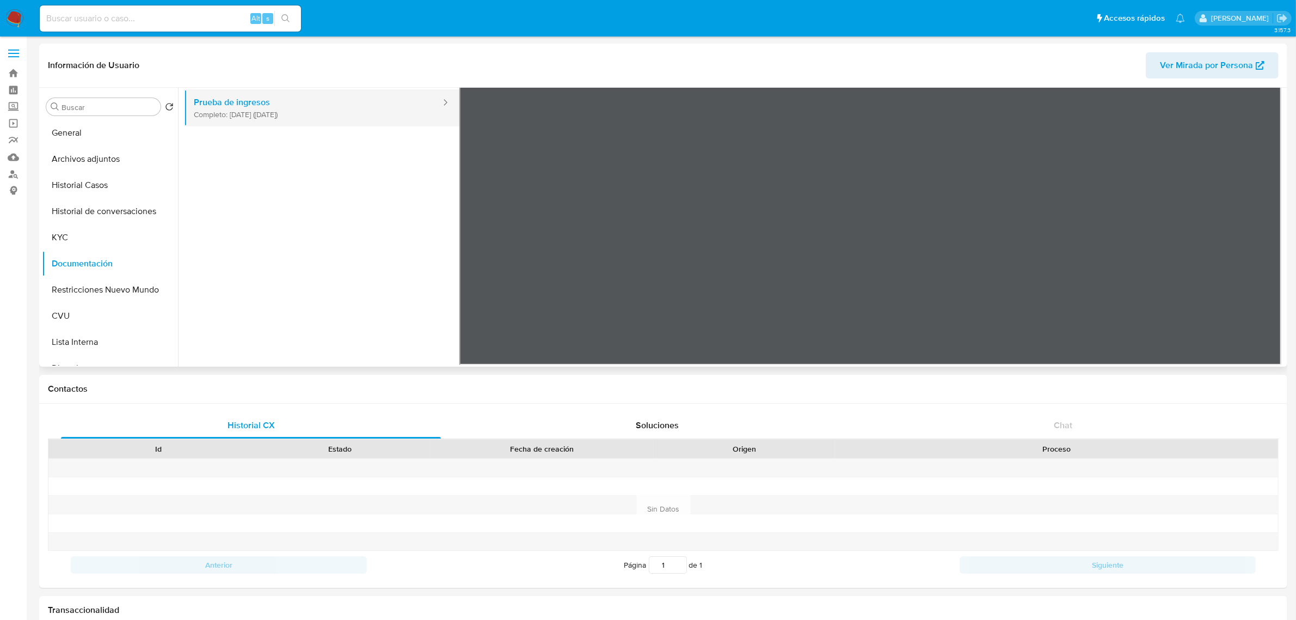
scroll to position [94, 0]
click at [73, 250] on button "Documentación" at bounding box center [105, 263] width 127 height 26
click at [77, 248] on button "KYC" at bounding box center [105, 237] width 127 height 26
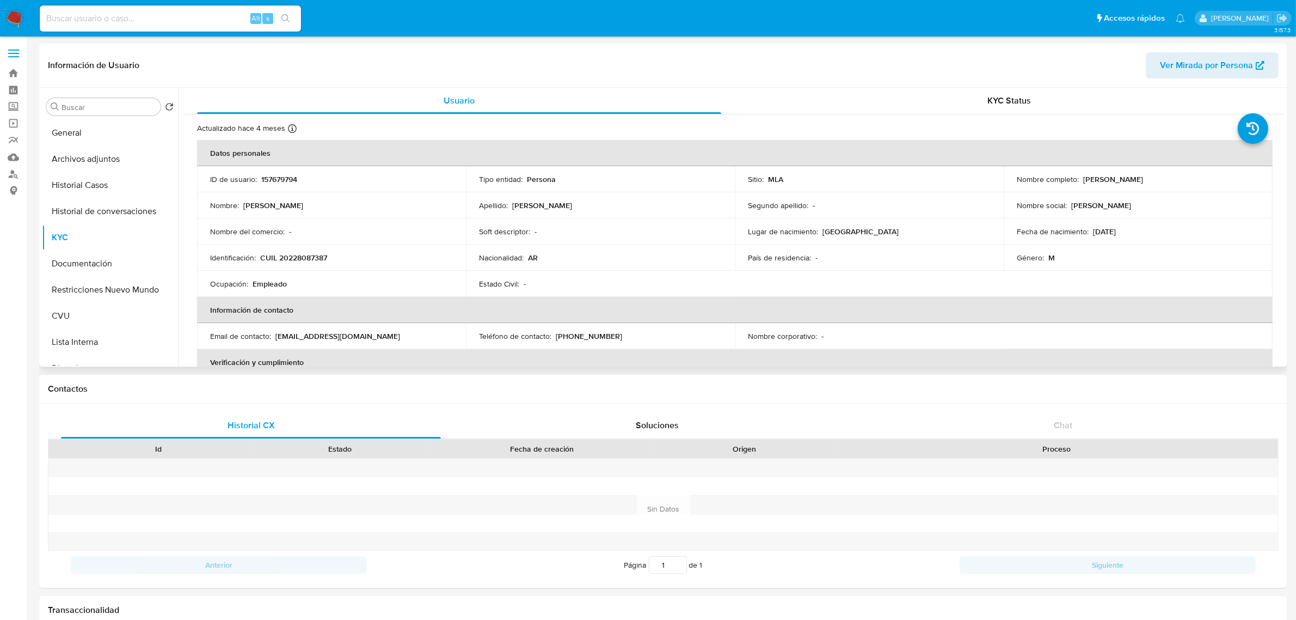
drag, startPoint x: 275, startPoint y: 335, endPoint x: 404, endPoint y: 339, distance: 128.6
click at [404, 339] on div "Email de contacto : bogaditojuanmanuel@hotmail.com" at bounding box center [331, 336] width 243 height 10
copy p "bogaditojuanmanuel@hotmail.com"
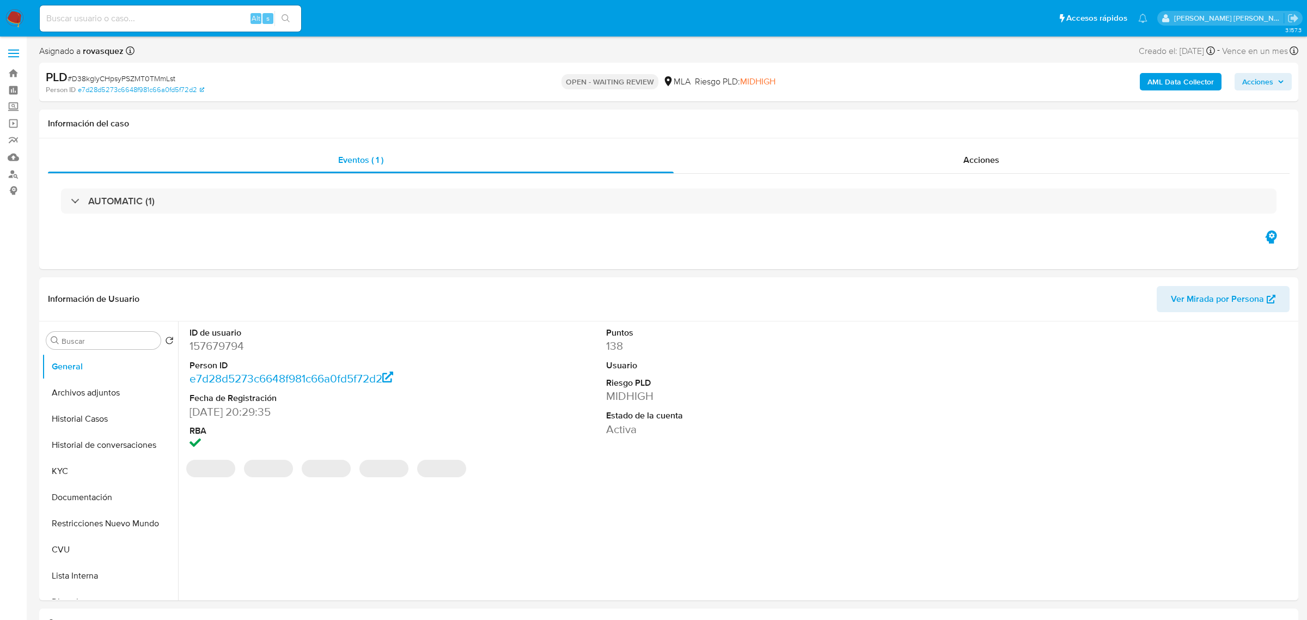
select select "10"
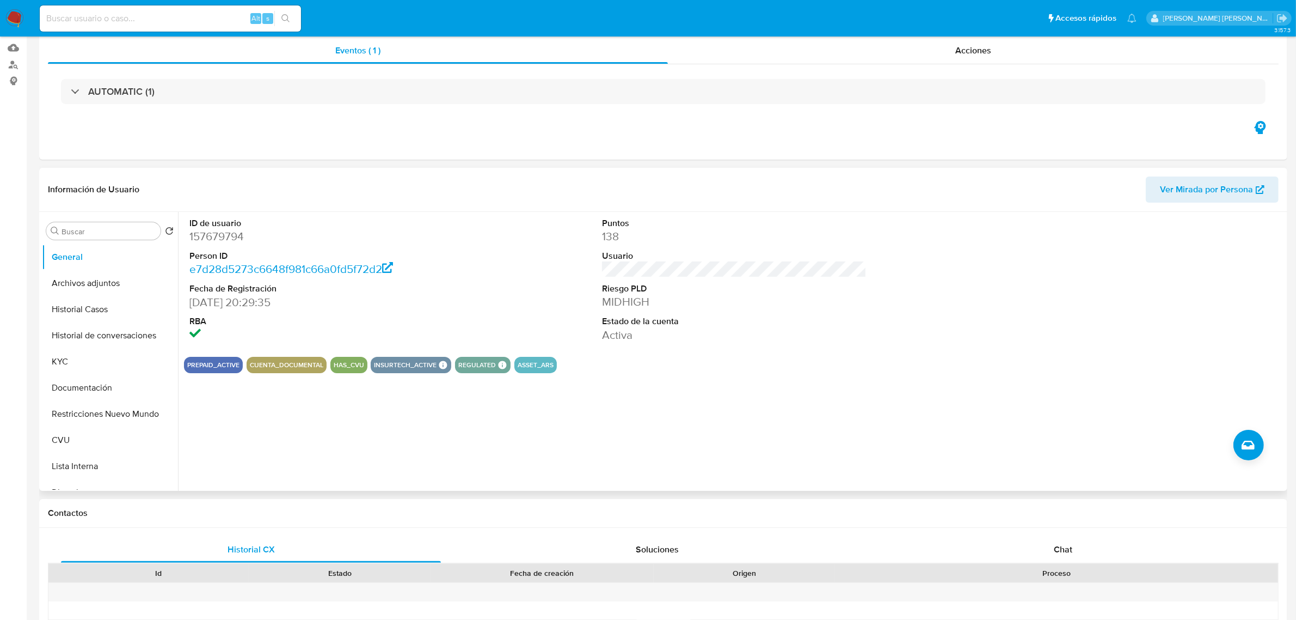
scroll to position [340, 0]
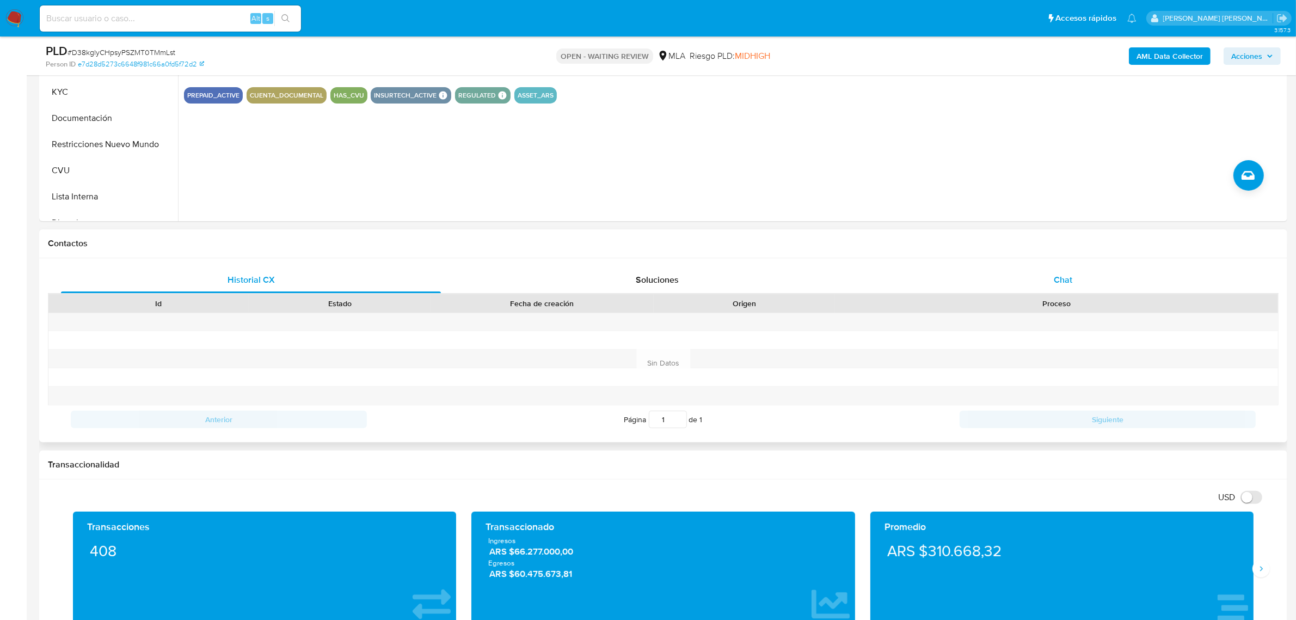
click at [1063, 278] on span "Chat" at bounding box center [1063, 279] width 19 height 13
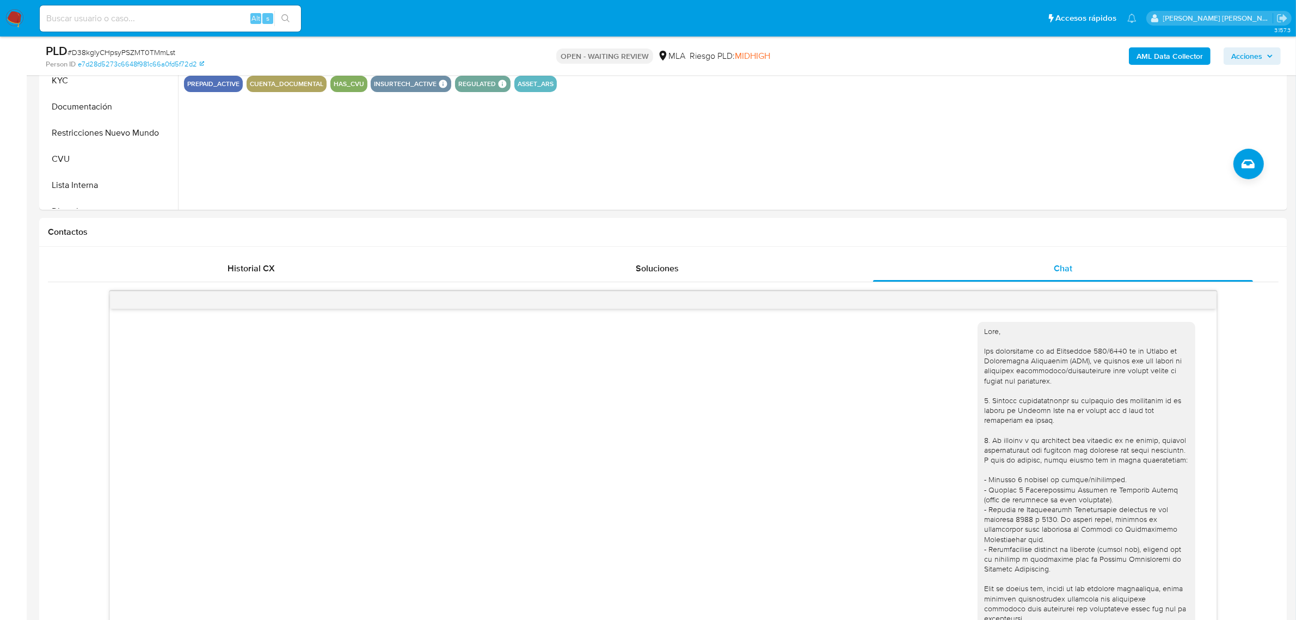
scroll to position [259, 0]
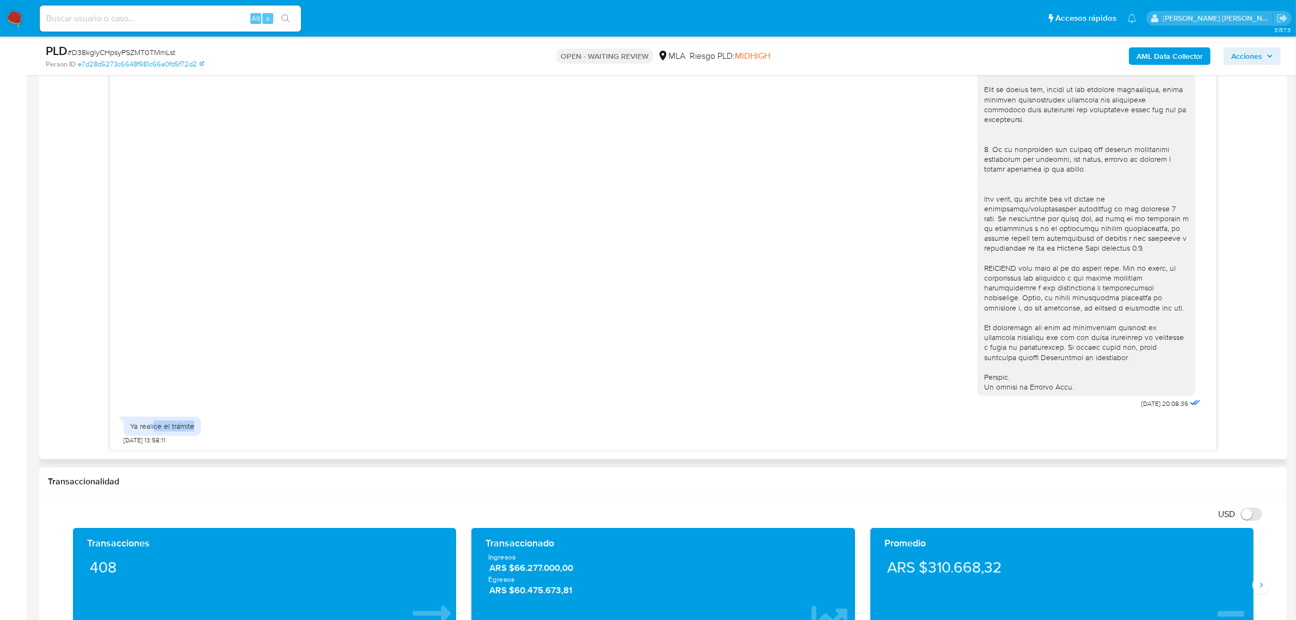
drag, startPoint x: 154, startPoint y: 423, endPoint x: 243, endPoint y: 434, distance: 89.9
click at [243, 434] on div "Ya realice el trámite 20/07/2025 13:58:11" at bounding box center [664, 427] width 1080 height 33
click at [314, 421] on div "Ya realice el trámite 20/07/2025 13:58:11" at bounding box center [664, 427] width 1080 height 33
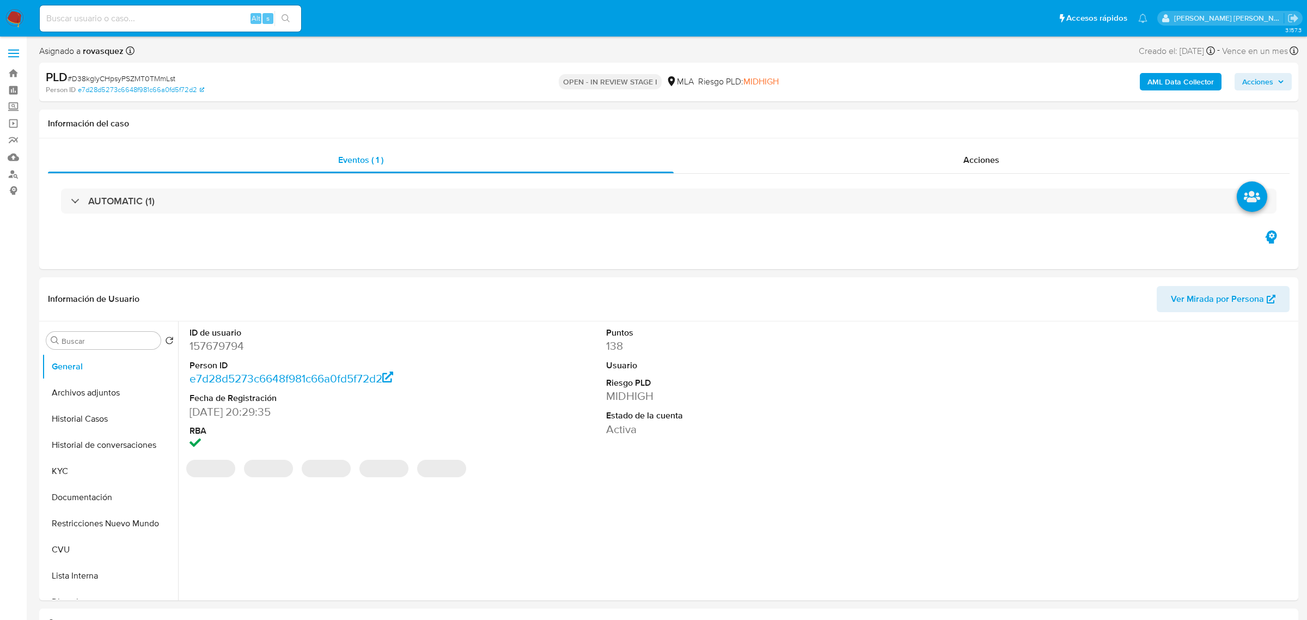
select select "10"
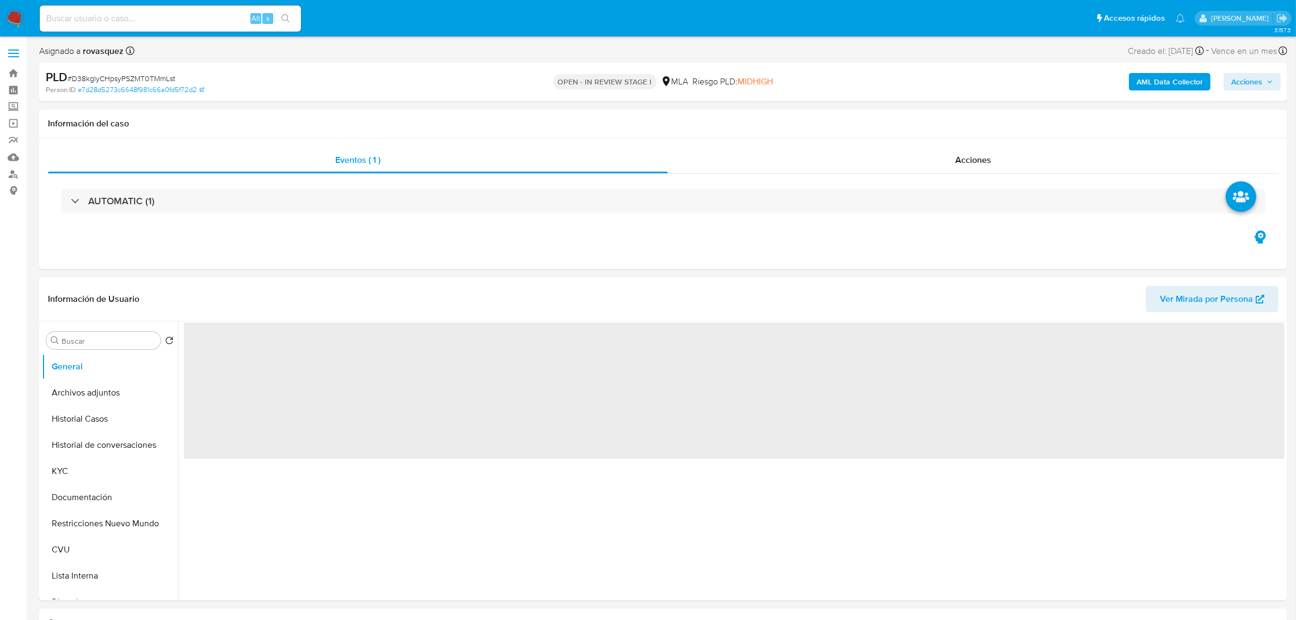
scroll to position [272, 0]
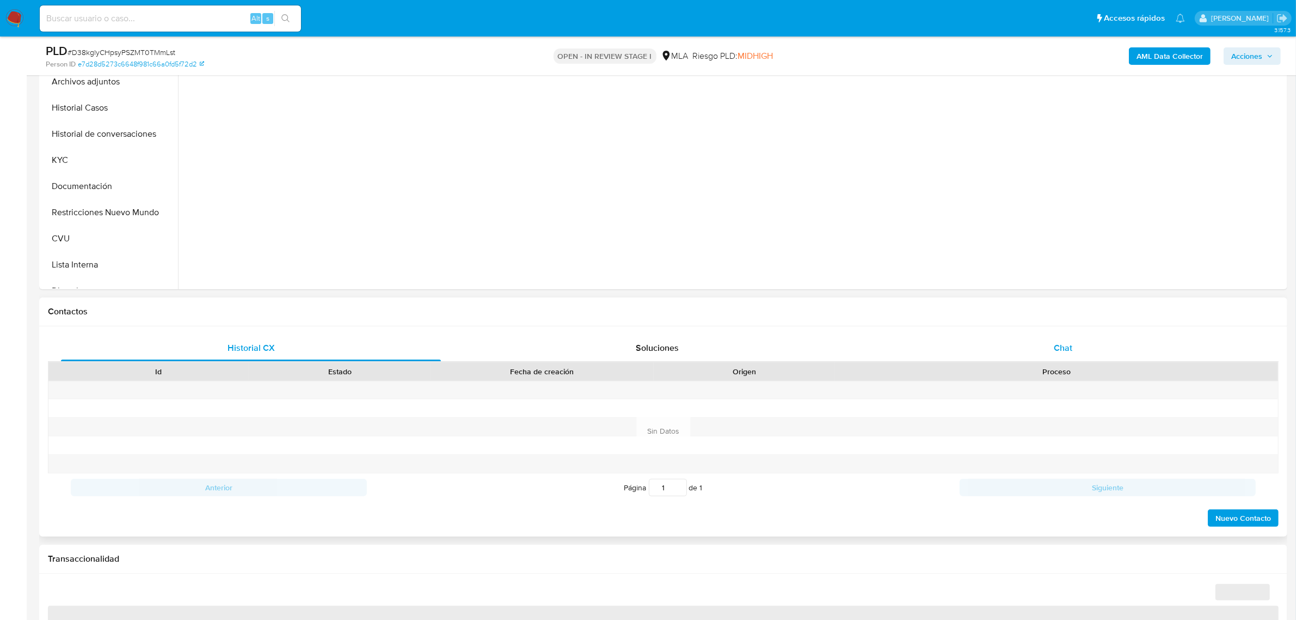
click at [1062, 353] on span "Chat" at bounding box center [1063, 347] width 19 height 13
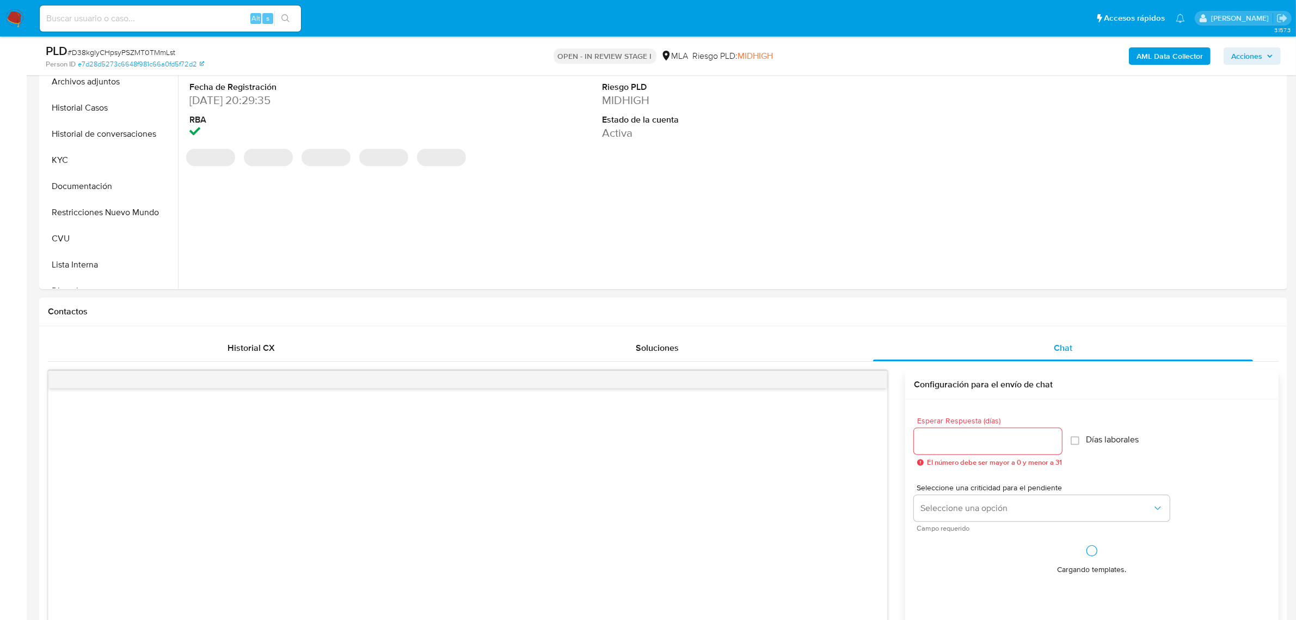
select select "10"
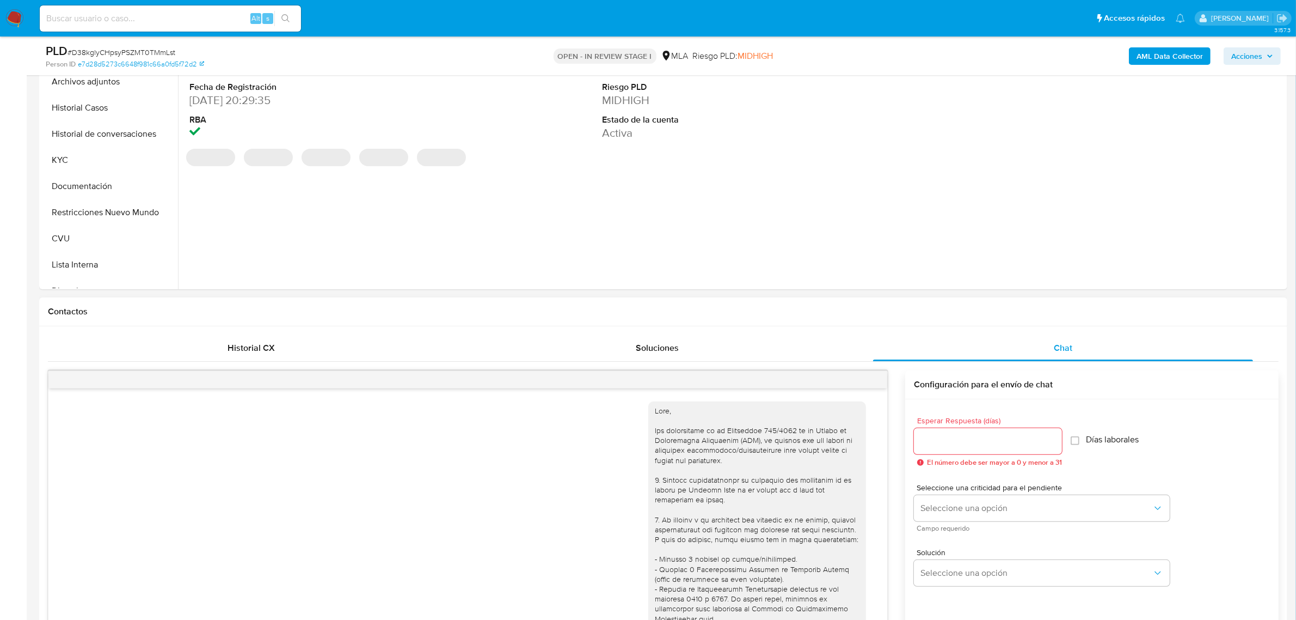
scroll to position [259, 0]
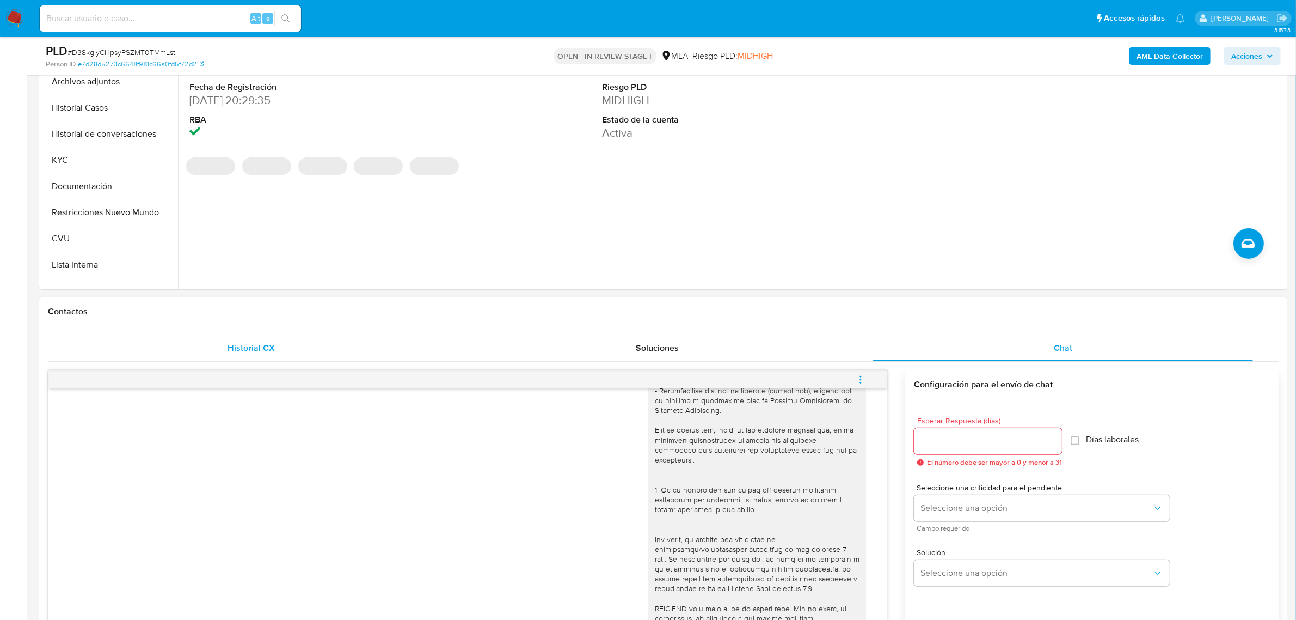
click at [248, 352] on span "Historial CX" at bounding box center [251, 347] width 47 height 13
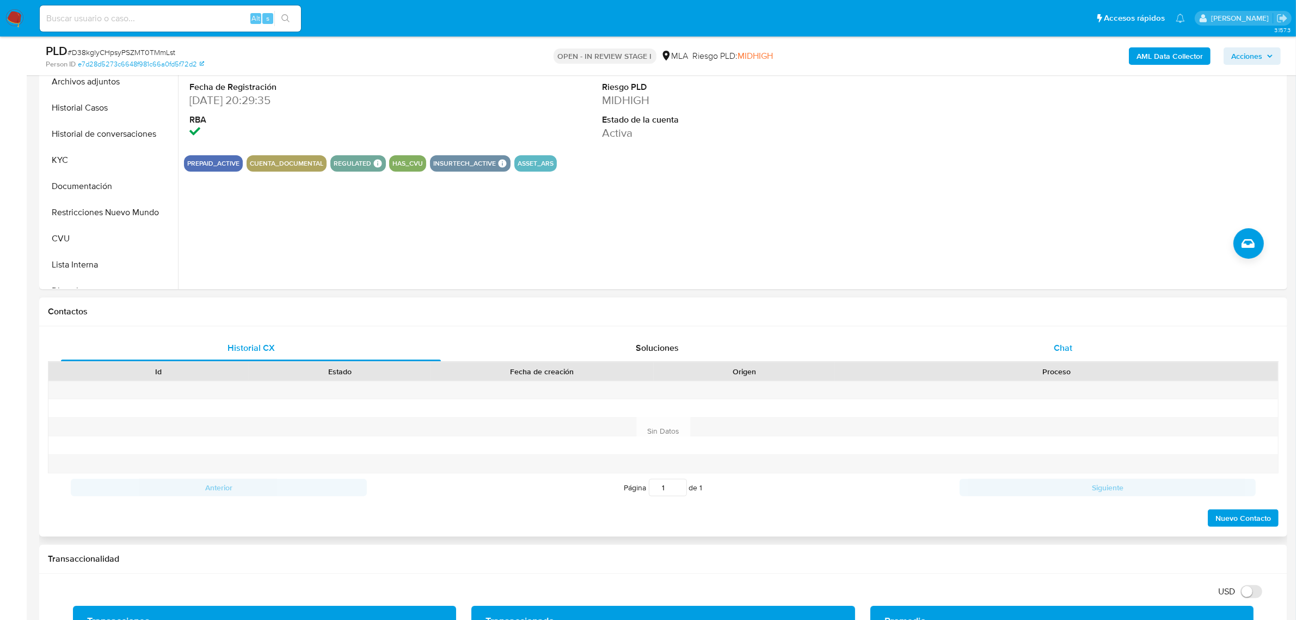
click at [1068, 347] on span "Chat" at bounding box center [1063, 347] width 19 height 13
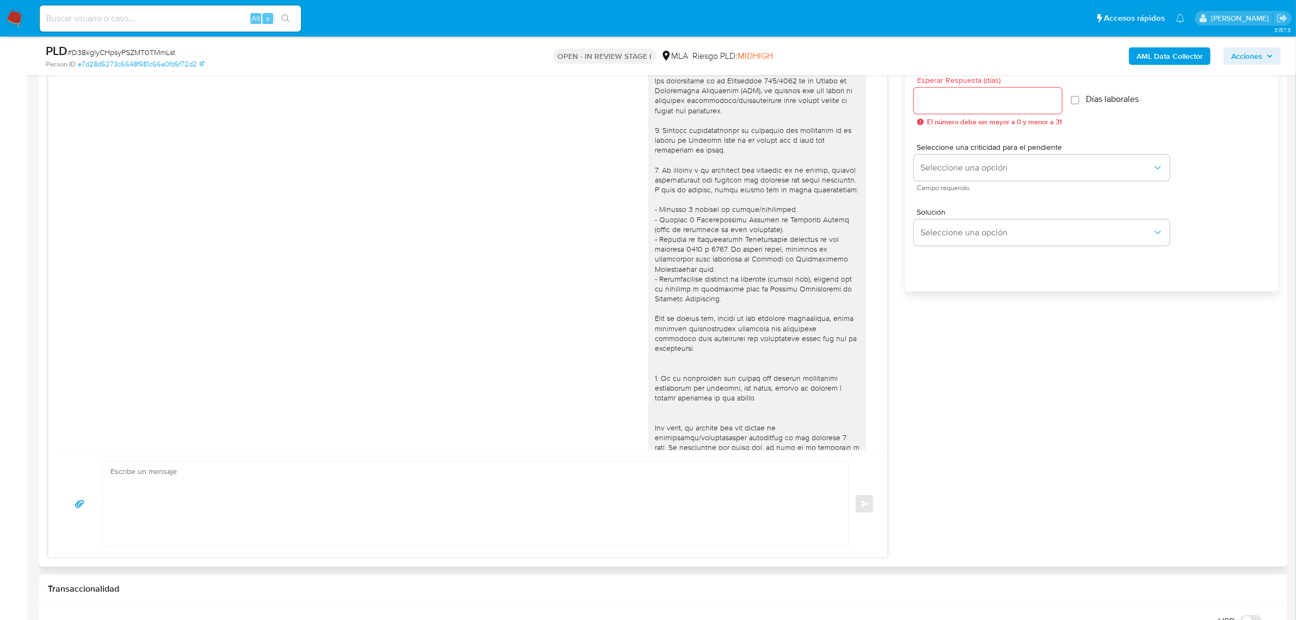
scroll to position [0, 0]
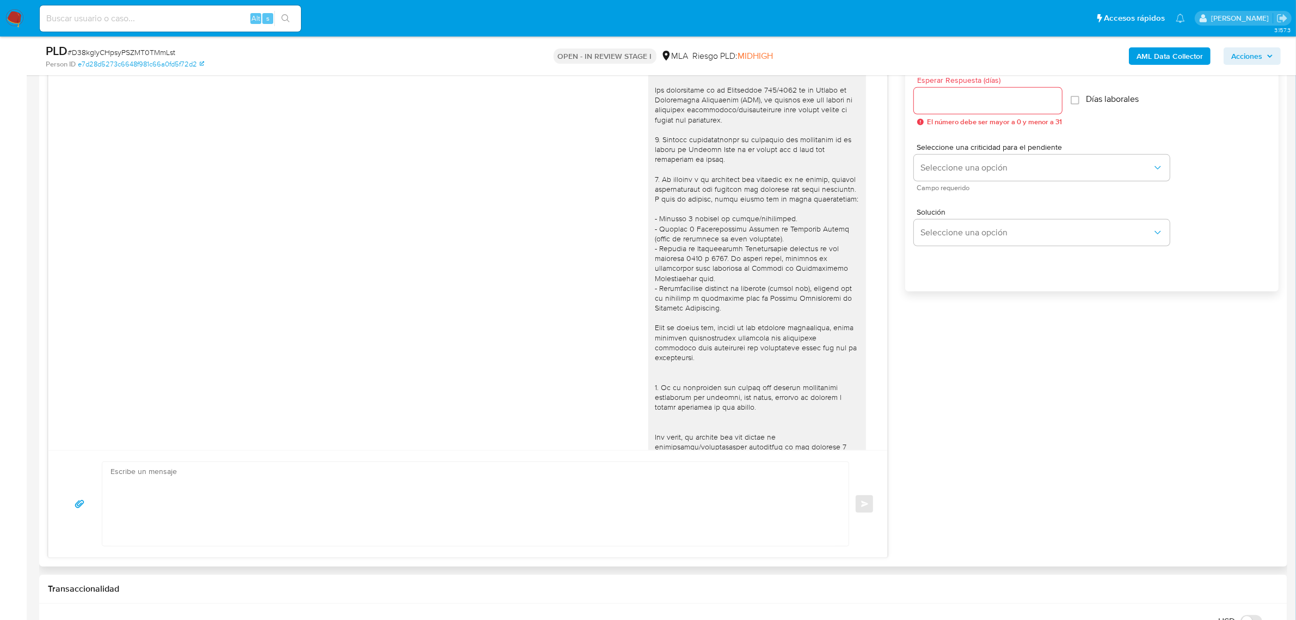
click at [254, 481] on textarea at bounding box center [473, 504] width 725 height 84
type textarea "b"
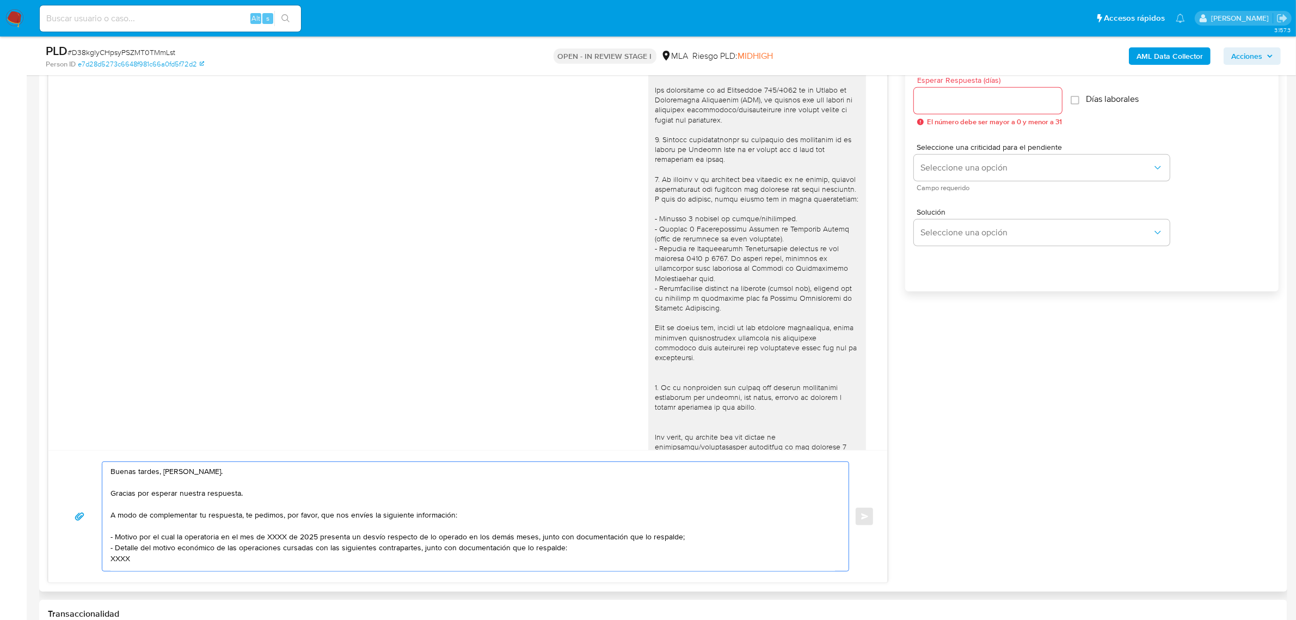
click at [188, 530] on textarea "Buenas tardes, Juan Manuel. Gracias por esperar nuestra respuesta. A modo de co…" at bounding box center [473, 516] width 725 height 109
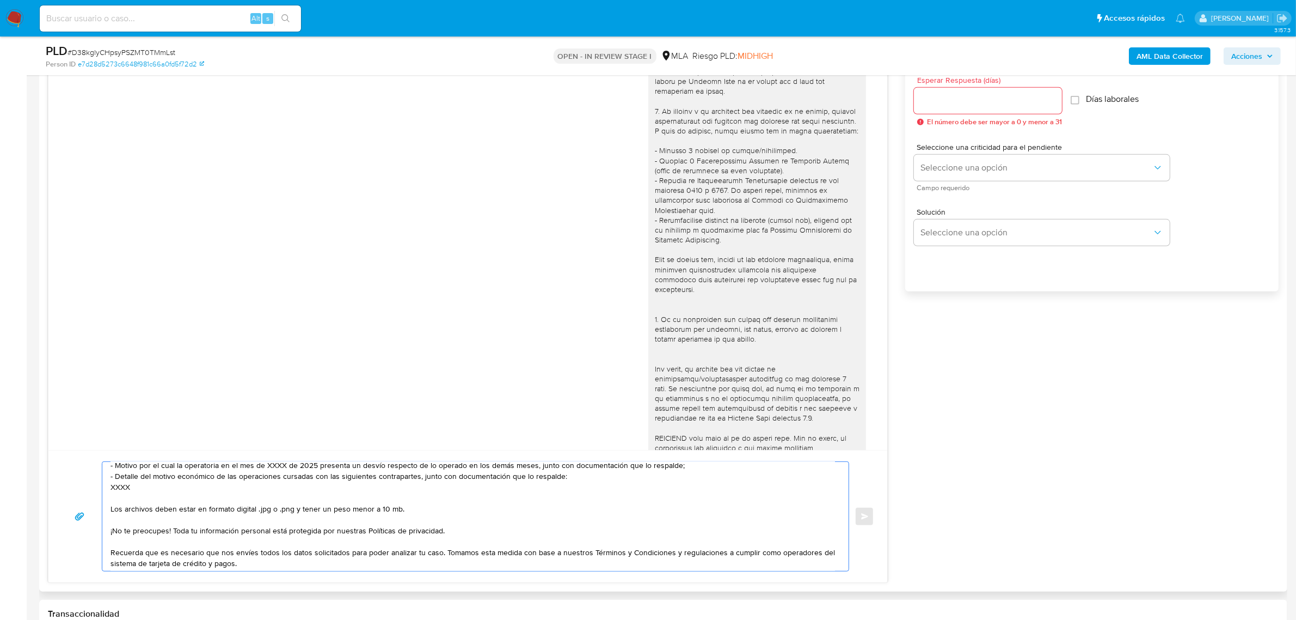
scroll to position [102, 0]
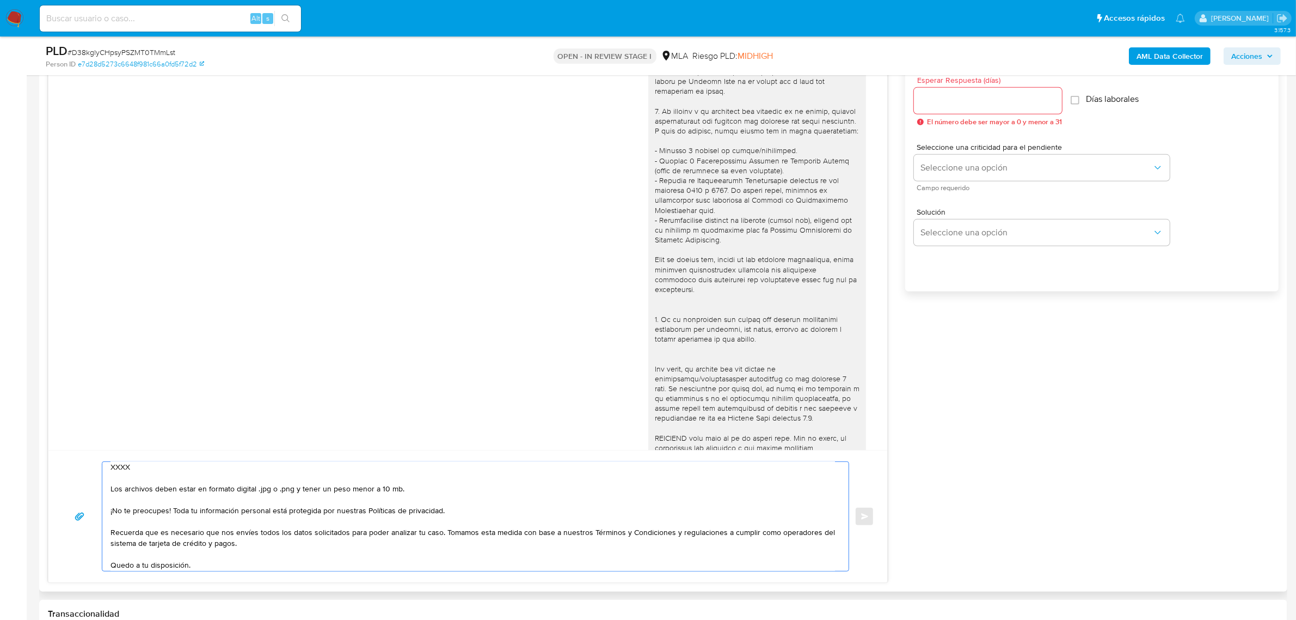
drag, startPoint x: 170, startPoint y: 564, endPoint x: 99, endPoint y: 485, distance: 106.8
click at [99, 485] on div "Buenas tardes, Juan Manuel. Gracias por esperar nuestra respuesta. A modo de co…" at bounding box center [468, 516] width 813 height 110
paste textarea "Es importante que sepas que, en caso de no responder a lo solicitado o si lo pr…"
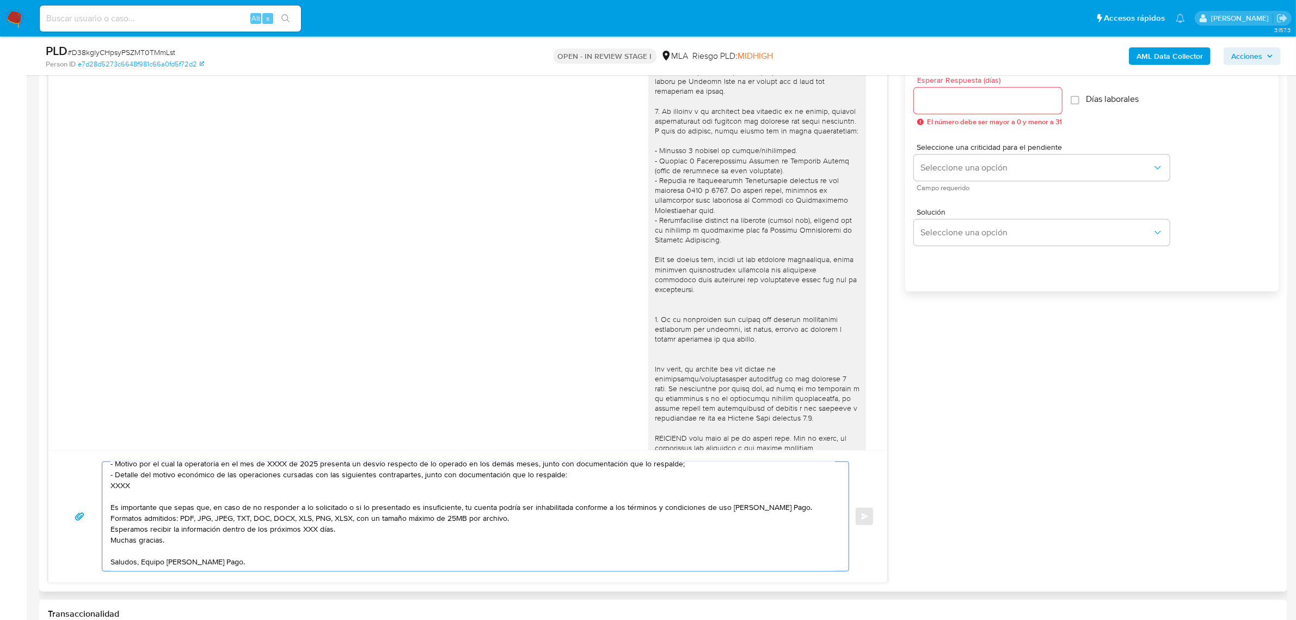
scroll to position [94, 0]
click at [792, 494] on textarea "Buenas tardes, Juan Manuel. Gracias por esperar nuestra respuesta. A modo de co…" at bounding box center [473, 516] width 725 height 109
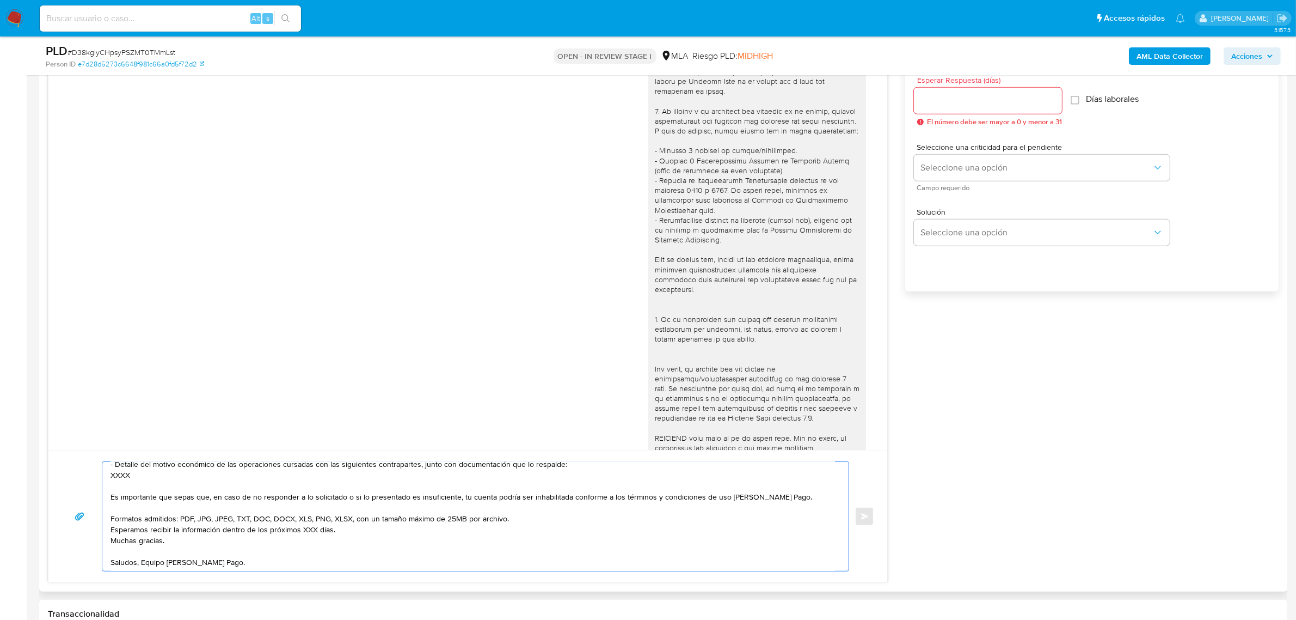
click at [526, 516] on textarea "Buenas tardes, Juan Manuel. Gracias por esperar nuestra respuesta. A modo de co…" at bounding box center [473, 516] width 725 height 109
drag, startPoint x: 378, startPoint y: 535, endPoint x: 374, endPoint y: 539, distance: 6.2
click at [377, 535] on textarea "Buenas tardes, Juan Manuel. Gracias por esperar nuestra respuesta. A modo de co…" at bounding box center [473, 516] width 725 height 109
click at [363, 544] on textarea "Buenas tardes, Juan Manuel. Gracias por esperar nuestra respuesta. A modo de co…" at bounding box center [473, 516] width 725 height 109
click at [312, 543] on textarea "Buenas tardes, Juan Manuel. Gracias por esperar nuestra respuesta. A modo de co…" at bounding box center [473, 516] width 725 height 109
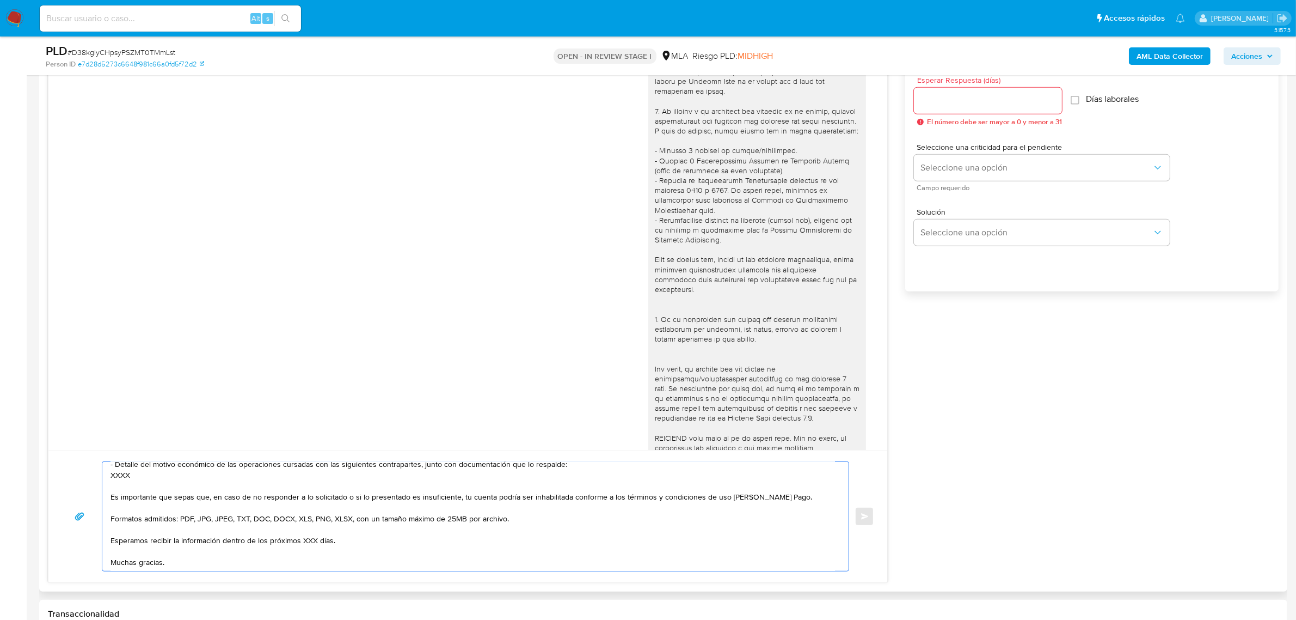
click at [311, 543] on textarea "Buenas tardes, Juan Manuel. Gracias por esperar nuestra respuesta. A modo de co…" at bounding box center [473, 516] width 725 height 109
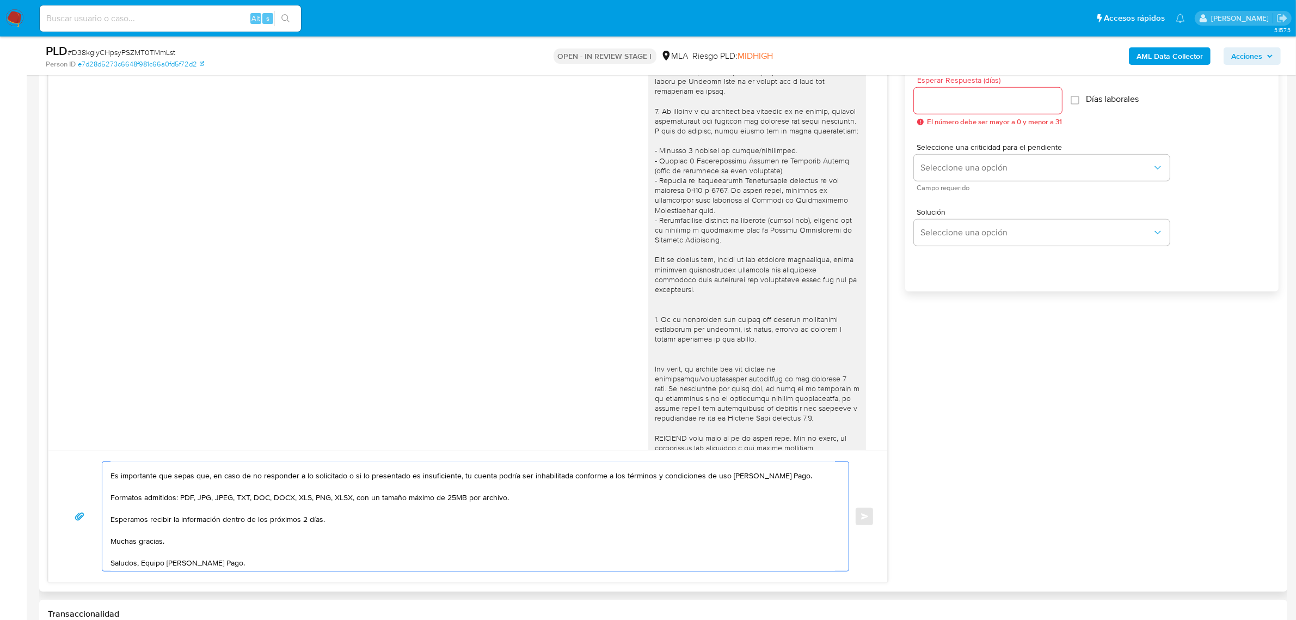
scroll to position [127, 0]
click at [186, 537] on textarea "Buenas tardes, Juan Manuel. Gracias por esperar nuestra respuesta. A modo de co…" at bounding box center [473, 516] width 725 height 109
click at [139, 553] on textarea "Buenas tardes, Juan Manuel. Gracias por esperar nuestra respuesta. A modo de co…" at bounding box center [473, 516] width 725 height 109
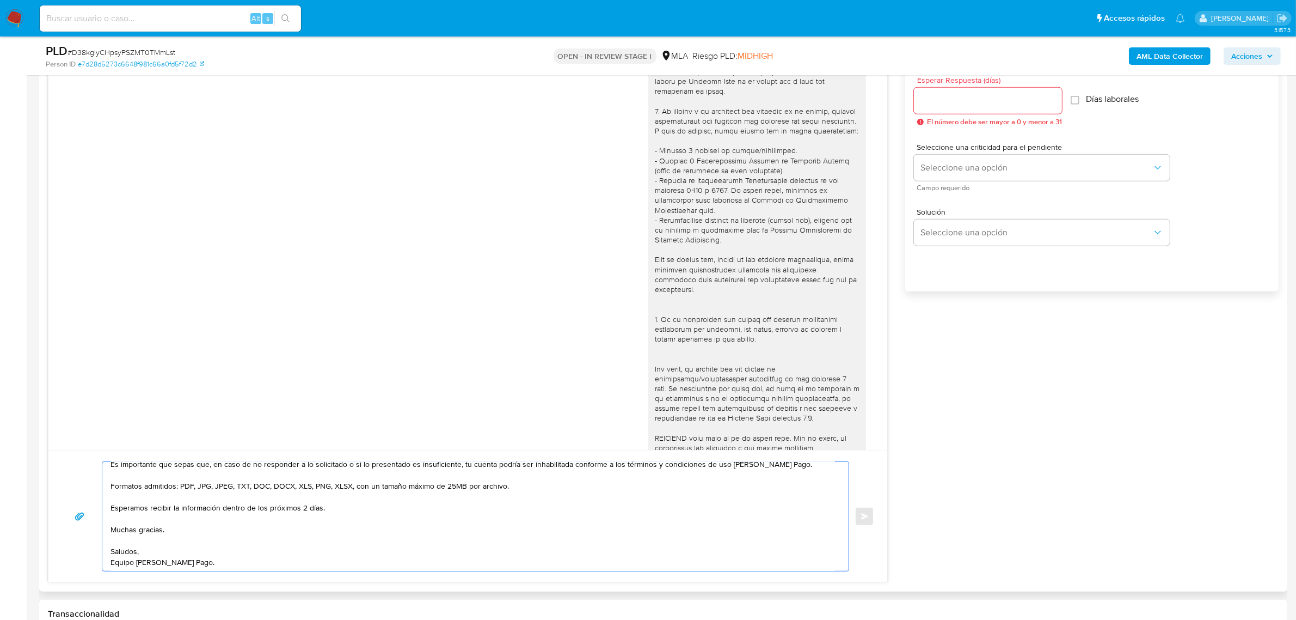
scroll to position [138, 0]
click at [211, 550] on textarea "Buenas tardes, Juan Manuel. Gracias por esperar nuestra respuesta. A modo de co…" at bounding box center [473, 516] width 725 height 109
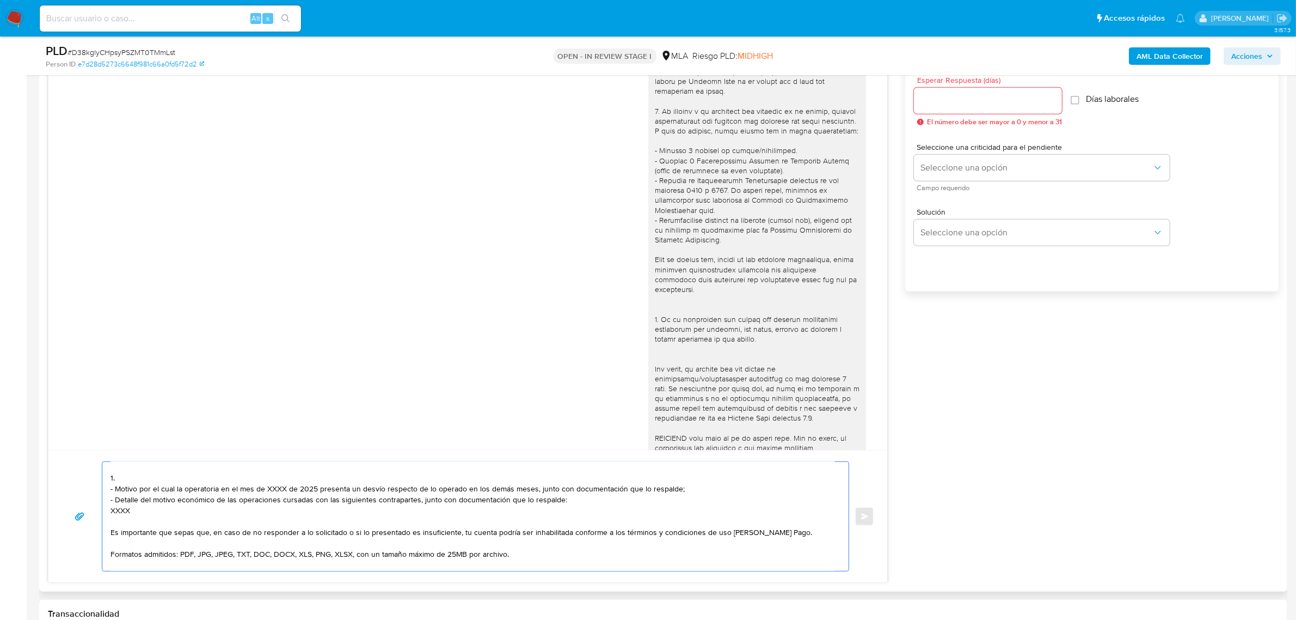
scroll to position [0, 0]
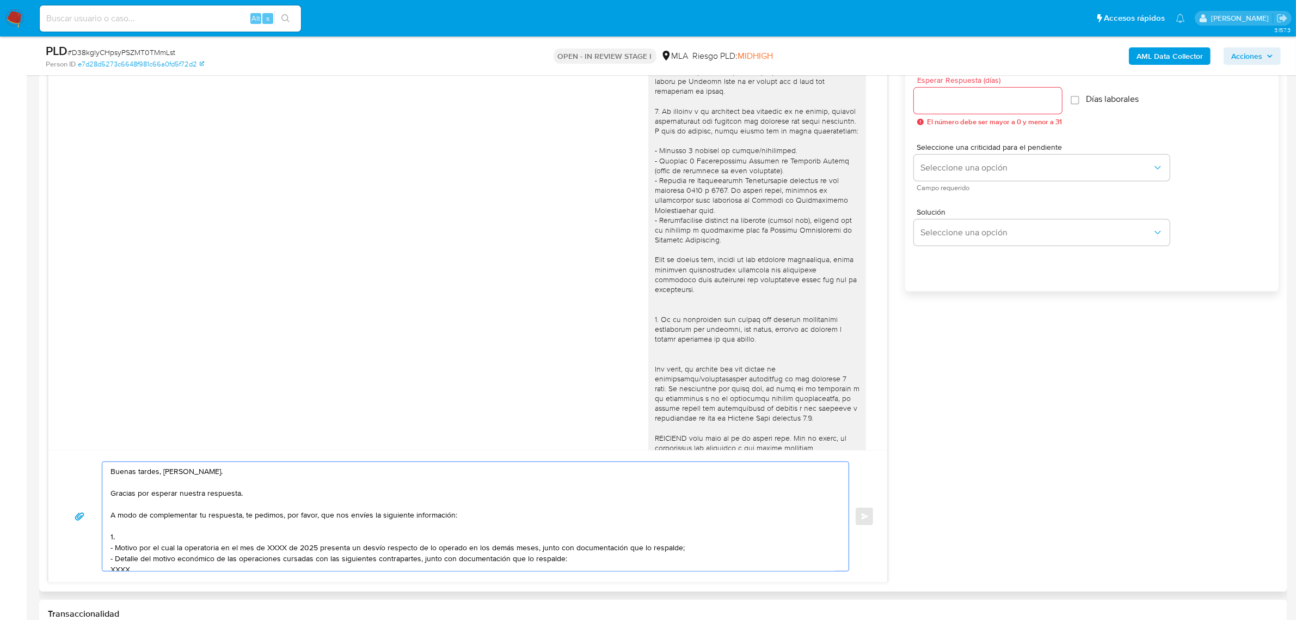
click at [143, 539] on textarea "Buenas tardes, Juan Manuel. Gracias por esperar nuestra respuesta. A modo de co…" at bounding box center [473, 516] width 725 height 109
paste textarea "Últimos 3 recibos de sueldo/jubilación."
click at [278, 547] on textarea "Buenas tardes, Juan Manuel. Gracias por esperar nuestra respuesta. A modo de co…" at bounding box center [473, 516] width 725 height 109
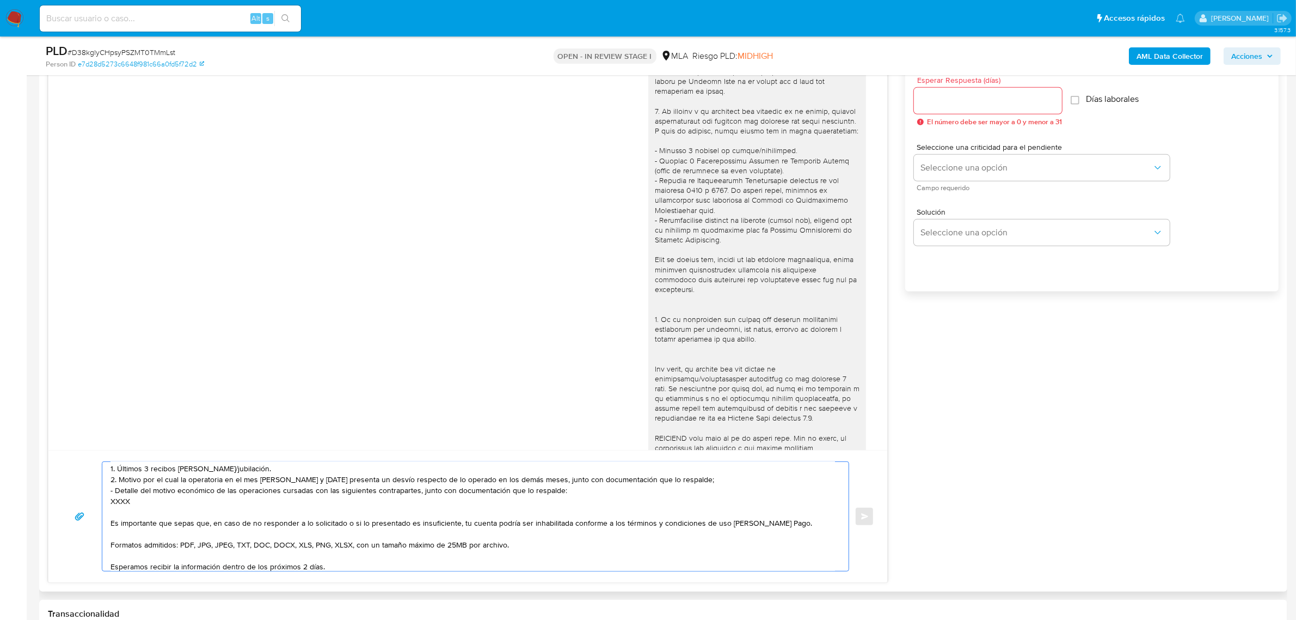
click at [113, 491] on textarea "Buenas tardes, Juan Manuel. Gracias por esperar nuestra respuesta. A modo de co…" at bounding box center [473, 516] width 725 height 109
click at [127, 501] on textarea "Buenas tardes, Juan Manuel. Gracias por esperar nuestra respuesta. A modo de co…" at bounding box center [473, 516] width 725 height 109
paste textarea "27225905237 Marcela Alejandra Tolosa 20342645659 Gabriel Santos Gomez 274340435…"
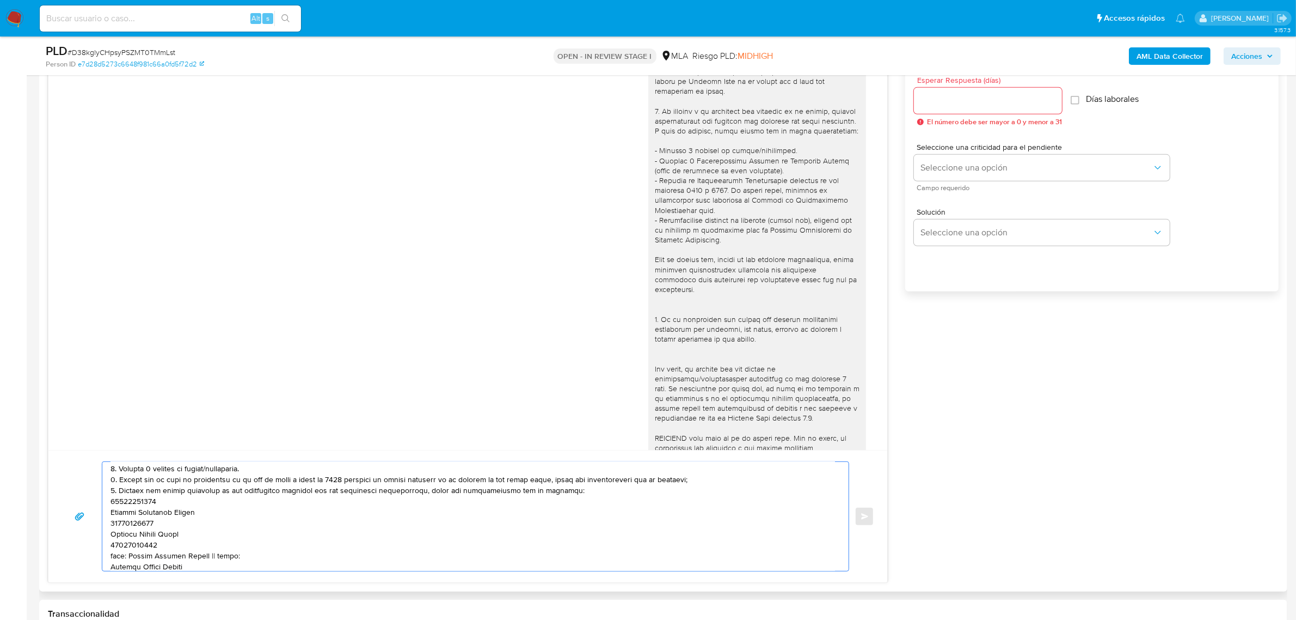
scroll to position [80, 0]
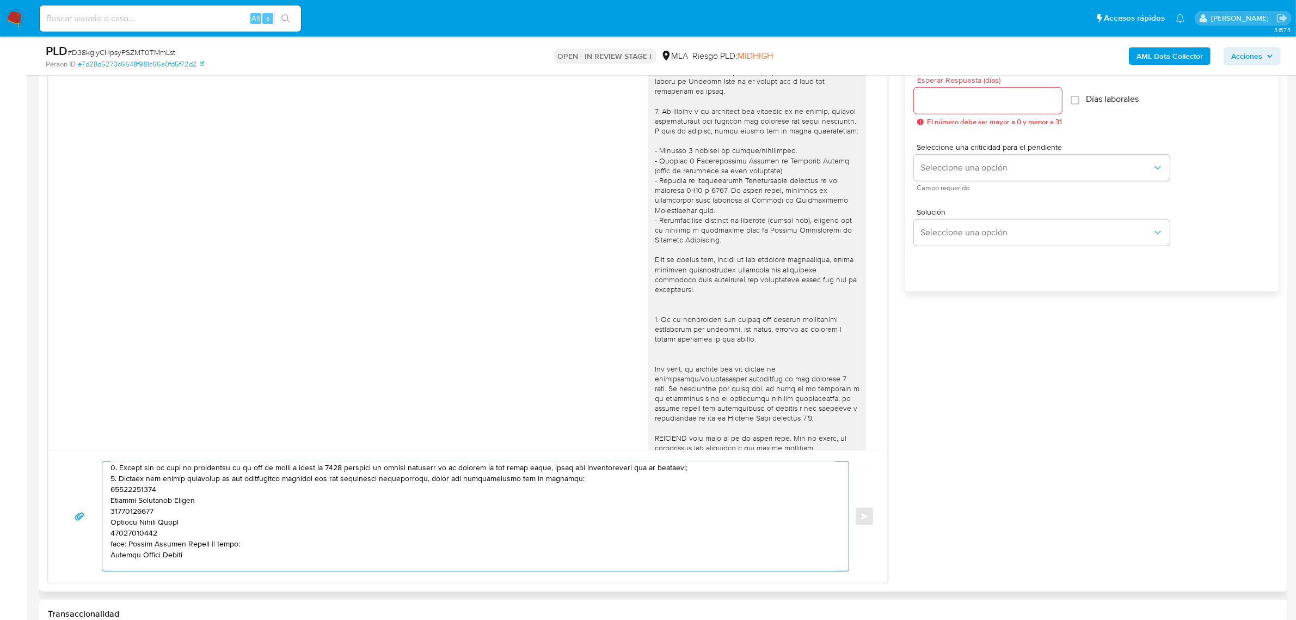
click at [137, 494] on textarea at bounding box center [473, 516] width 725 height 109
paste textarea "27225905237"
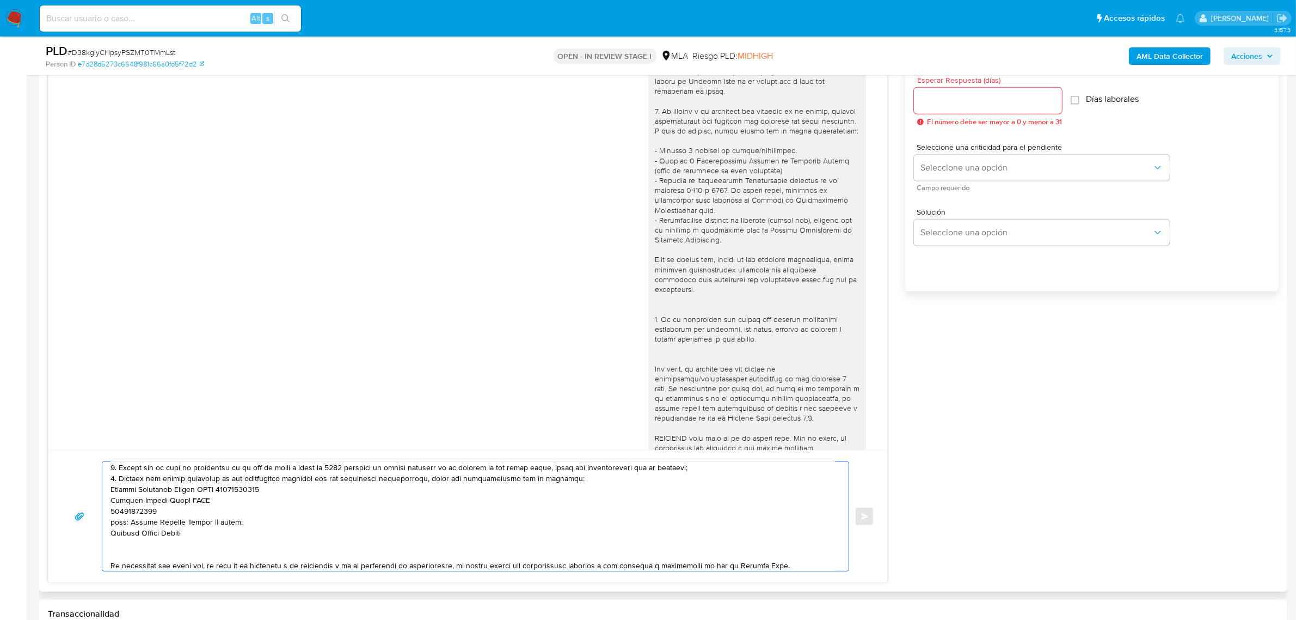
paste textarea "20342645659"
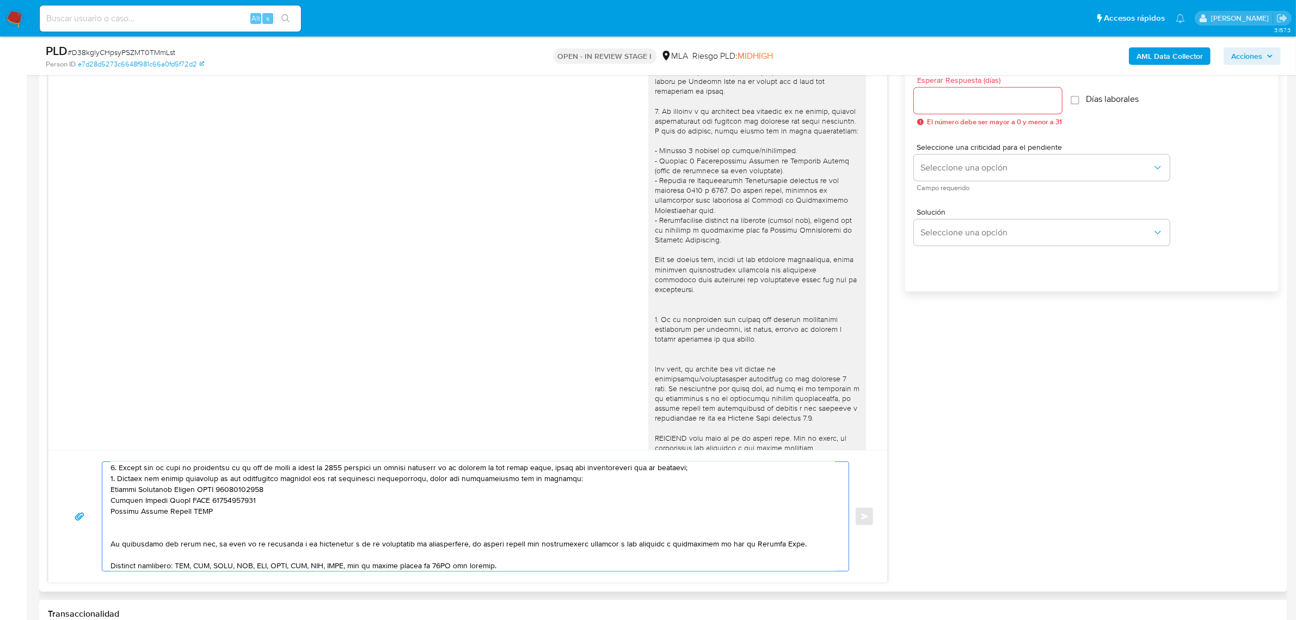
paste textarea "27434043552"
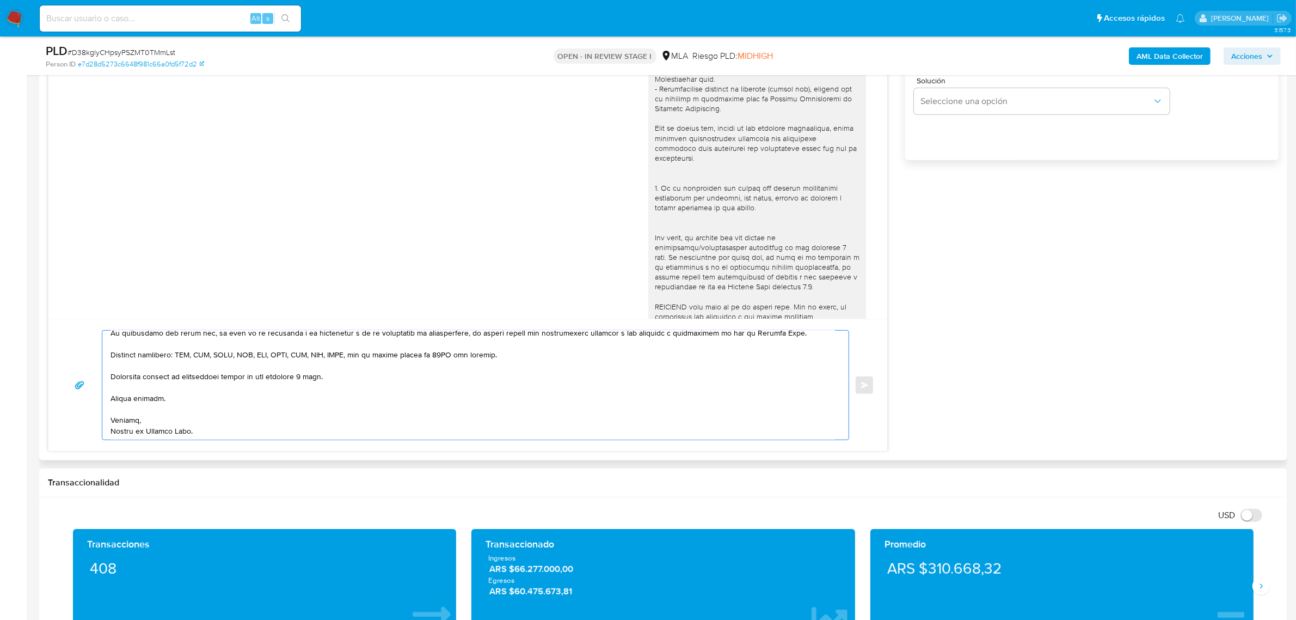
scroll to position [544, 0]
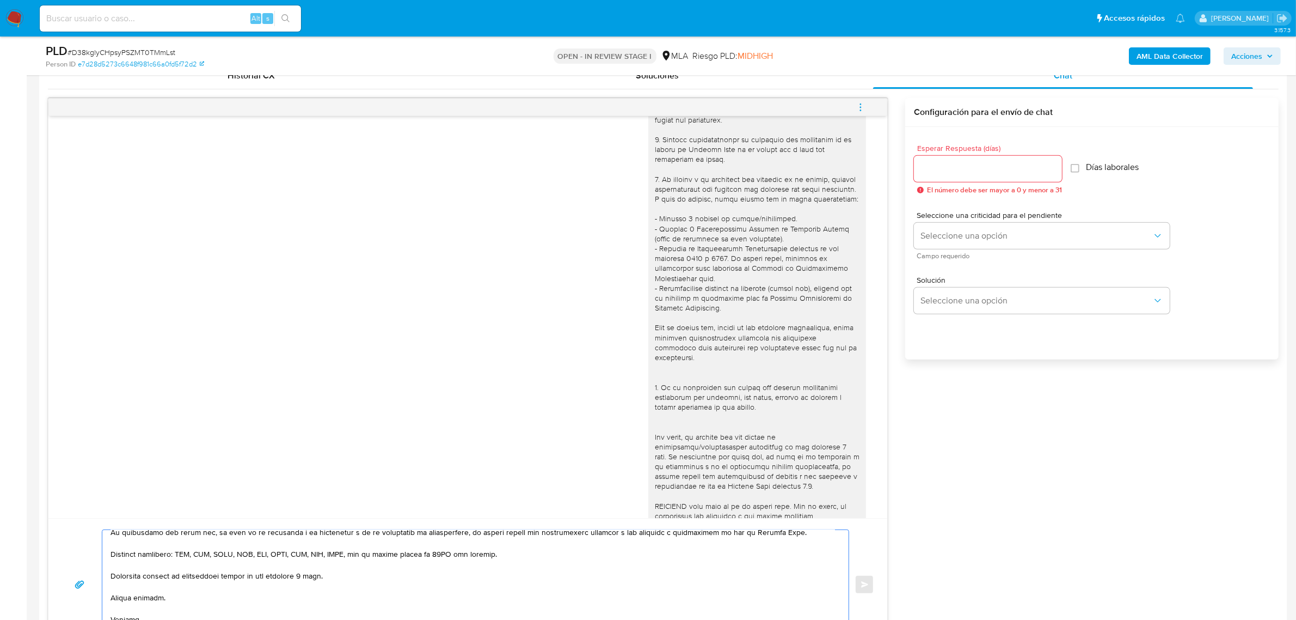
type textarea "Buenas tardes, Juan Manuel. Gracias por esperar nuestra respuesta. A modo de co…"
click at [965, 169] on input "Esperar Respuesta (días)" at bounding box center [988, 169] width 148 height 14
type input "2"
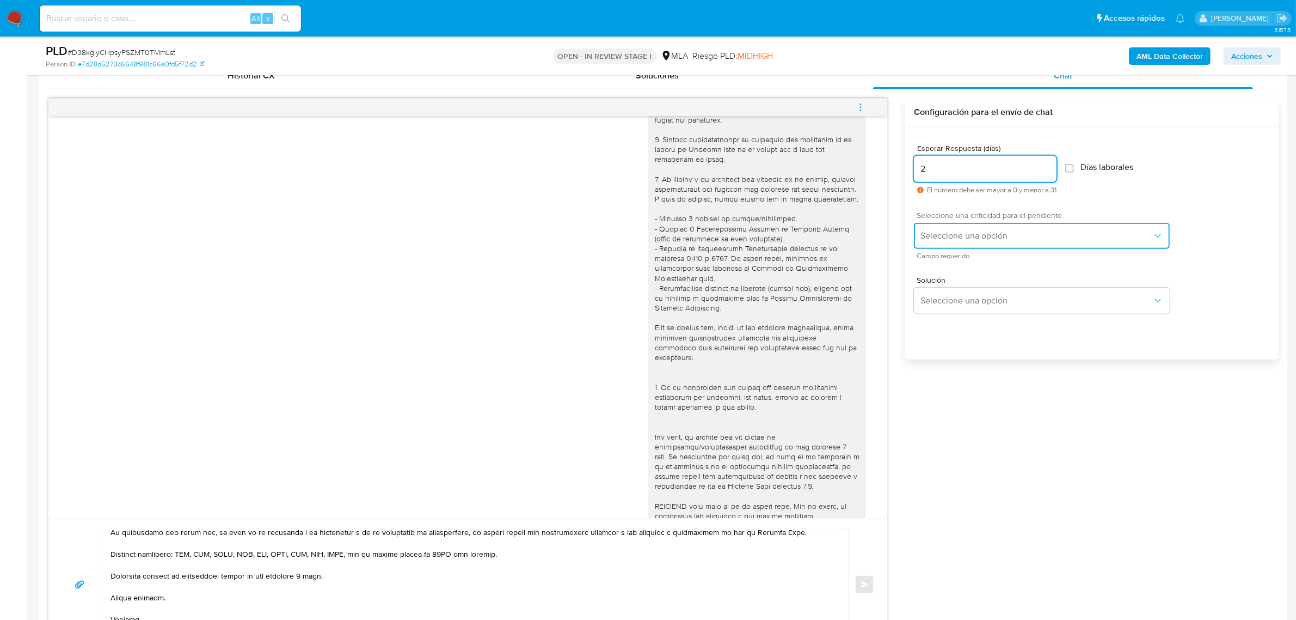
click at [959, 243] on button "Seleccione una opción" at bounding box center [1042, 236] width 256 height 26
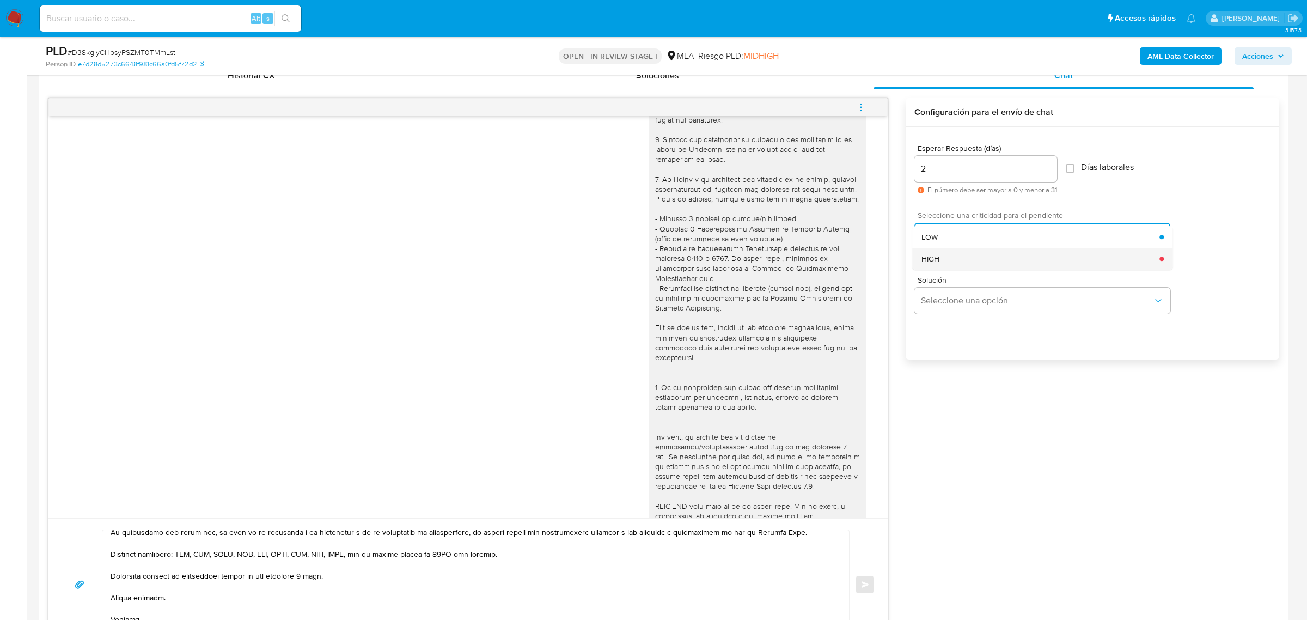
click at [973, 261] on div "HIGH" at bounding box center [1040, 259] width 238 height 22
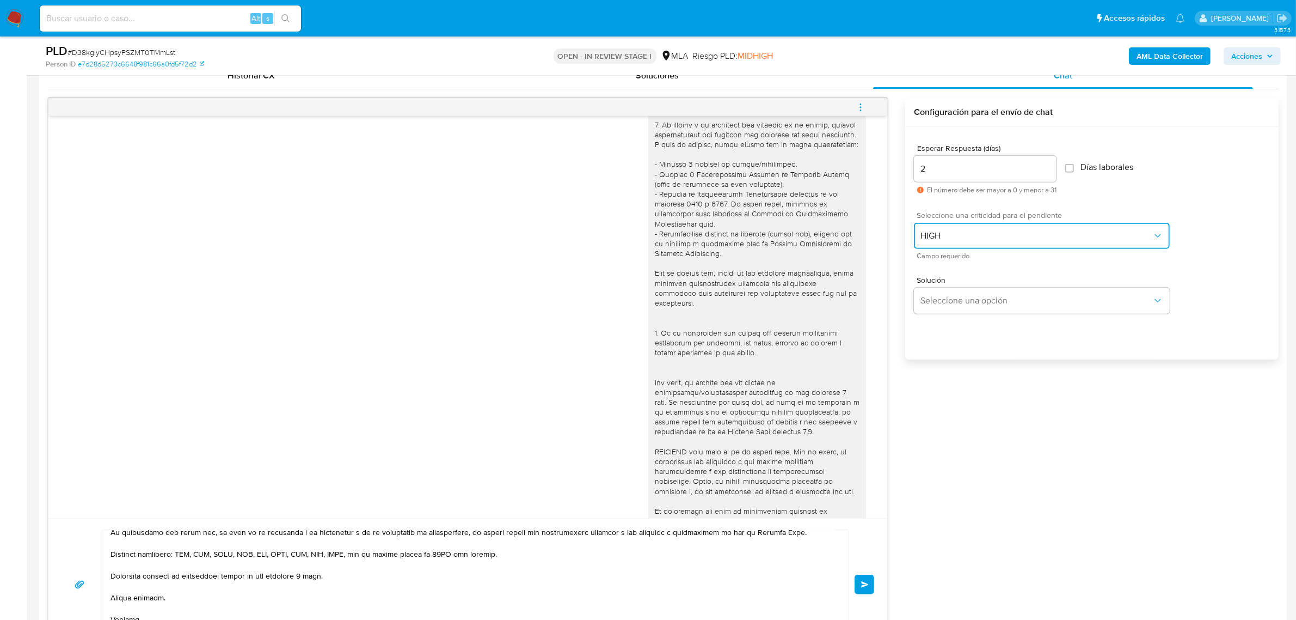
scroll to position [259, 0]
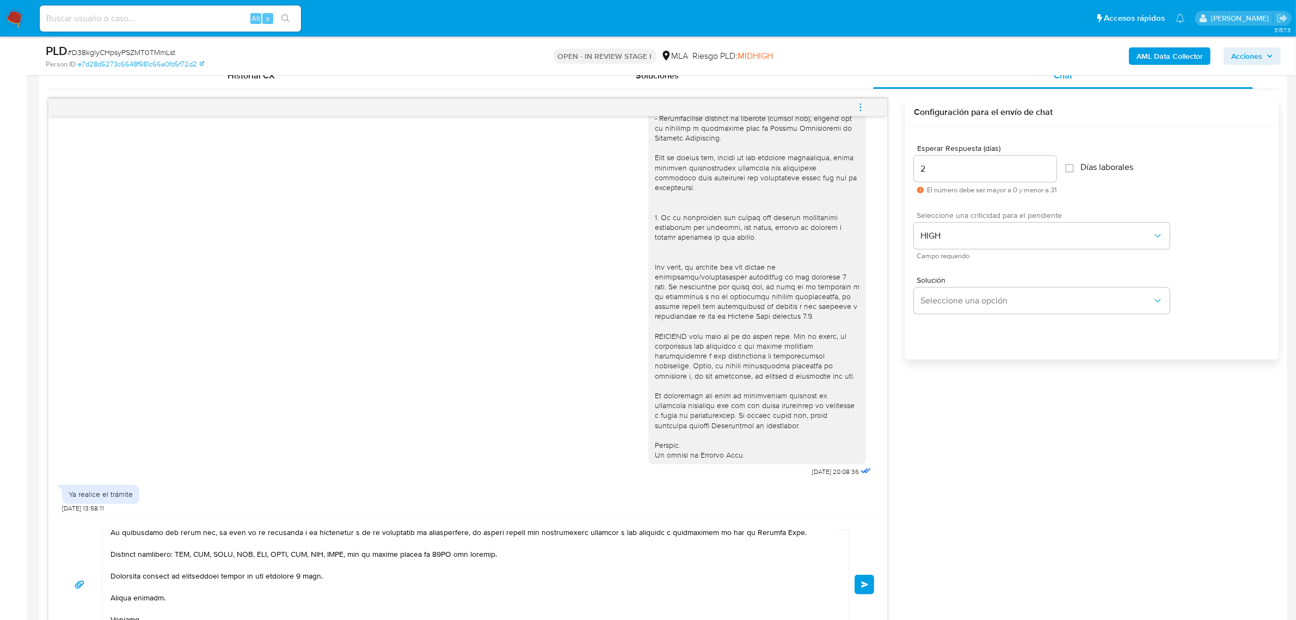
click at [859, 583] on button "Enviar" at bounding box center [865, 584] width 20 height 20
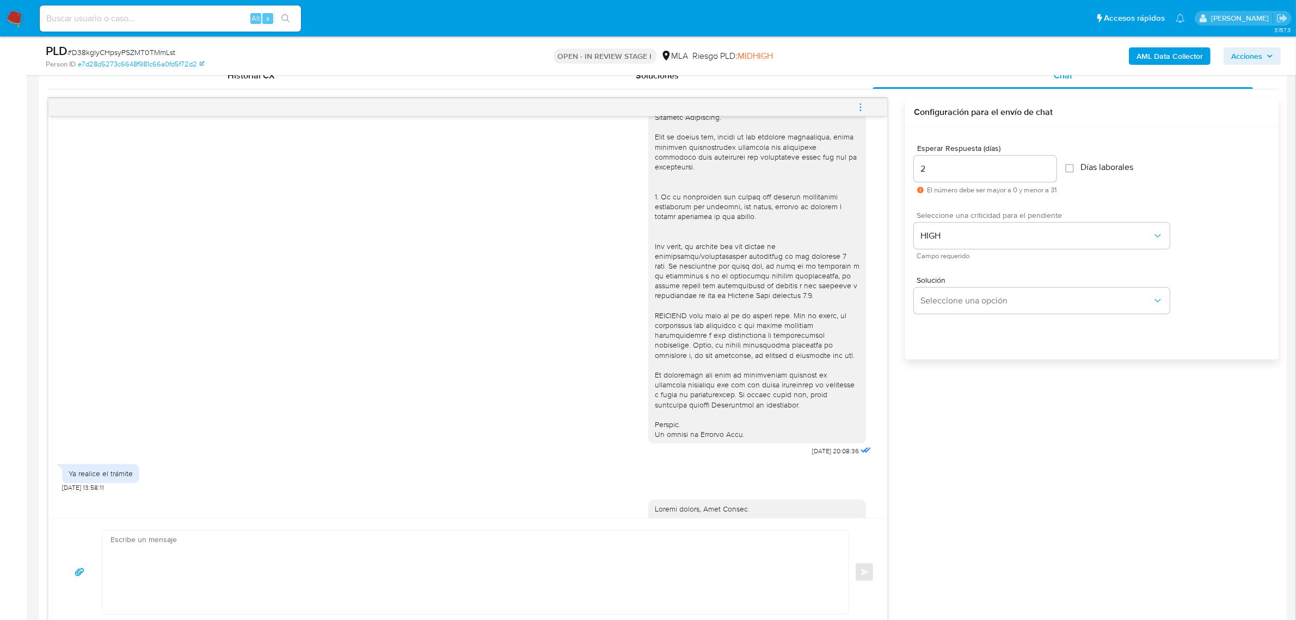
scroll to position [617, 0]
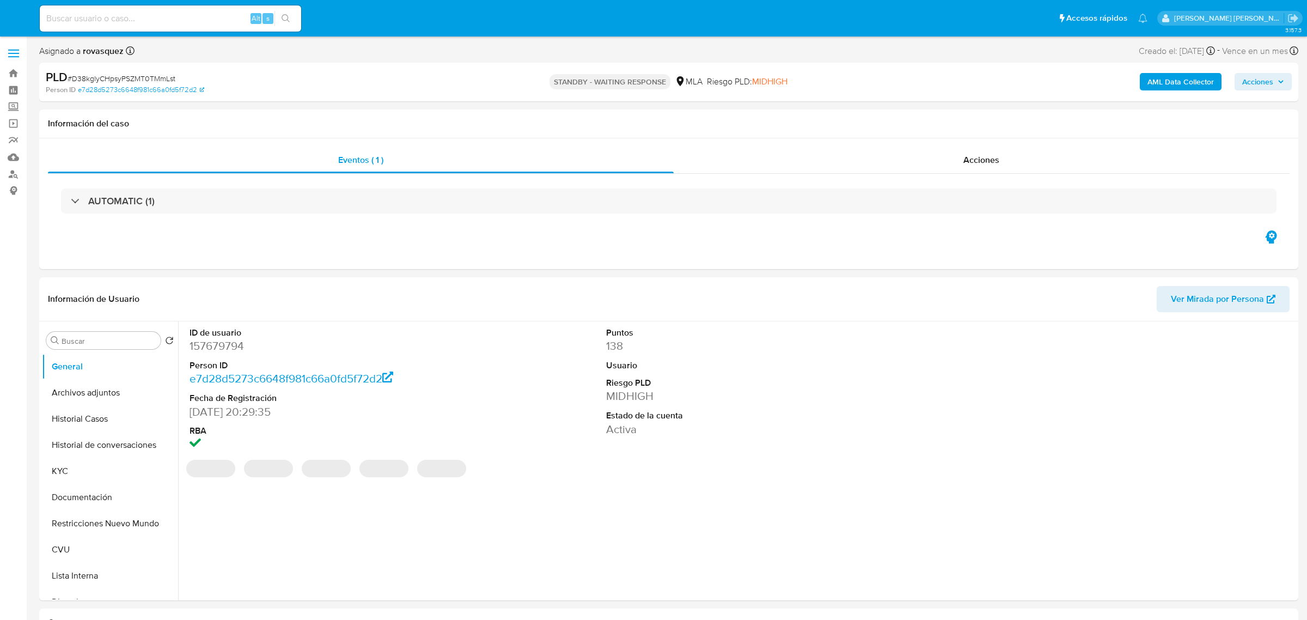
select select "10"
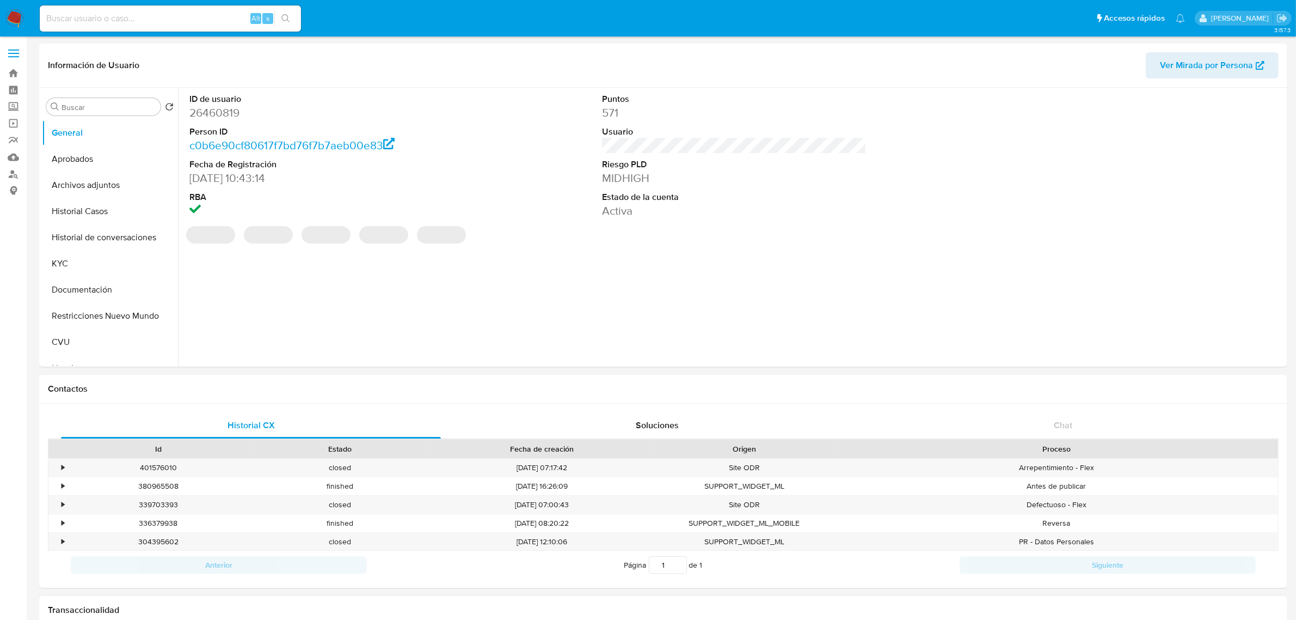
select select "10"
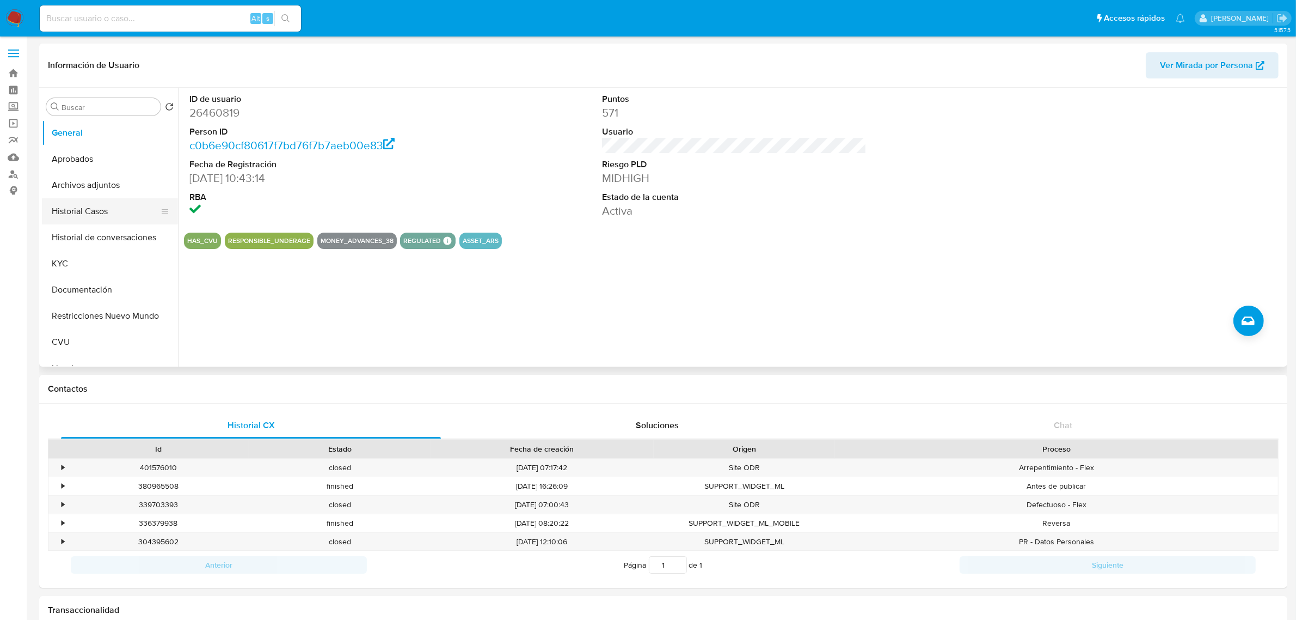
click at [102, 213] on button "Historial Casos" at bounding box center [105, 211] width 127 height 26
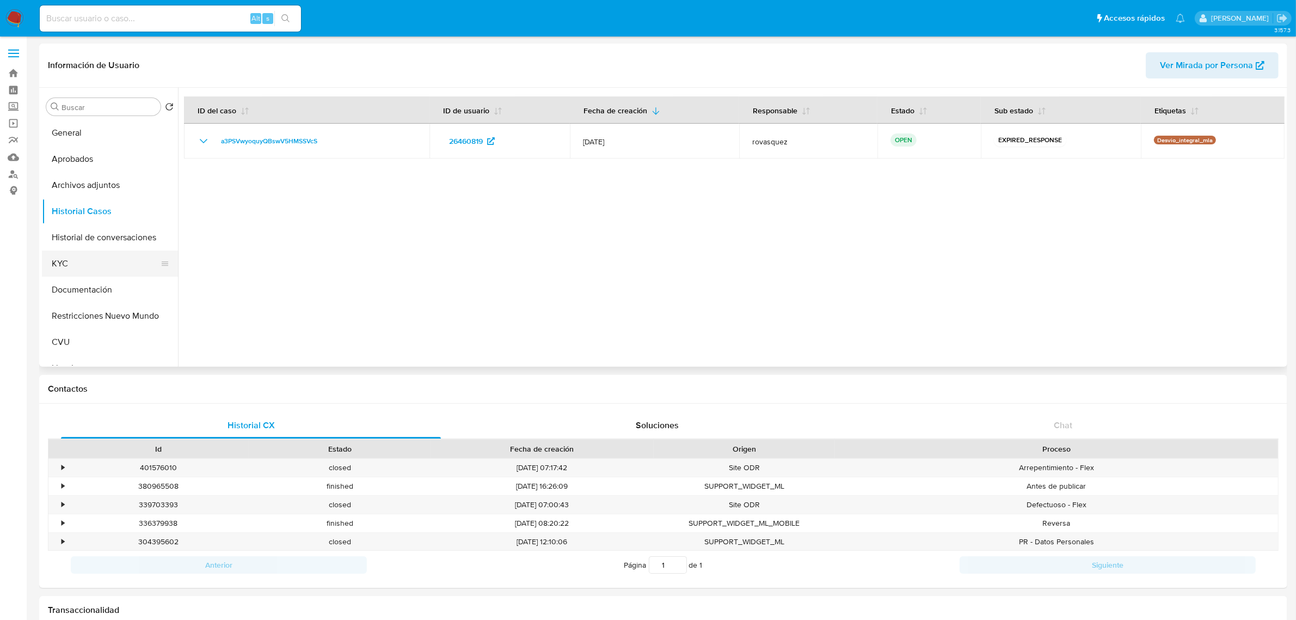
click at [101, 256] on button "KYC" at bounding box center [105, 263] width 127 height 26
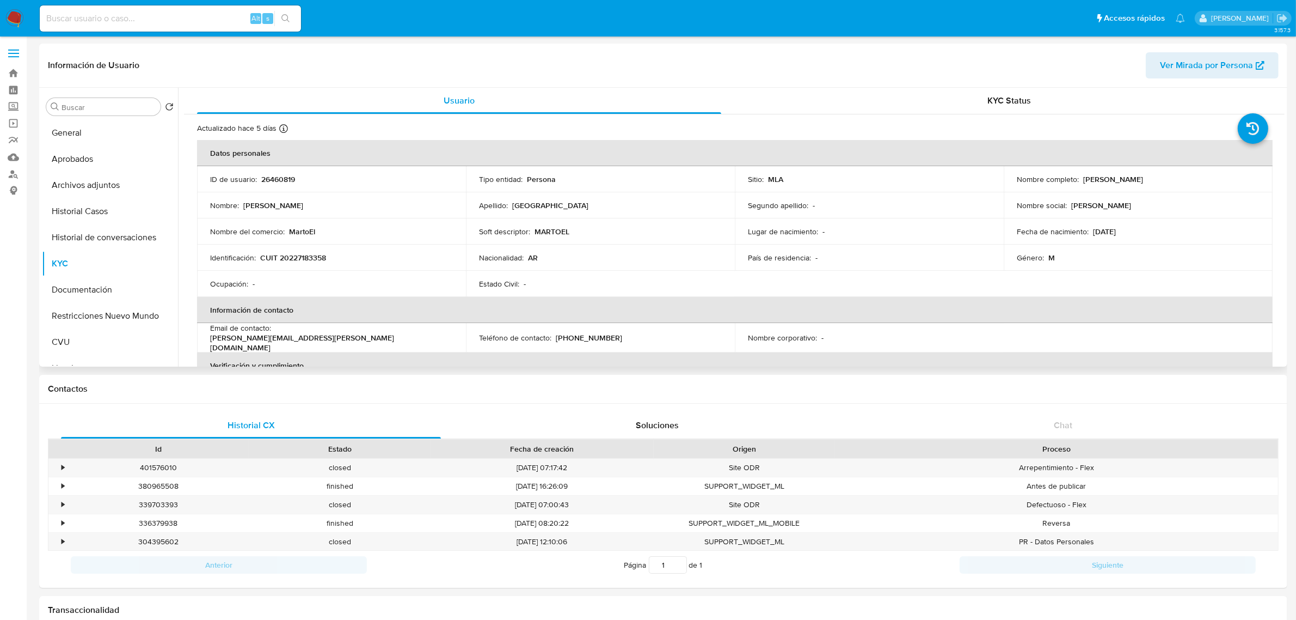
click at [314, 256] on p "CUIT 20227183358" at bounding box center [293, 258] width 66 height 10
copy p "20227183358"
drag, startPoint x: 1081, startPoint y: 179, endPoint x: 1187, endPoint y: 179, distance: 106.7
click at [1187, 179] on div "Nombre completo : Martin Carlos Teruel" at bounding box center [1138, 179] width 243 height 10
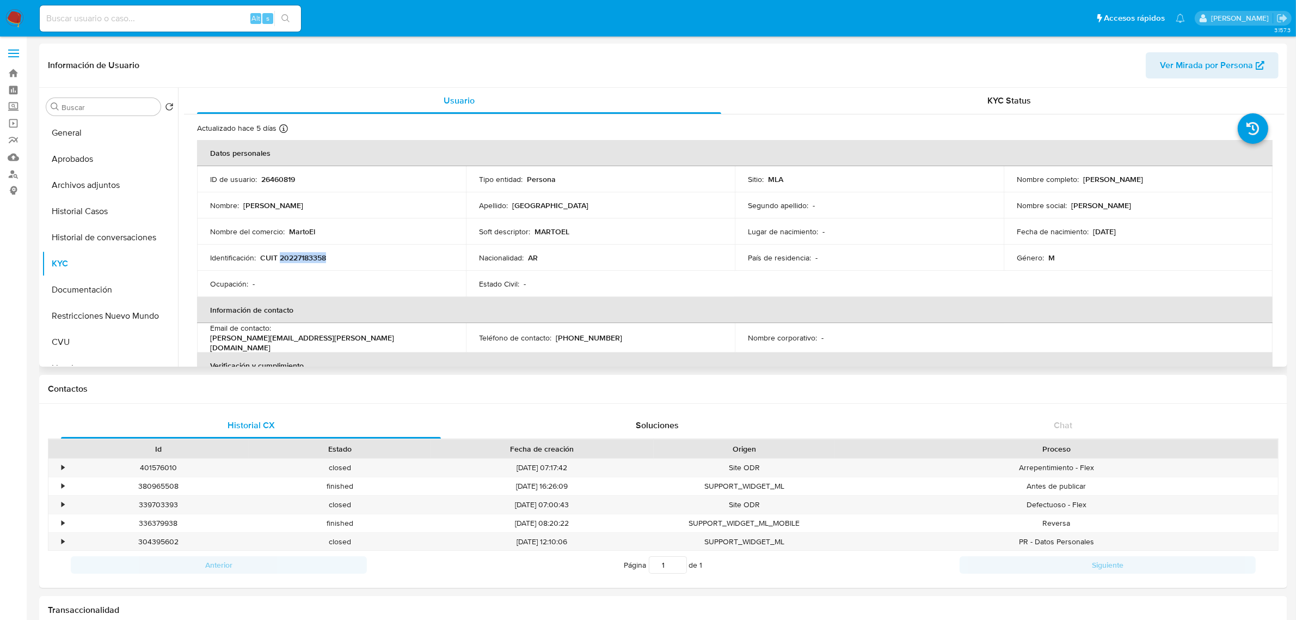
copy p "[PERSON_NAME]"
click at [89, 286] on button "Documentación" at bounding box center [105, 290] width 127 height 26
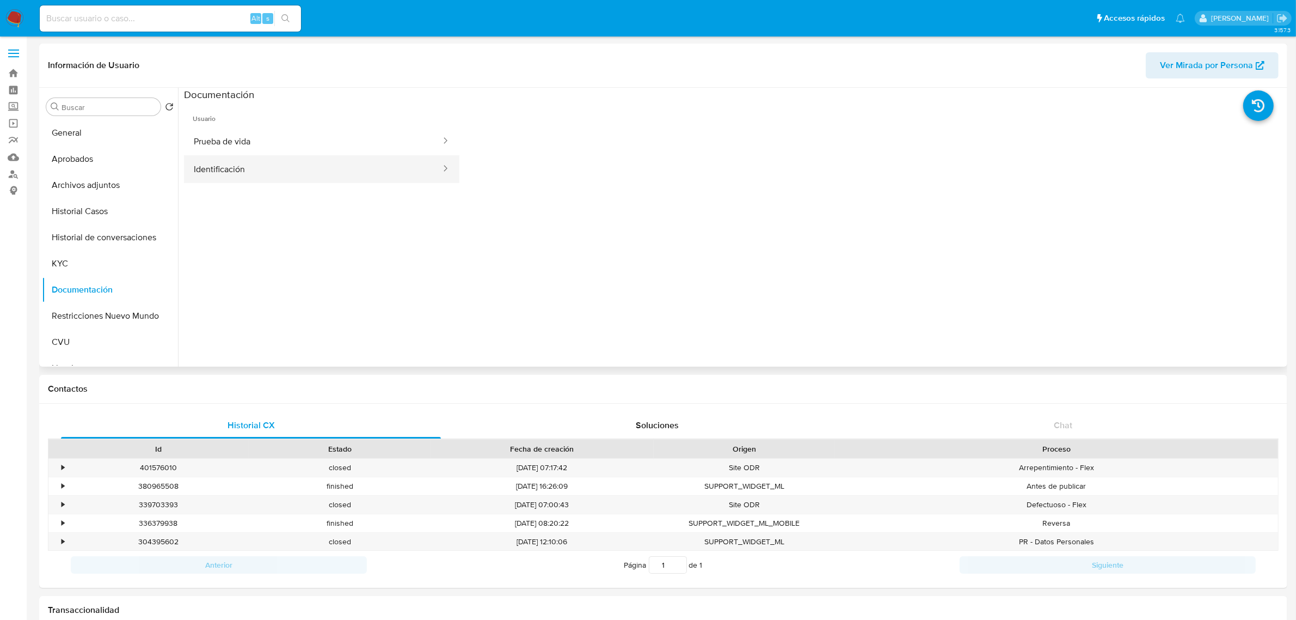
click at [322, 168] on button "Identificación" at bounding box center [313, 169] width 258 height 28
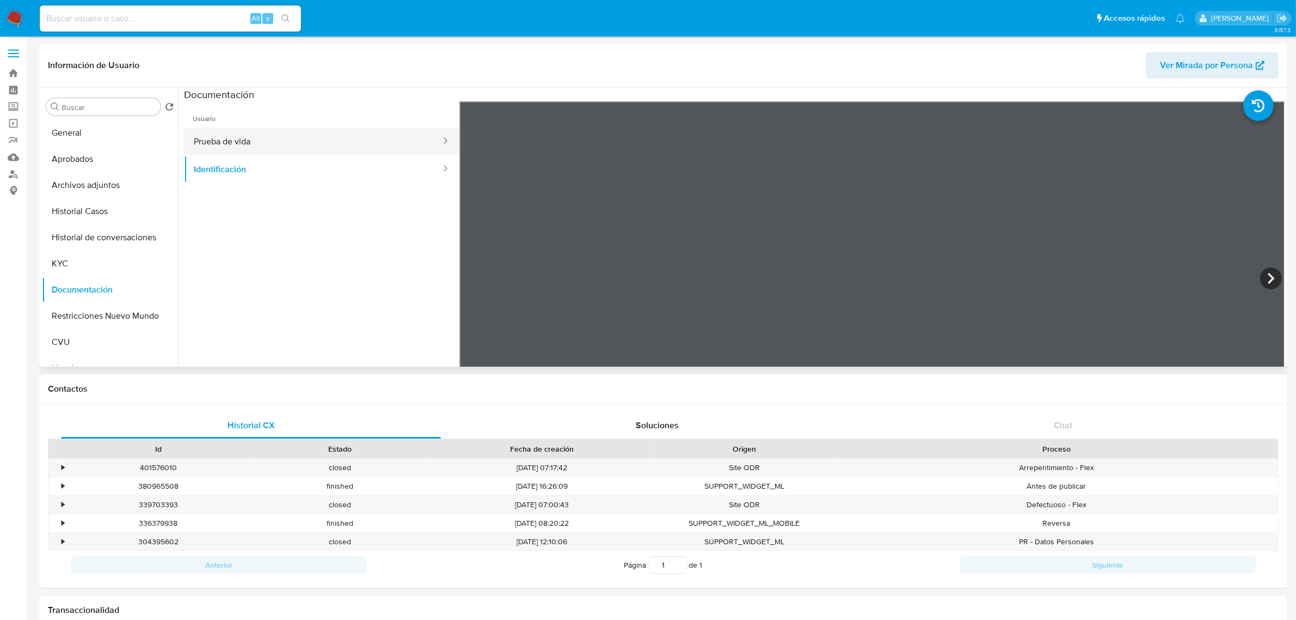
click at [336, 145] on button "Prueba de vida" at bounding box center [313, 141] width 258 height 28
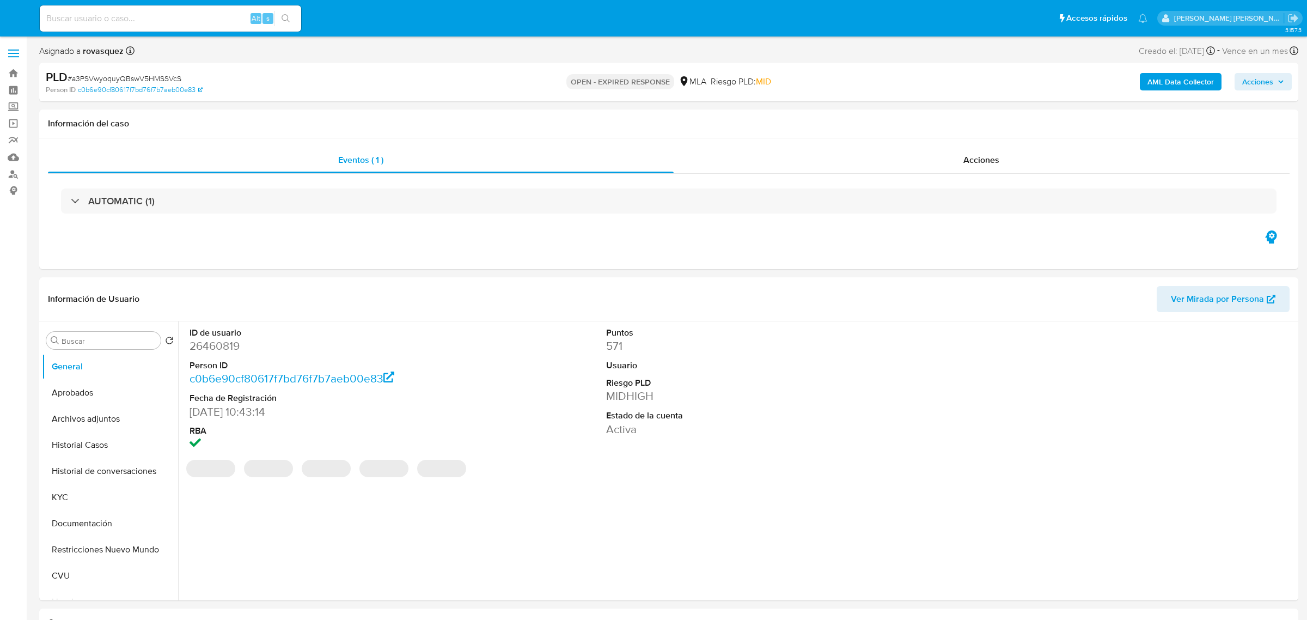
select select "10"
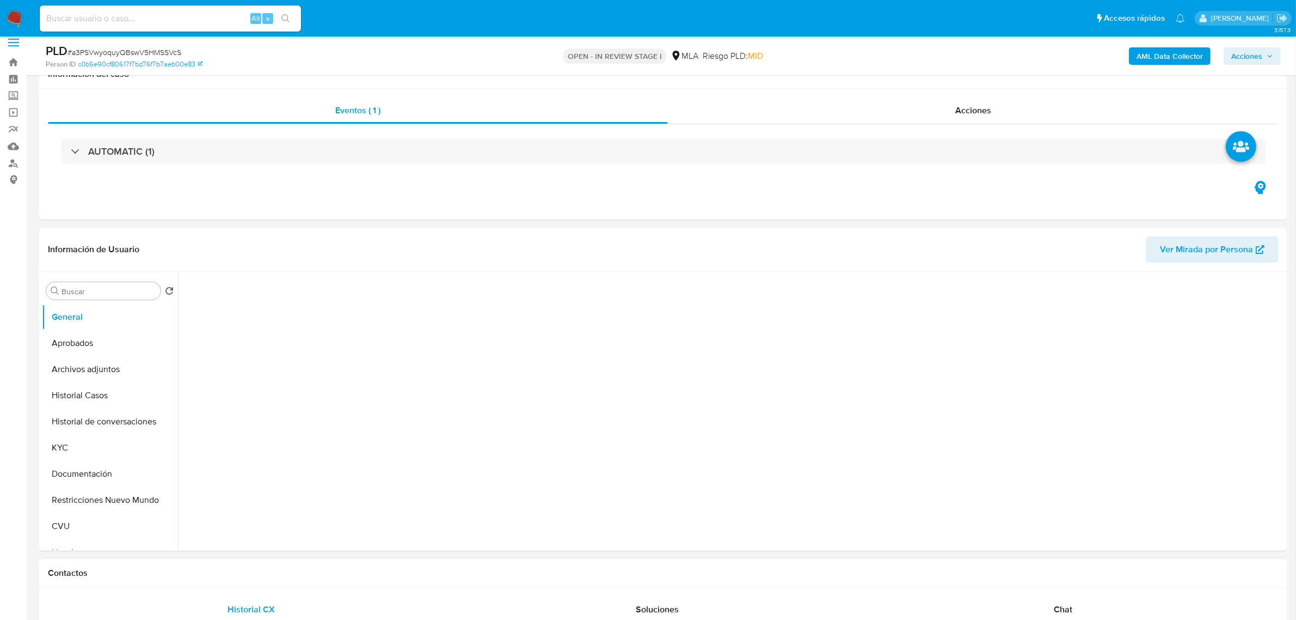
scroll to position [340, 0]
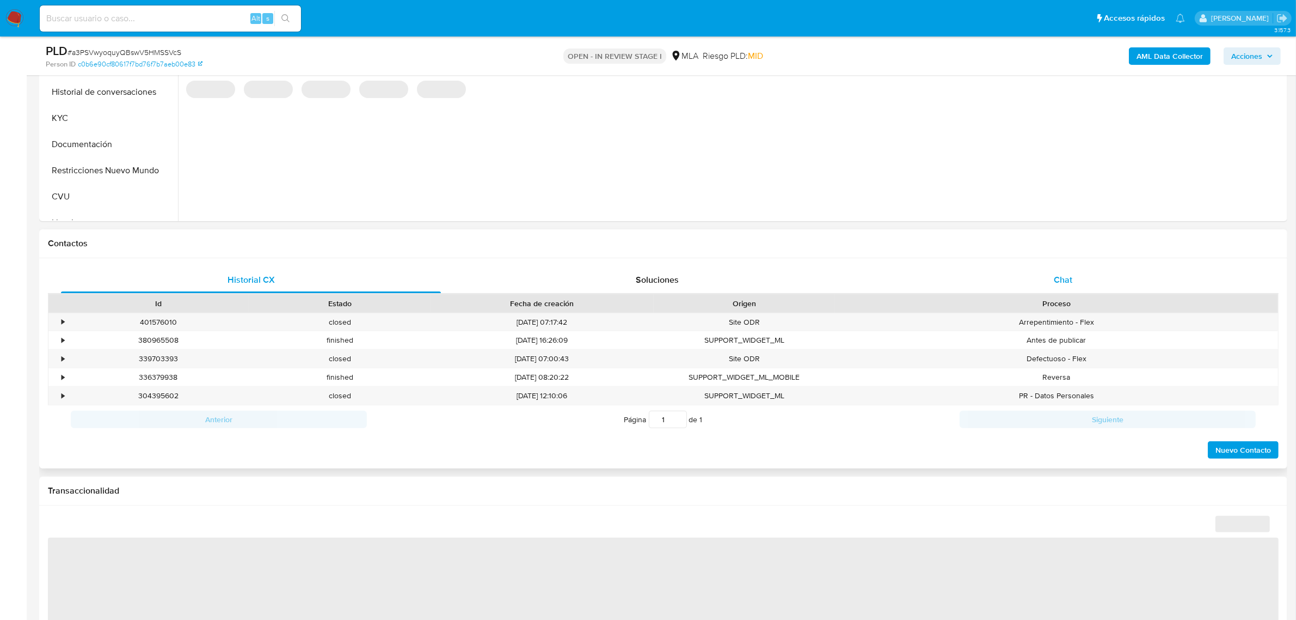
click at [1051, 271] on div "Chat" at bounding box center [1063, 280] width 380 height 26
select select "10"
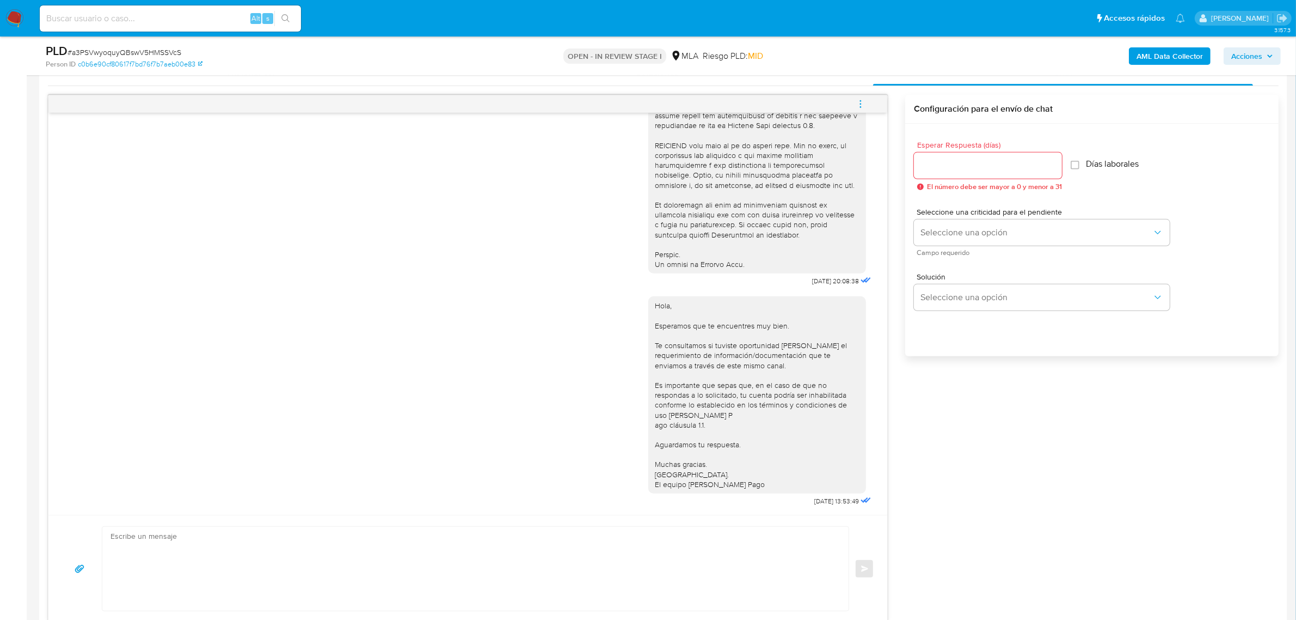
scroll to position [612, 0]
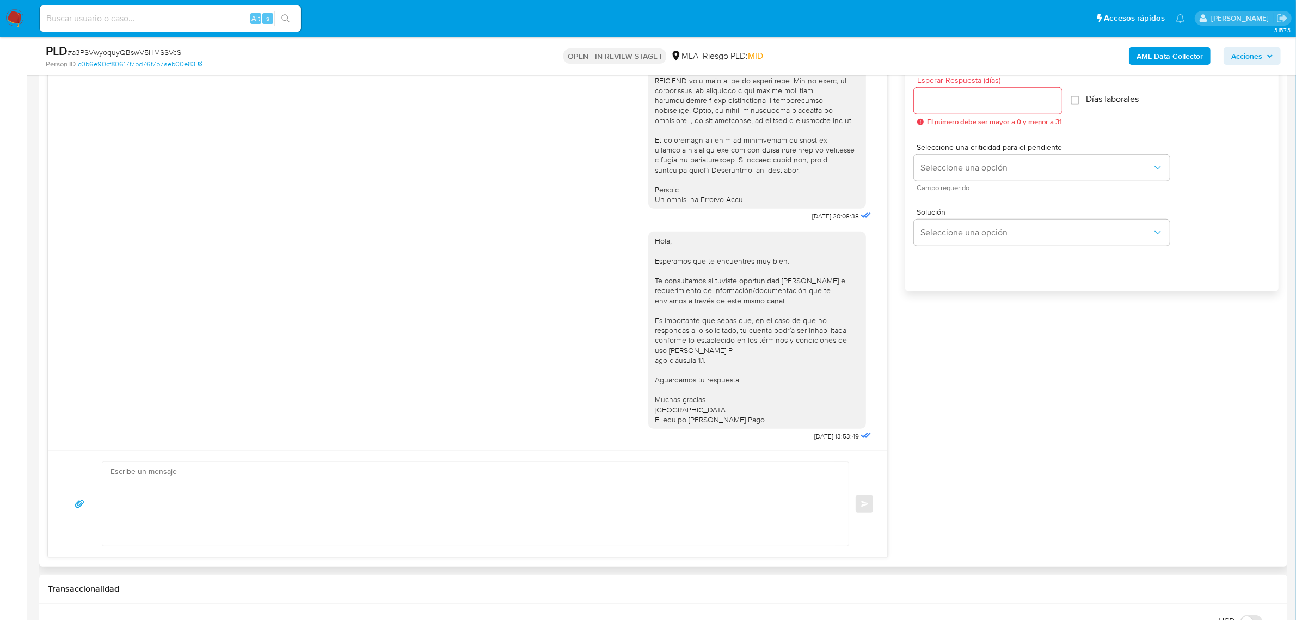
click at [289, 486] on textarea at bounding box center [473, 504] width 725 height 84
click at [175, 505] on textarea at bounding box center [473, 504] width 725 height 84
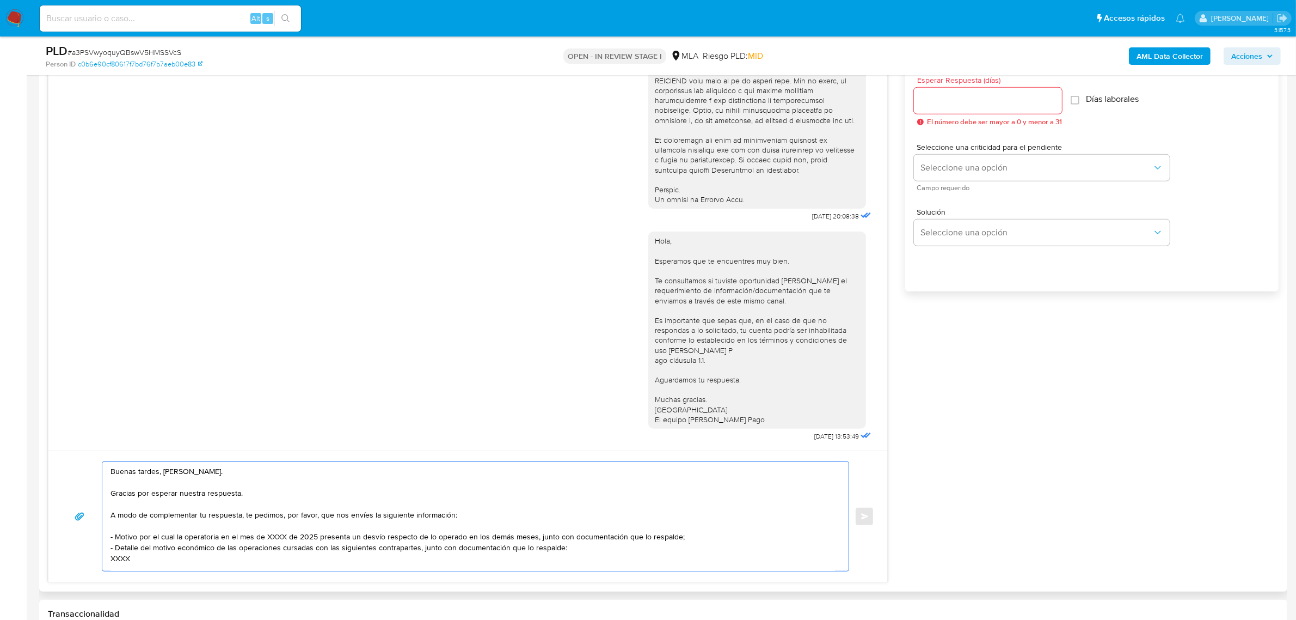
click at [198, 496] on textarea "Buenas tardes, Martin. Gracias por esperar nuestra respuesta. A modo de complem…" at bounding box center [473, 516] width 725 height 109
click at [236, 496] on textarea "Buenas tardes, Martin. Gracias por esperar nuestra respuesta. A modo de complem…" at bounding box center [473, 516] width 725 height 109
click at [262, 493] on textarea "Buenas tardes, Martin. Gracias por esperar nuestra respuesta. A modo de complem…" at bounding box center [473, 516] width 725 height 109
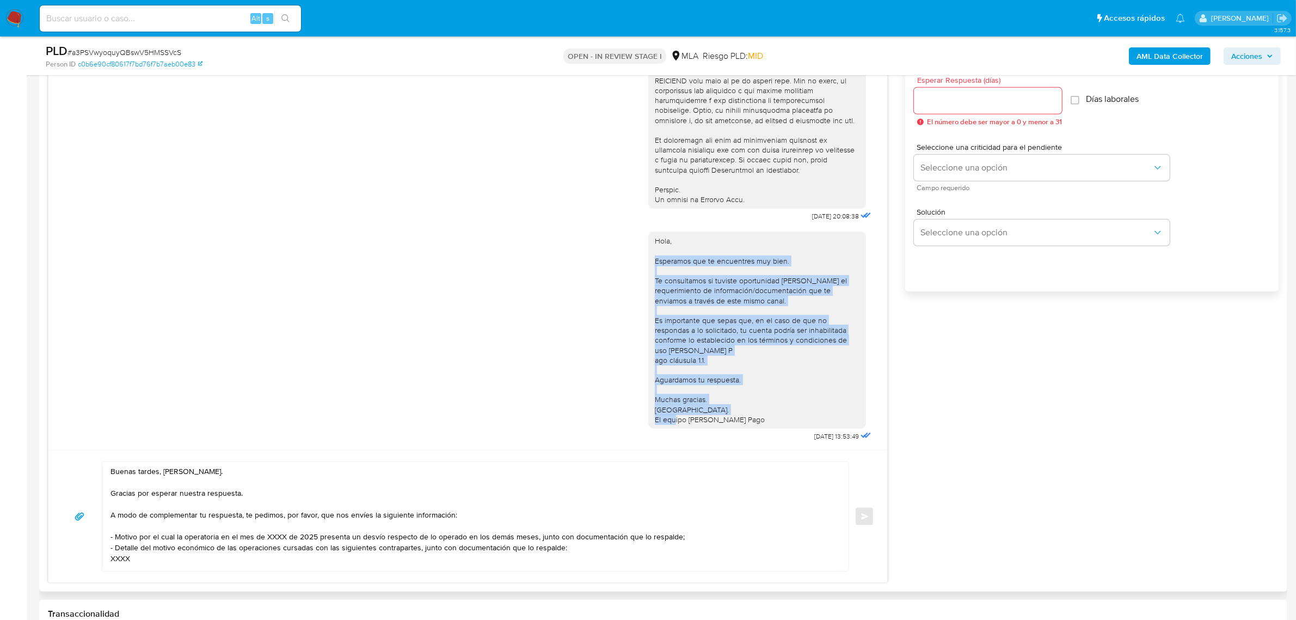
drag, startPoint x: 745, startPoint y: 412, endPoint x: 646, endPoint y: 251, distance: 189.2
click at [655, 251] on div "Hola, Esperamos que te encuentres muy bien. Te consultamos si tuviste oportunid…" at bounding box center [757, 330] width 205 height 188
copy div "Esperamos que te encuentres muy bien. Te consultamos si tuviste oportunidad de …"
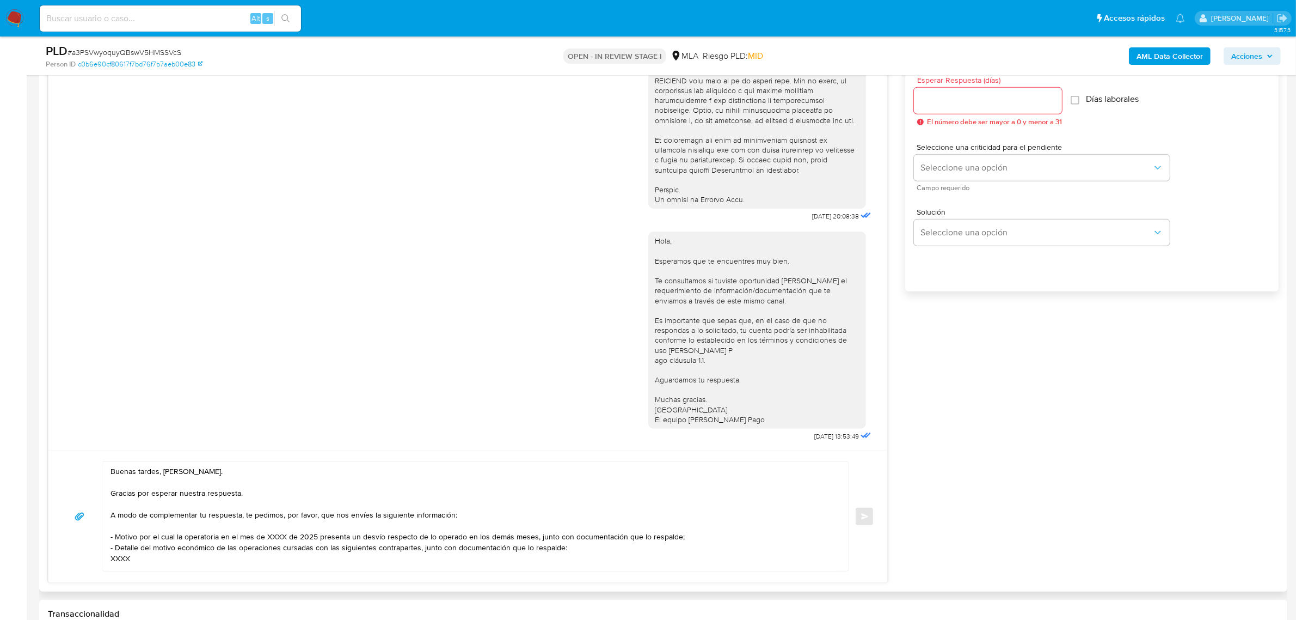
click at [174, 512] on textarea "Buenas tardes, Martin. Gracias por esperar nuestra respuesta. A modo de complem…" at bounding box center [473, 516] width 725 height 109
drag, startPoint x: 462, startPoint y: 512, endPoint x: 111, endPoint y: 496, distance: 351.5
click at [111, 496] on textarea "Buenas tardes, Martin. Gracias por esperar nuestra respuesta. A modo de complem…" at bounding box center [473, 516] width 725 height 109
paste textarea "Esperamos que te encuentres muy bien. Te consultamos si tuviste oportunidad de …"
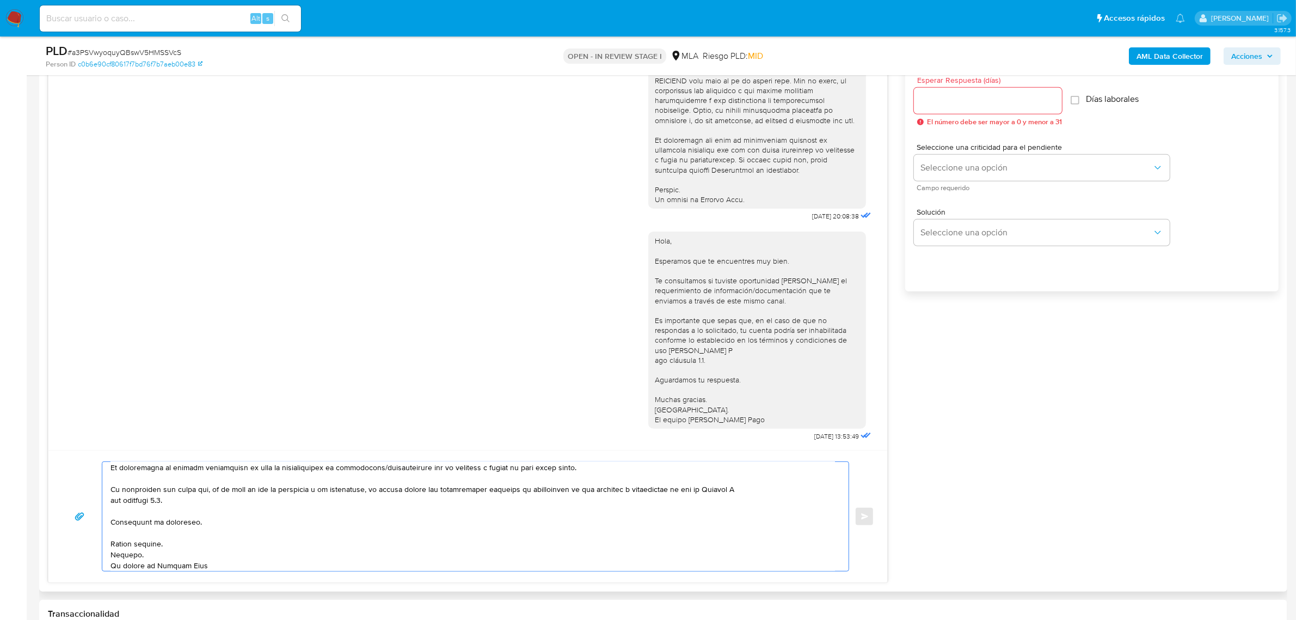
scroll to position [115, 0]
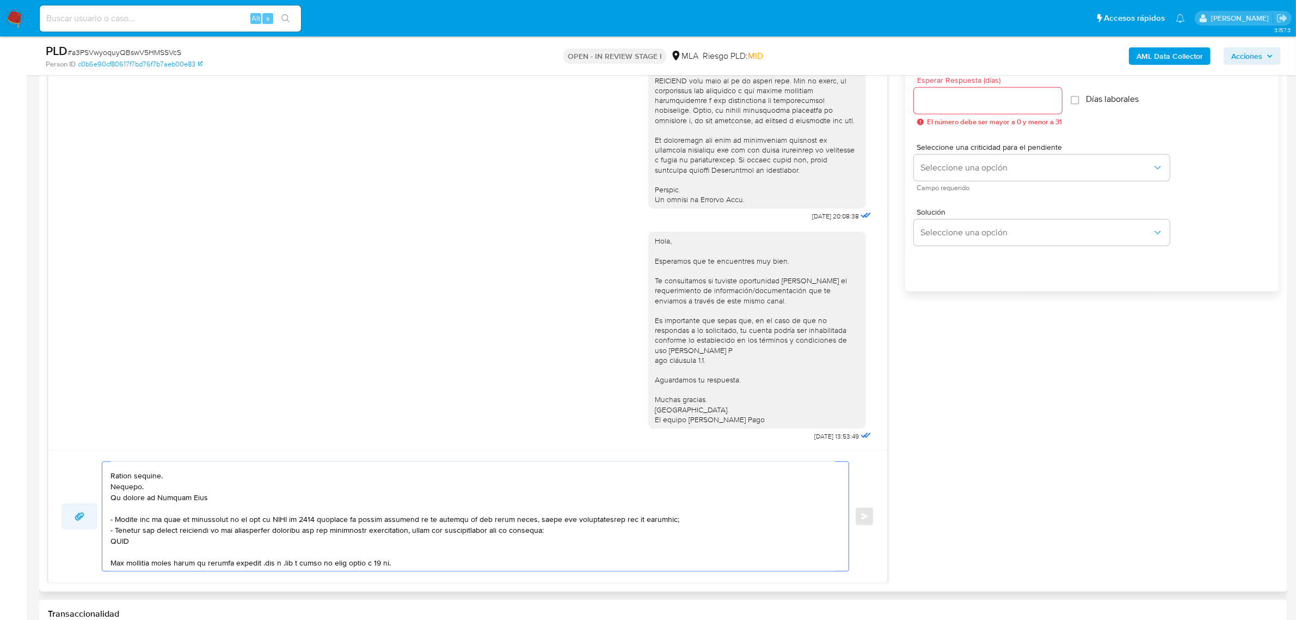
drag, startPoint x: 153, startPoint y: 541, endPoint x: 91, endPoint y: 516, distance: 66.2
click at [91, 516] on div "Enviar" at bounding box center [468, 516] width 813 height 110
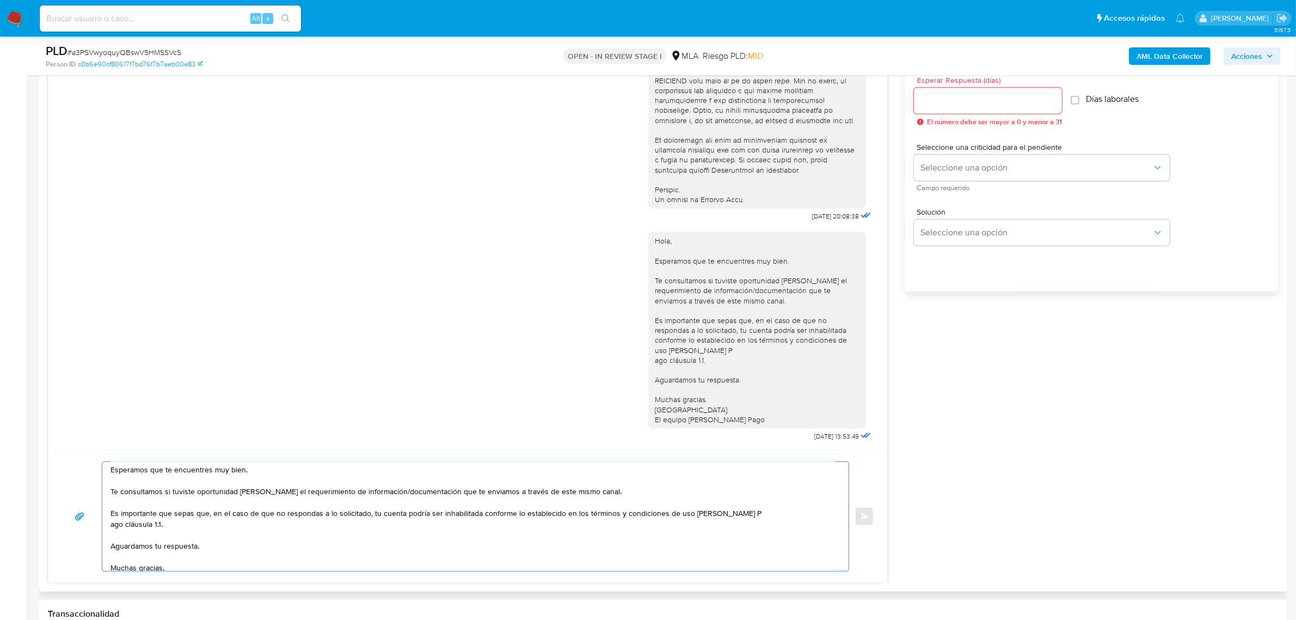
scroll to position [0, 0]
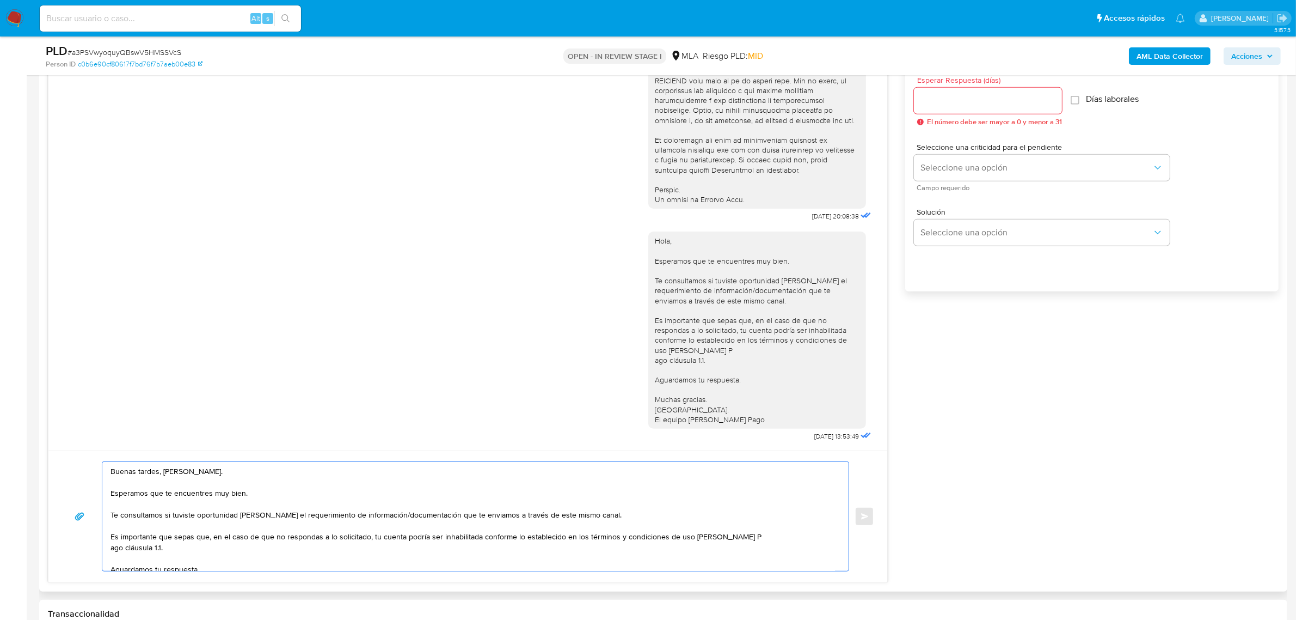
click at [611, 518] on textarea "Buenas tardes, Martin. Esperamos que te encuentres muy bien. Te consultamos si …" at bounding box center [473, 516] width 725 height 109
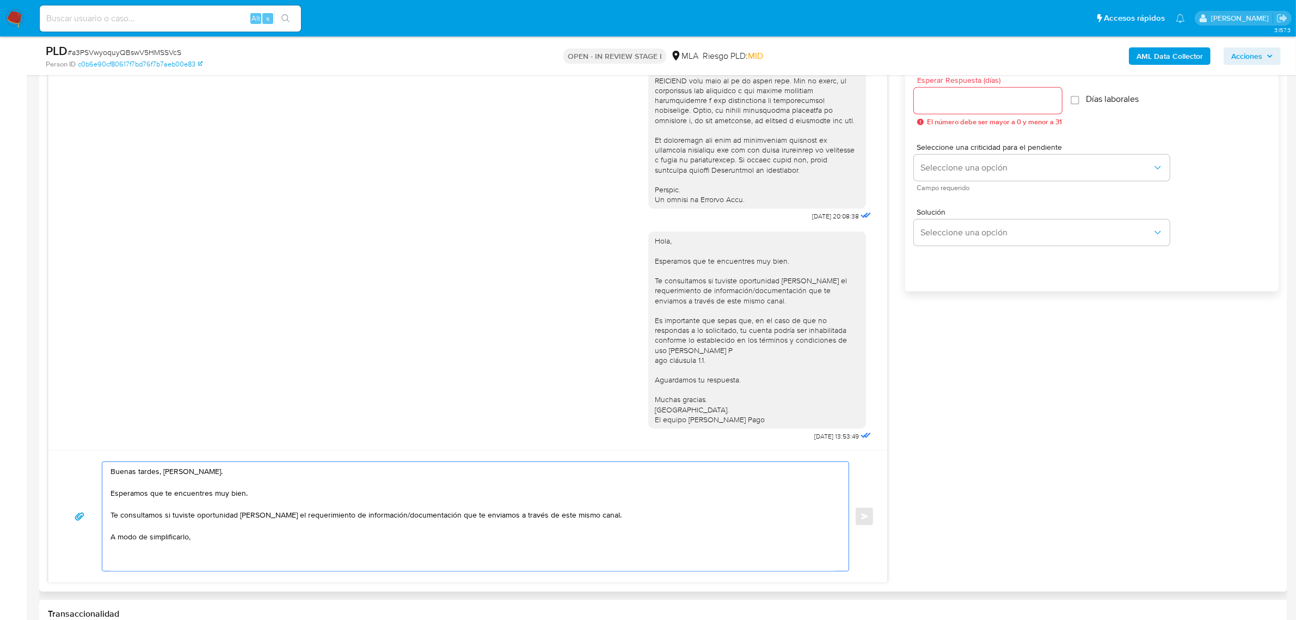
paste textarea "- Motivo por el cual la operatoria en el mes de XXXX de 2025 presenta un desvío…"
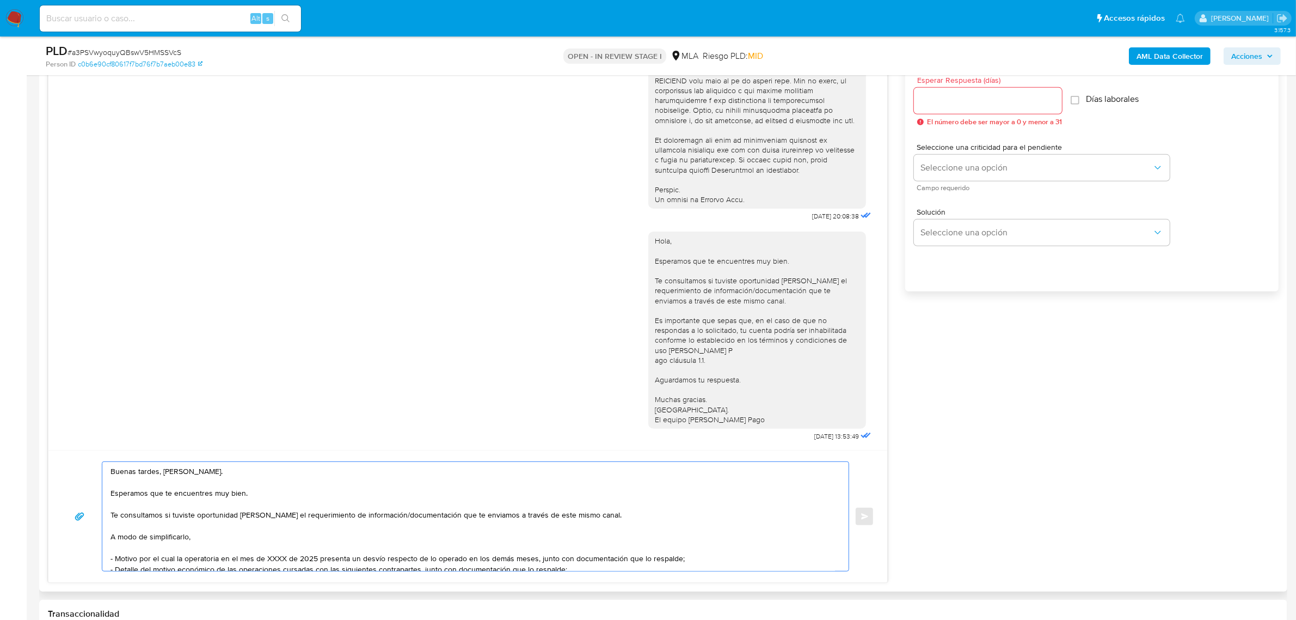
scroll to position [15, 0]
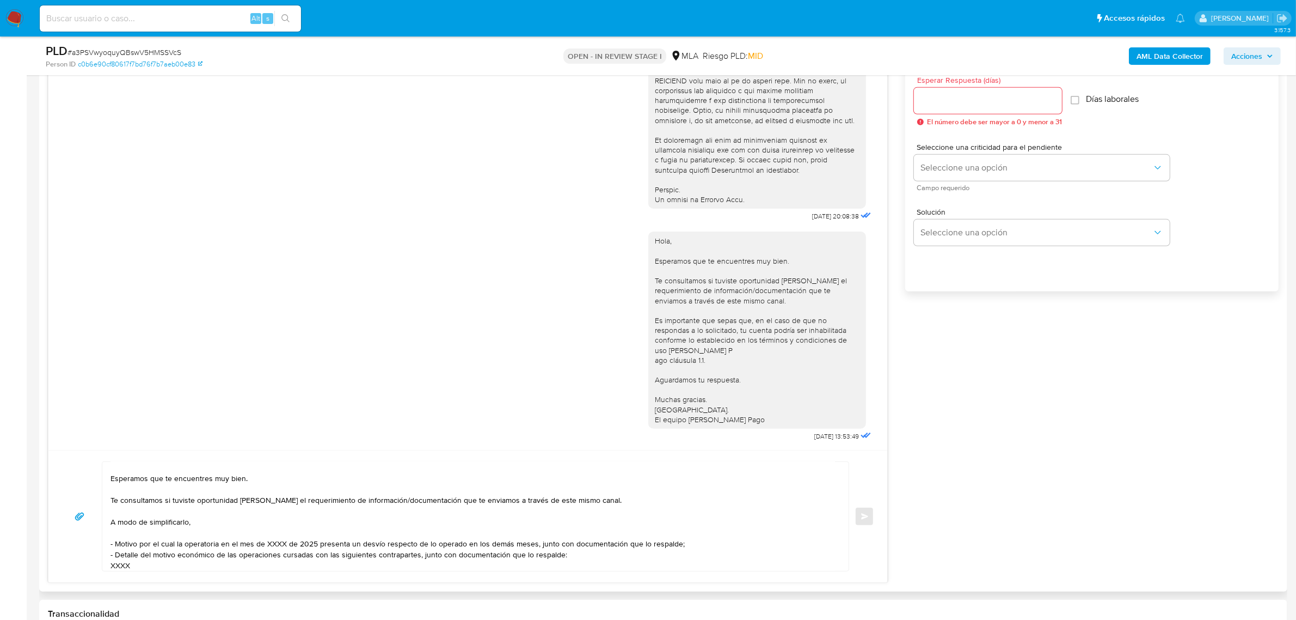
click at [201, 524] on textarea "Buenas tardes, Martin. Esperamos que te encuentres muy bien. Te consultamos si …" at bounding box center [473, 516] width 725 height 109
paste textarea "En función de las operaciones registradas en tu cuenta de Mercado Pago, necesit…"
click at [200, 524] on textarea "Buenas tardes, Martin. Esperamos que te encuentres muy bien. Te consultamos si …" at bounding box center [473, 516] width 725 height 109
click at [671, 528] on textarea "Buenas tardes, Martin. Esperamos que te encuentres muy bien. Te consultamos si …" at bounding box center [473, 516] width 725 height 109
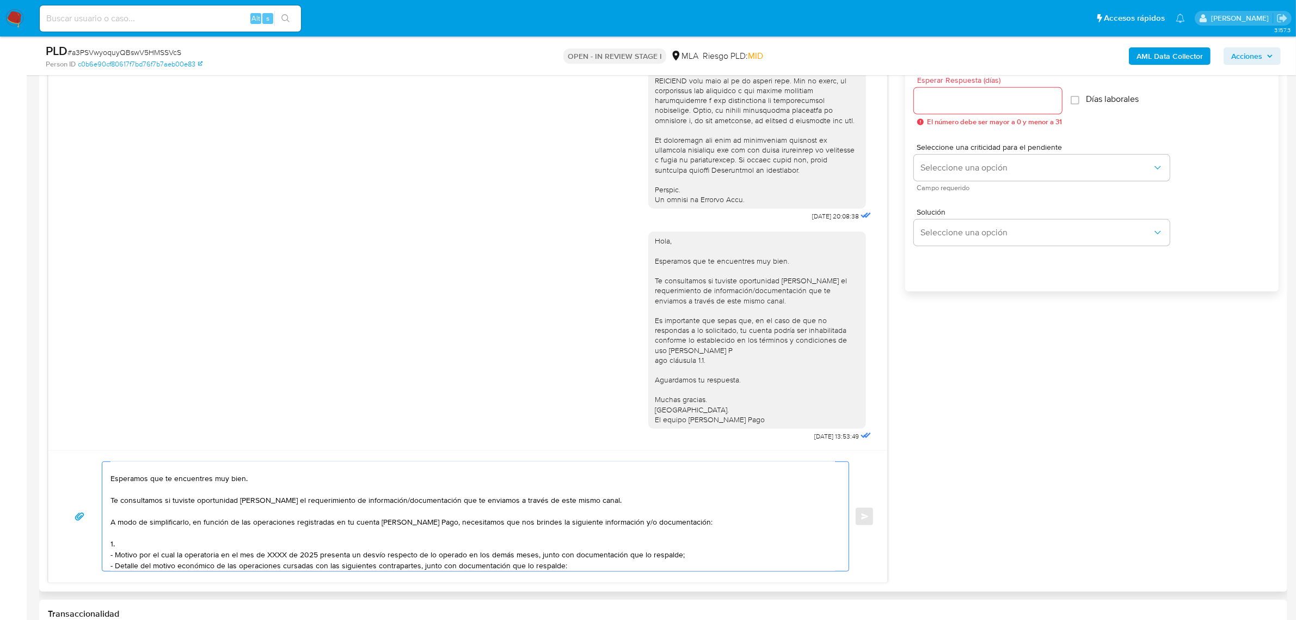
click at [161, 545] on textarea "Buenas tardes, Martin. Esperamos que te encuentres muy bien. Te consultamos si …" at bounding box center [473, 516] width 725 height 109
paste textarea "Detalla la actividad que realizas a través de tu cuenta. De corresponder a una …"
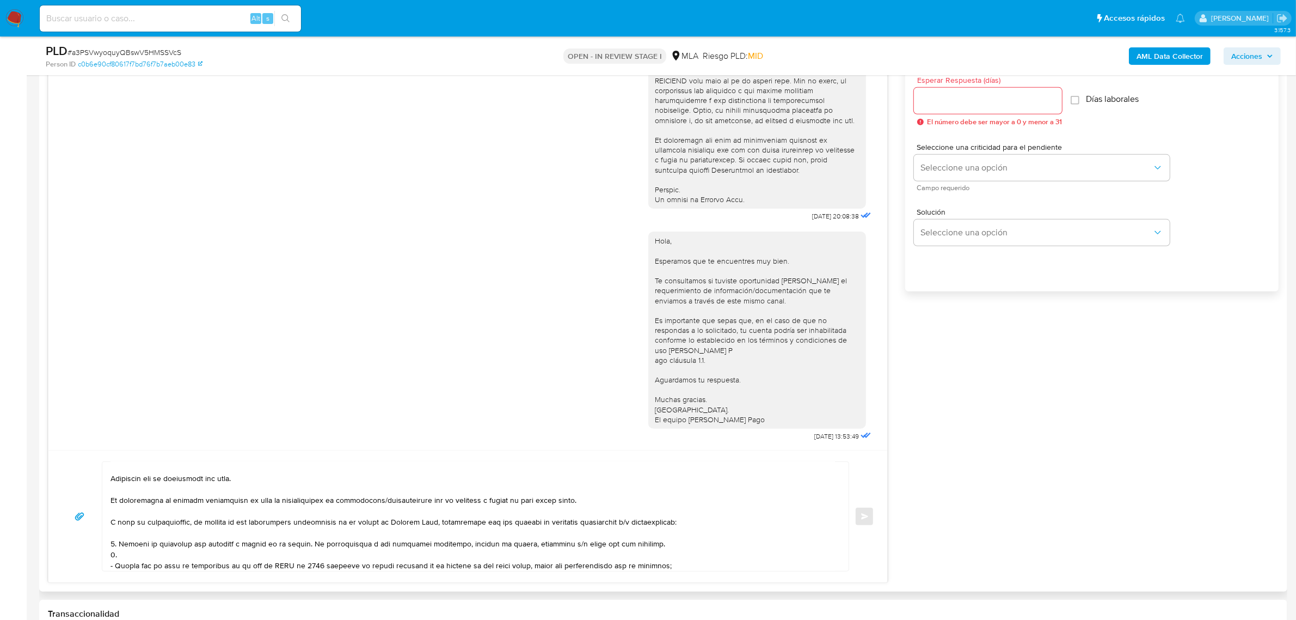
click at [148, 554] on textarea at bounding box center [473, 516] width 725 height 109
paste textarea "De acuerdo a la actividad que realices en tu cuenta, adjunta la siguiente docum…"
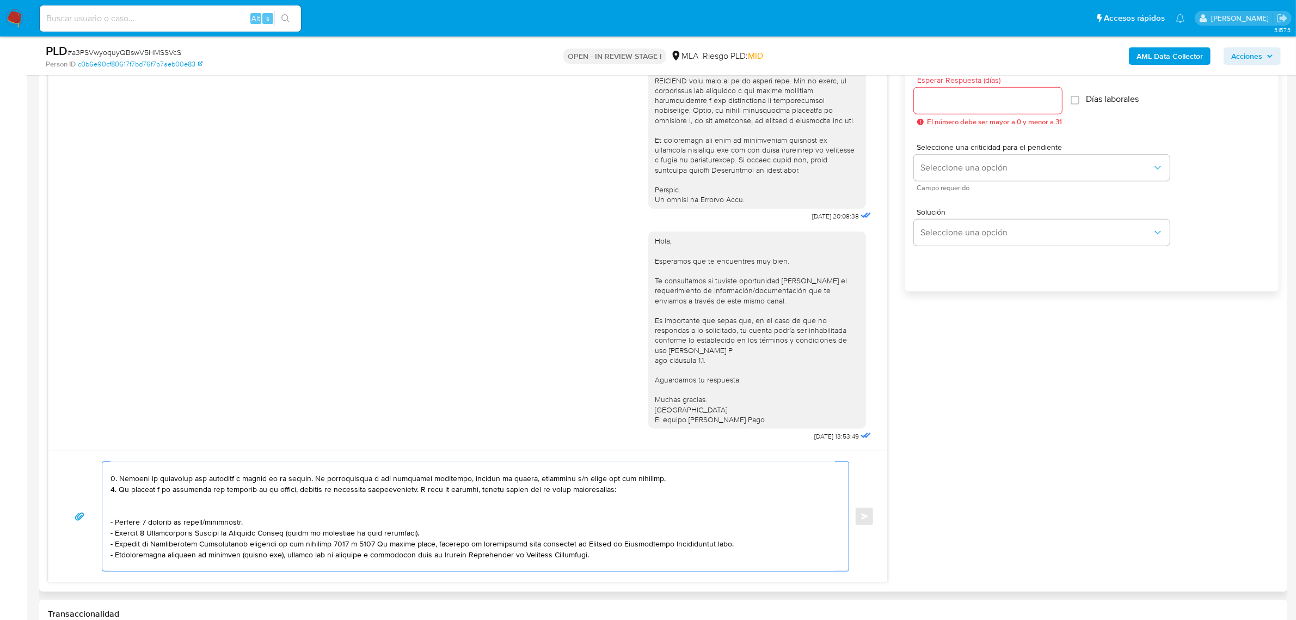
click at [137, 508] on textarea at bounding box center [473, 516] width 725 height 109
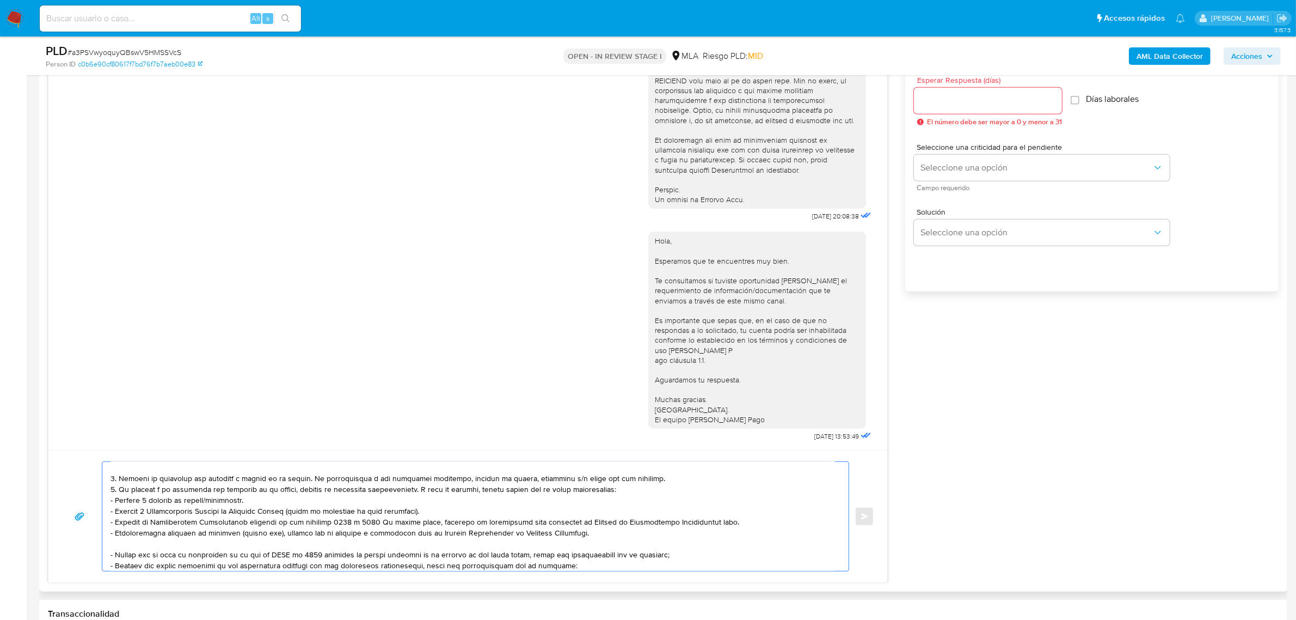
click at [643, 481] on textarea at bounding box center [473, 516] width 725 height 109
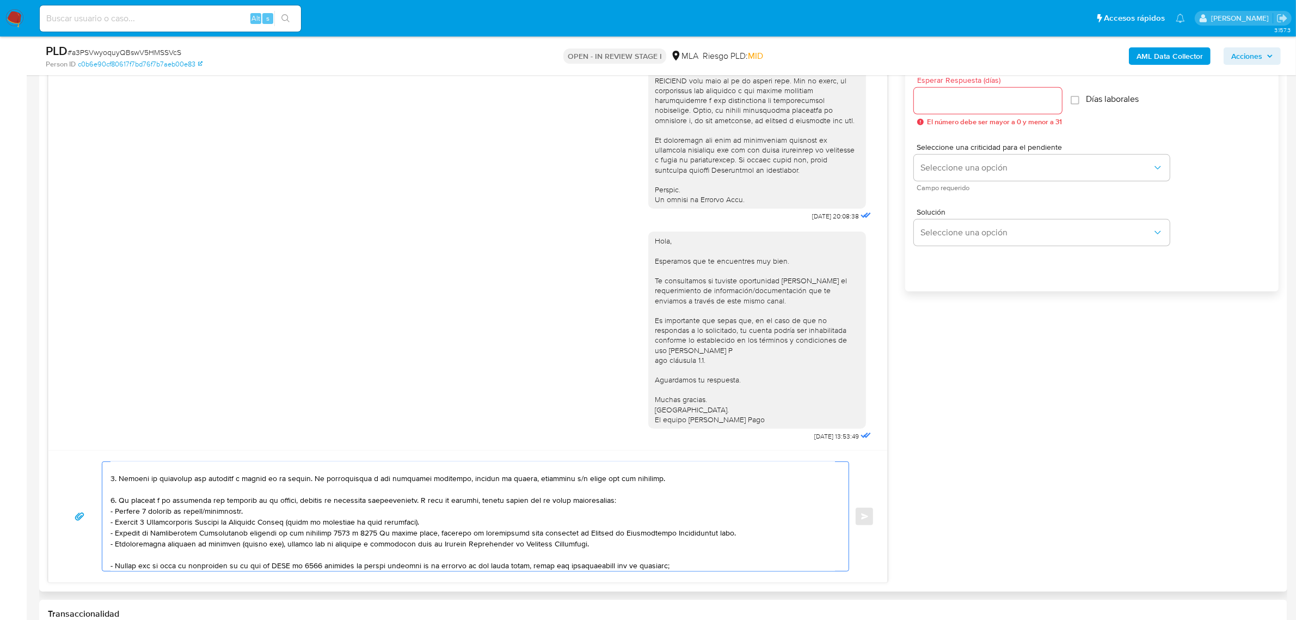
scroll to position [91, 0]
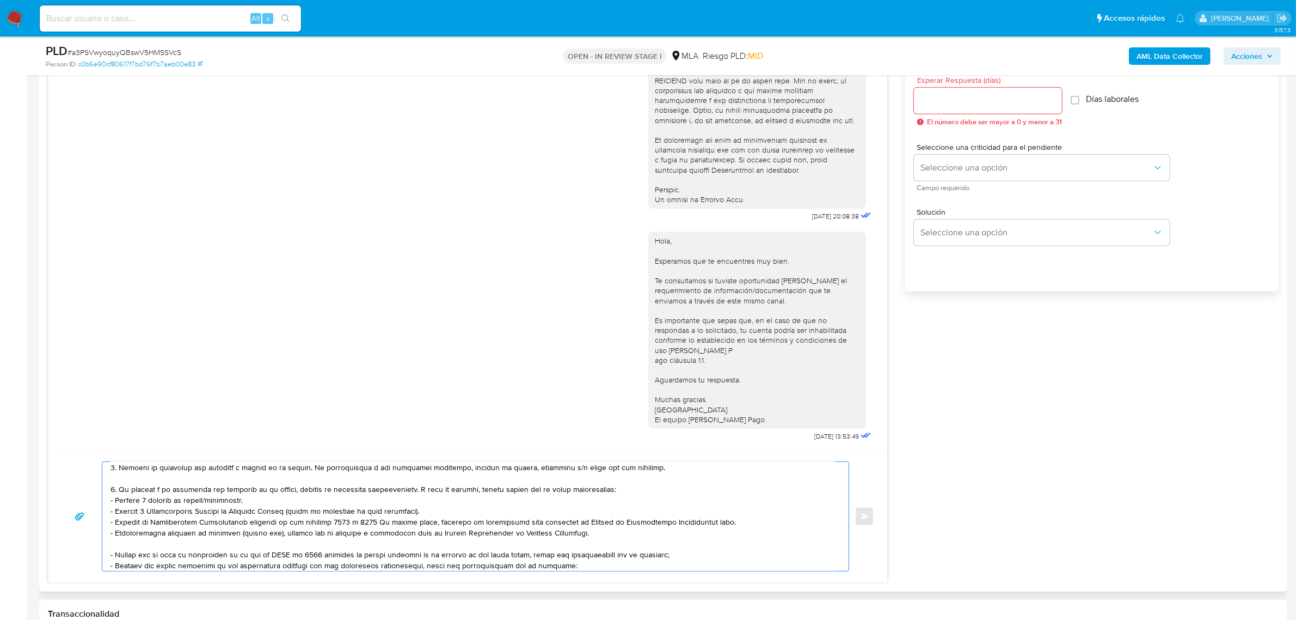
click at [128, 542] on textarea at bounding box center [473, 516] width 725 height 109
paste textarea "Tené en cuenta que, además de los ejemplos mencionados, podés adjuntar voluntar…"
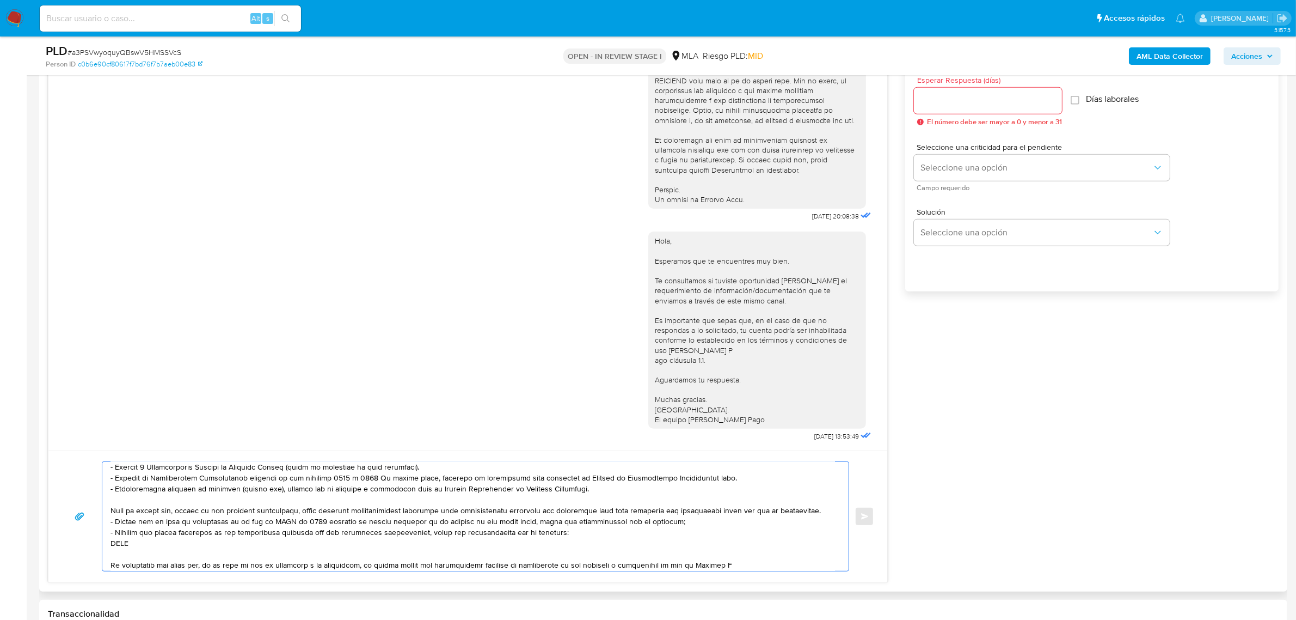
scroll to position [159, 0]
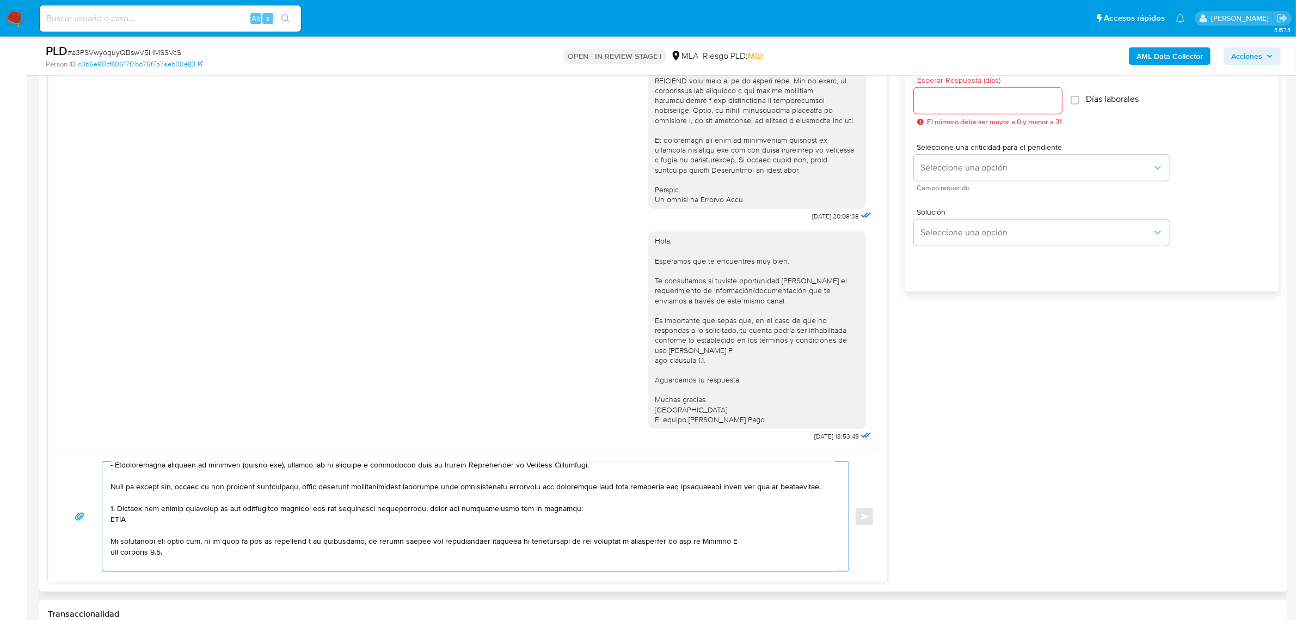
click at [395, 545] on textarea at bounding box center [473, 516] width 725 height 109
click at [242, 523] on textarea at bounding box center [473, 516] width 725 height 109
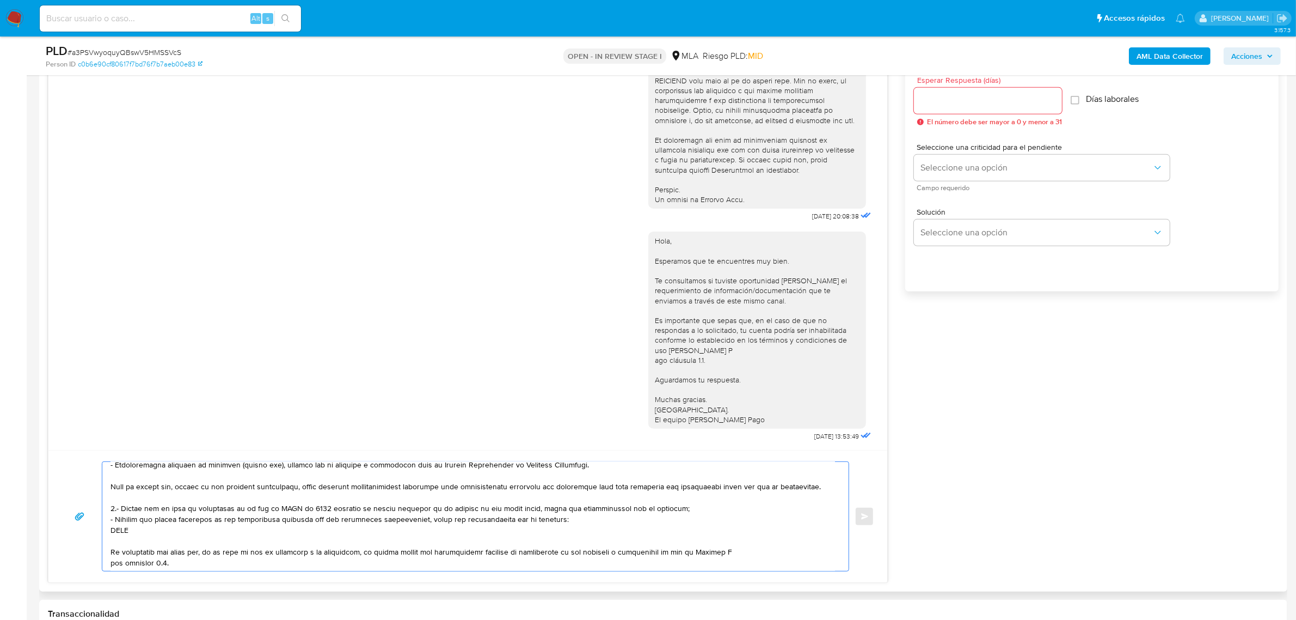
click at [191, 526] on textarea at bounding box center [473, 516] width 725 height 109
click at [120, 520] on textarea at bounding box center [473, 516] width 725 height 109
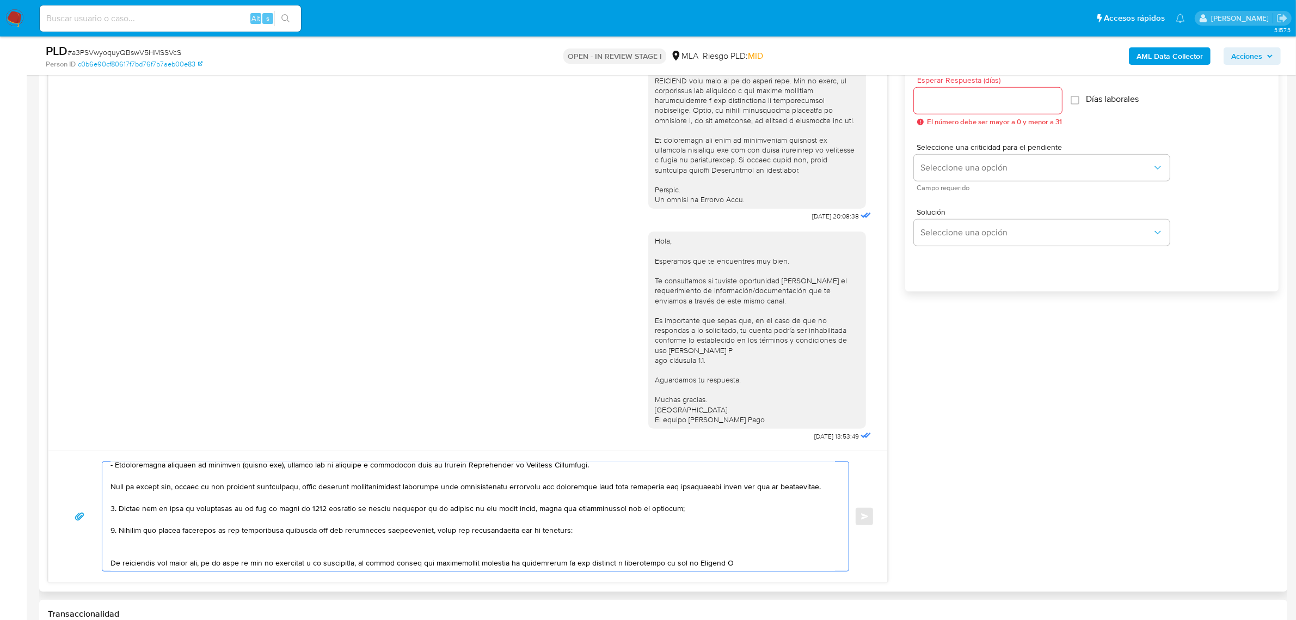
paste textarea "30541849307 name: Dietrich Sa || alias: 27964455126 Darla Ilcemar Arrieta Cacia…"
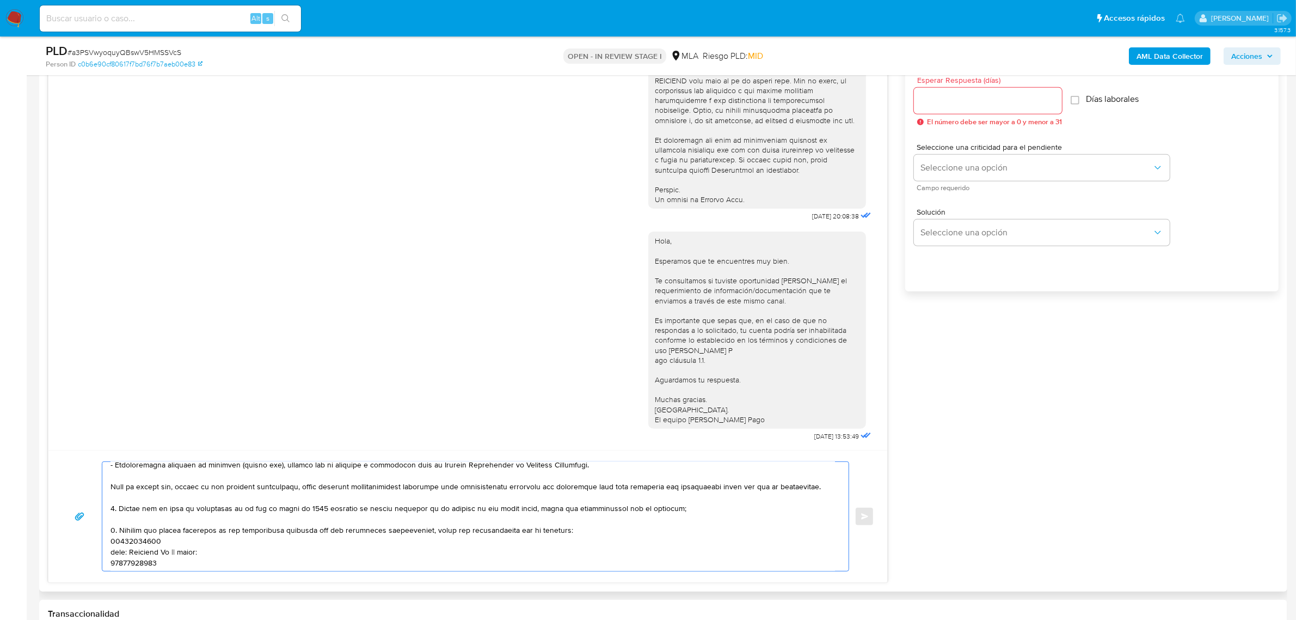
scroll to position [189, 0]
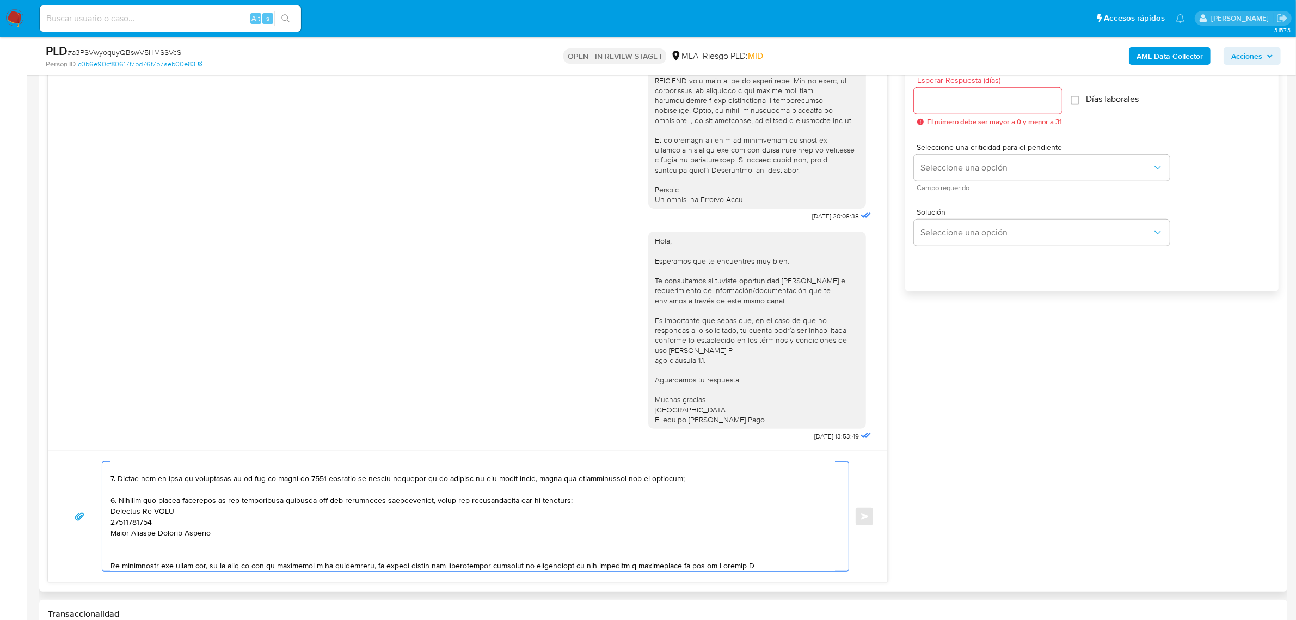
paste textarea "30541849307"
paste textarea "27964455126"
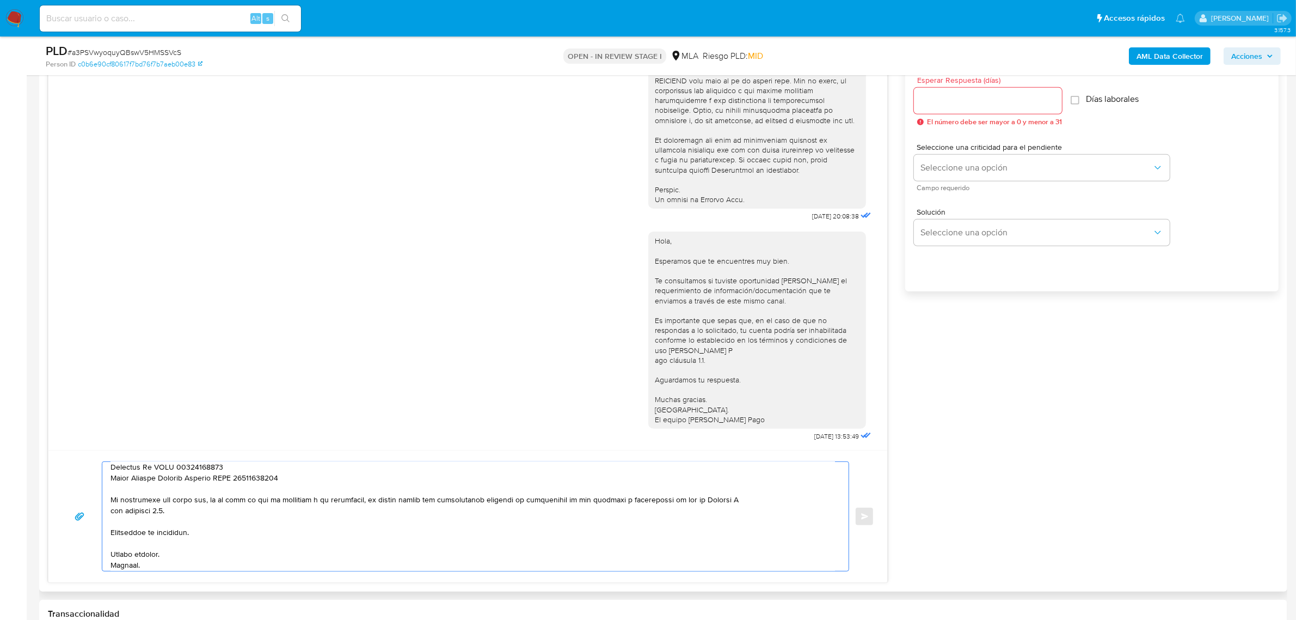
scroll to position [257, 0]
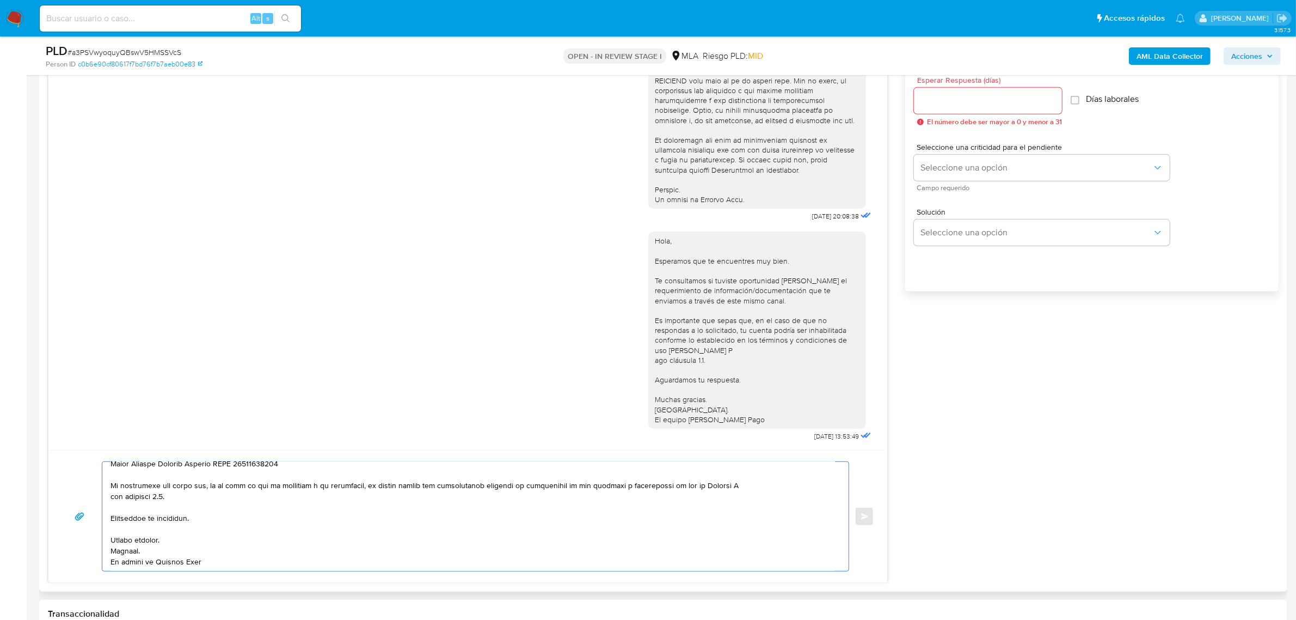
click at [746, 489] on textarea at bounding box center [473, 516] width 725 height 109
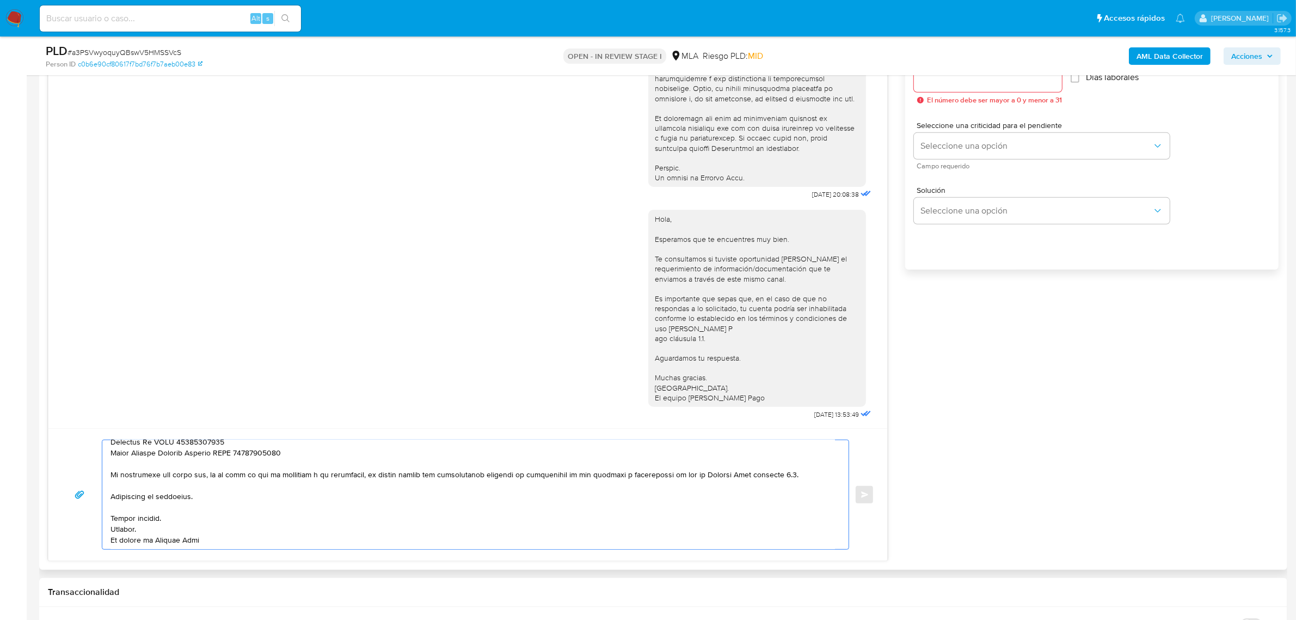
scroll to position [476, 0]
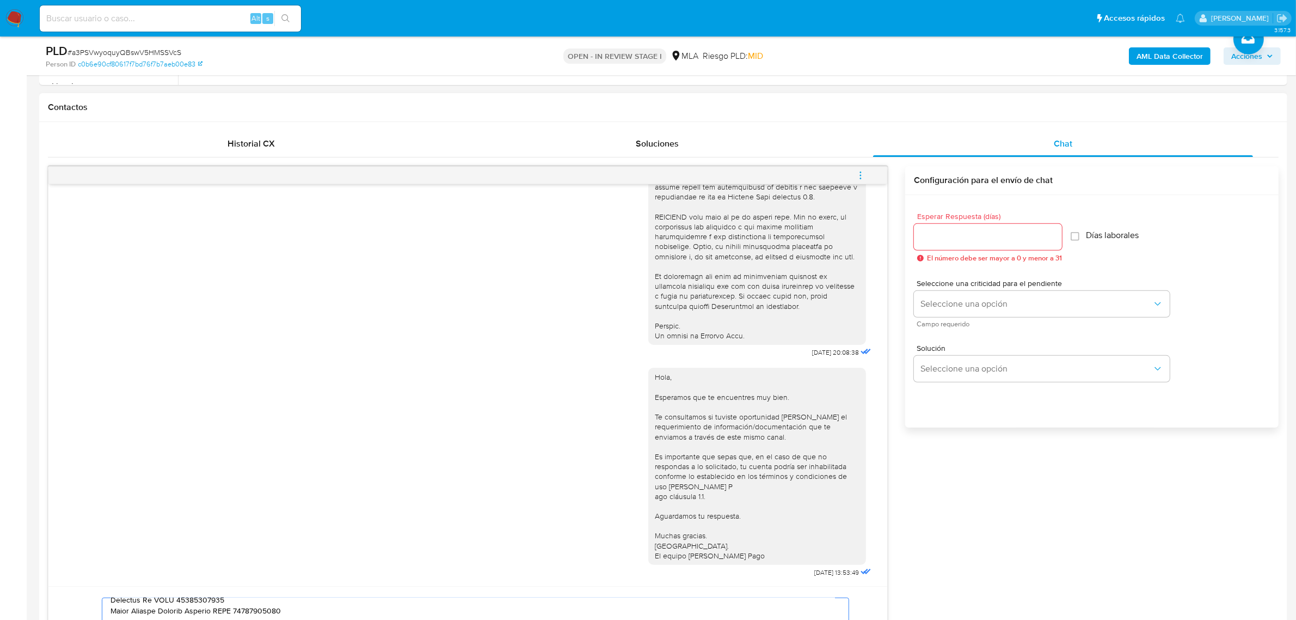
type textarea "Buenas tardes, Martin. Esperamos que te encuentres muy bien. Te consultamos si …"
click at [956, 241] on input "Esperar Respuesta (días)" at bounding box center [988, 237] width 148 height 14
type input "2"
click at [972, 314] on button "Seleccione una opción" at bounding box center [1042, 304] width 256 height 26
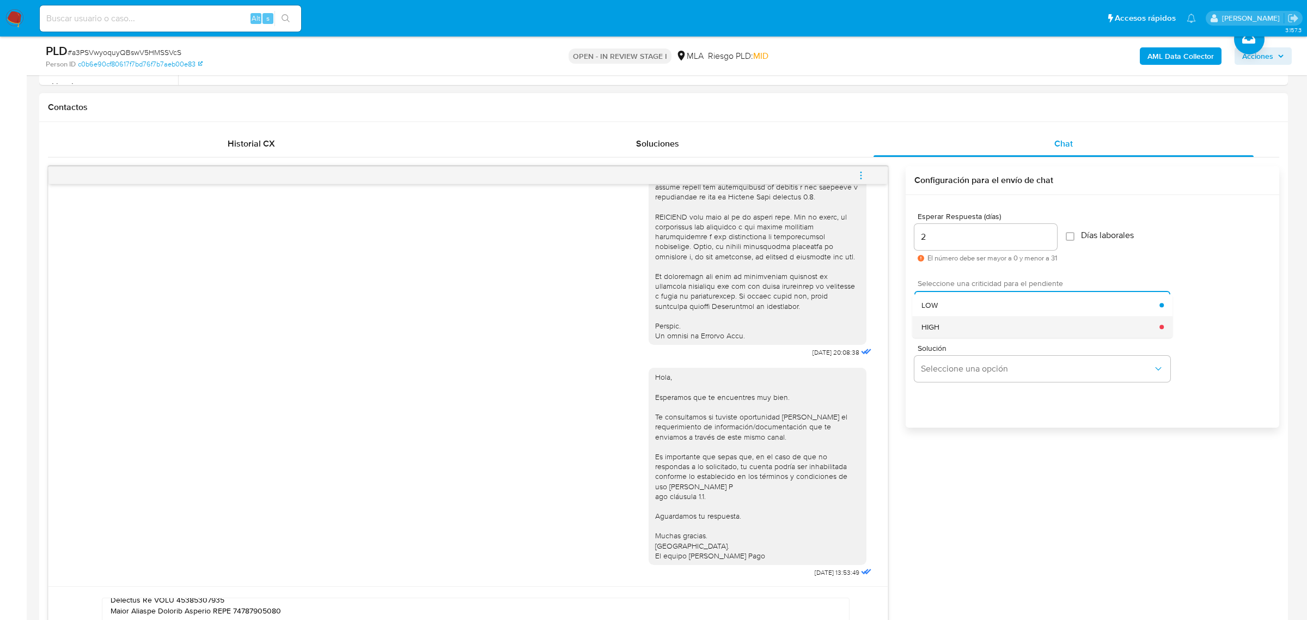
click at [969, 324] on div "HIGH" at bounding box center [1040, 327] width 238 height 22
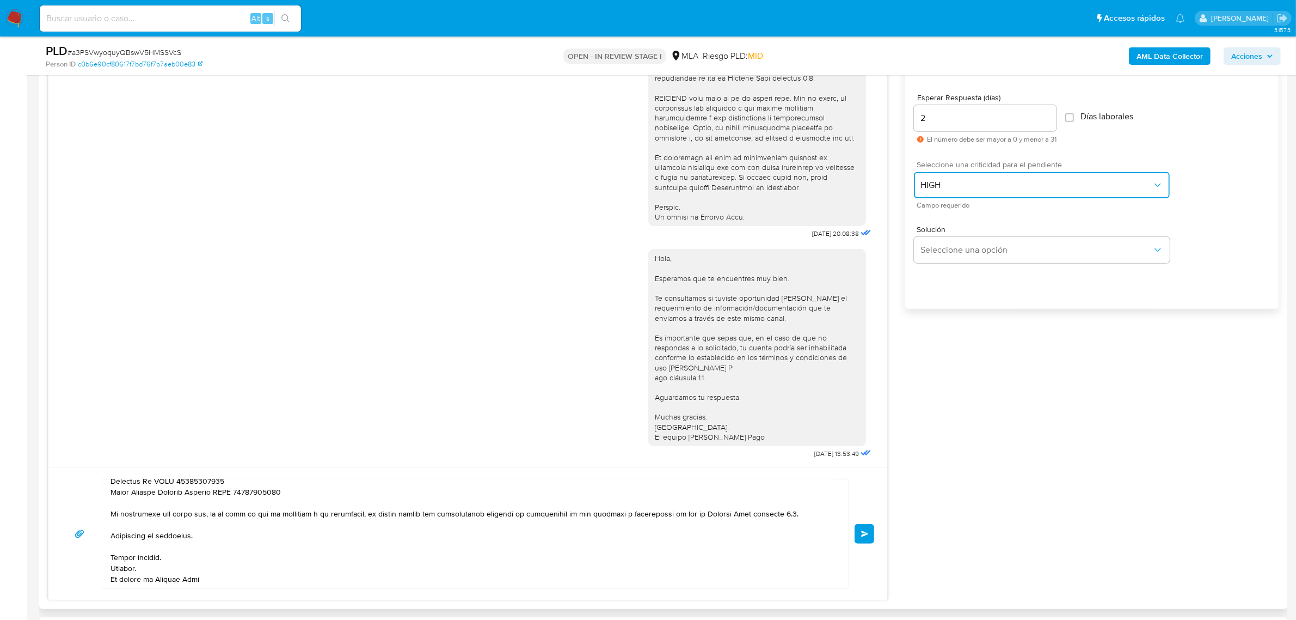
scroll to position [817, 0]
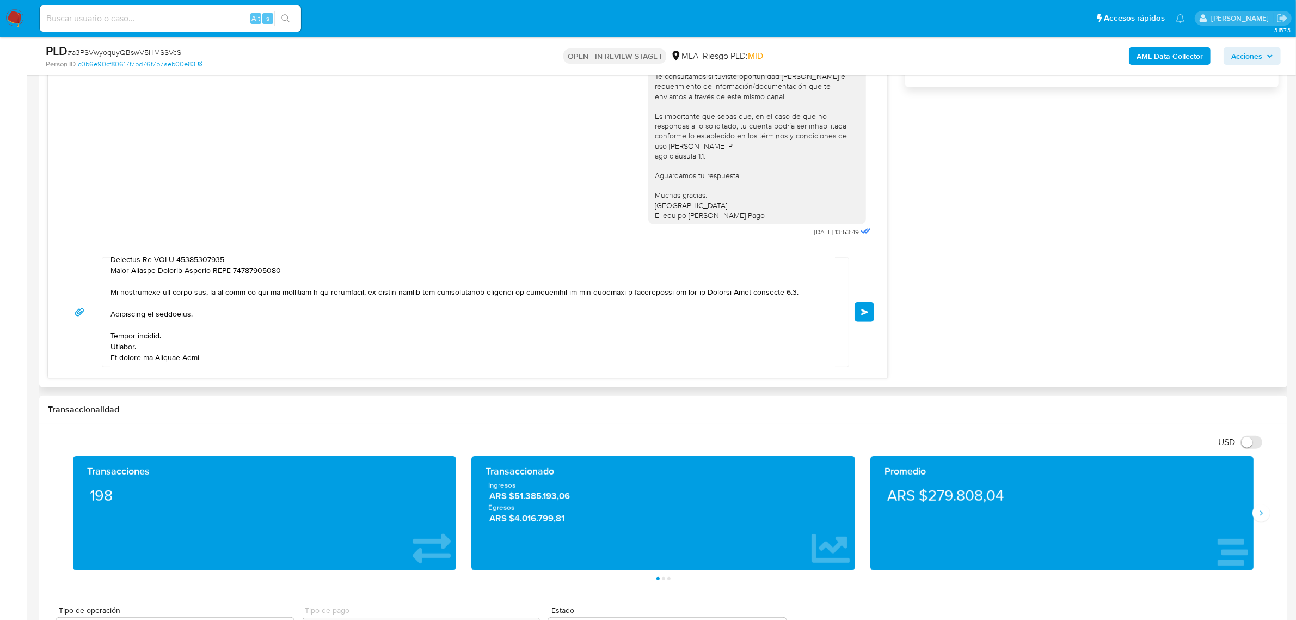
click at [864, 315] on span "Enviar" at bounding box center [865, 312] width 8 height 7
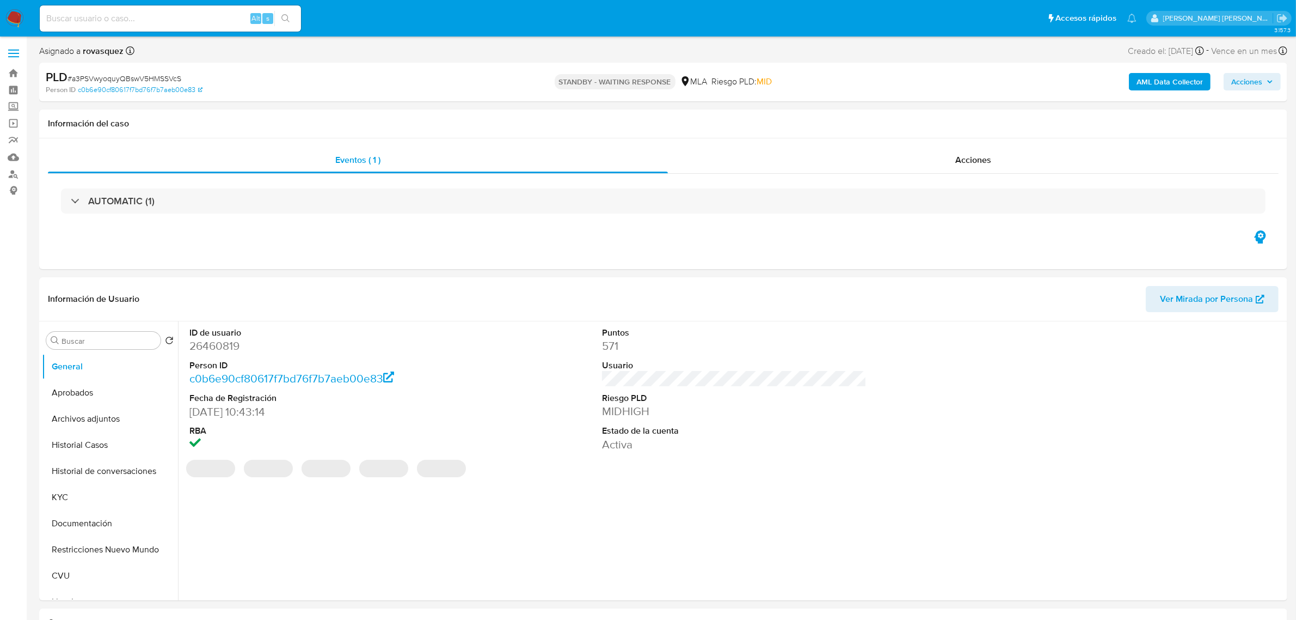
select select "10"
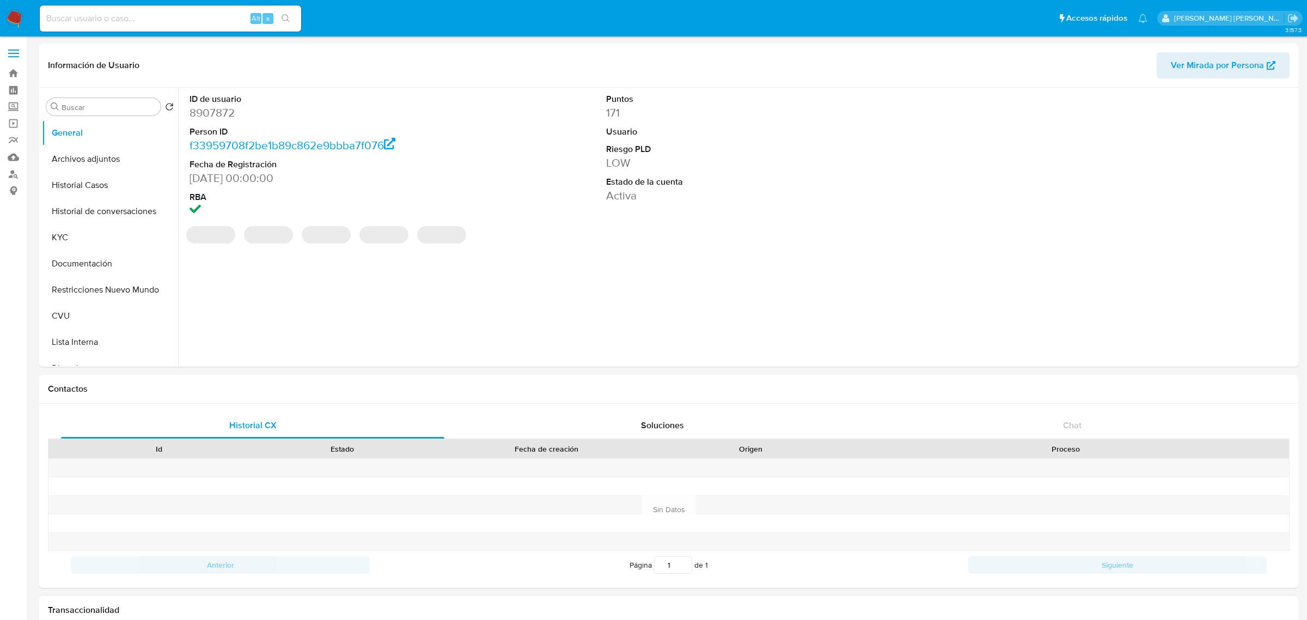
select select "10"
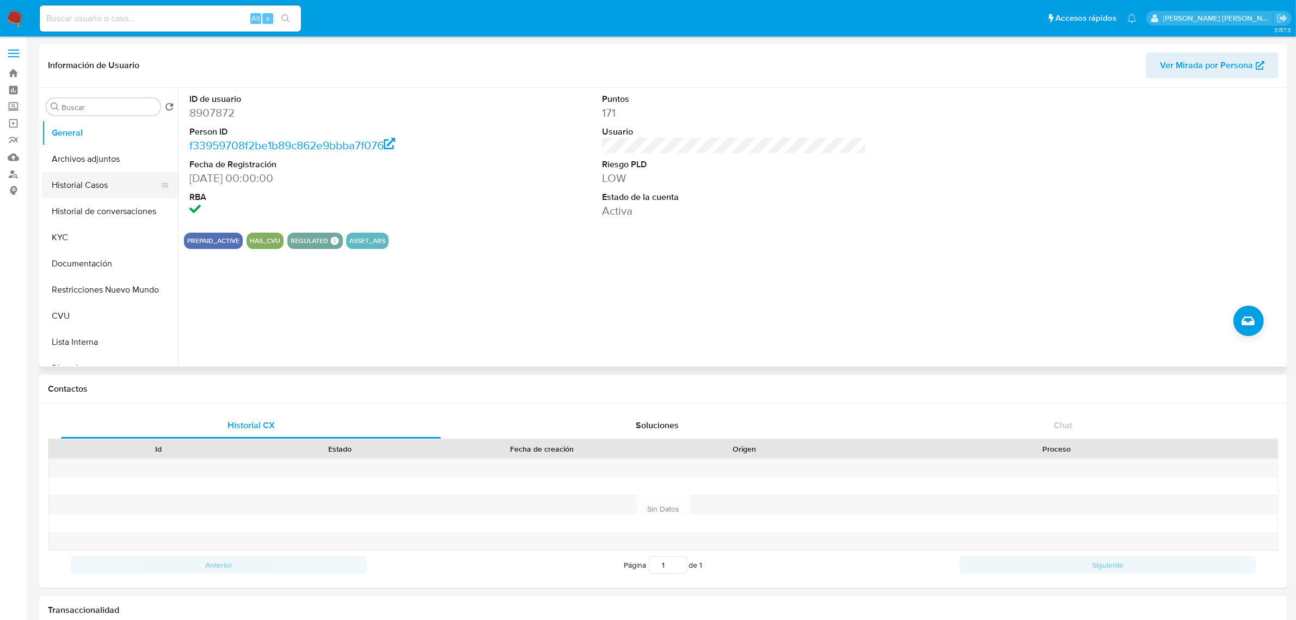
click at [108, 191] on button "Historial Casos" at bounding box center [105, 185] width 127 height 26
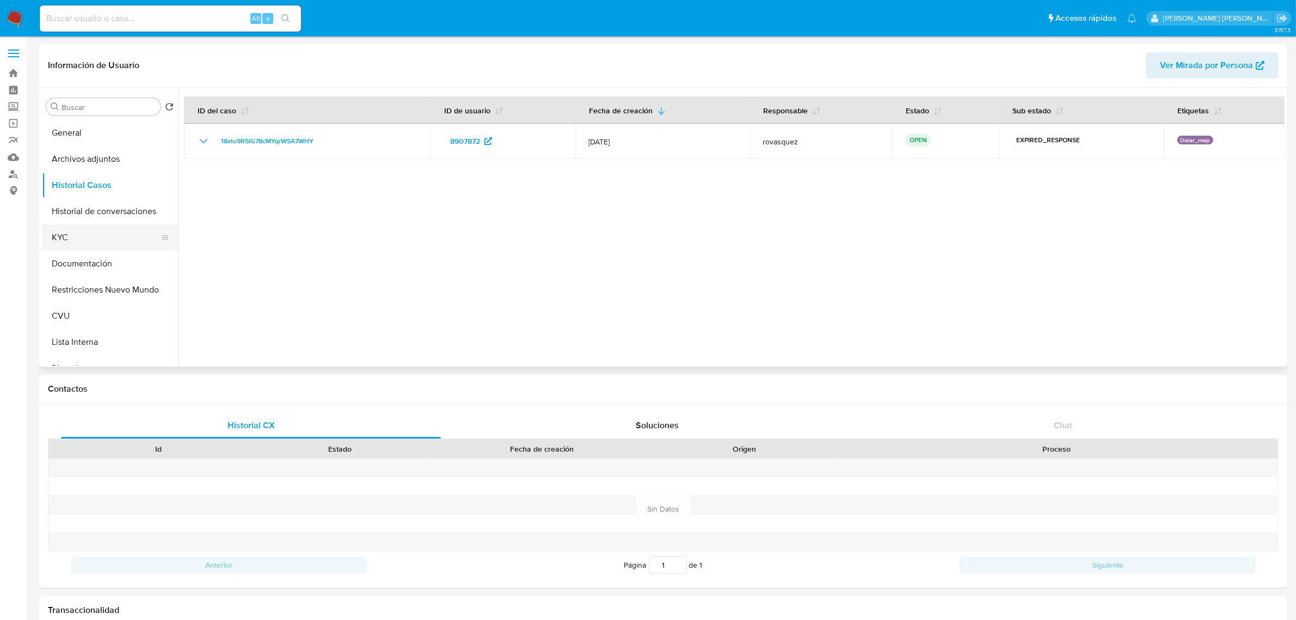
click at [72, 235] on button "KYC" at bounding box center [105, 237] width 127 height 26
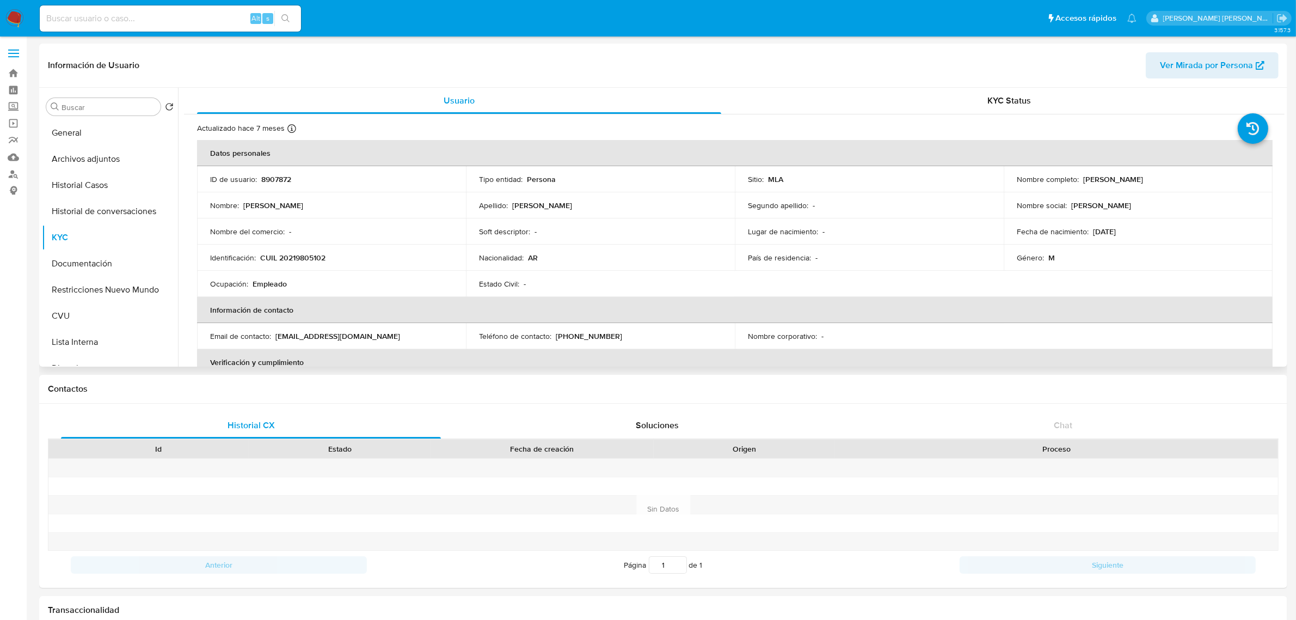
click at [319, 260] on p "CUIL 20219805102" at bounding box center [292, 258] width 65 height 10
copy p "20219805102"
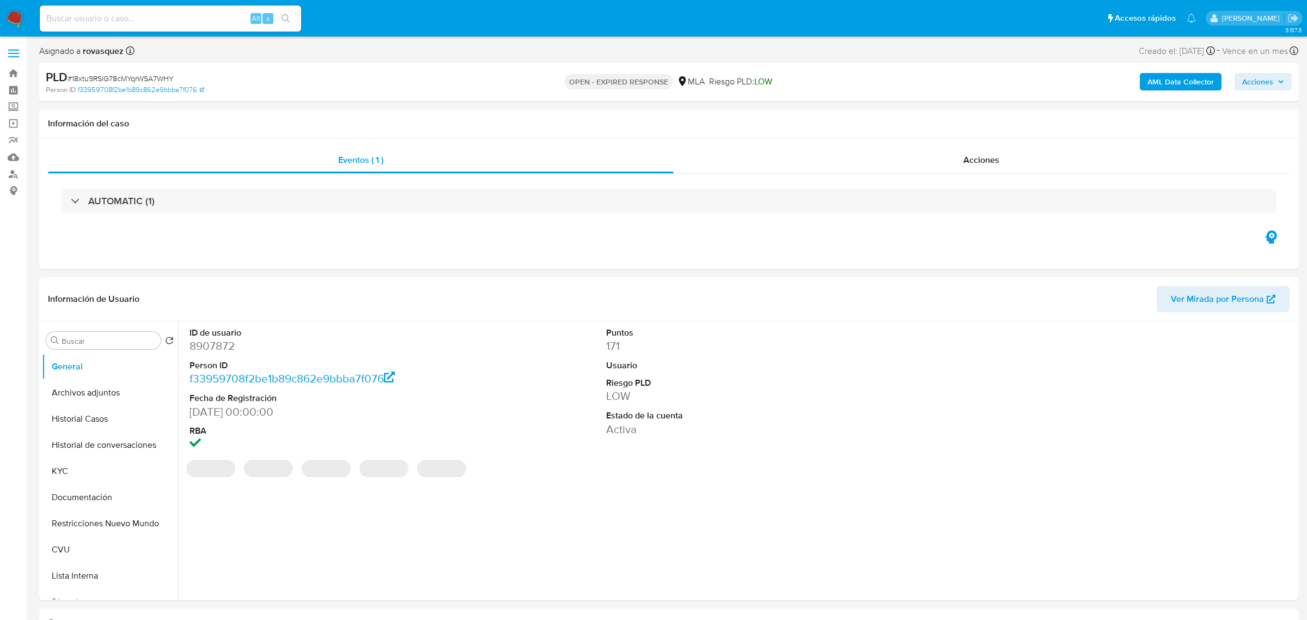
select select "10"
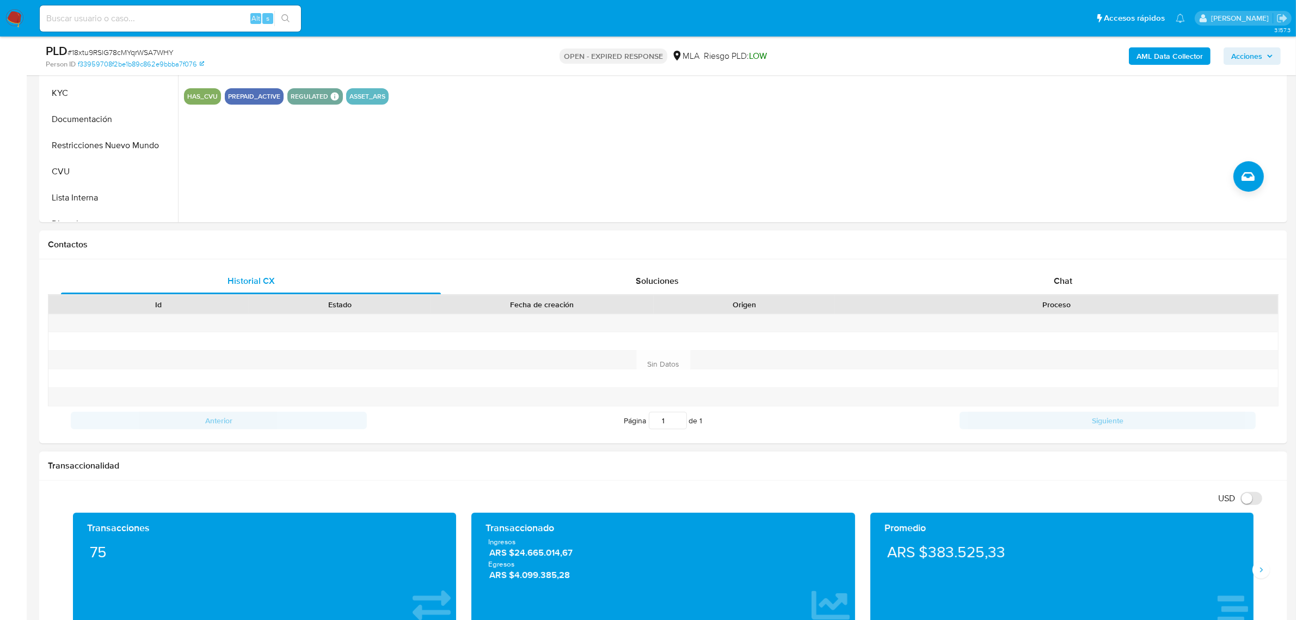
scroll to position [340, 0]
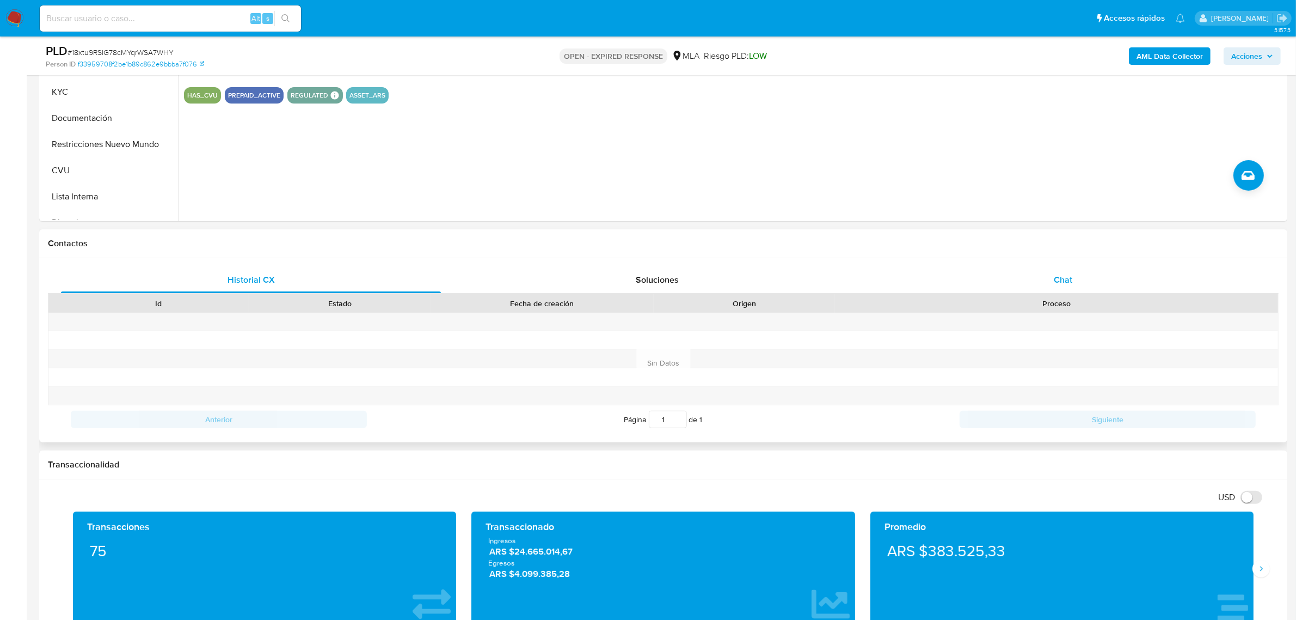
click at [1066, 278] on span "Chat" at bounding box center [1063, 279] width 19 height 13
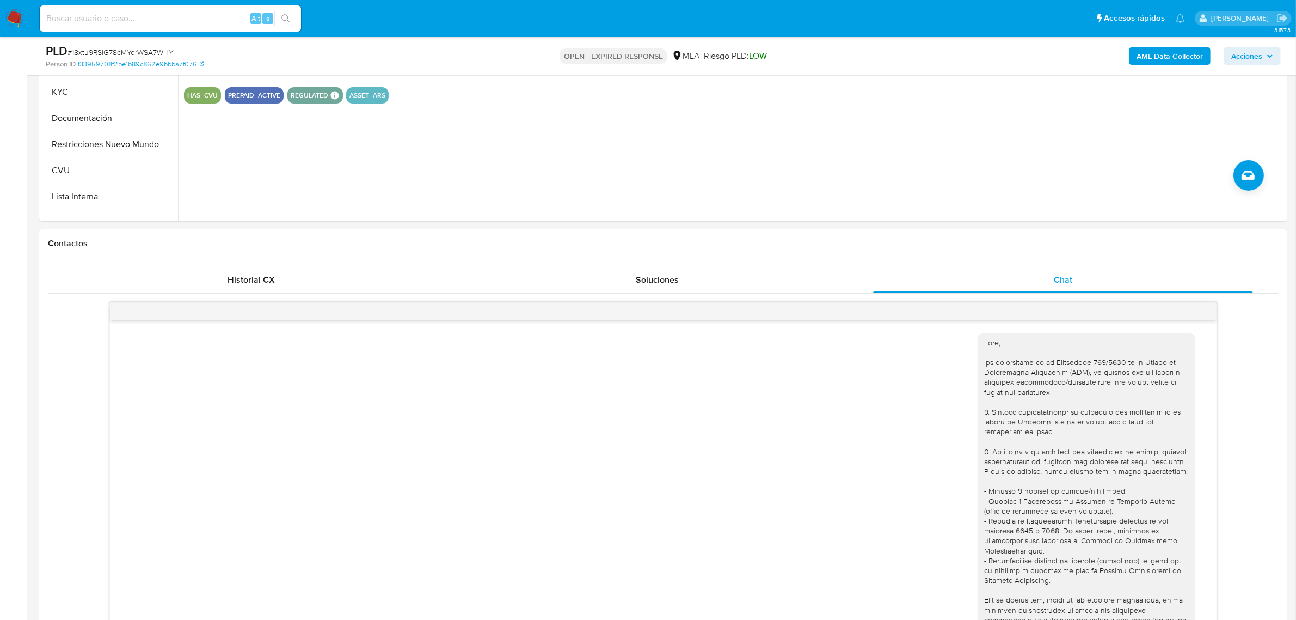
scroll to position [456, 0]
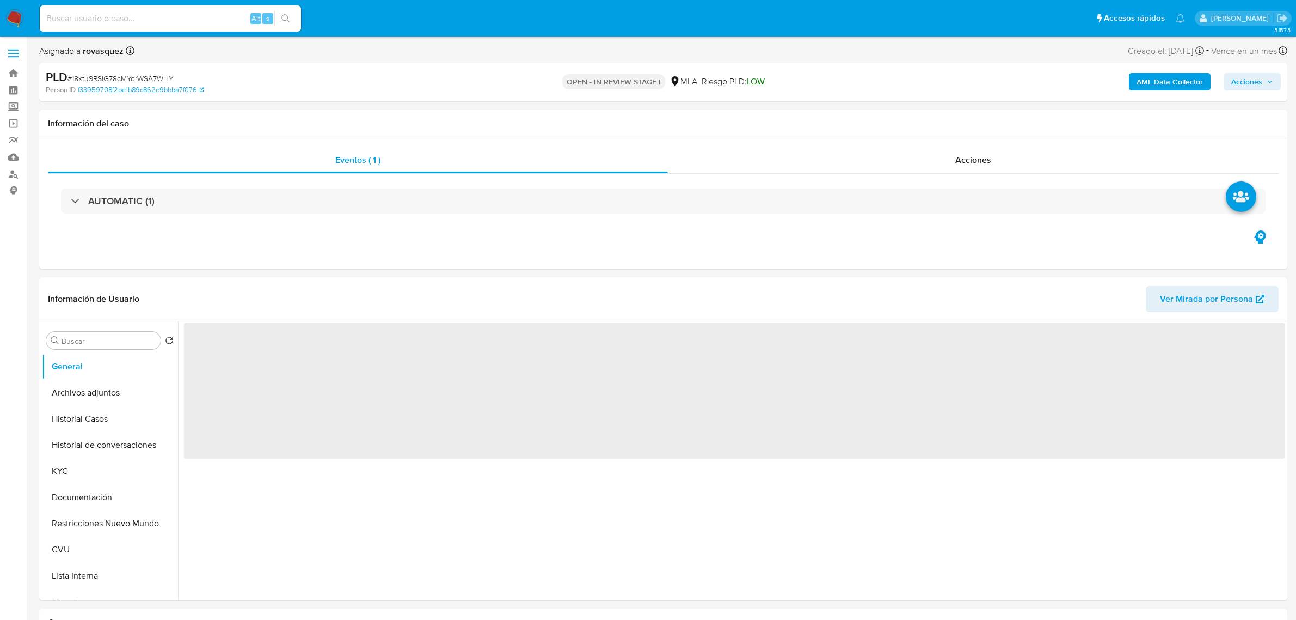
select select "10"
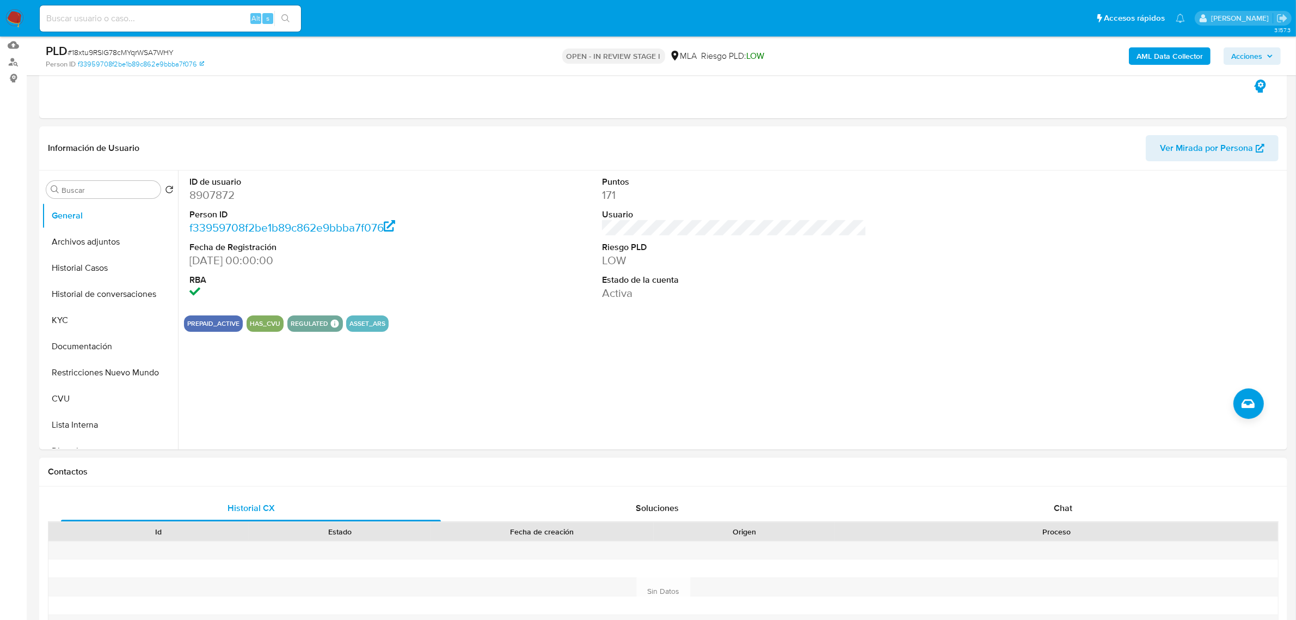
scroll to position [340, 0]
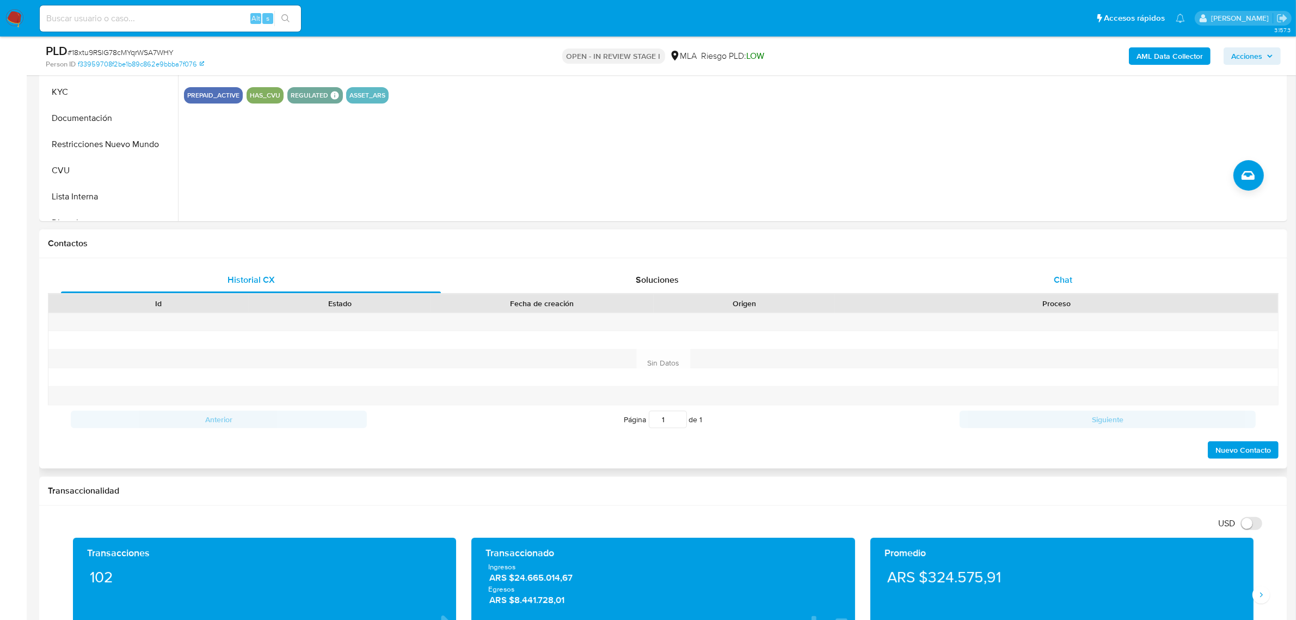
click at [1058, 282] on span "Chat" at bounding box center [1063, 279] width 19 height 13
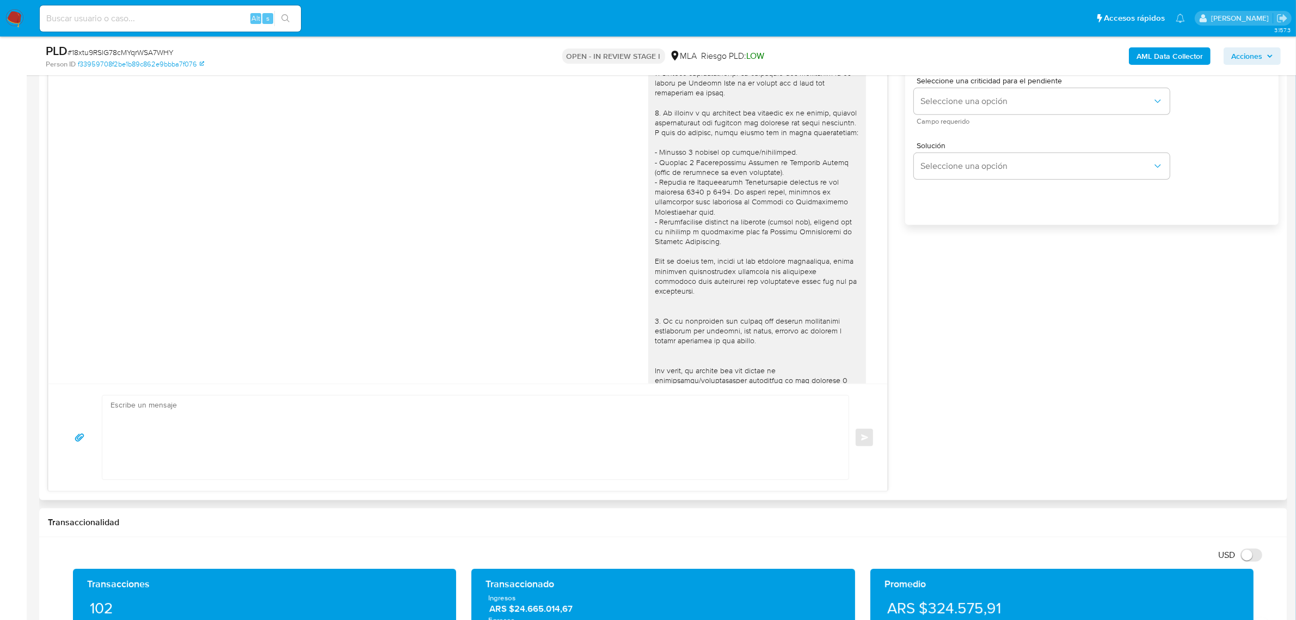
scroll to position [456, 0]
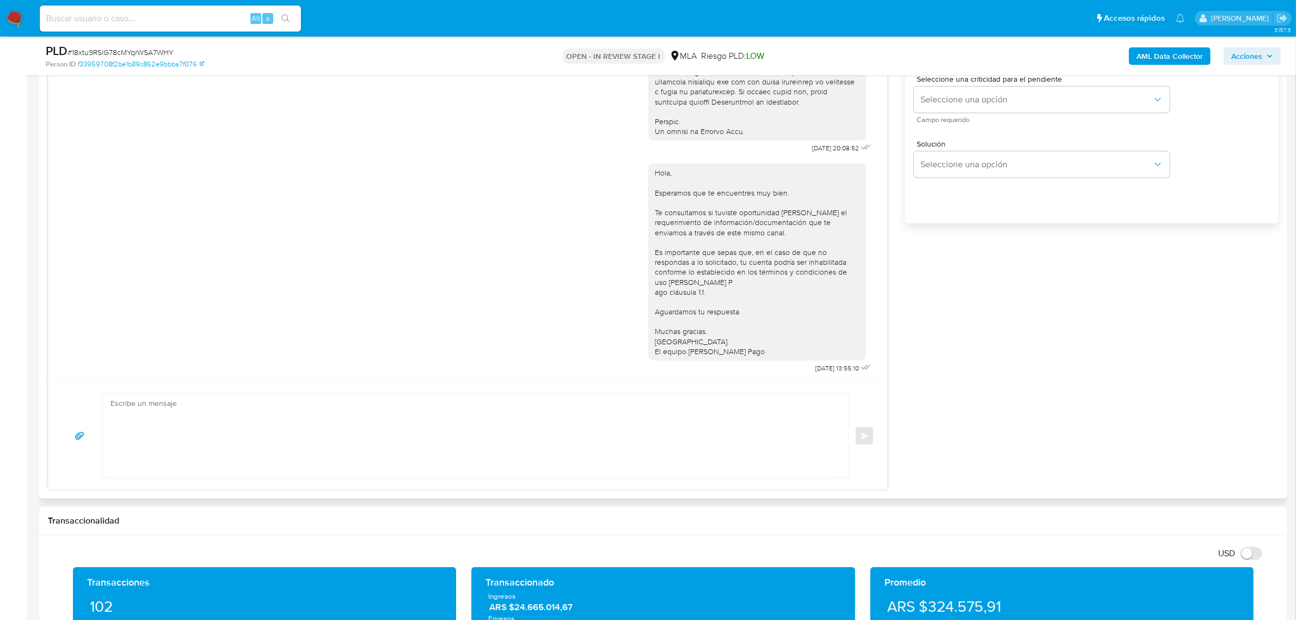
click at [358, 433] on textarea at bounding box center [473, 436] width 725 height 84
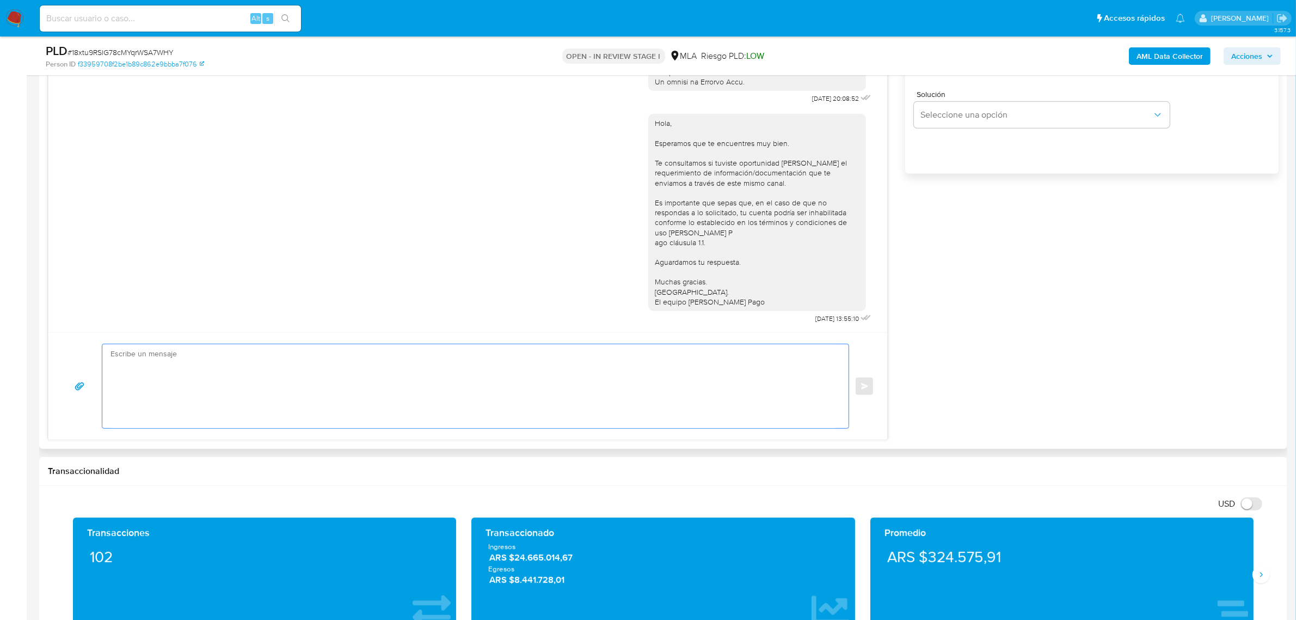
scroll to position [817, 0]
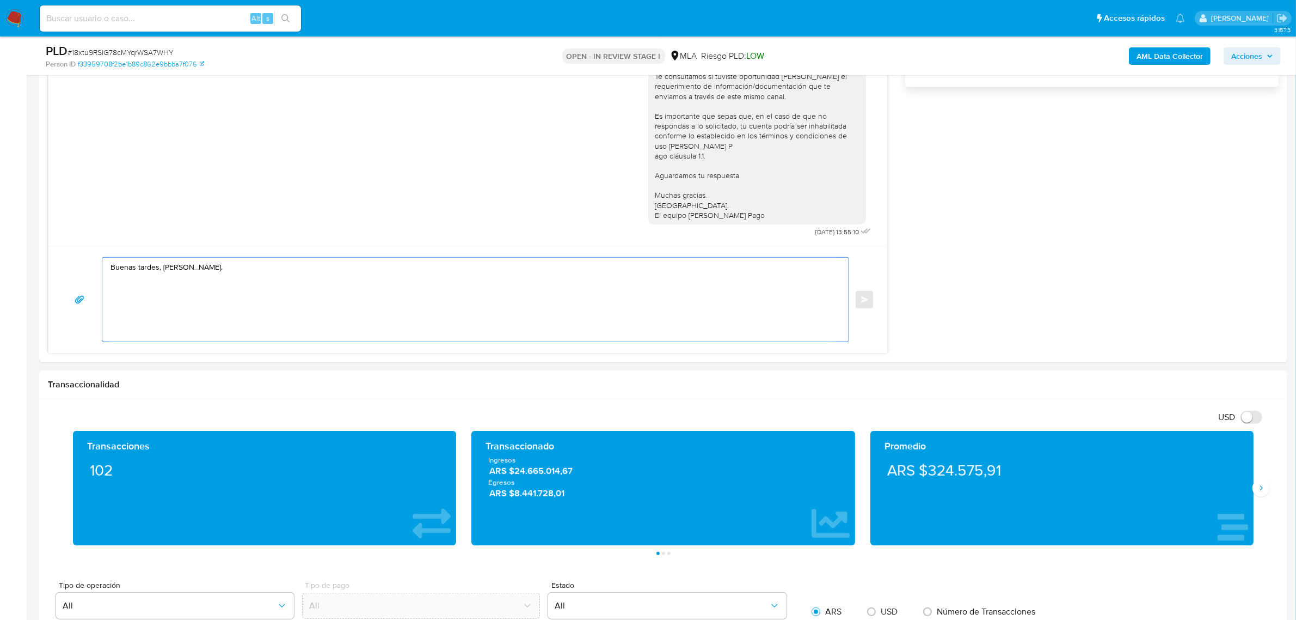
paste textarea "33715240799 name: Coop De Prov De Rectific Autom || alias: 20230607703 Francisc…"
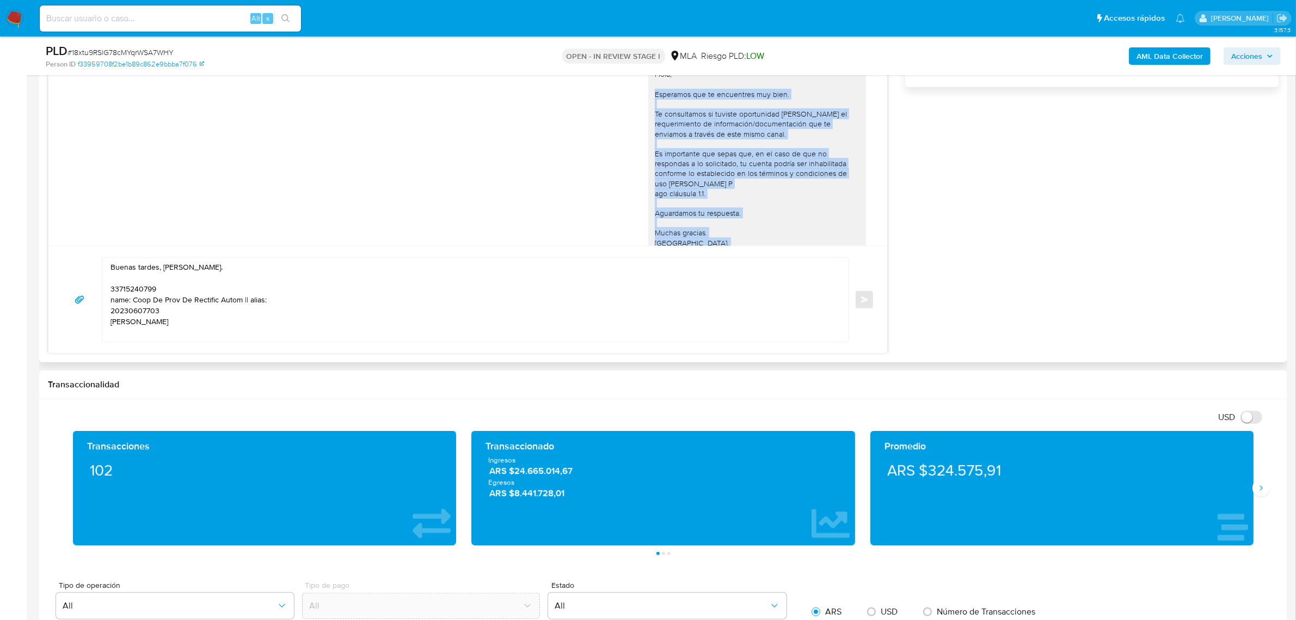
drag, startPoint x: 755, startPoint y: 209, endPoint x: 637, endPoint y: 115, distance: 150.7
click at [637, 115] on div "Hola, Esperamos que te encuentres muy bien. Te consultamos si tuviste oportunid…" at bounding box center [468, 167] width 812 height 220
copy div "Esperamos que te encuentres muy bien. Te consultamos si tuviste oportunidad de …"
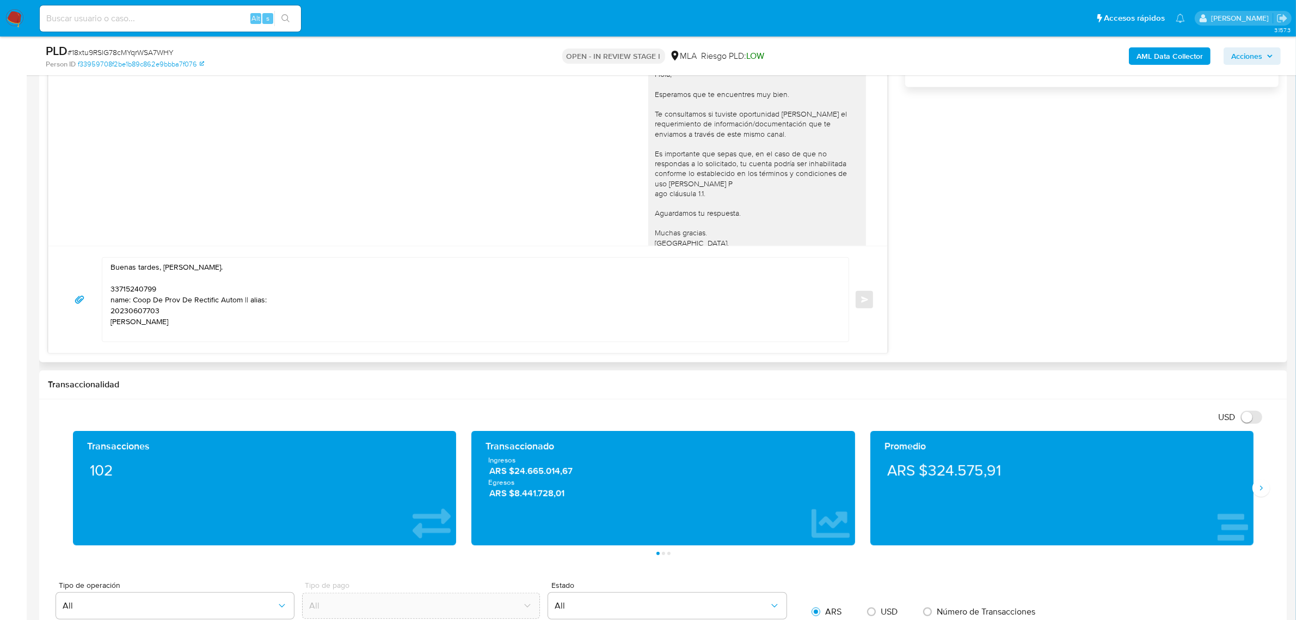
click at [137, 283] on textarea "Buenas tardes, Raul. 33715240799 name: Coop De Prov De Rectific Autom || alias:…" at bounding box center [473, 299] width 725 height 84
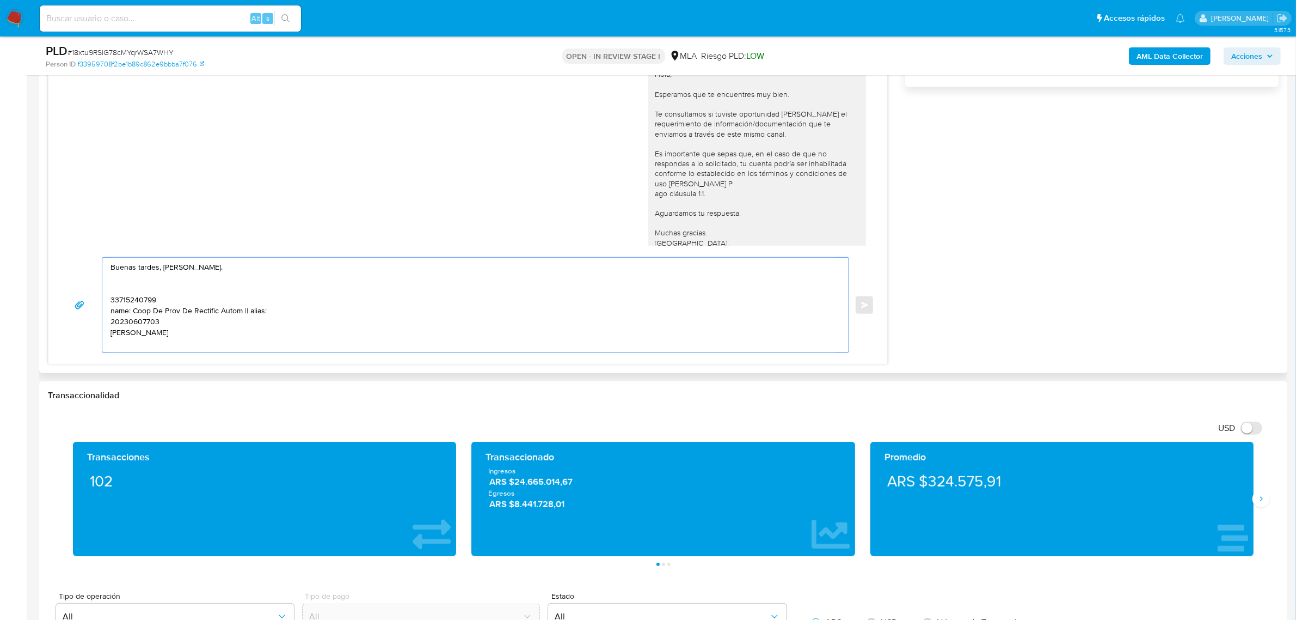
paste textarea "Esperamos que te encuentres muy bien. Te consultamos si tuviste oportunidad de …"
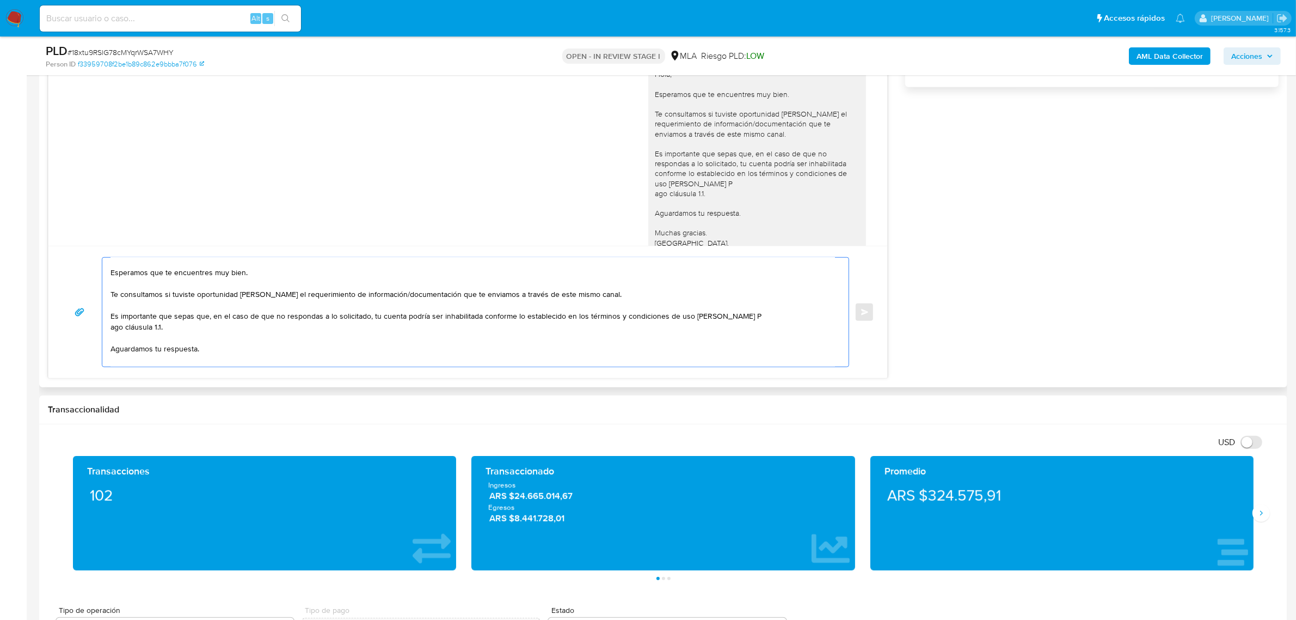
scroll to position [0, 0]
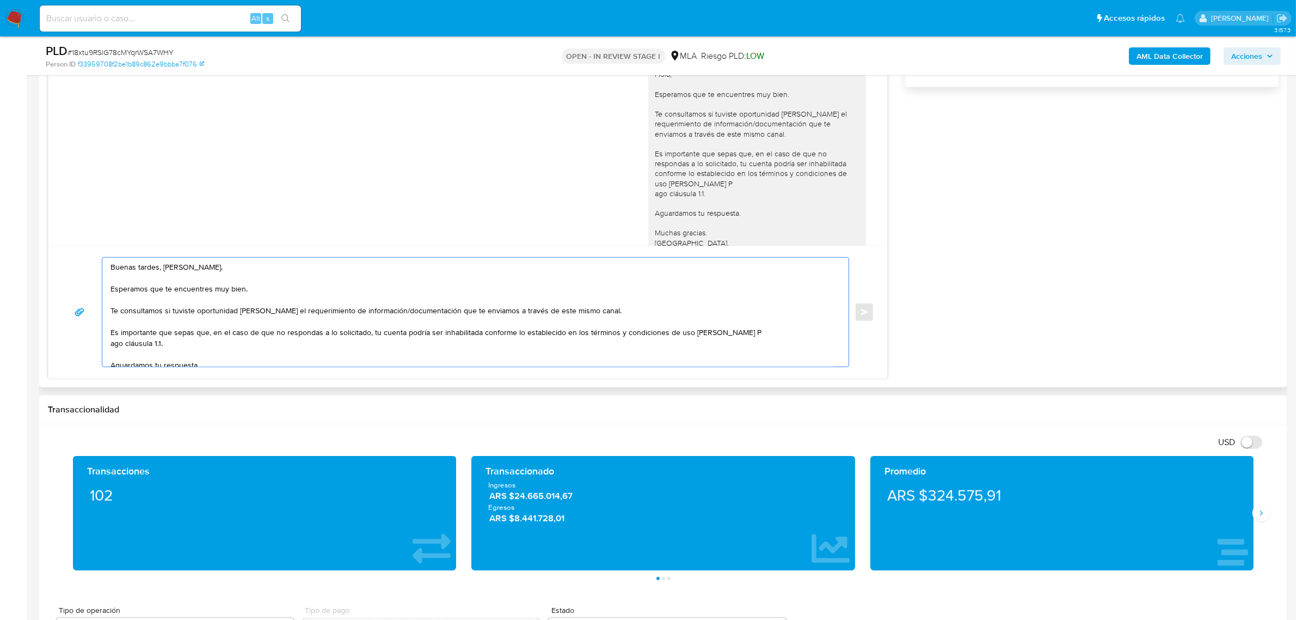
click at [180, 318] on textarea "Buenas tardes, Raul. Esperamos que te encuentres muy bien. Te consultamos si tu…" at bounding box center [473, 311] width 725 height 109
click at [599, 316] on textarea "Buenas tardes, Raul. Esperamos que te encuentres muy bien. Te consultamos si tu…" at bounding box center [473, 311] width 725 height 109
paste textarea "33715240799 name: Coop De Prov De Rectific Autom || alias: 20230607703 Francisc…"
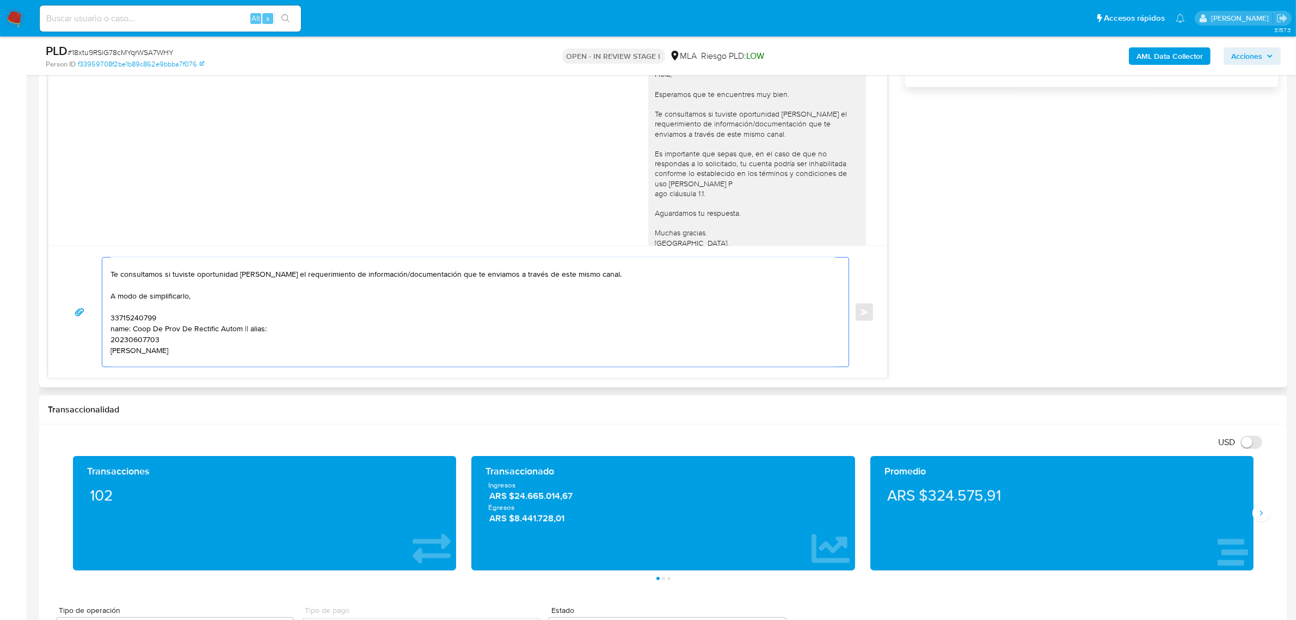
click at [229, 295] on textarea "Buenas tardes, Raul. Esperamos que te encuentres muy bien. Te consultamos si tu…" at bounding box center [473, 311] width 725 height 109
paste textarea "n función de las operaciones registradas en tu cuenta de Mercado Pago, necesita…"
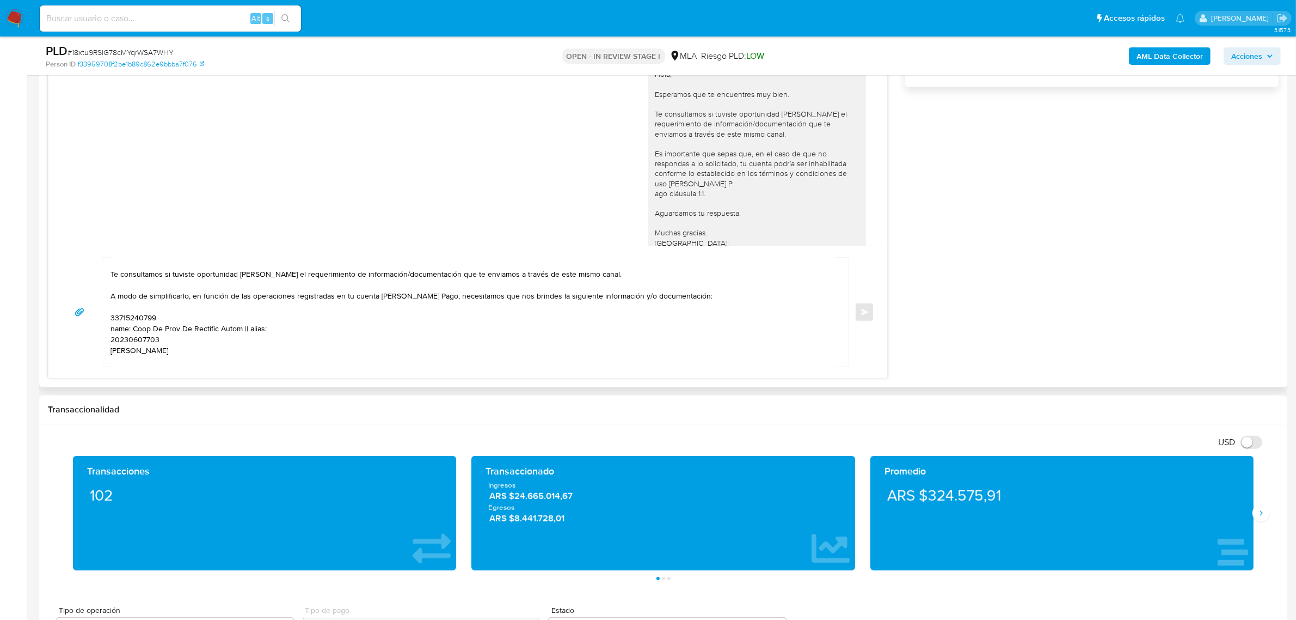
click at [124, 301] on textarea "Buenas tardes, Raul. Esperamos que te encuentres muy bien. Te consultamos si tu…" at bounding box center [473, 311] width 725 height 109
click at [133, 305] on textarea "Buenas tardes, Raul. Esperamos que te encuentres muy bien. Te consultamos si tu…" at bounding box center [473, 311] width 725 height 109
paste textarea "Últimos 3 recibos de sueldo/jubilación."
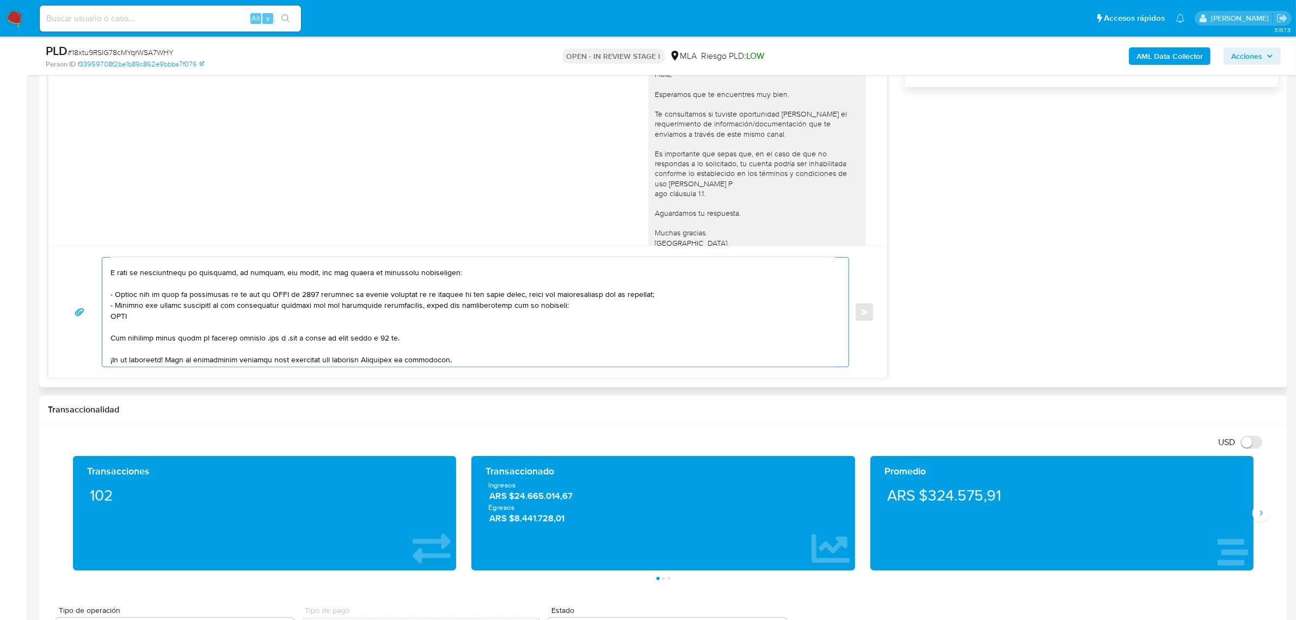
scroll to position [112, 0]
drag, startPoint x: 121, startPoint y: 331, endPoint x: 483, endPoint y: 285, distance: 365.5
click at [483, 285] on textarea at bounding box center [473, 311] width 725 height 109
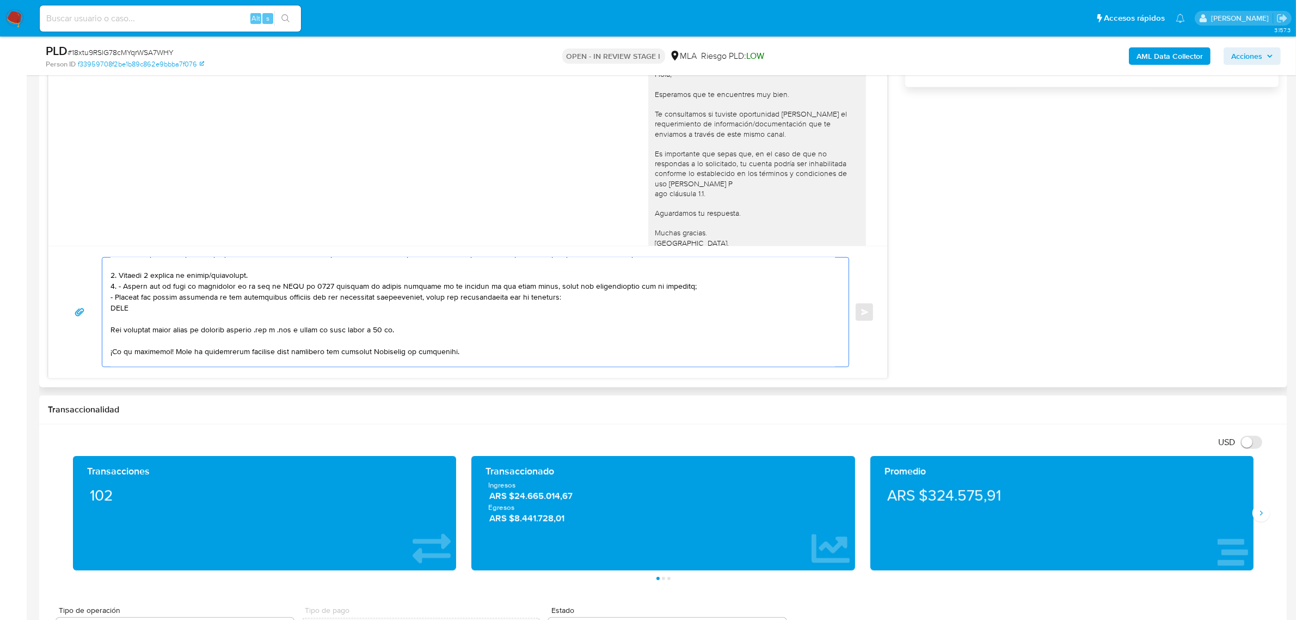
scroll to position [68, 0]
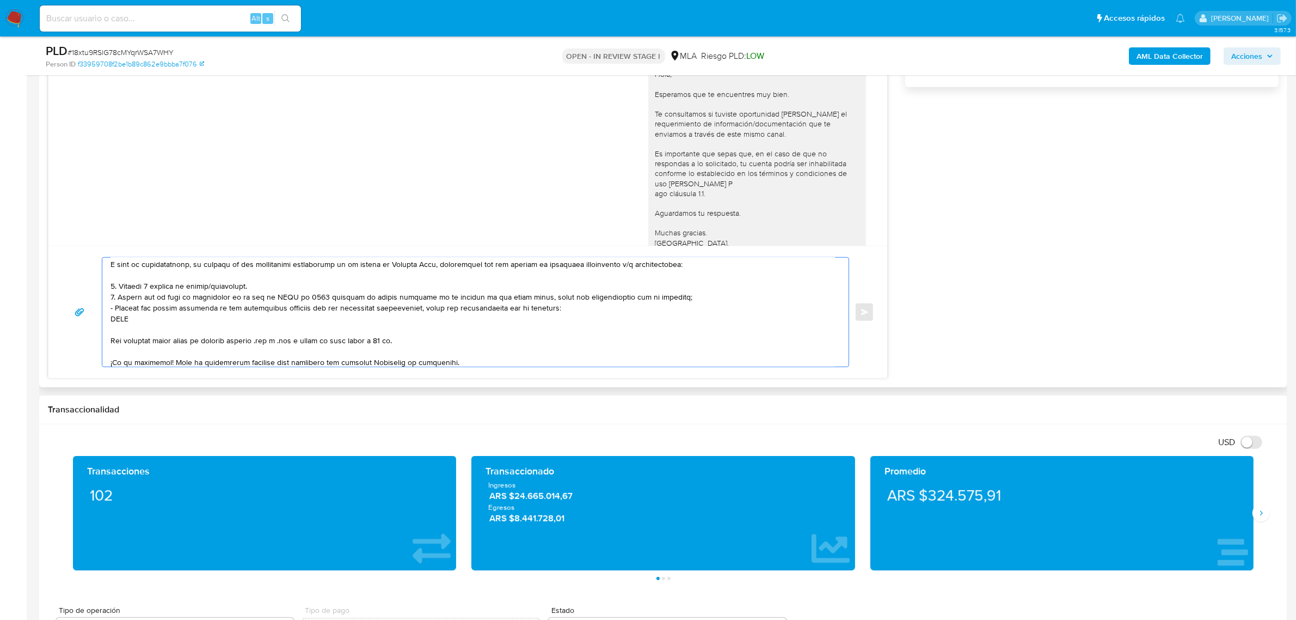
click at [279, 301] on textarea at bounding box center [473, 311] width 725 height 109
click at [708, 291] on textarea at bounding box center [473, 311] width 725 height 109
click at [116, 309] on textarea at bounding box center [473, 311] width 725 height 109
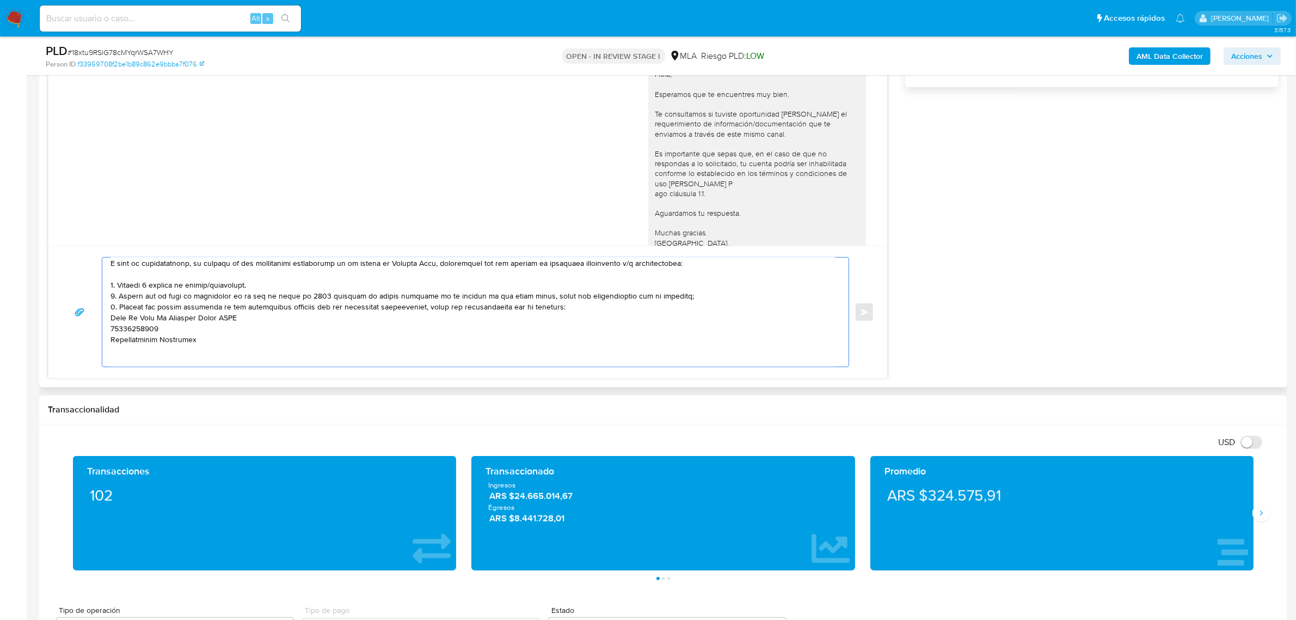
paste textarea "33715240799"
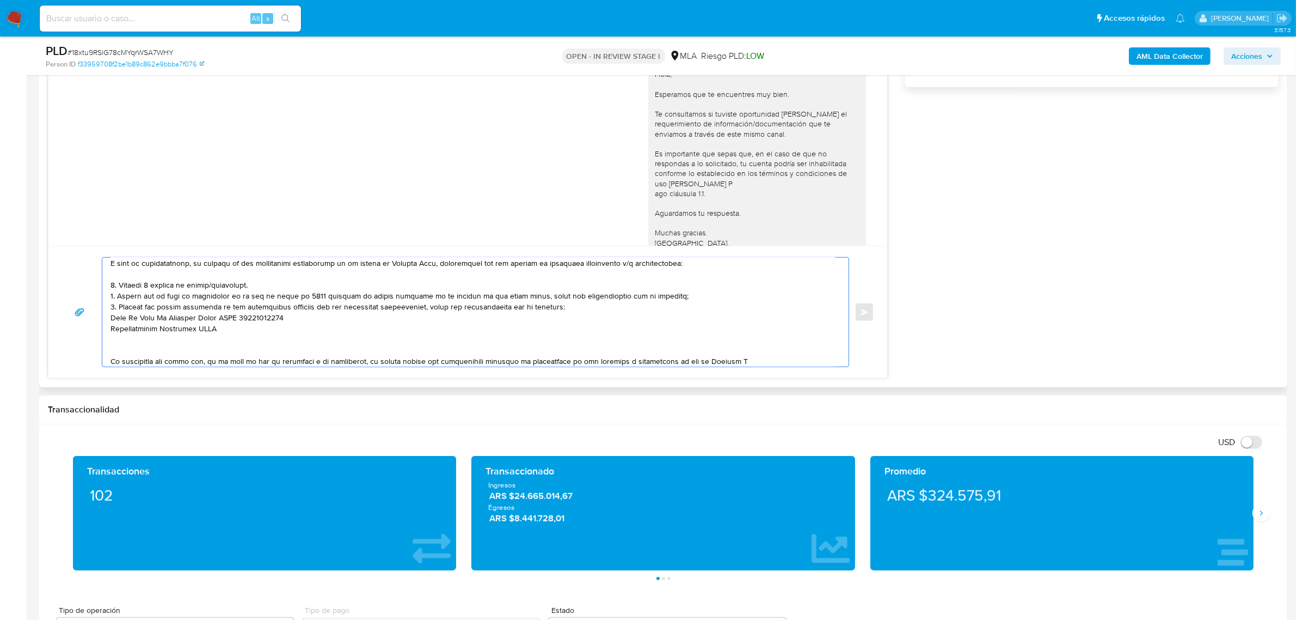
paste textarea "20230607703"
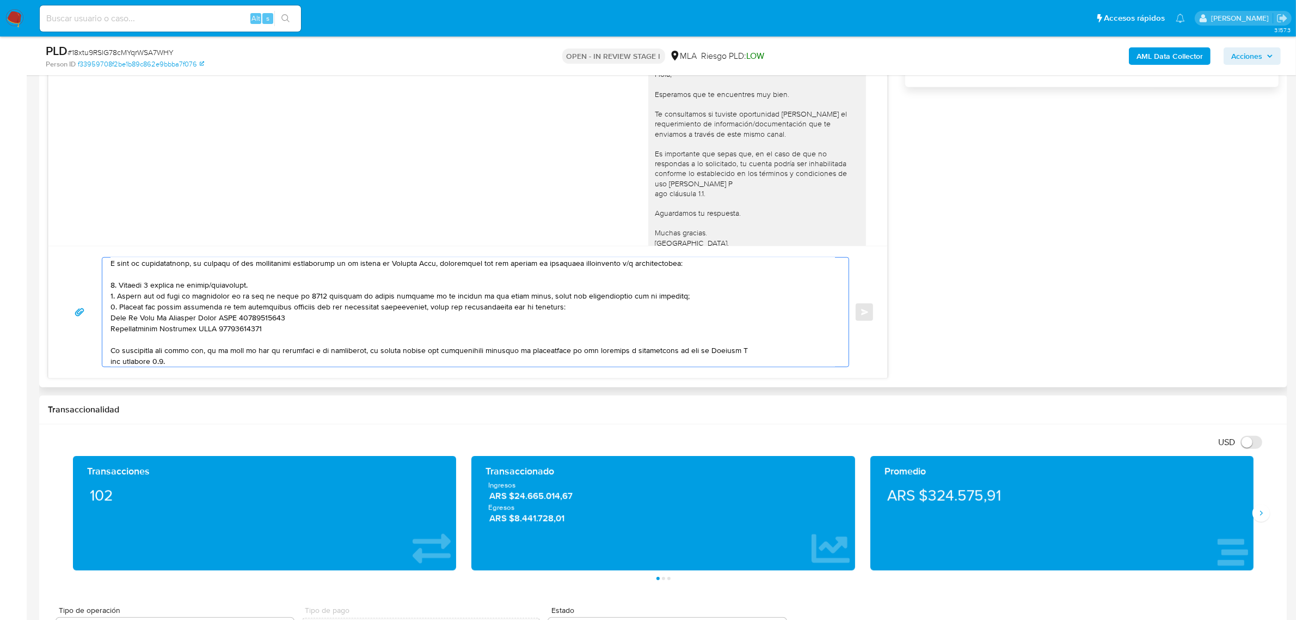
scroll to position [137, 0]
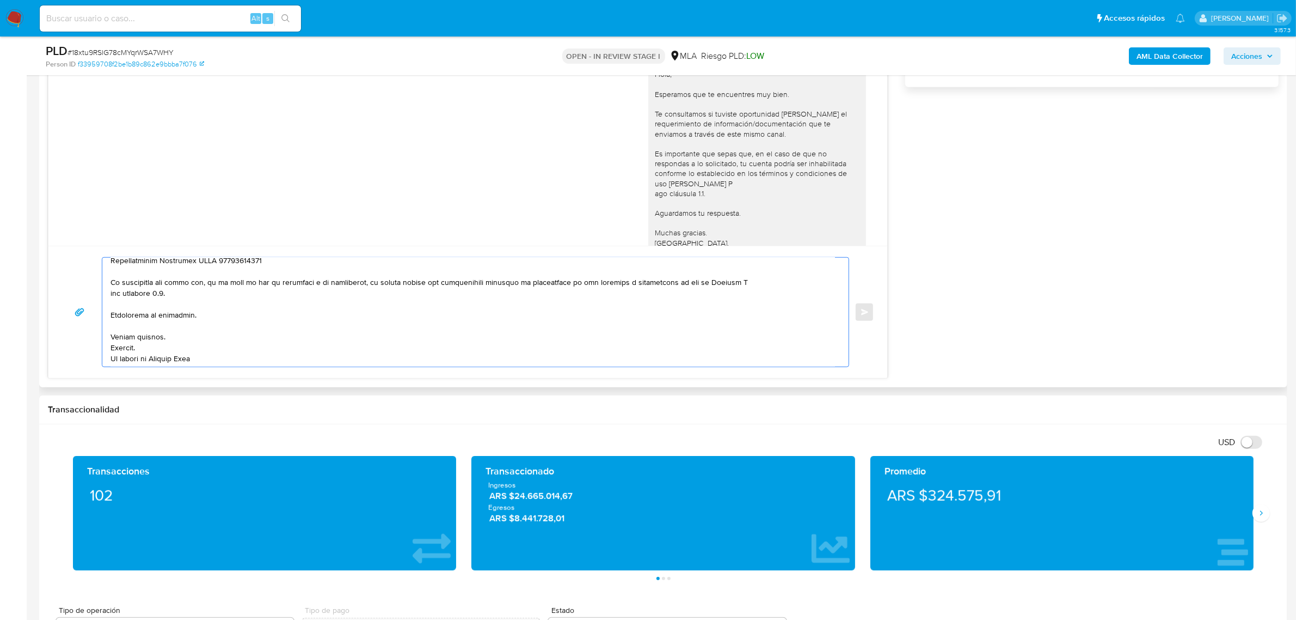
click at [753, 279] on textarea at bounding box center [473, 311] width 725 height 109
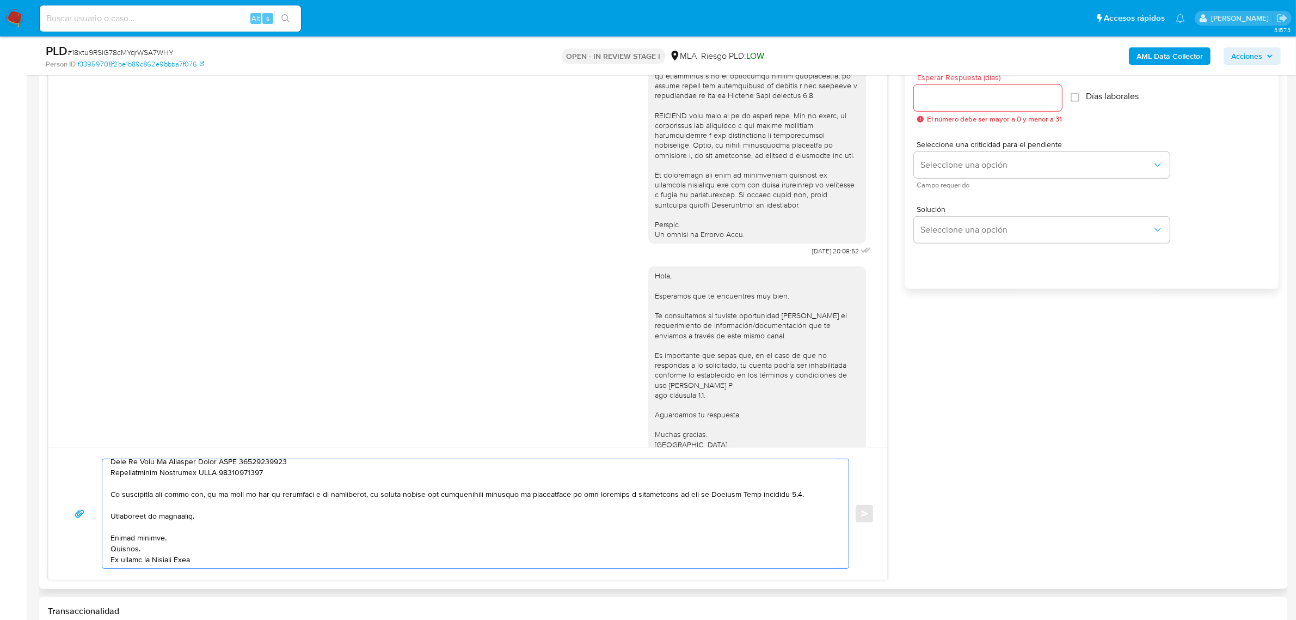
scroll to position [544, 0]
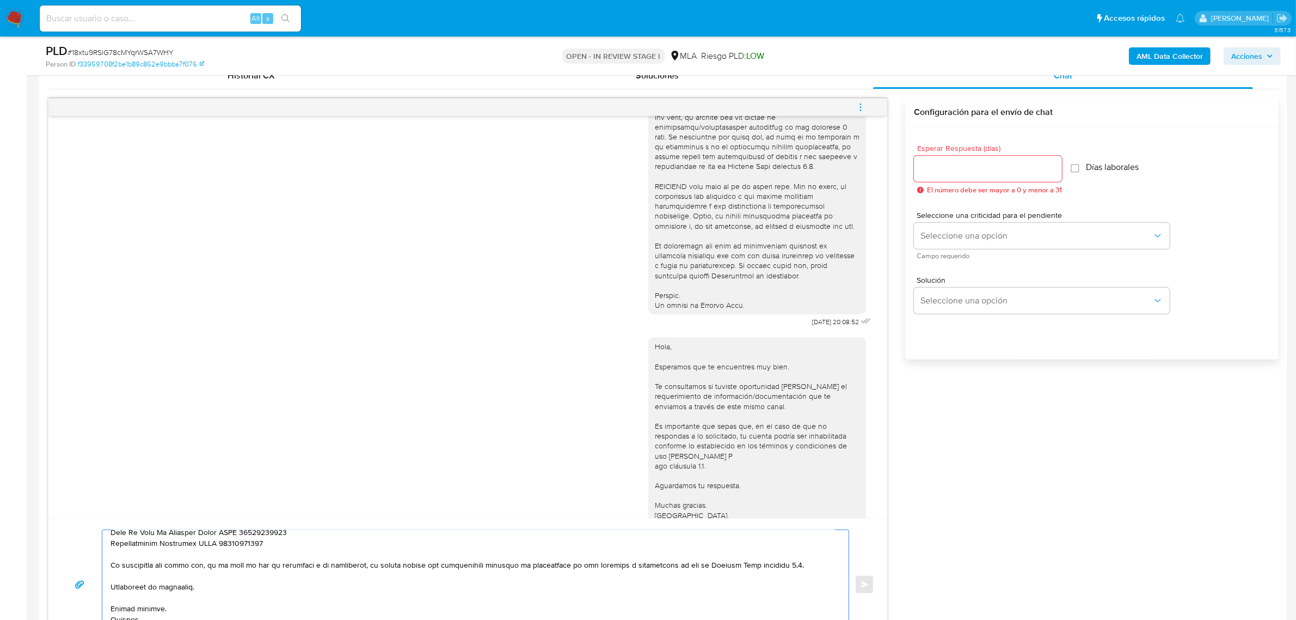
type textarea "Buenas tardes, Raul. Esperamos que te encuentres muy bien. Te consultamos si tu…"
click at [954, 164] on input "Esperar Respuesta (días)" at bounding box center [988, 169] width 148 height 14
type input "2"
click at [970, 238] on span "Seleccione una opción" at bounding box center [1037, 235] width 232 height 11
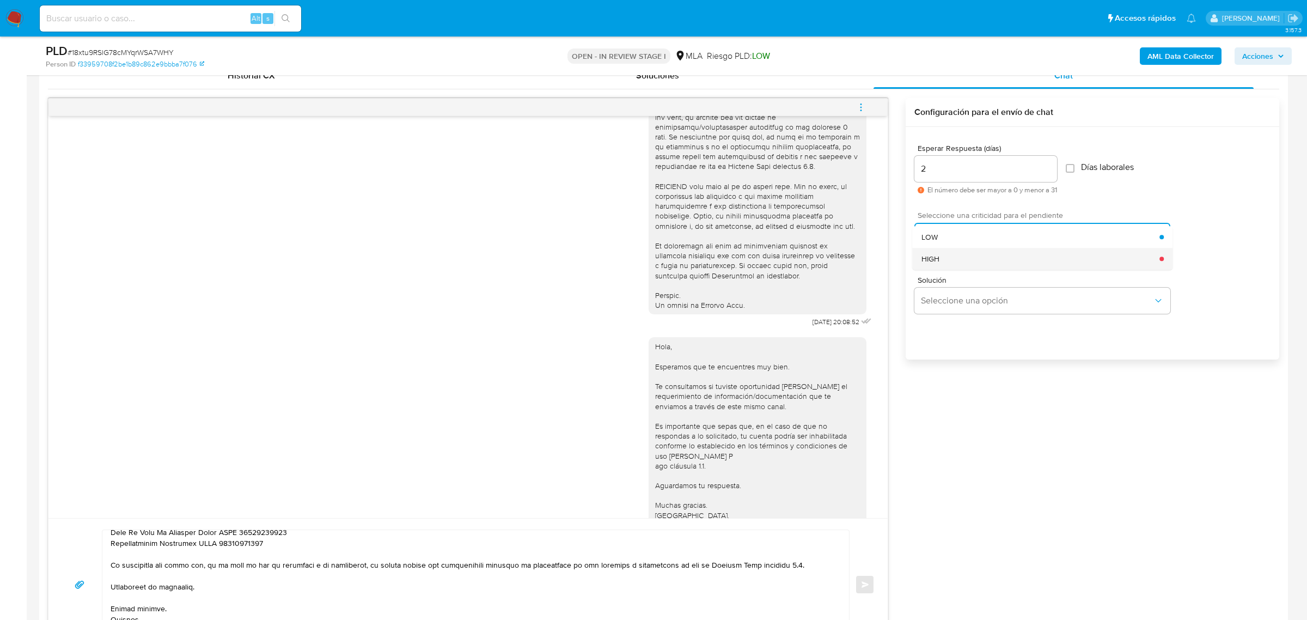
click at [976, 260] on div "HIGH" at bounding box center [1040, 259] width 238 height 22
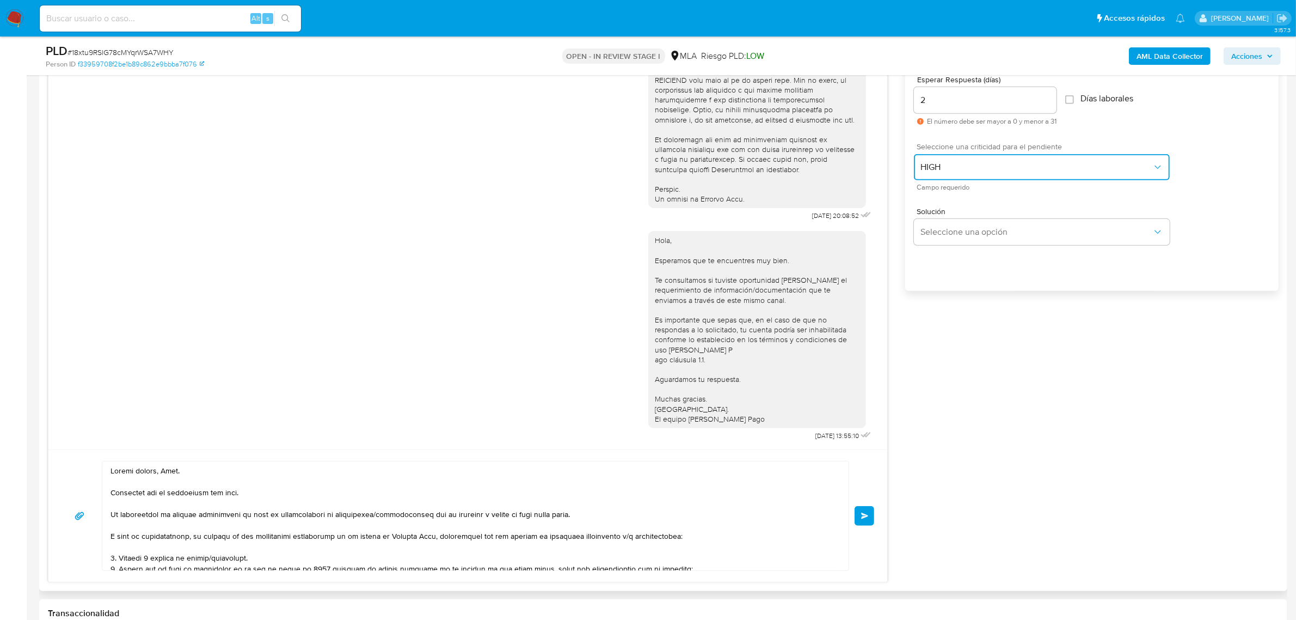
scroll to position [612, 0]
click at [864, 522] on button "Enviar" at bounding box center [865, 516] width 20 height 20
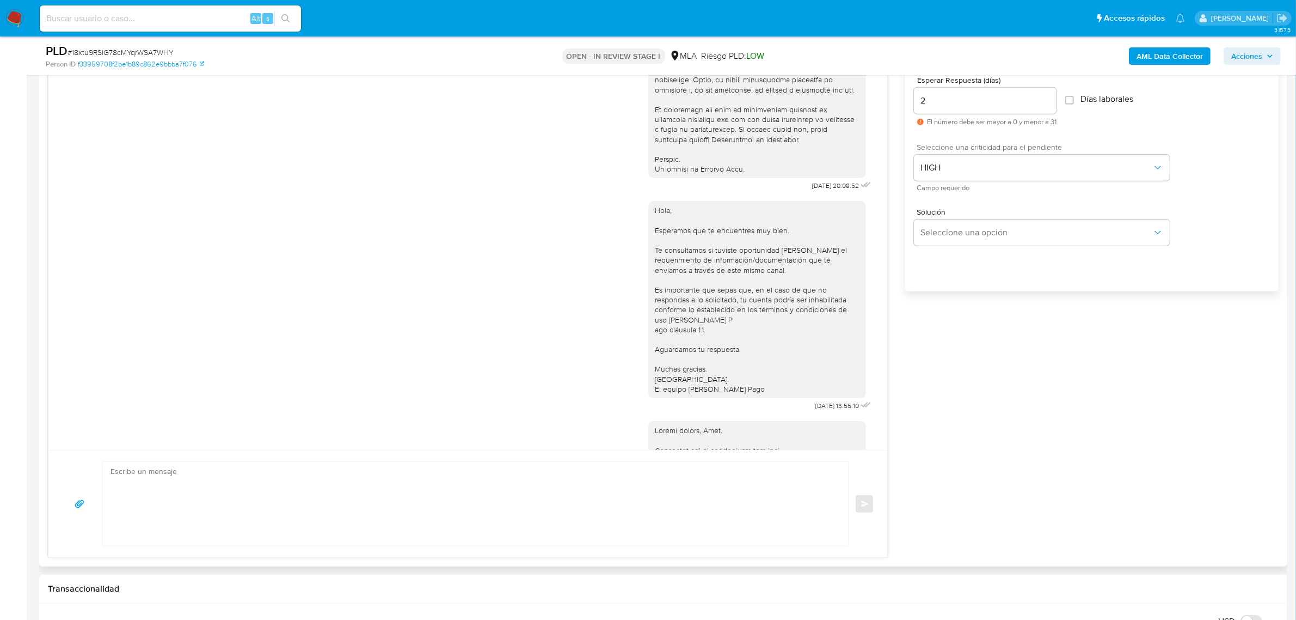
scroll to position [805, 0]
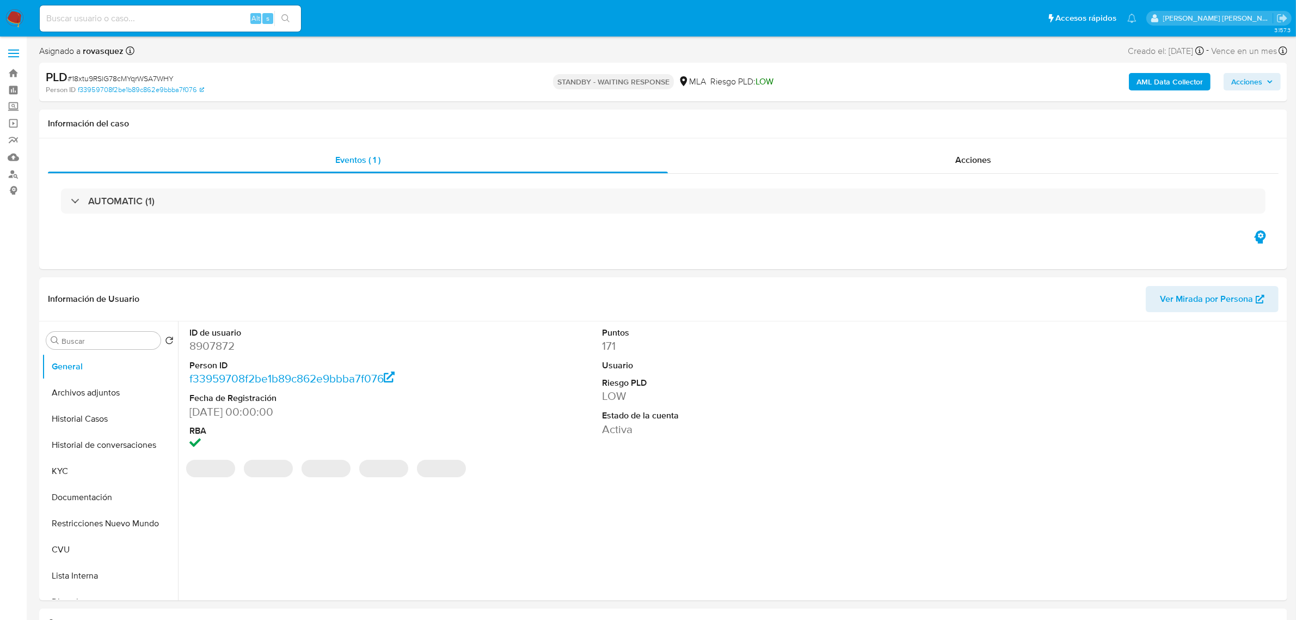
select select "10"
